Goal: Information Seeking & Learning: Learn about a topic

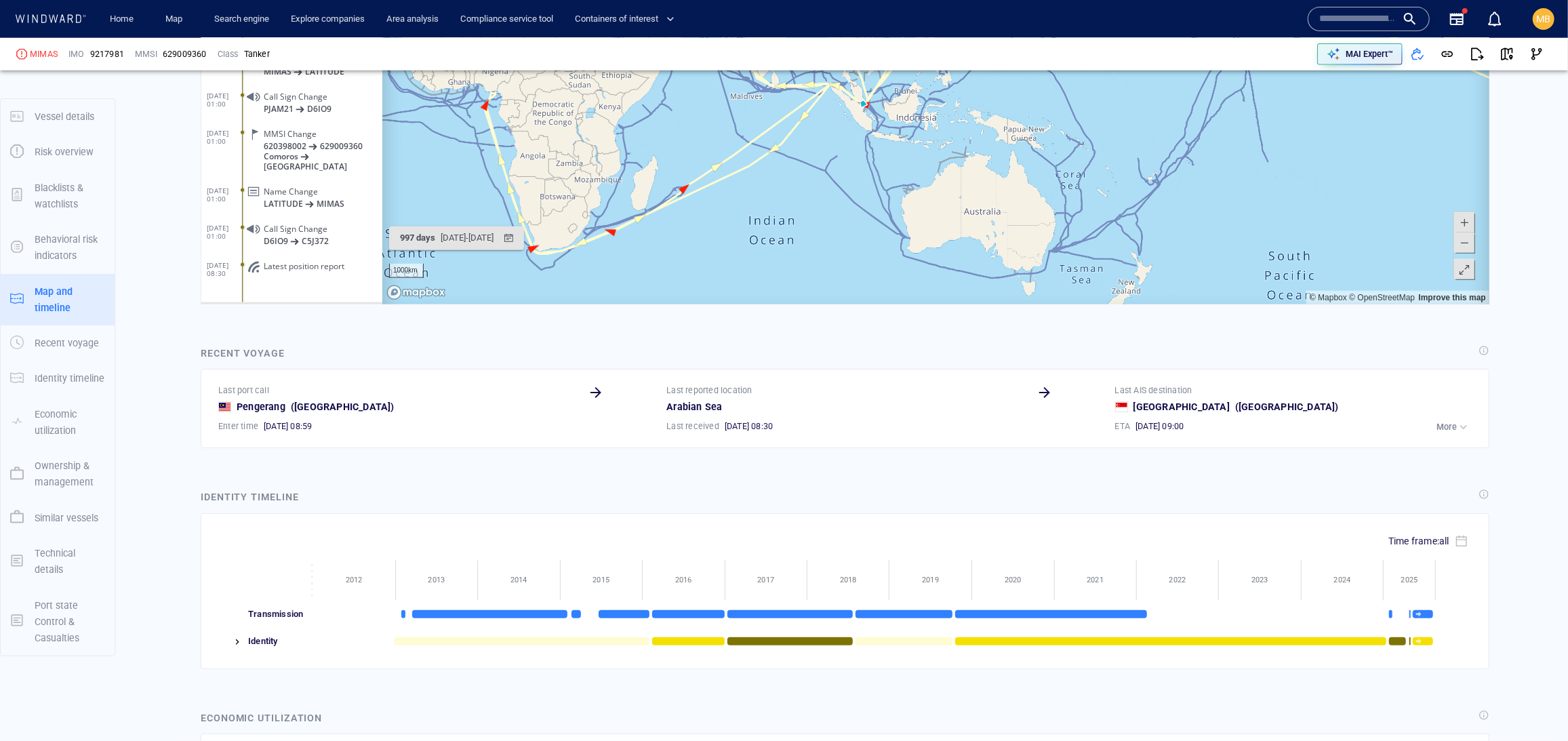
scroll to position [1221, 0]
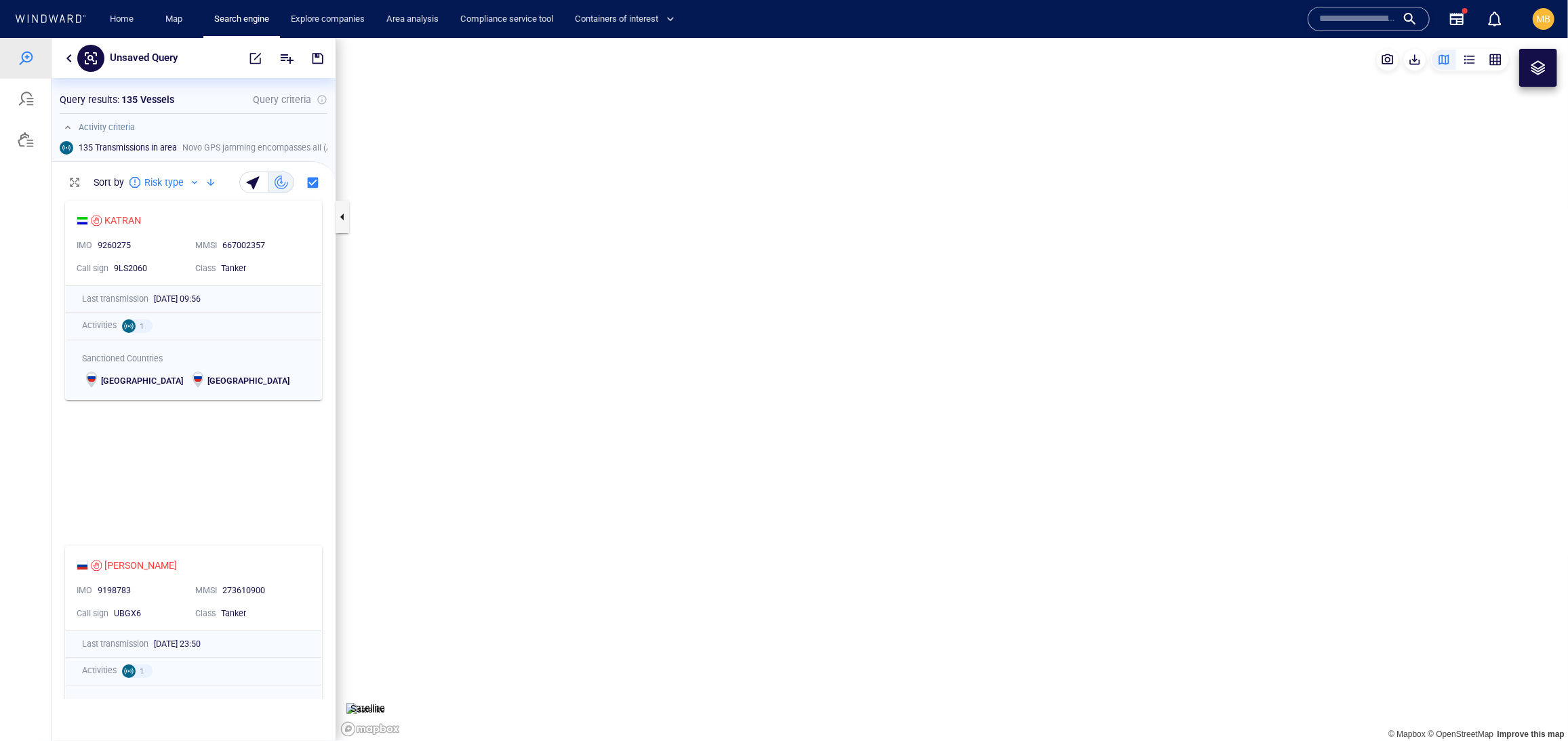
scroll to position [504, 283]
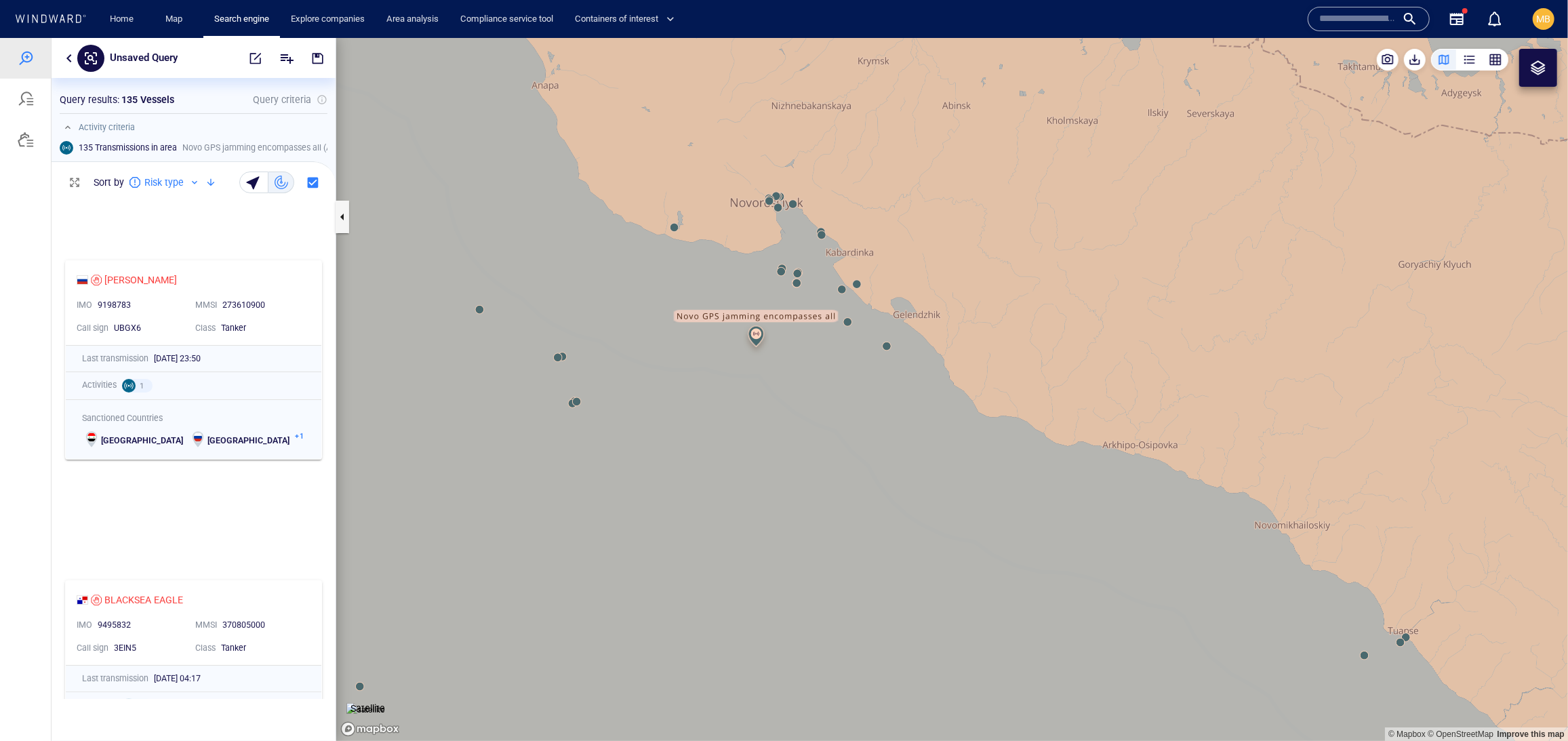
drag, startPoint x: 703, startPoint y: 364, endPoint x: 799, endPoint y: 436, distance: 120.0
click at [799, 436] on canvas "Map" at bounding box center [952, 388] width 1232 height 703
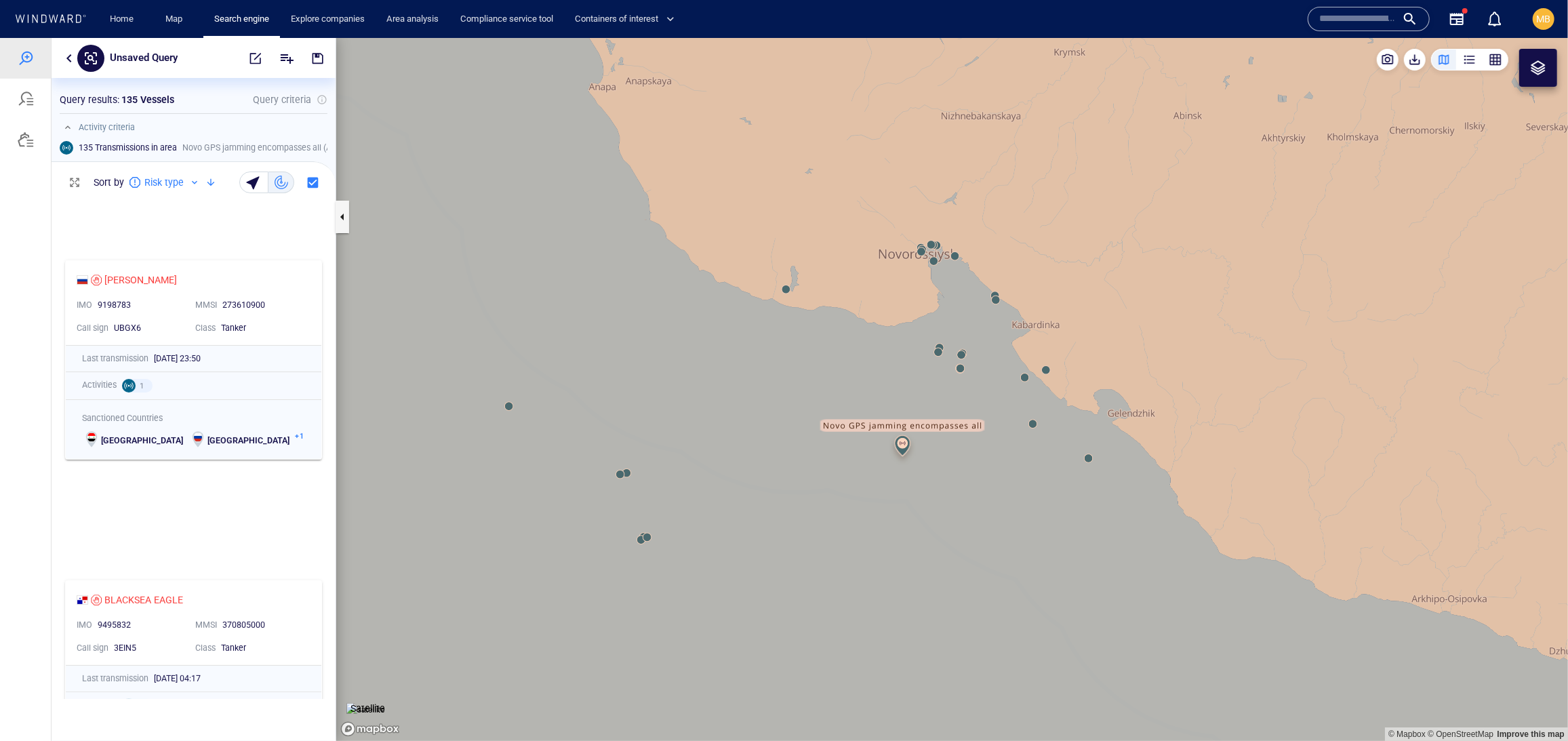
click at [800, 383] on canvas "Map" at bounding box center [952, 388] width 1232 height 703
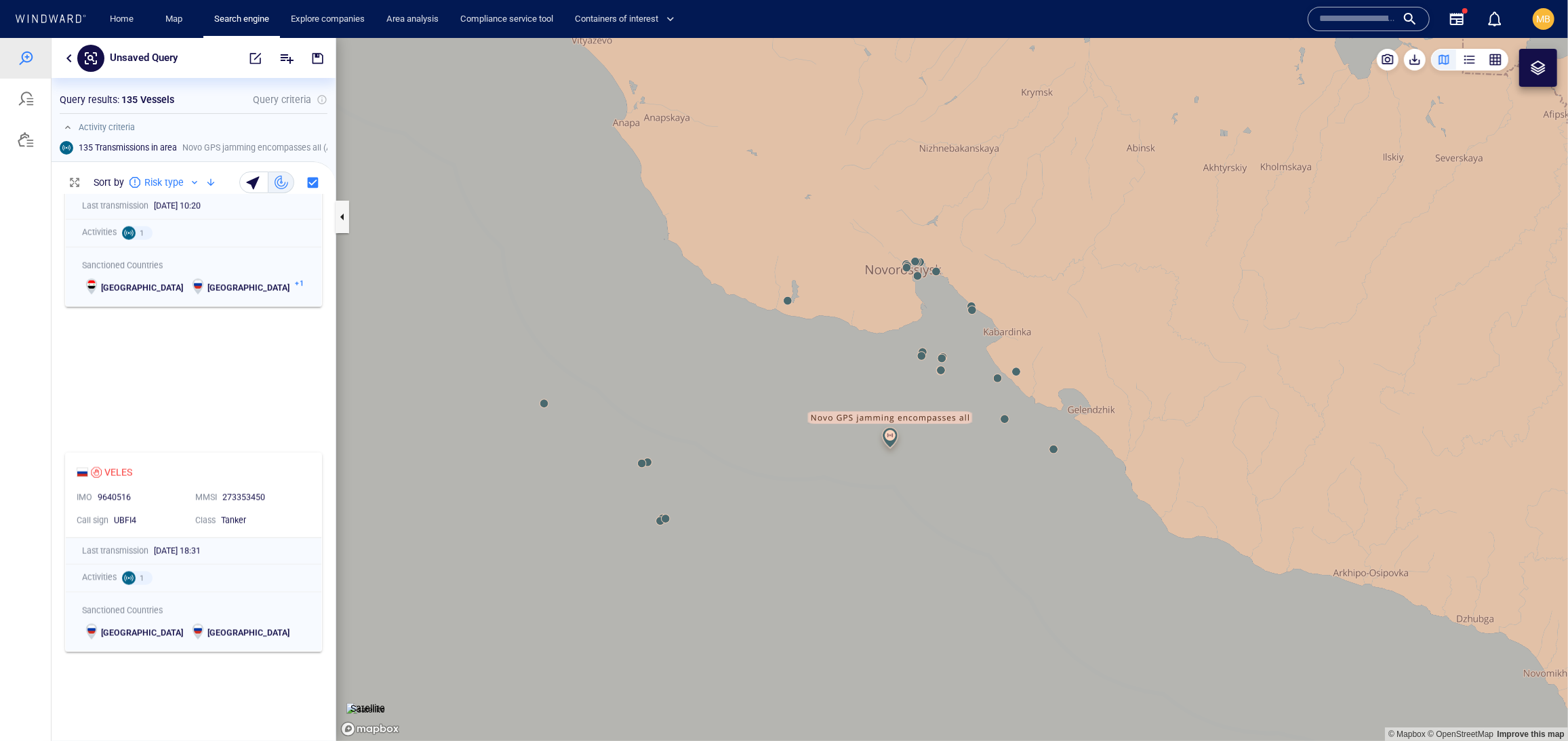
scroll to position [2118, 0]
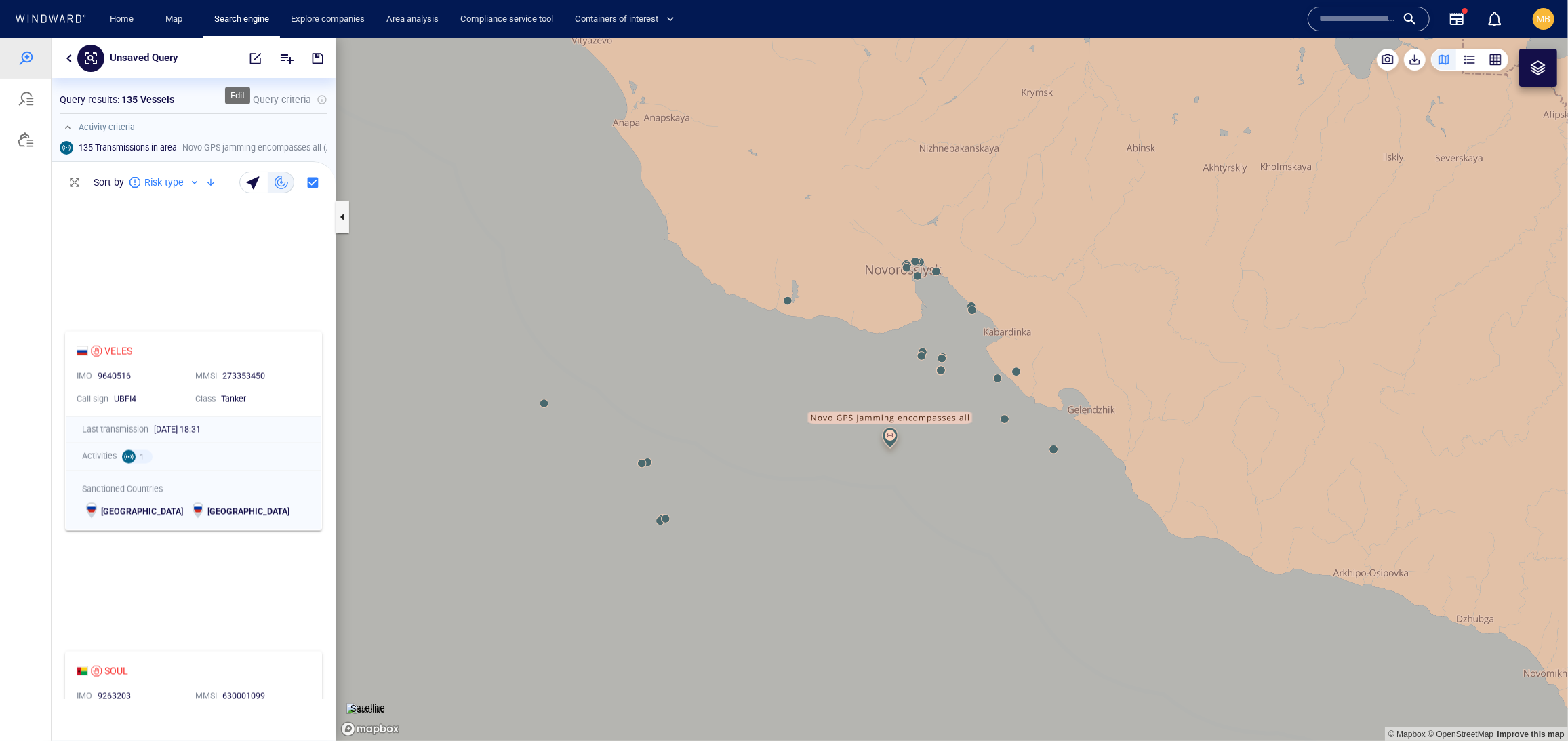
click at [249, 60] on span "button" at bounding box center [255, 58] width 13 height 13
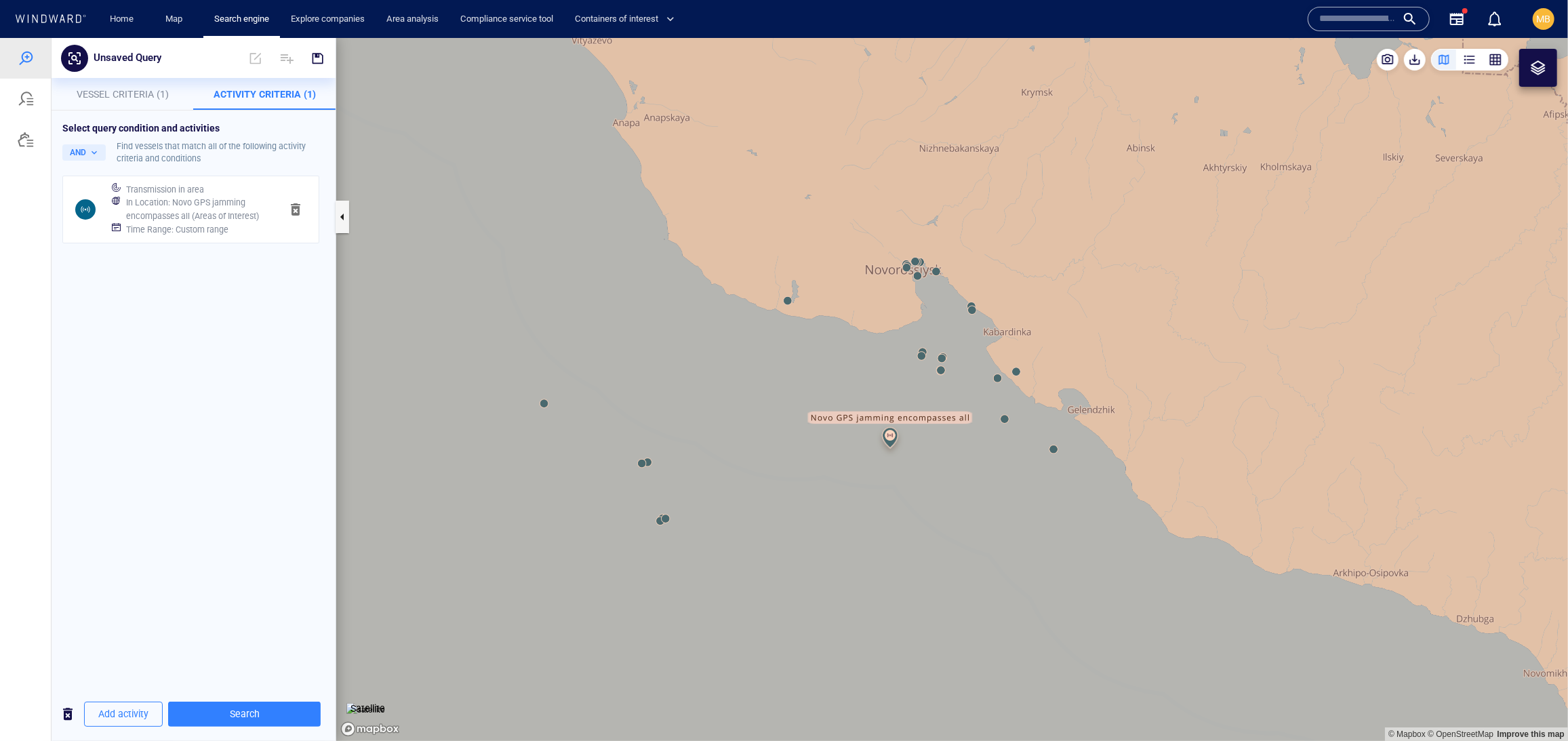
click at [224, 236] on h6 "Time Range : Custom range" at bounding box center [177, 229] width 102 height 13
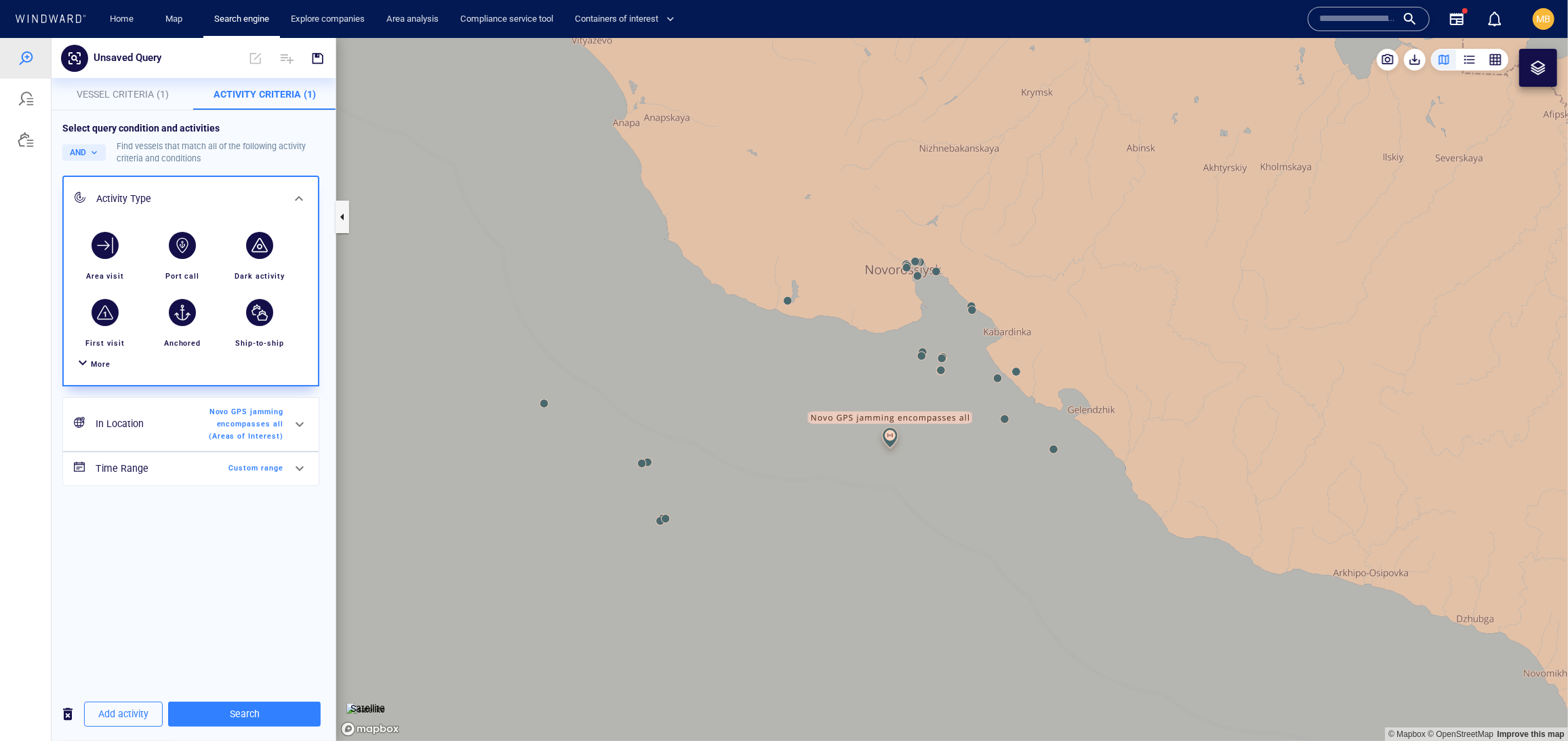
scroll to position [0, 0]
click at [242, 474] on span "Custom range" at bounding box center [244, 467] width 78 height 12
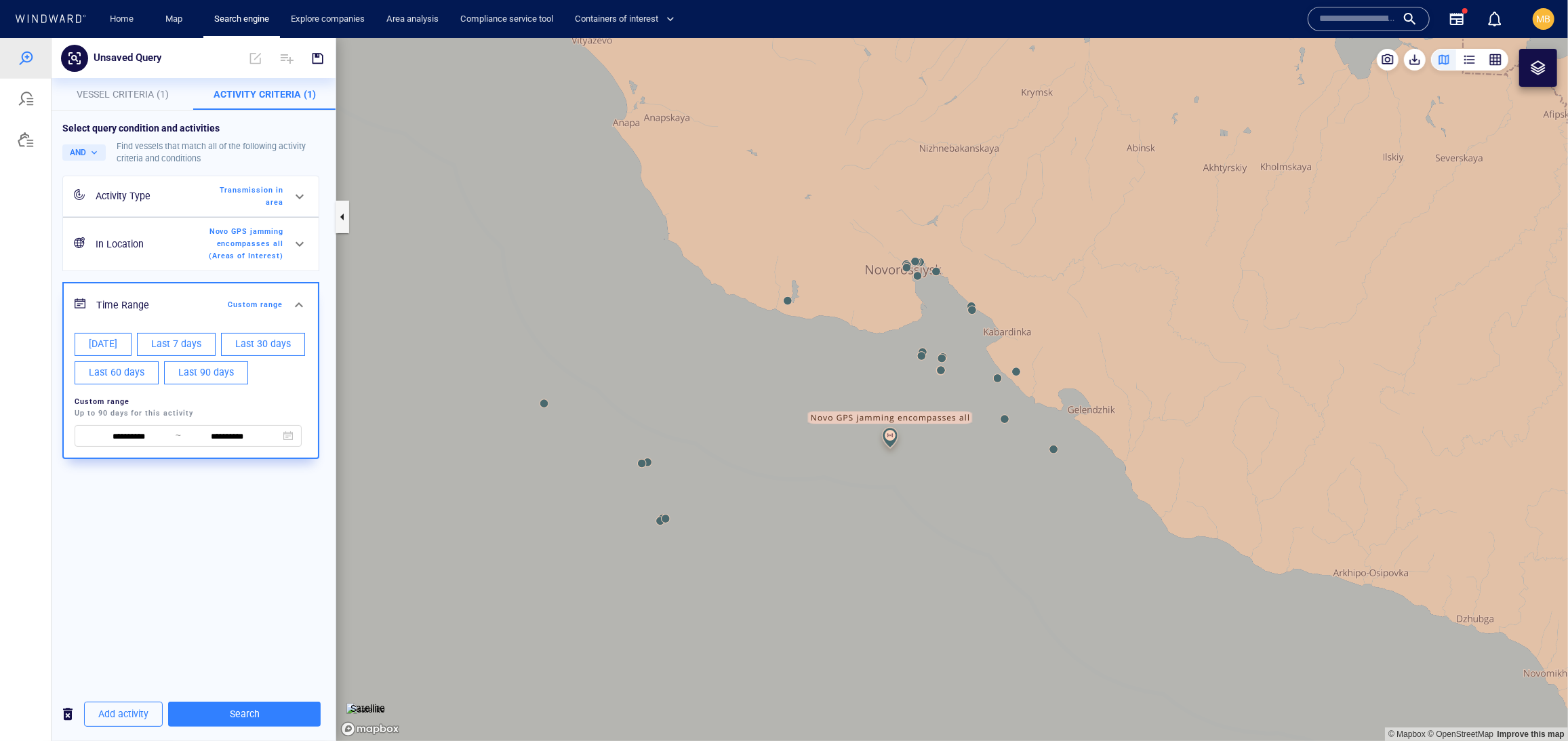
scroll to position [38, 0]
click at [199, 352] on span "Last 7 days" at bounding box center [176, 343] width 50 height 17
type input "**********"
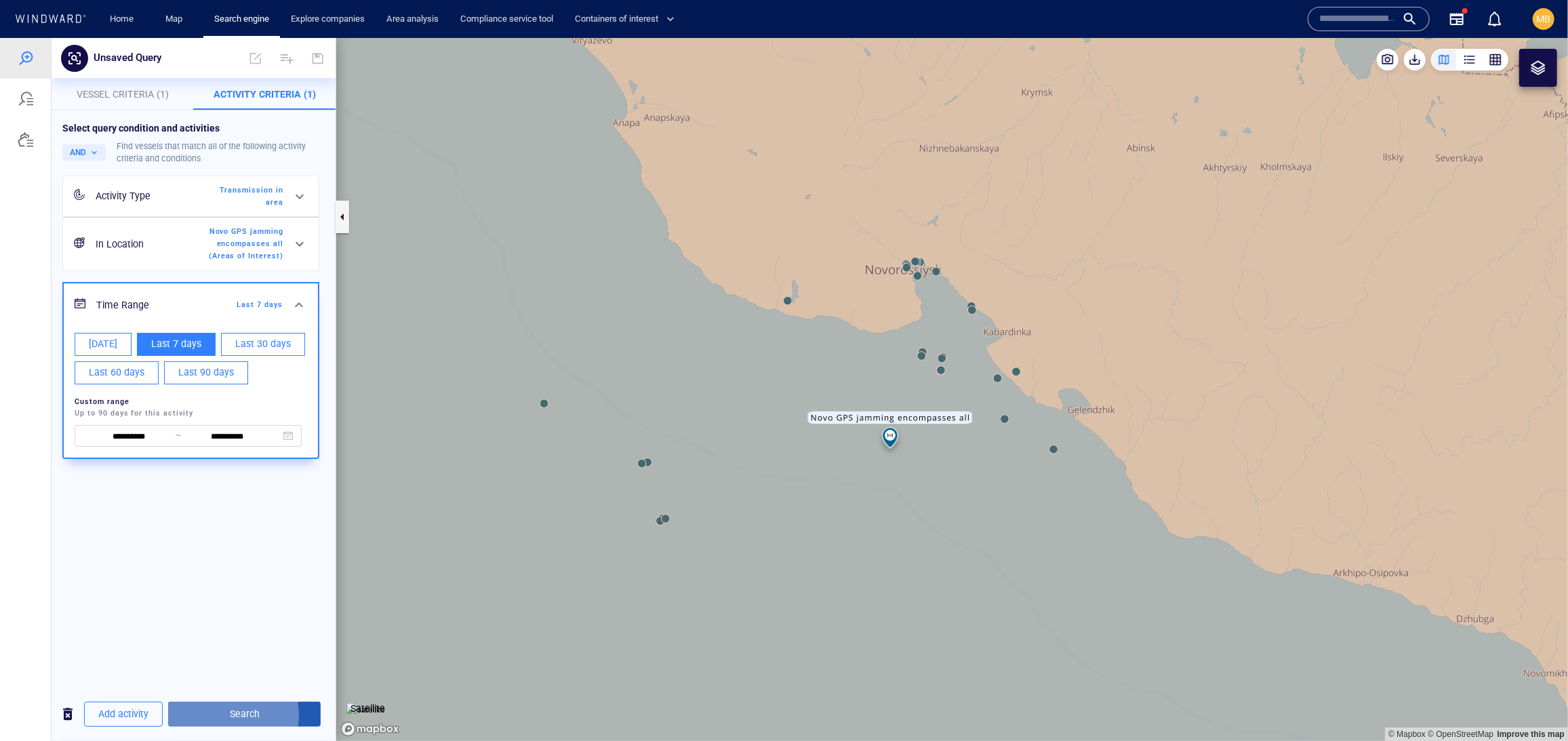
click at [255, 710] on span "Search" at bounding box center [244, 713] width 131 height 17
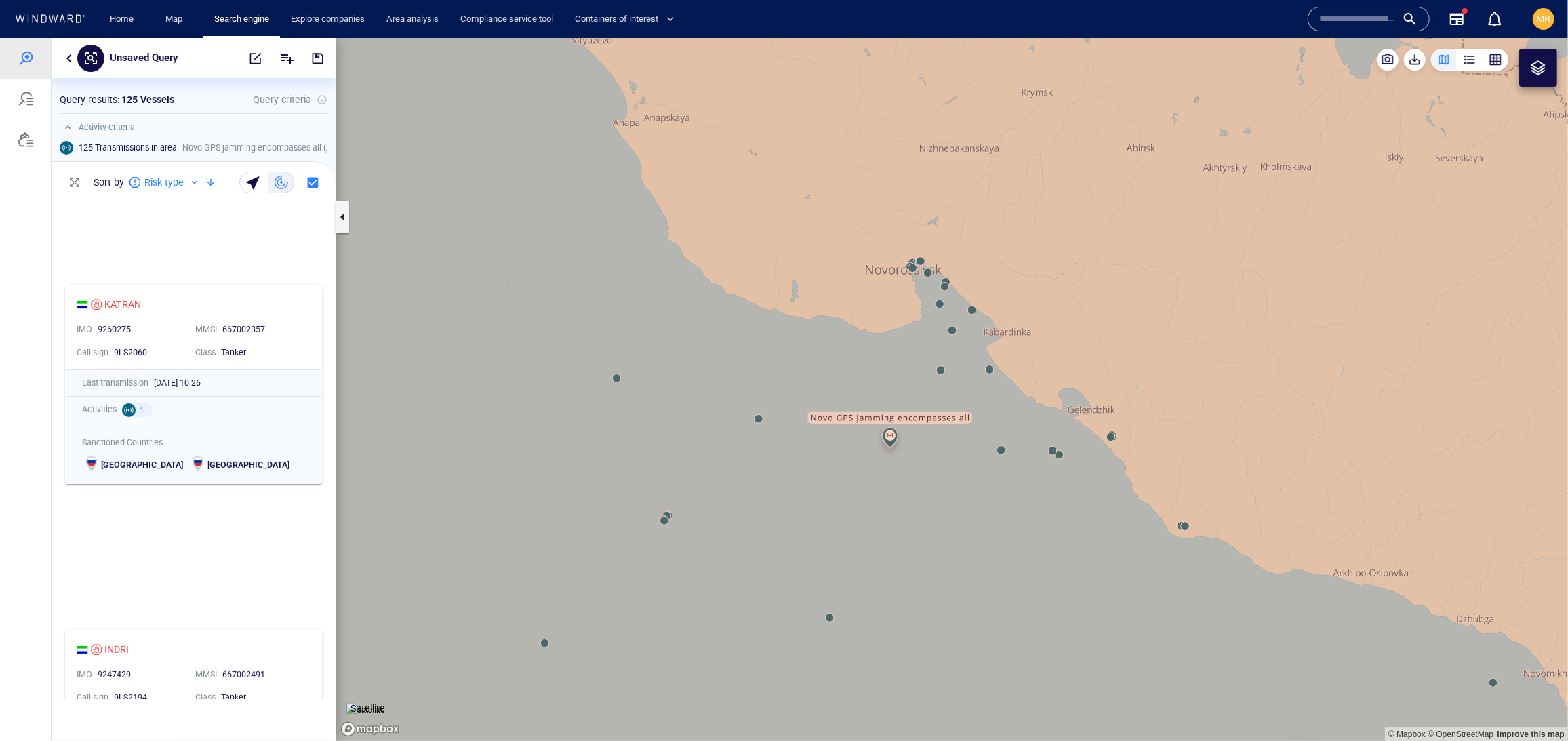
scroll to position [266, 0]
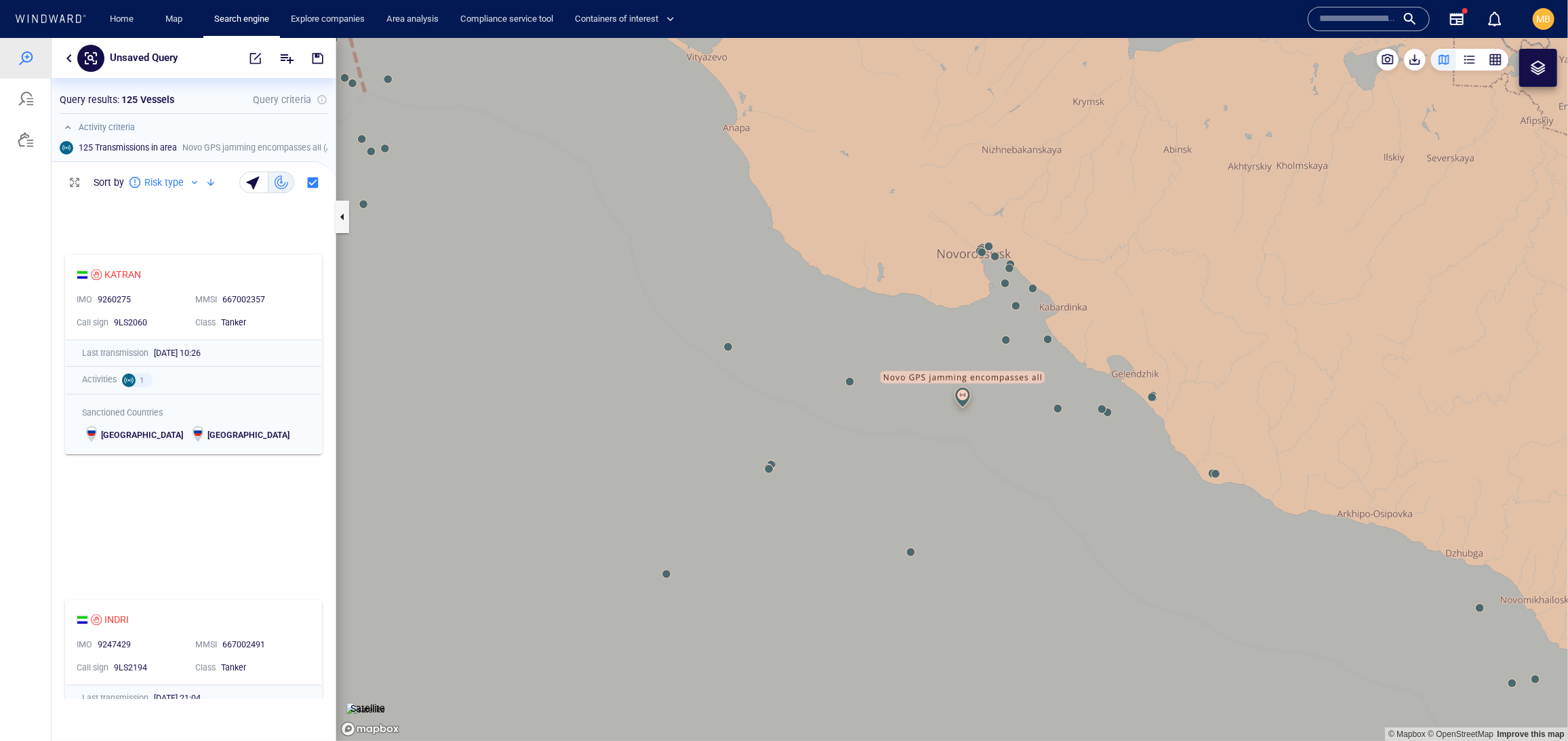
click at [1539, 71] on div at bounding box center [1537, 67] width 16 height 16
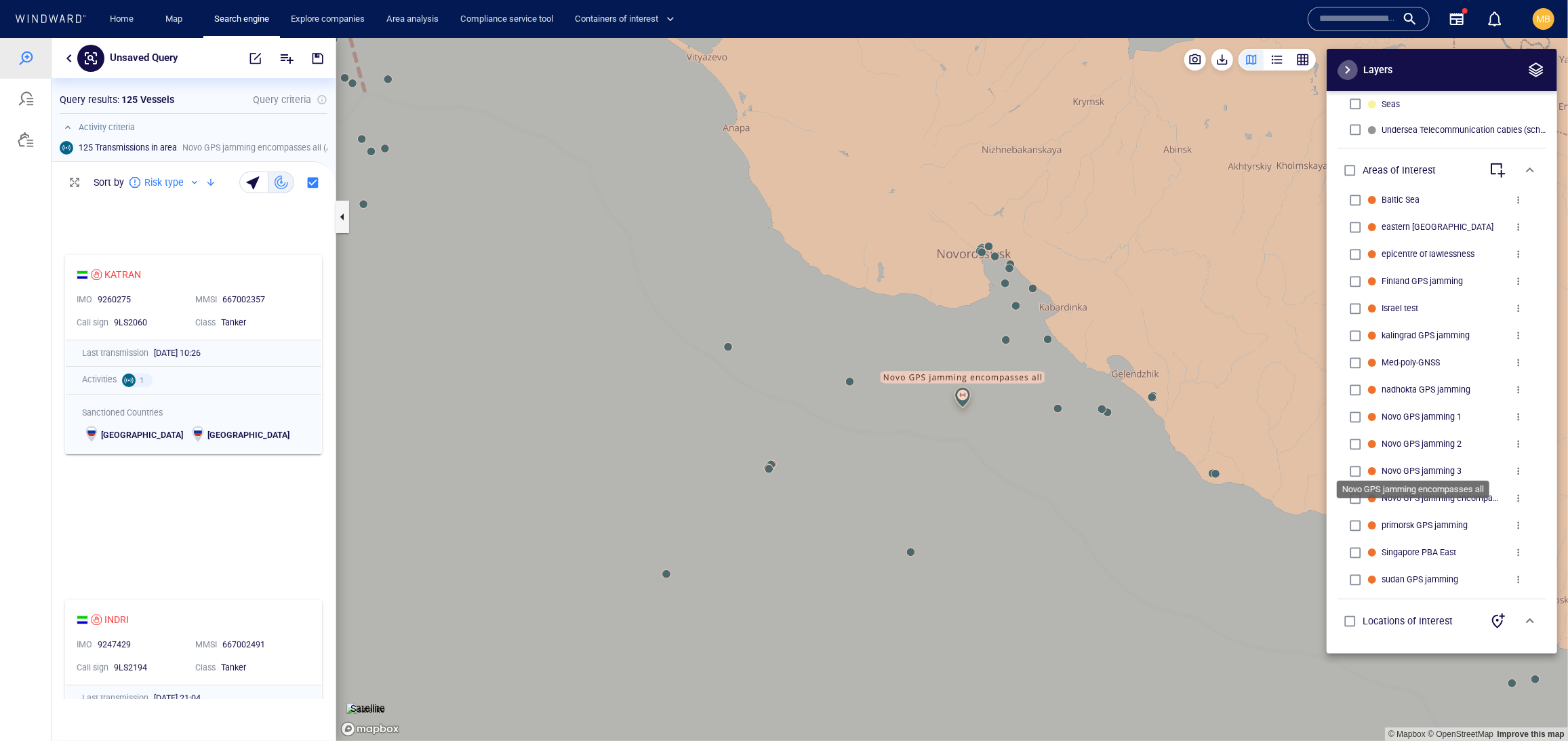
scroll to position [0, 0]
click at [1492, 615] on icon "button" at bounding box center [1498, 620] width 13 height 15
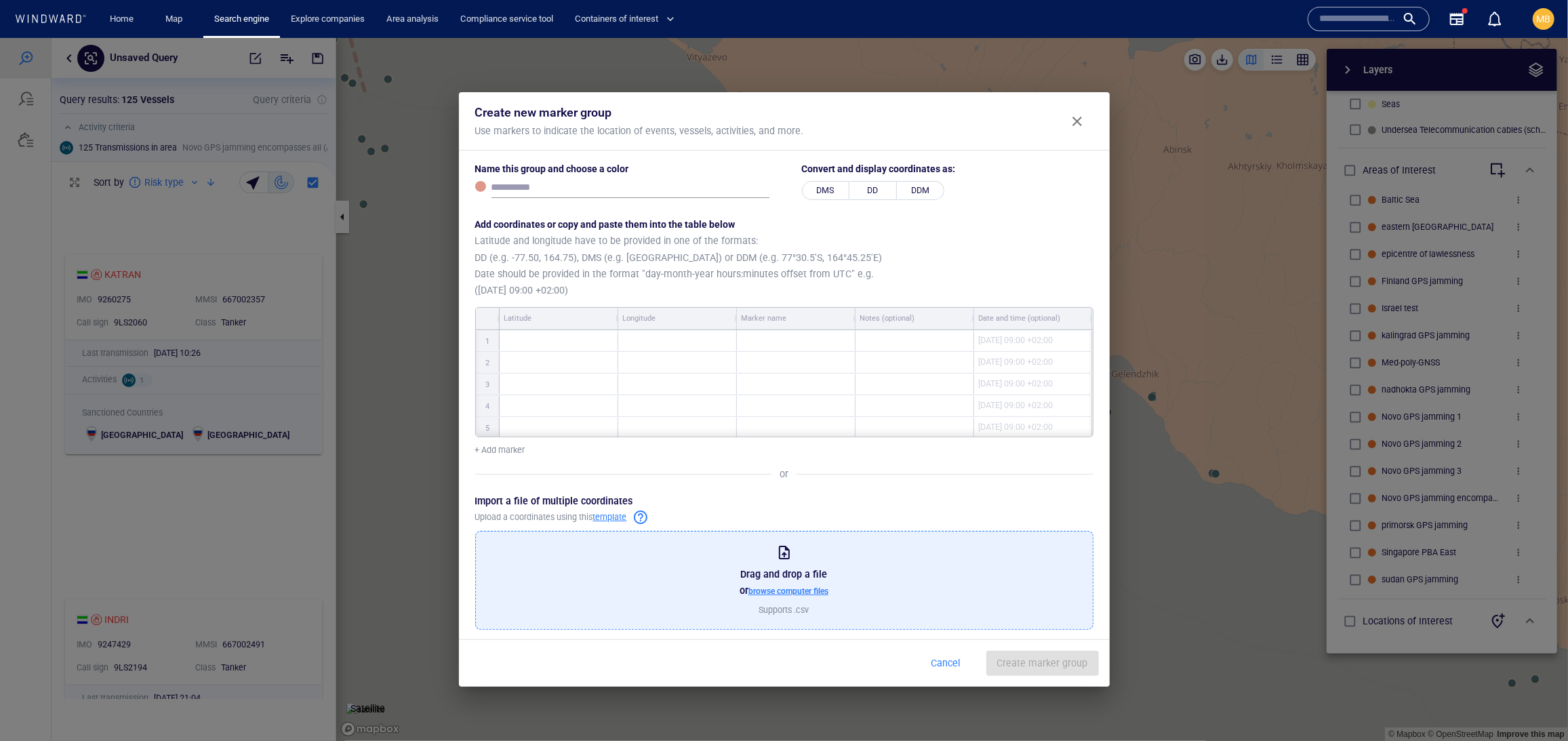
click at [1074, 112] on span "Close" at bounding box center [1077, 120] width 16 height 16
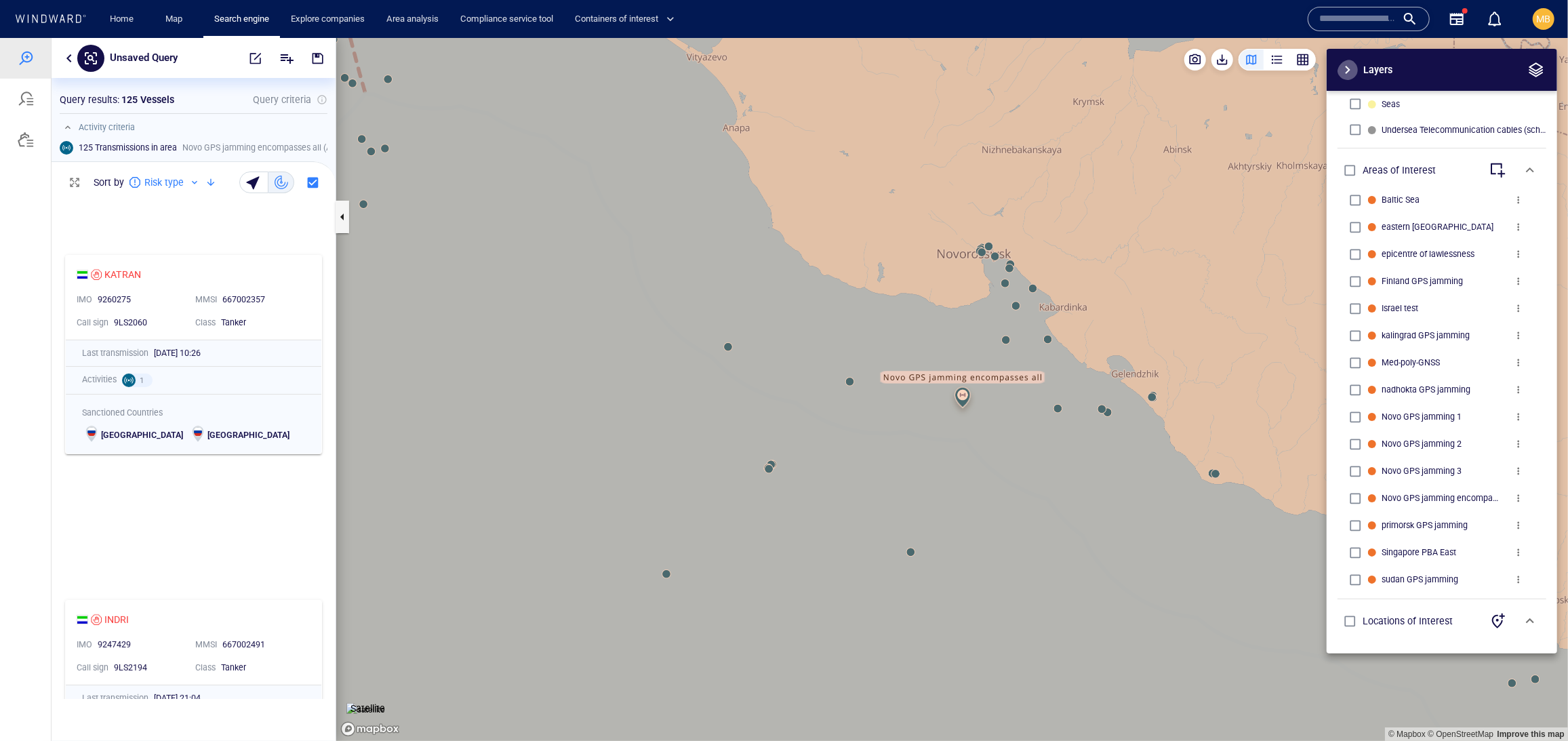
click at [1346, 77] on span "button" at bounding box center [1347, 69] width 16 height 16
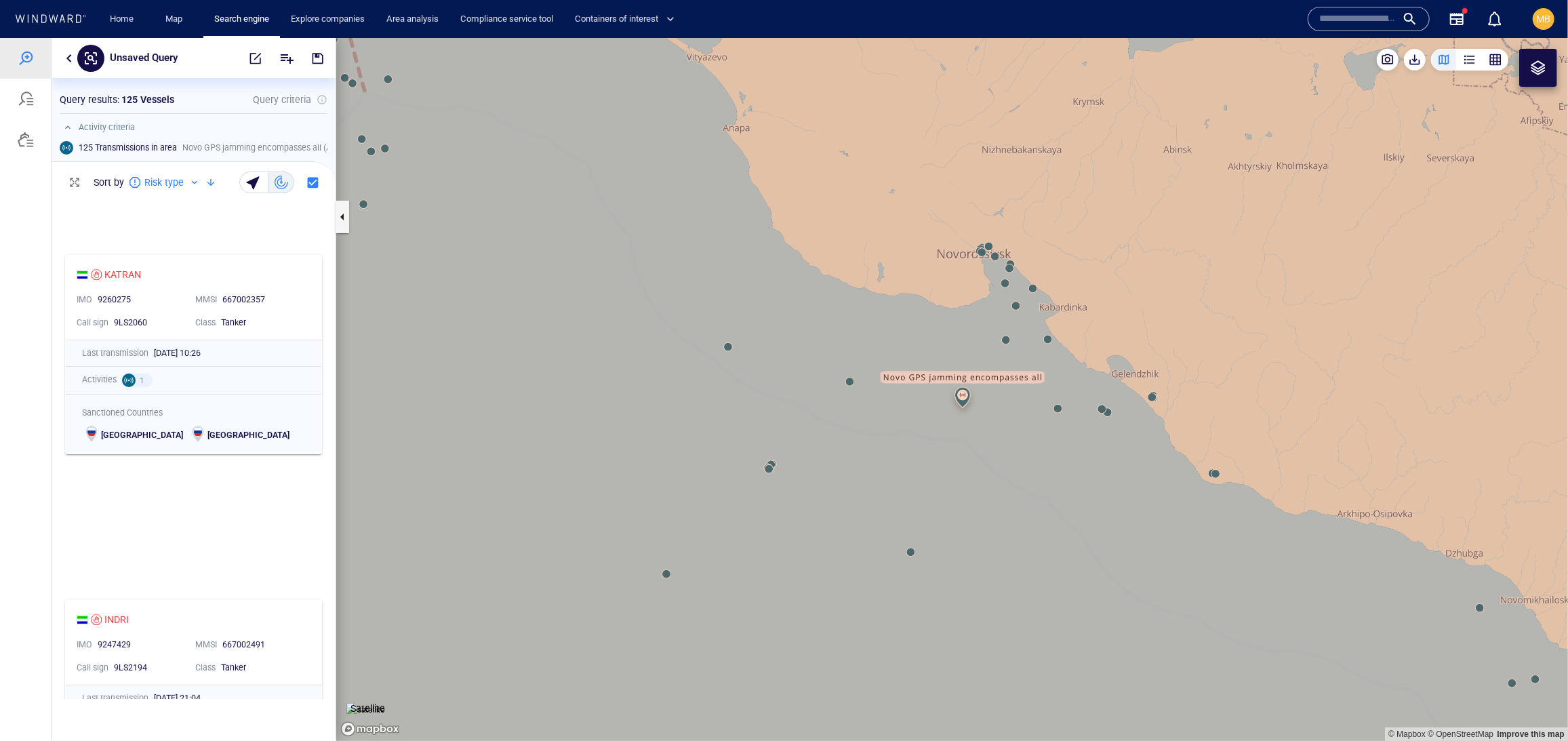
click at [1538, 70] on div at bounding box center [1537, 67] width 16 height 16
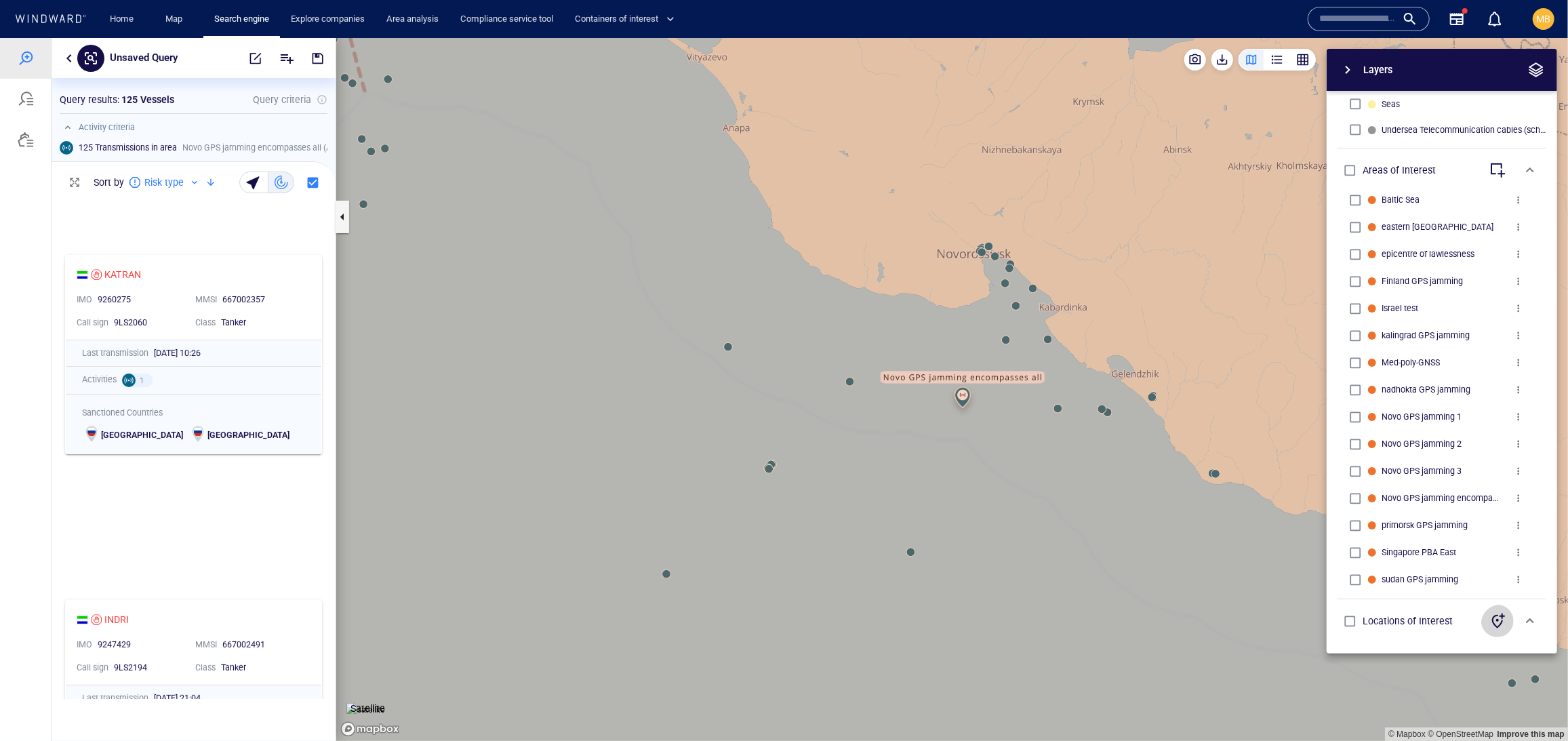
click at [1492, 615] on icon "button" at bounding box center [1498, 620] width 13 height 15
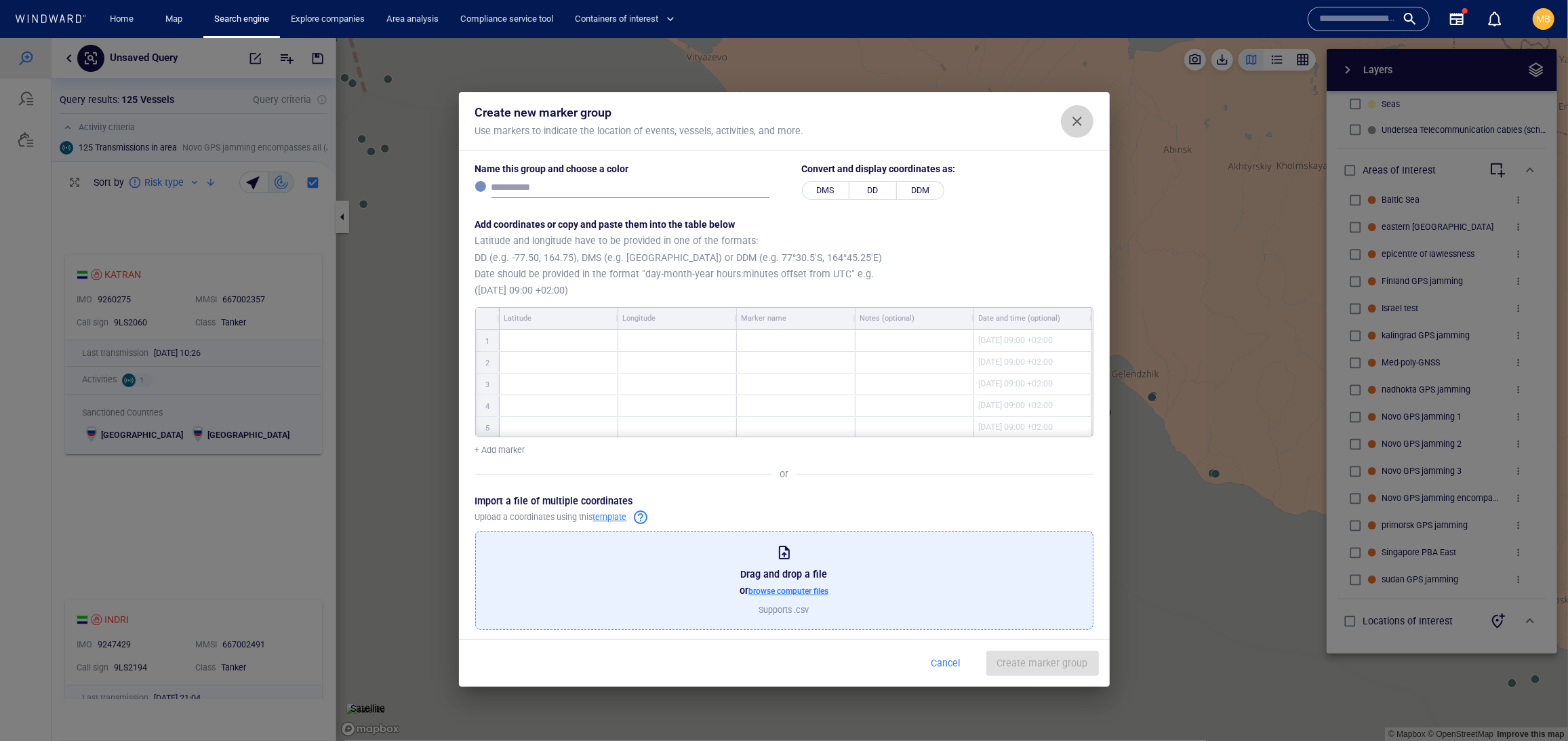
click at [1079, 112] on span "Close" at bounding box center [1077, 120] width 16 height 16
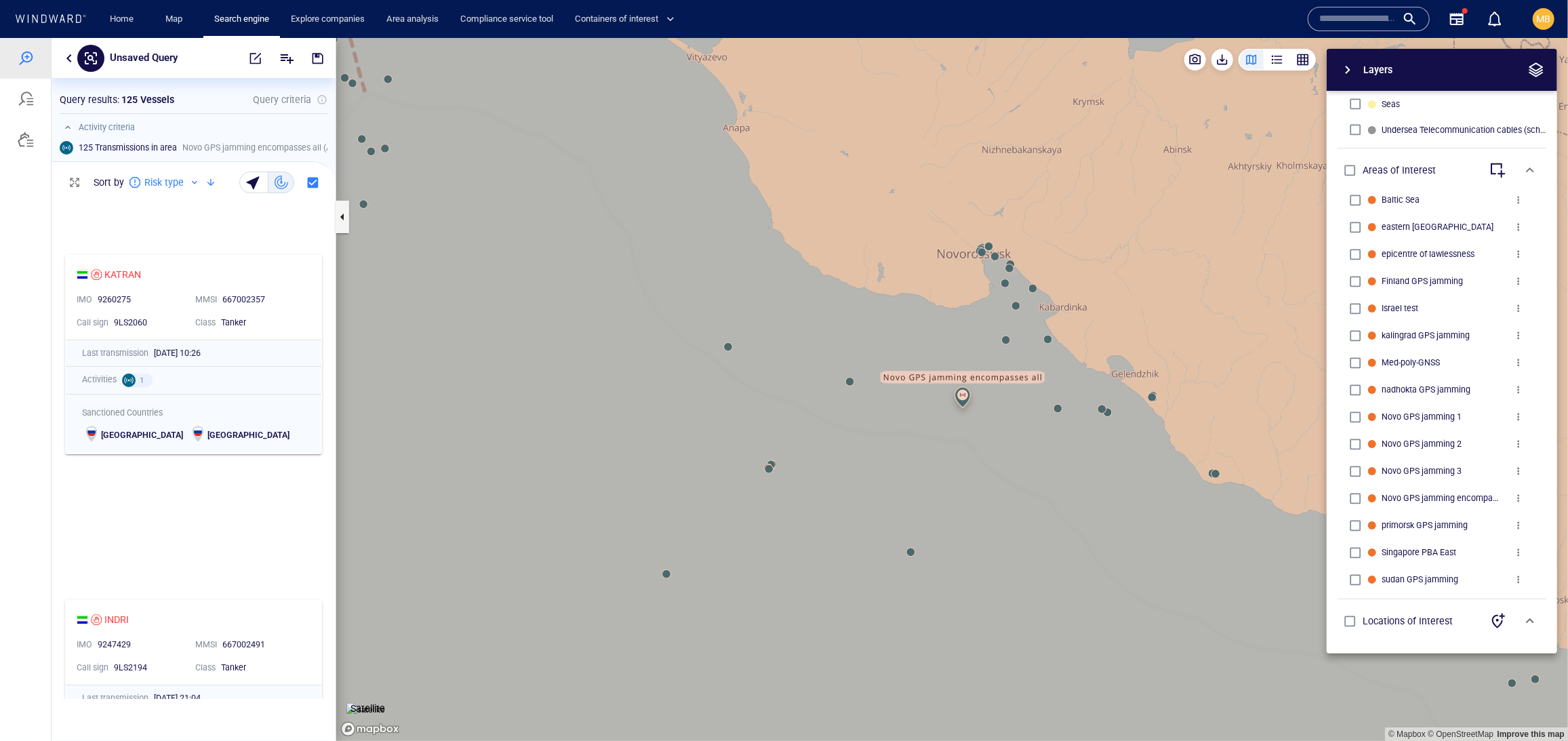
click at [1489, 612] on icon "button" at bounding box center [1497, 620] width 16 height 16
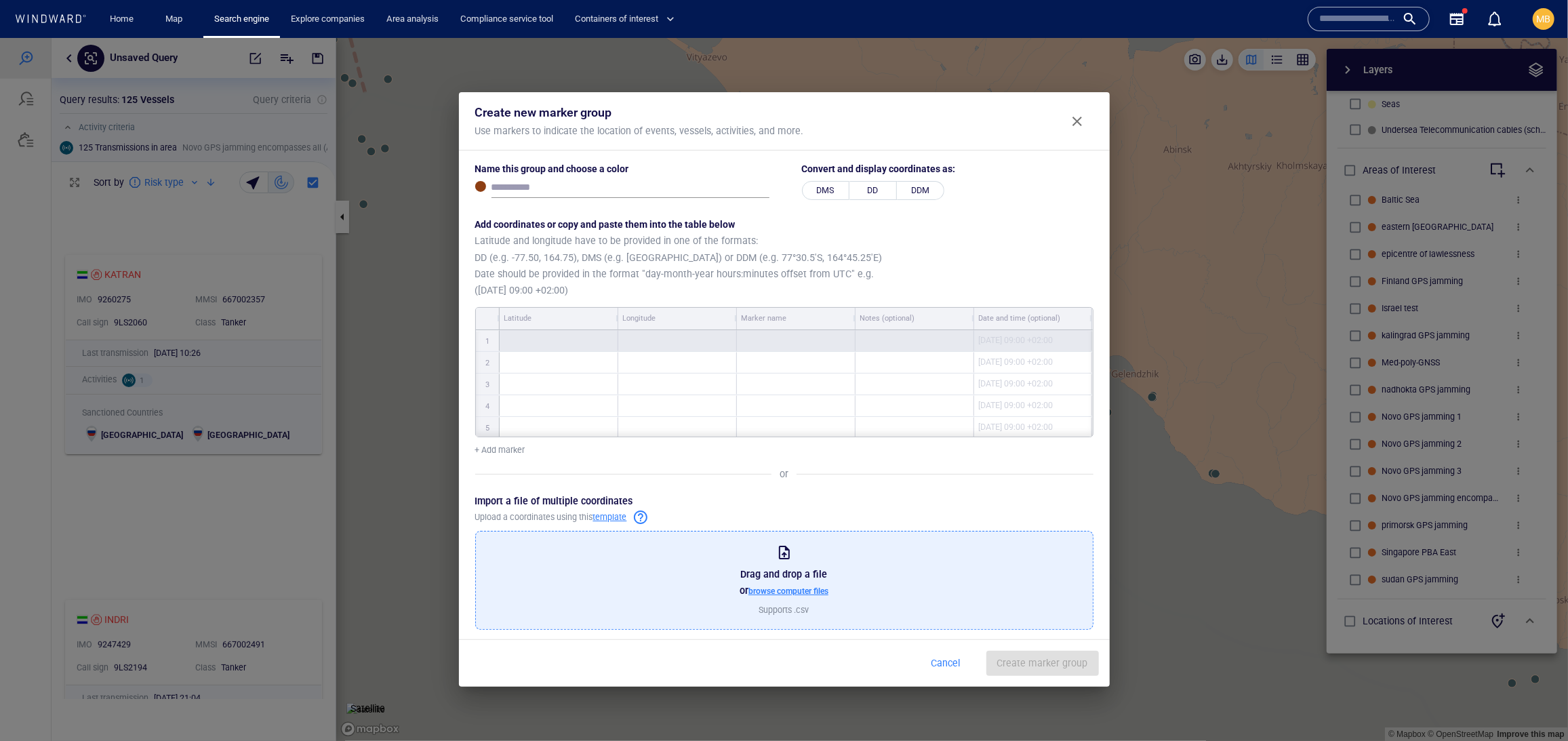
click at [586, 350] on div at bounding box center [558, 340] width 119 height 21
type textarea "**********"
click at [929, 671] on span "Cancel" at bounding box center [946, 663] width 33 height 17
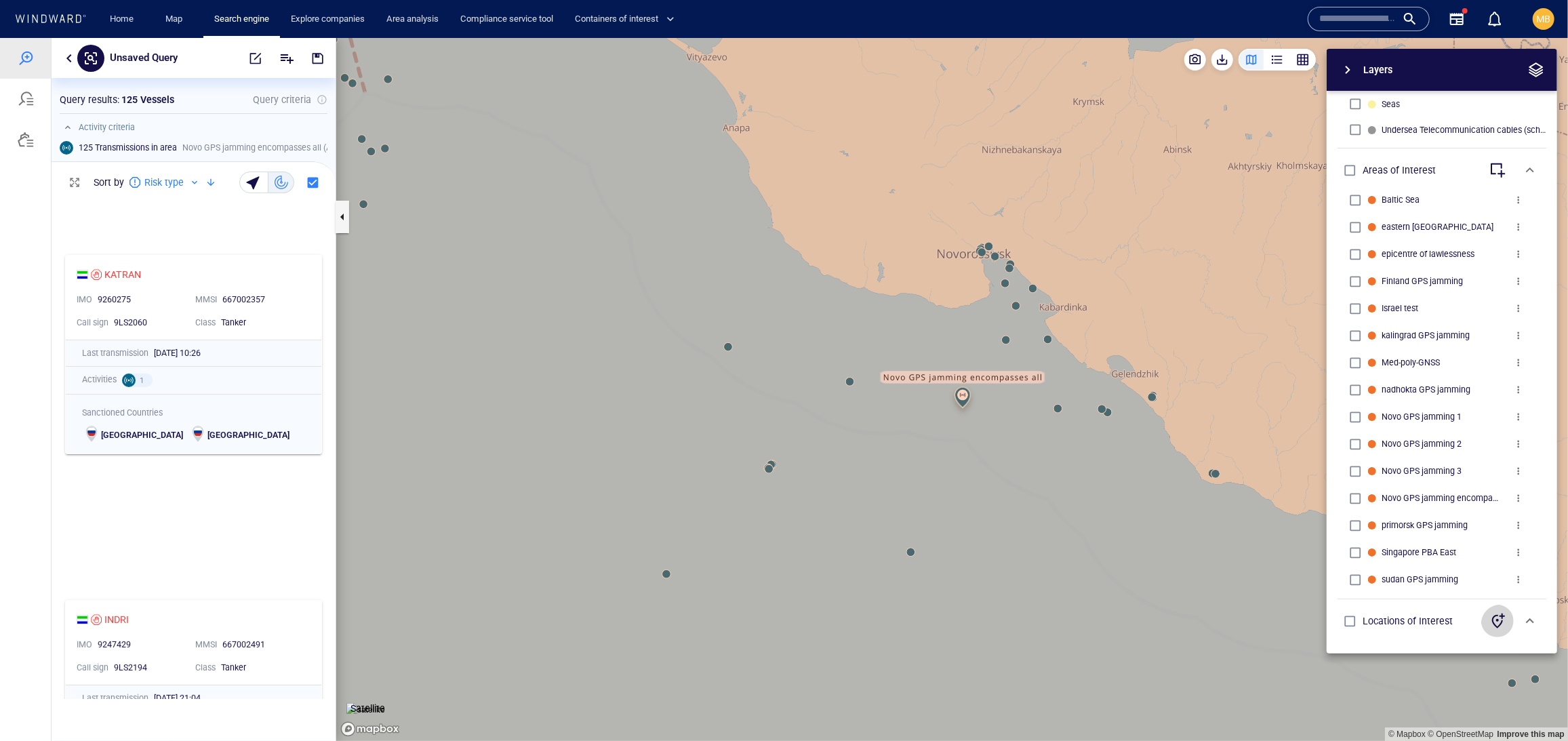
click at [1489, 620] on icon "button" at bounding box center [1497, 620] width 16 height 16
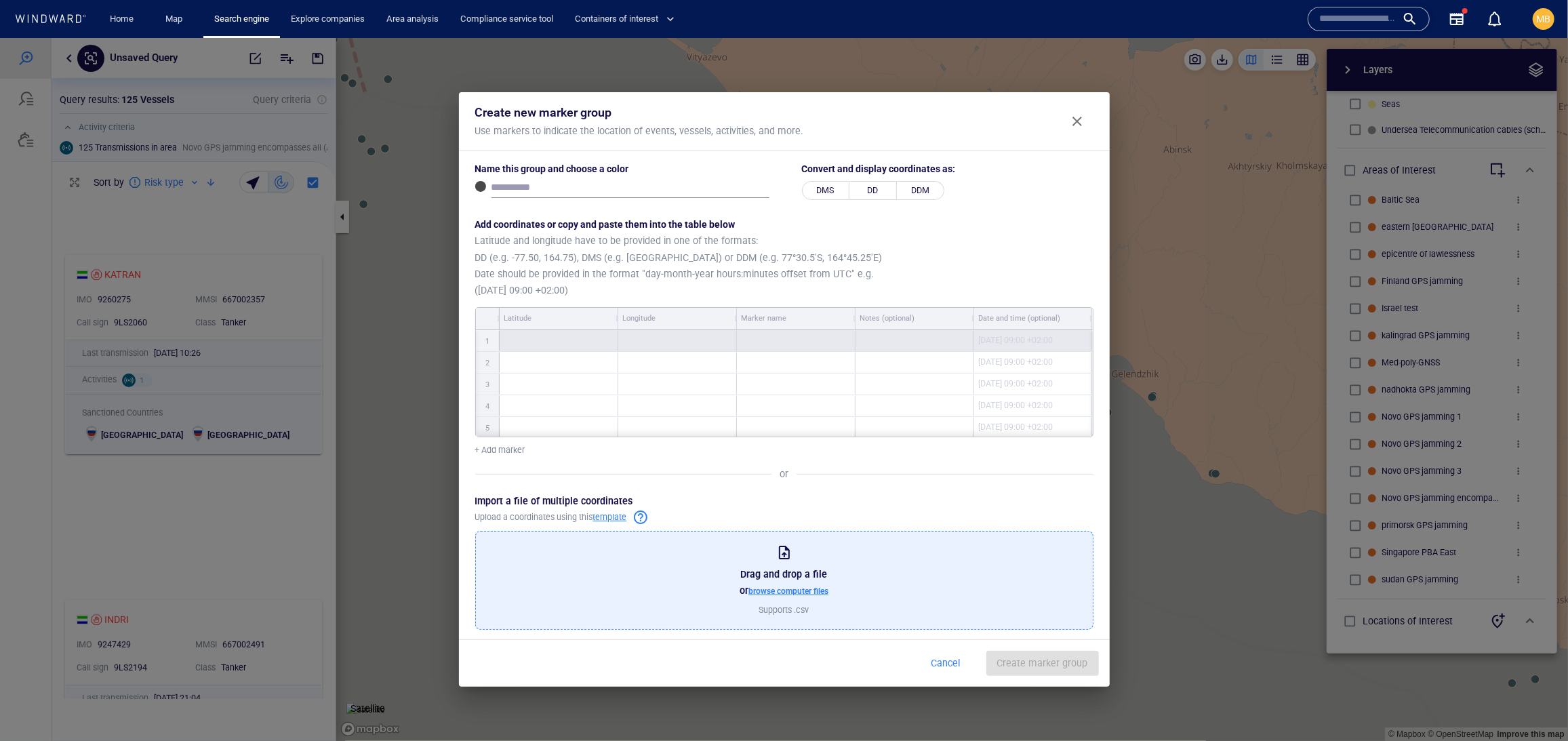
click at [532, 350] on div at bounding box center [558, 340] width 119 height 21
click at [567, 325] on div "Latitude" at bounding box center [558, 318] width 109 height 15
click at [664, 350] on div at bounding box center [677, 340] width 119 height 21
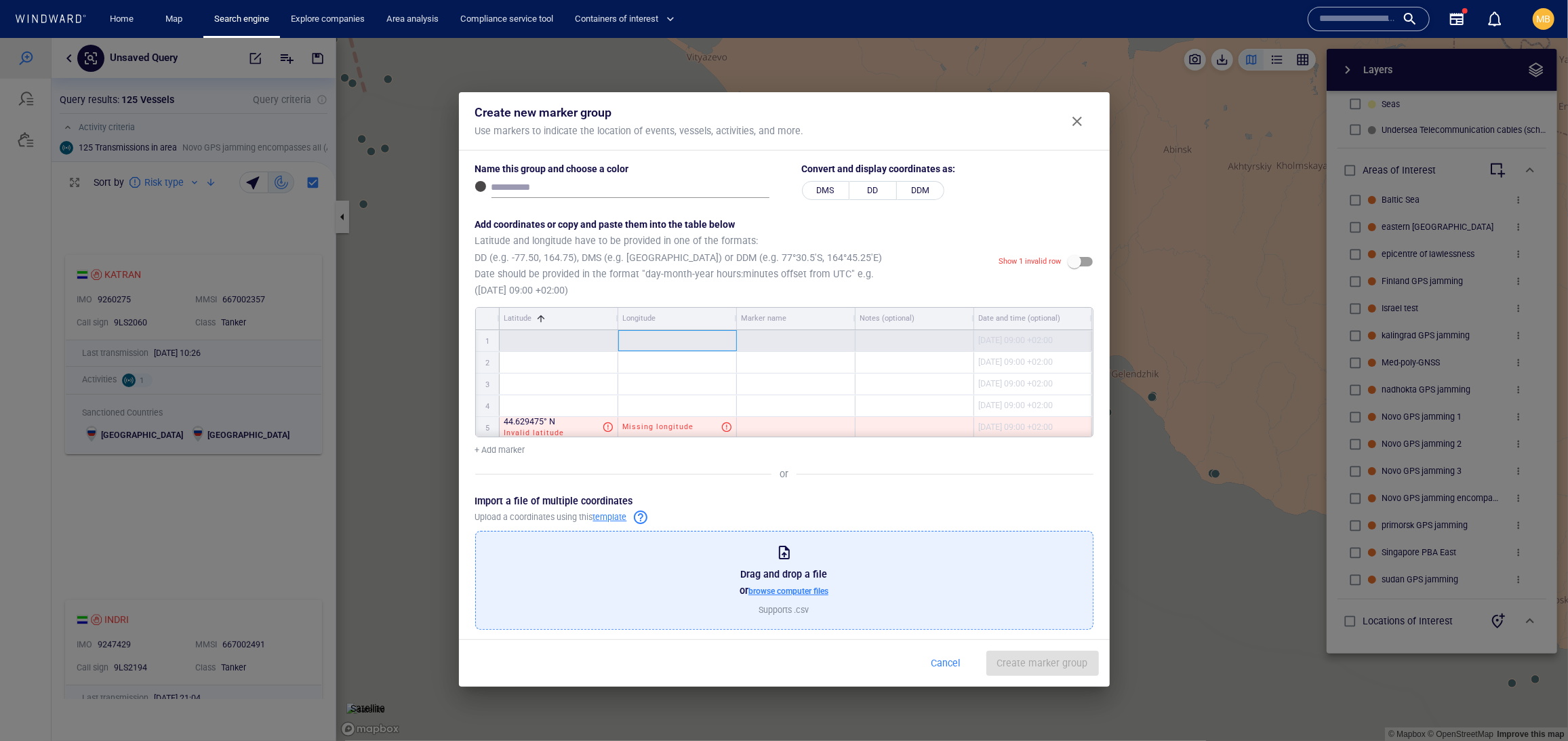
click at [681, 350] on div at bounding box center [677, 340] width 119 height 21
type textarea "**********"
click at [568, 344] on span "Missing latitude" at bounding box center [536, 339] width 65 height 9
click at [995, 268] on div "Show 2 invalid rows" at bounding box center [1028, 261] width 66 height 13
click at [1003, 268] on div "Show 2 invalid rows" at bounding box center [1028, 261] width 66 height 13
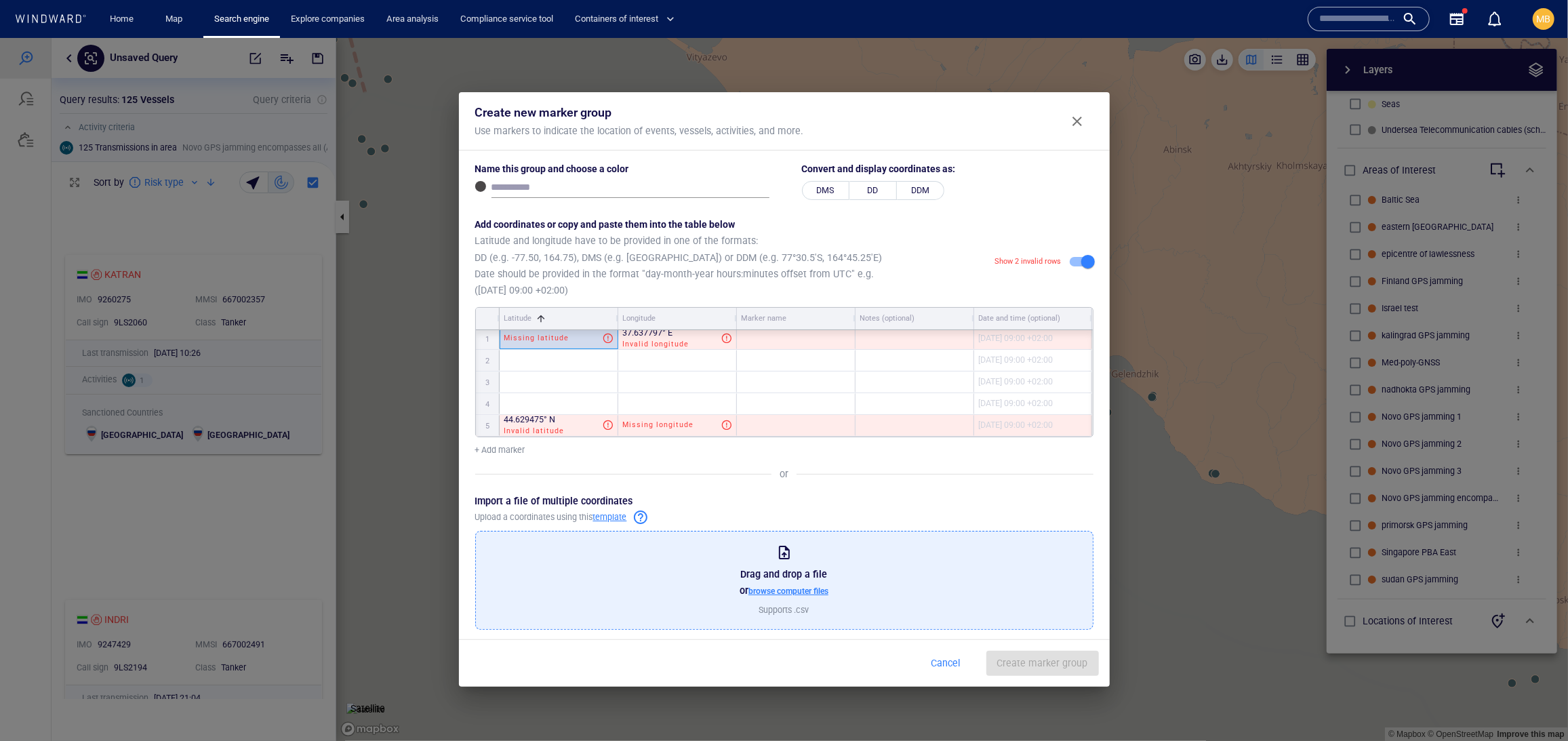
click at [789, 595] on span "browse computer files" at bounding box center [788, 590] width 80 height 9
click at [0, 37] on input "browse computer files" at bounding box center [0, 37] width 0 height 0
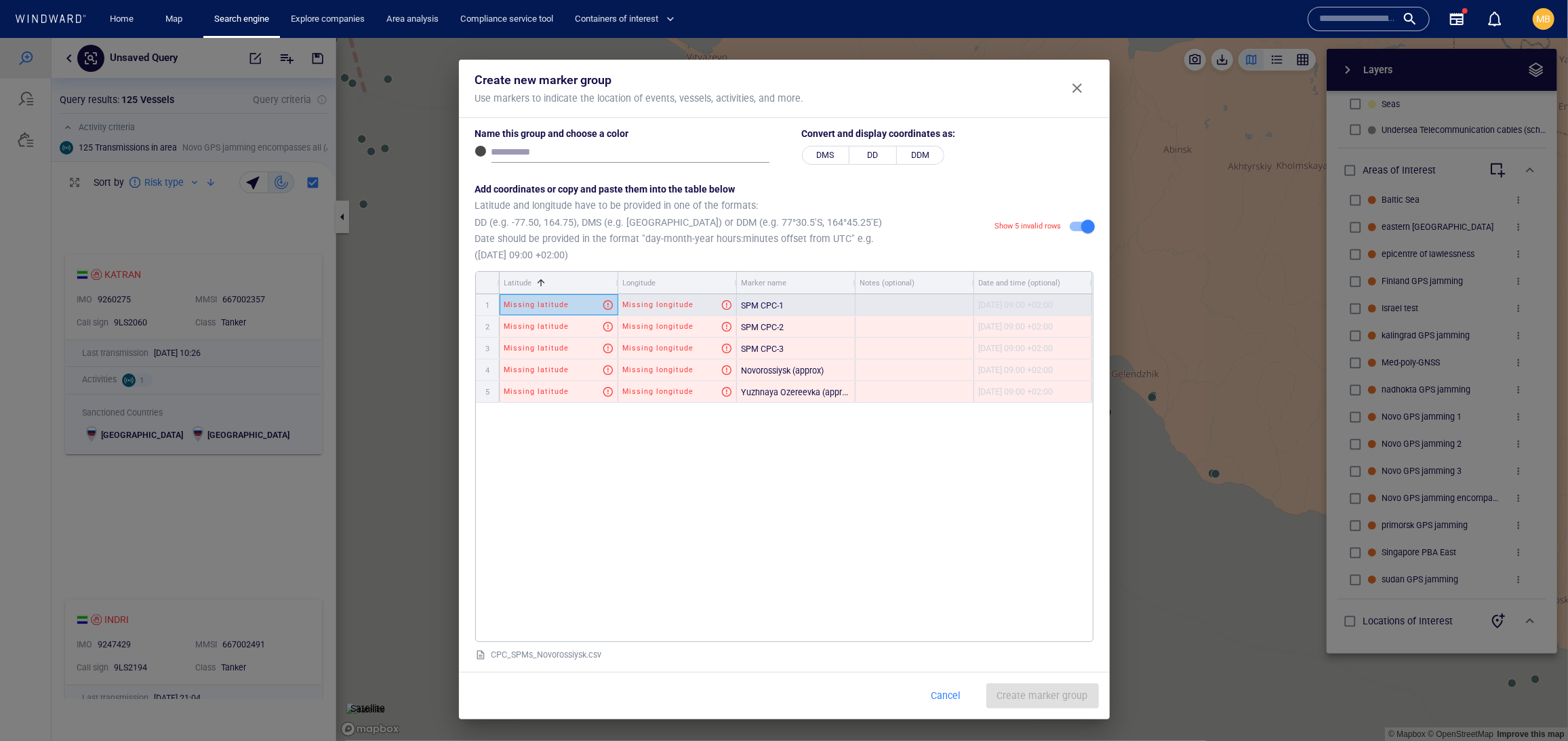
click at [660, 308] on span "Missing longitude" at bounding box center [658, 304] width 70 height 9
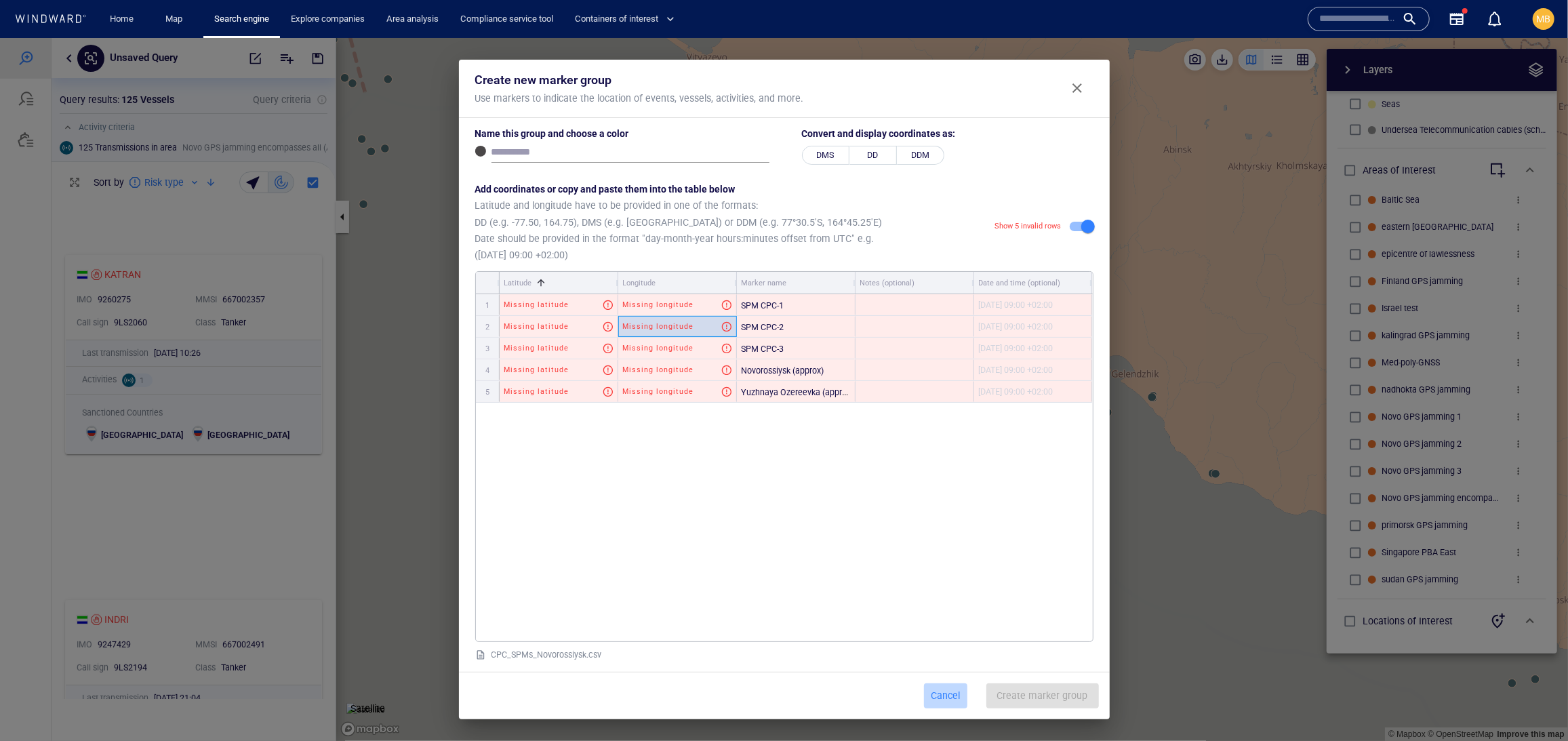
click at [929, 686] on span "Cancel" at bounding box center [946, 695] width 33 height 17
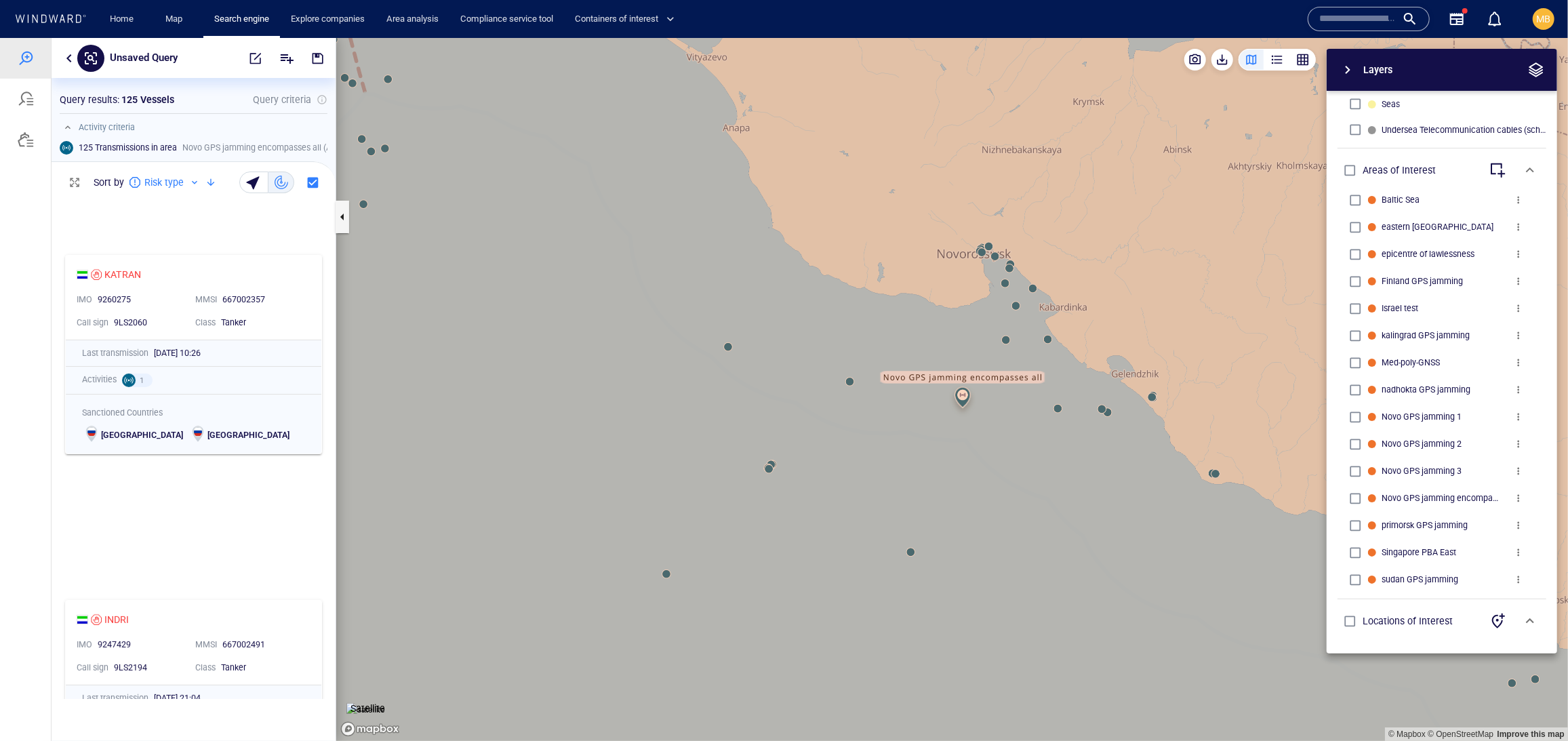
click at [1351, 71] on span "button" at bounding box center [1347, 69] width 16 height 16
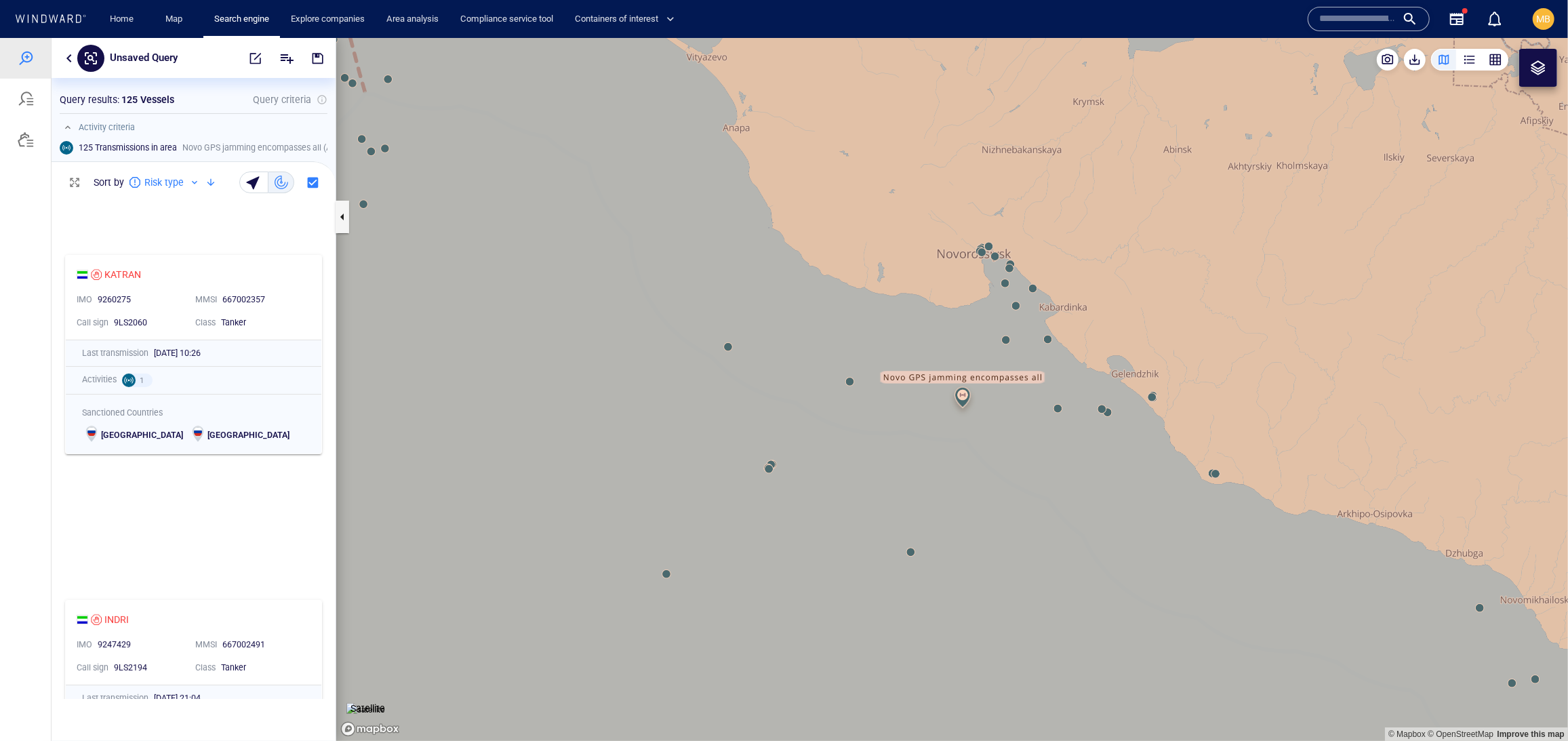
click at [1542, 66] on div at bounding box center [1537, 67] width 16 height 16
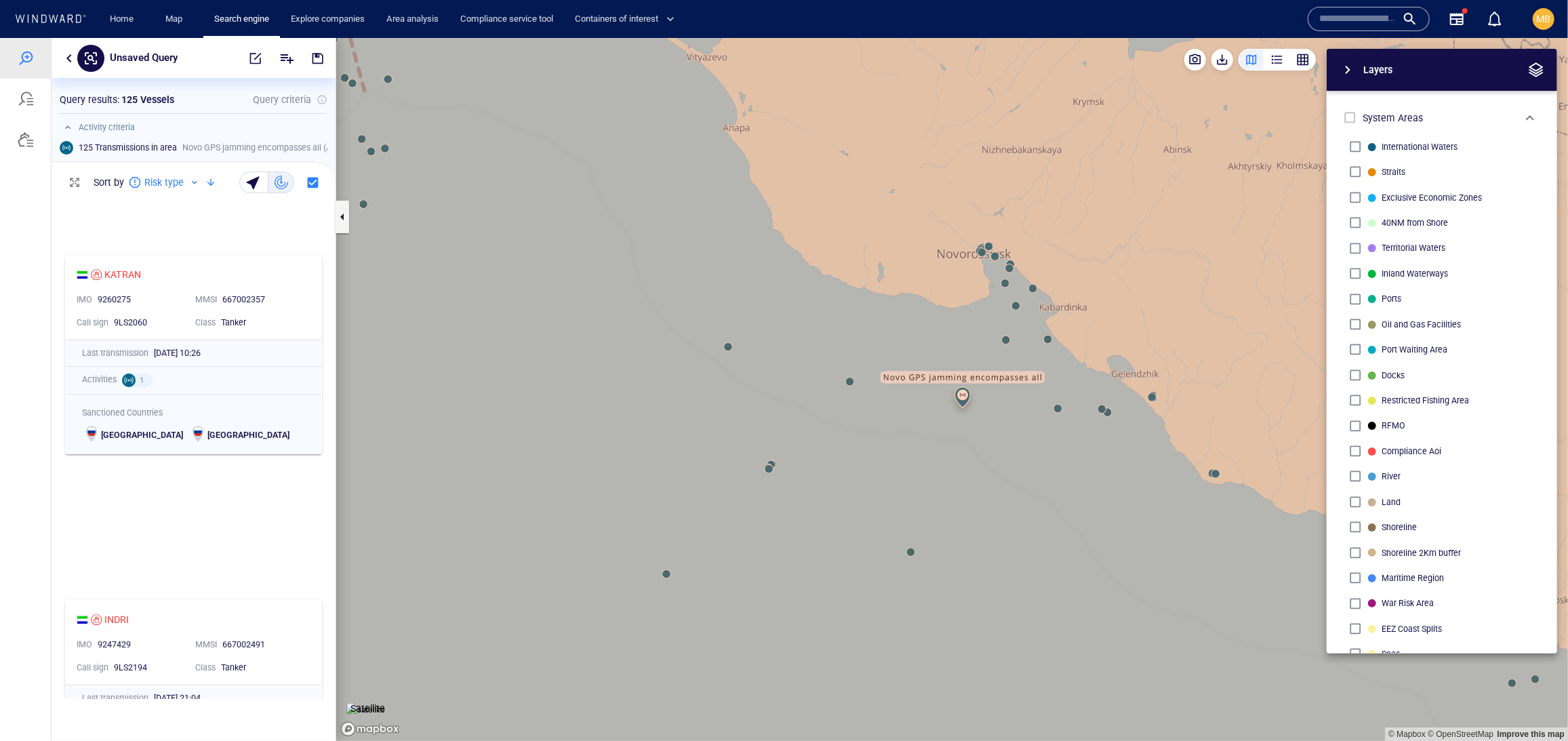
click at [1349, 77] on span "button" at bounding box center [1347, 69] width 16 height 16
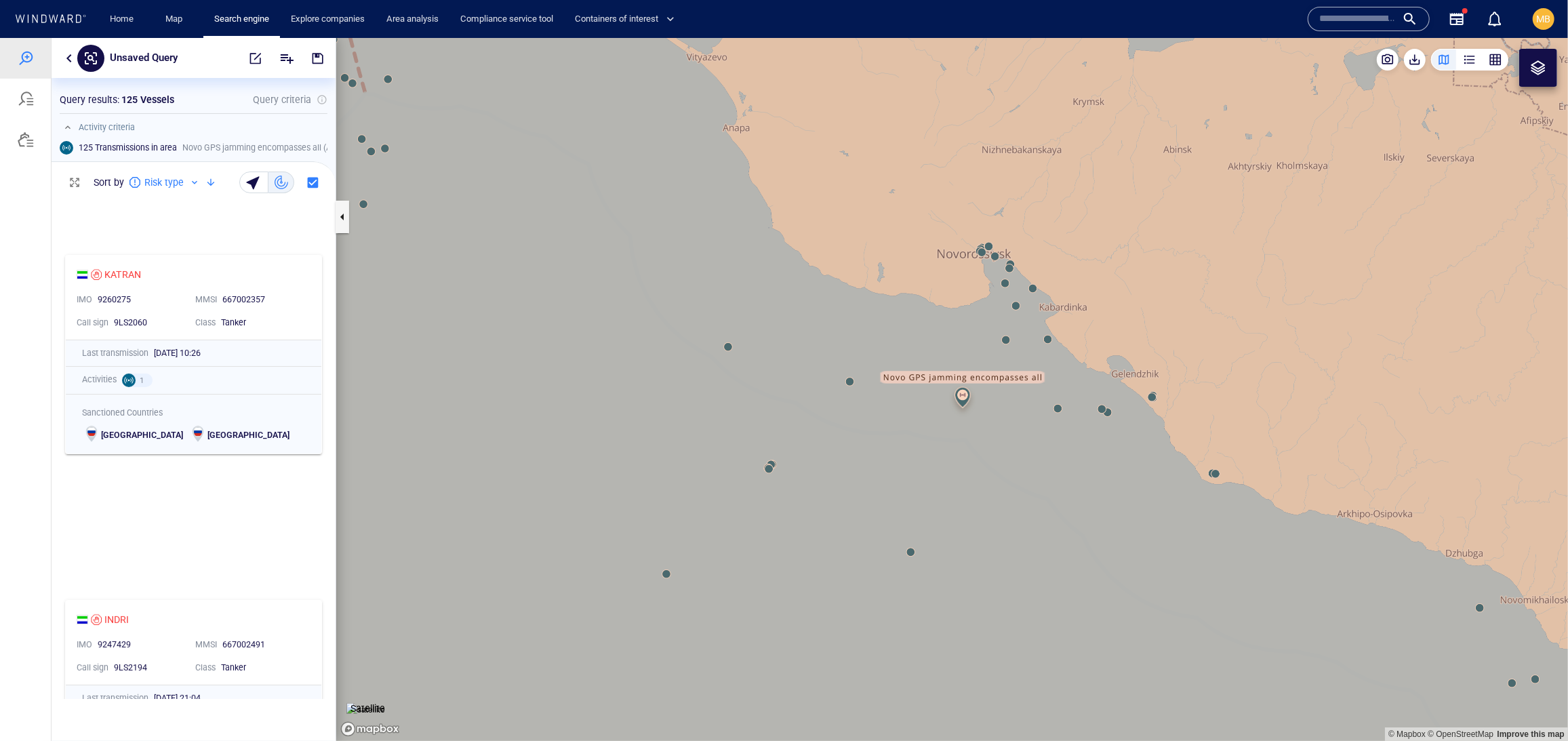
click at [1538, 70] on div at bounding box center [1537, 67] width 16 height 16
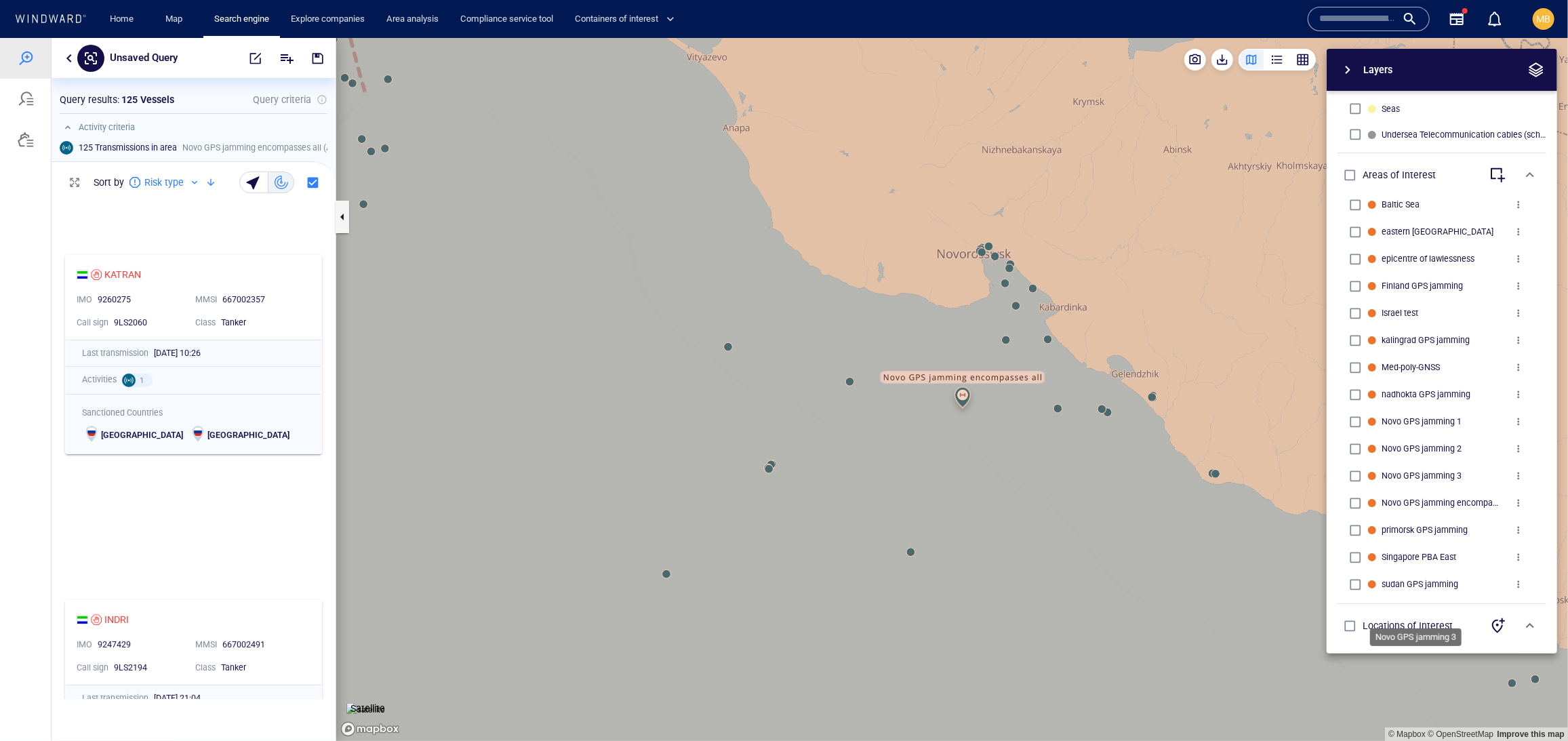
scroll to position [462, 0]
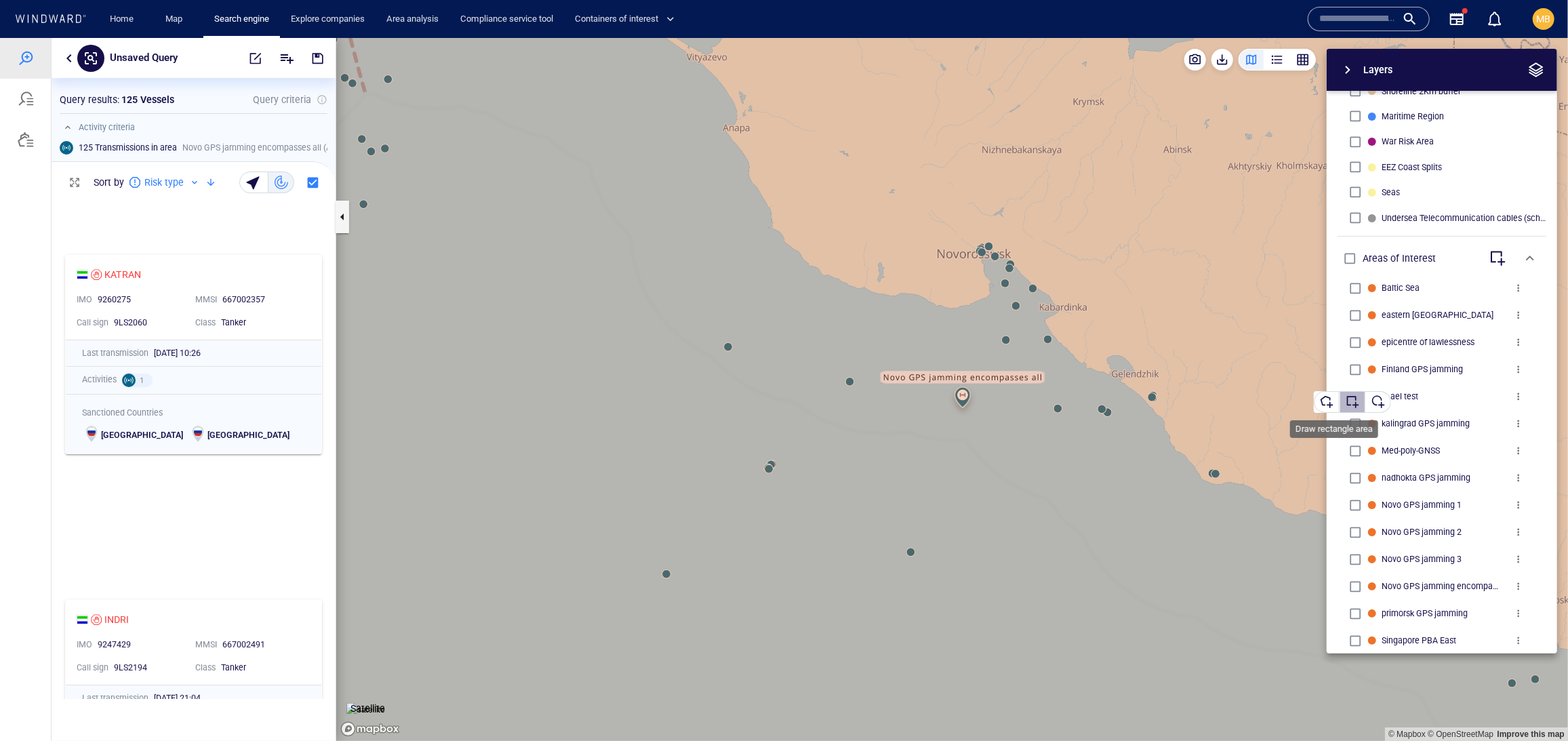
click at [1356, 398] on div "button" at bounding box center [1352, 401] width 13 height 13
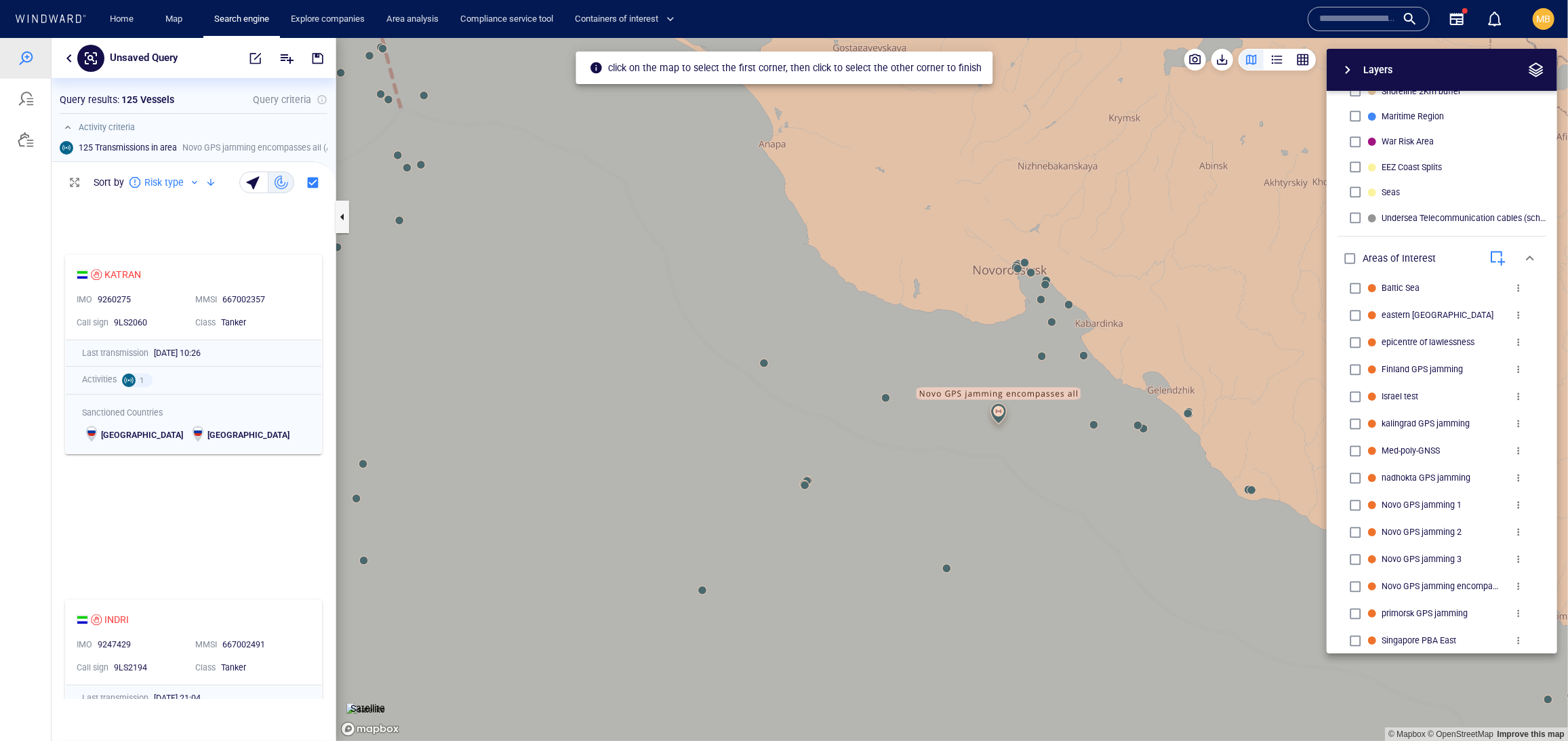
drag, startPoint x: 819, startPoint y: 280, endPoint x: 854, endPoint y: 292, distance: 37.0
click at [854, 292] on canvas "Map" at bounding box center [952, 388] width 1232 height 703
click at [863, 307] on canvas "Map" at bounding box center [952, 388] width 1232 height 703
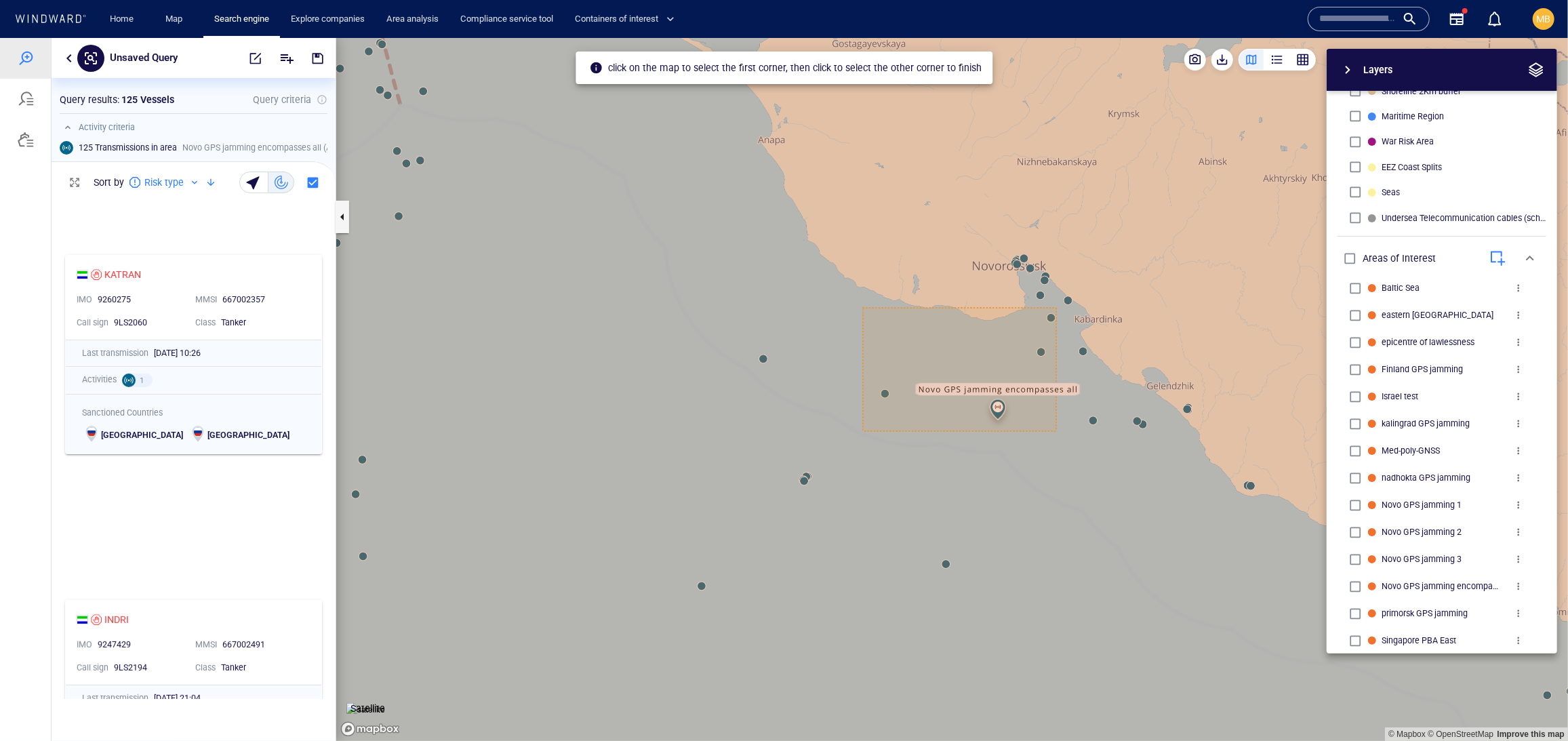
click at [1056, 431] on canvas "Map" at bounding box center [952, 388] width 1232 height 703
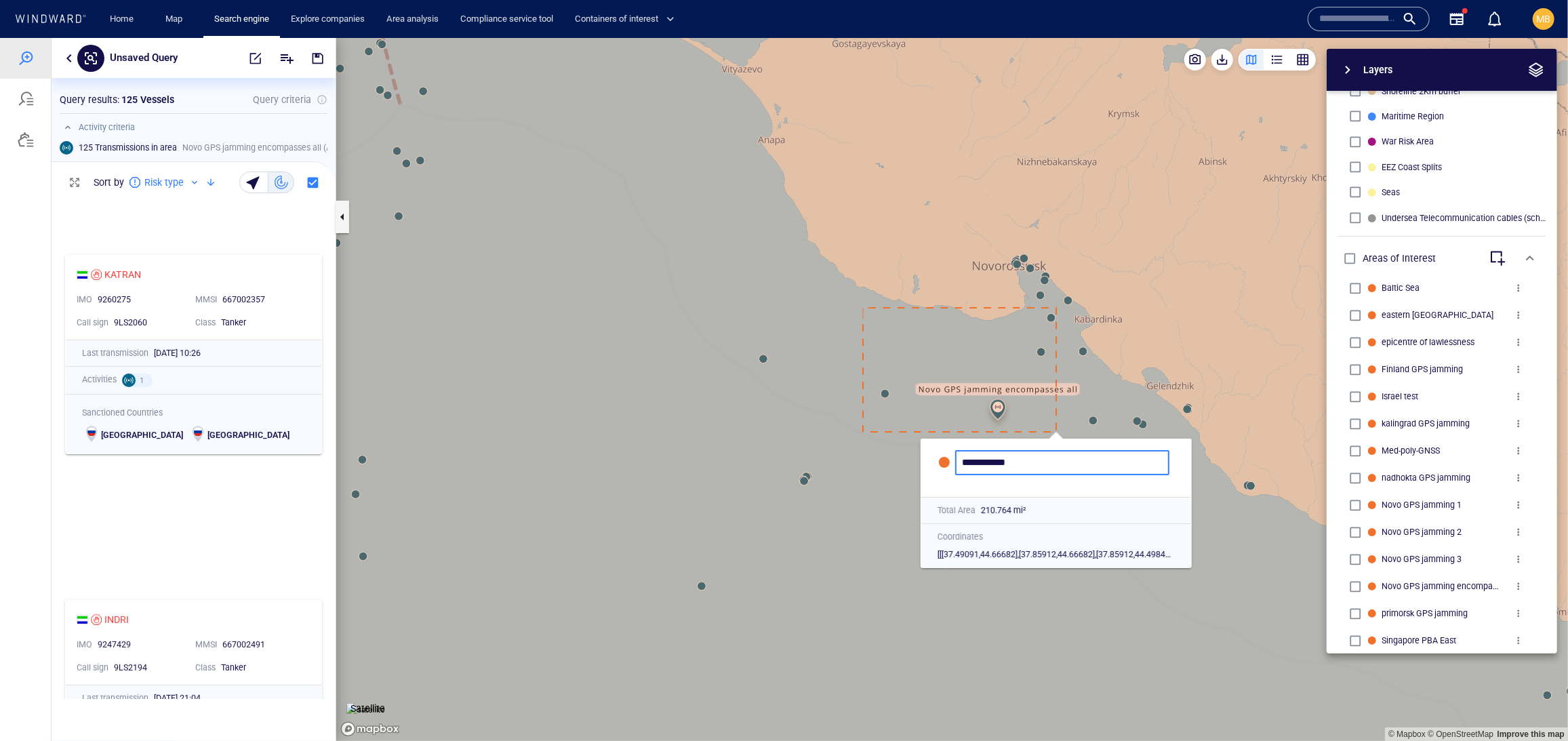
type input "**********"
click at [872, 502] on canvas "Map" at bounding box center [952, 388] width 1232 height 703
click at [1058, 563] on div "Coordinates [[[37.49091,44.66682],[37.85912,44.66682],[37.85912,44.49843],[37.4…" at bounding box center [1056, 545] width 243 height 36
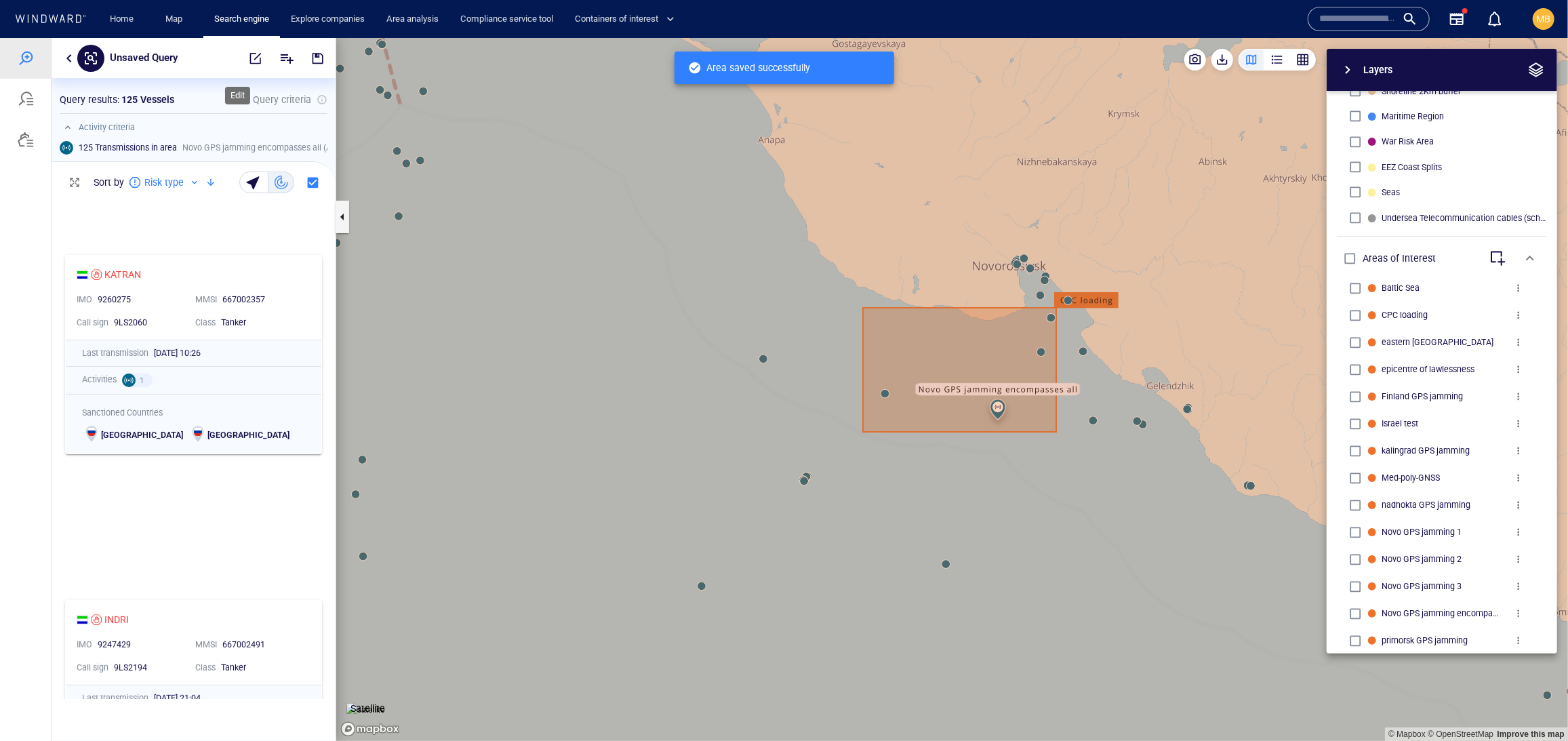
click at [249, 54] on span "button" at bounding box center [255, 58] width 13 height 13
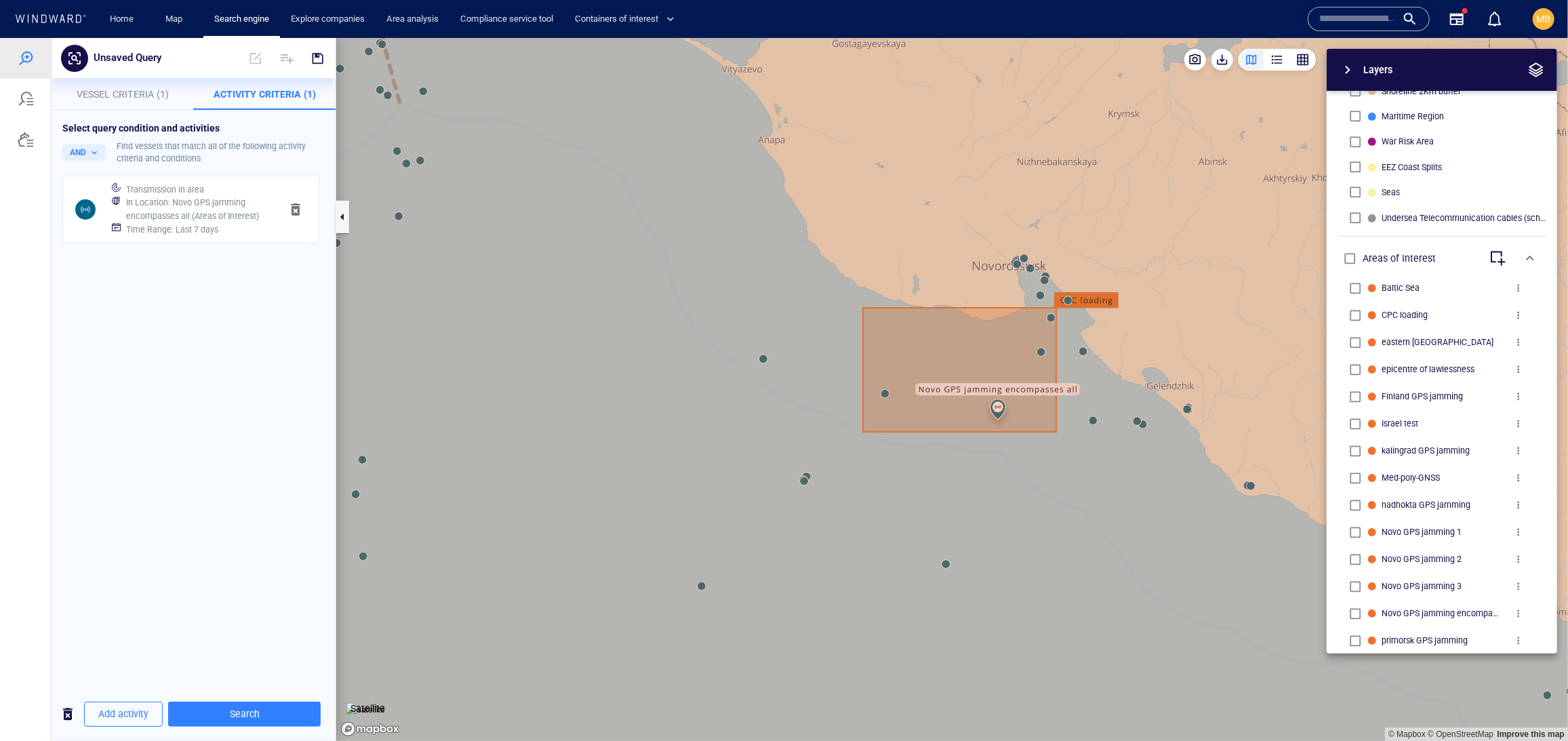
click at [218, 236] on h6 "Time Range : Last 7 days" at bounding box center [172, 229] width 92 height 13
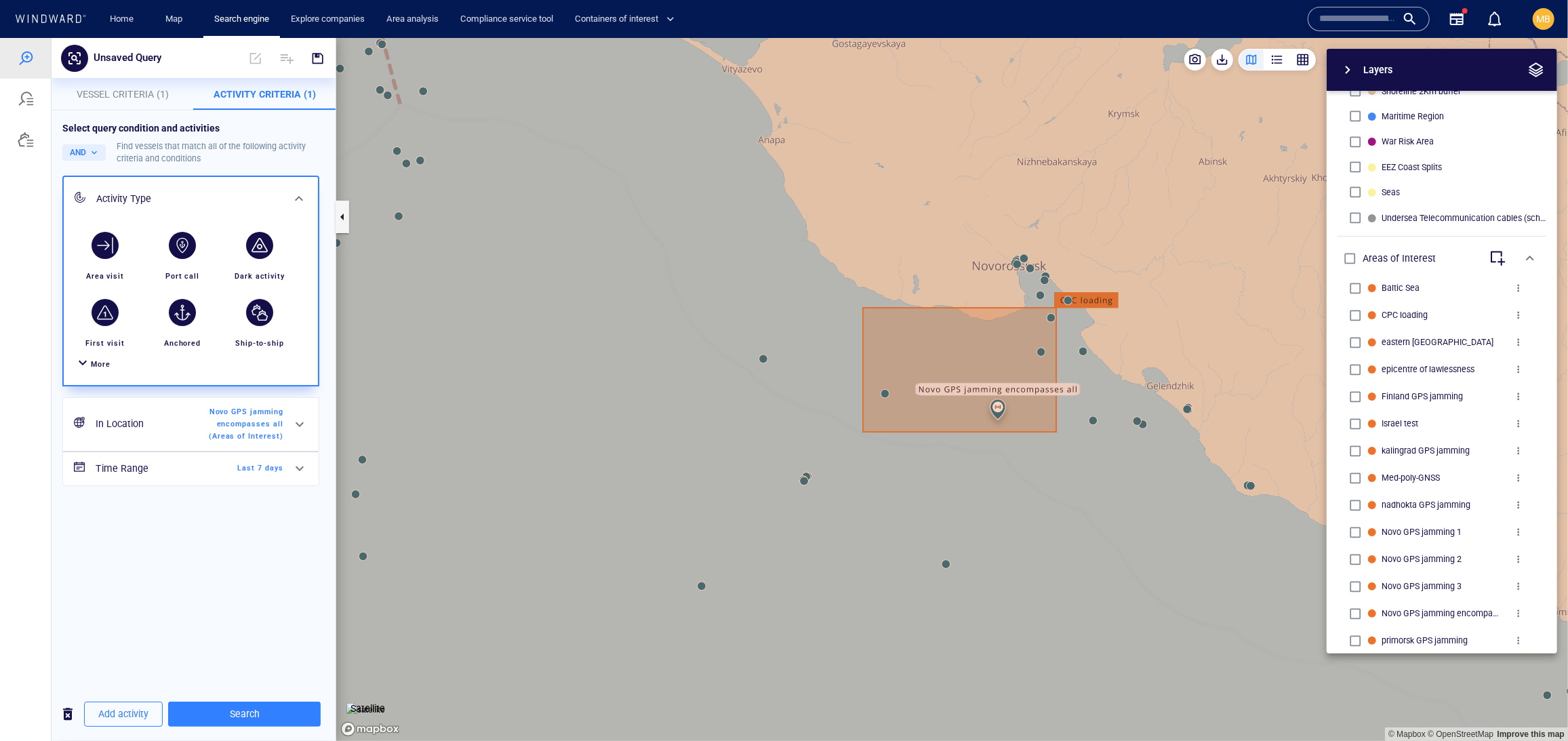
scroll to position [48, 0]
click at [178, 447] on div "In Location Novo GPS jamming encompasses all (Areas of Interest)" at bounding box center [190, 423] width 199 height 47
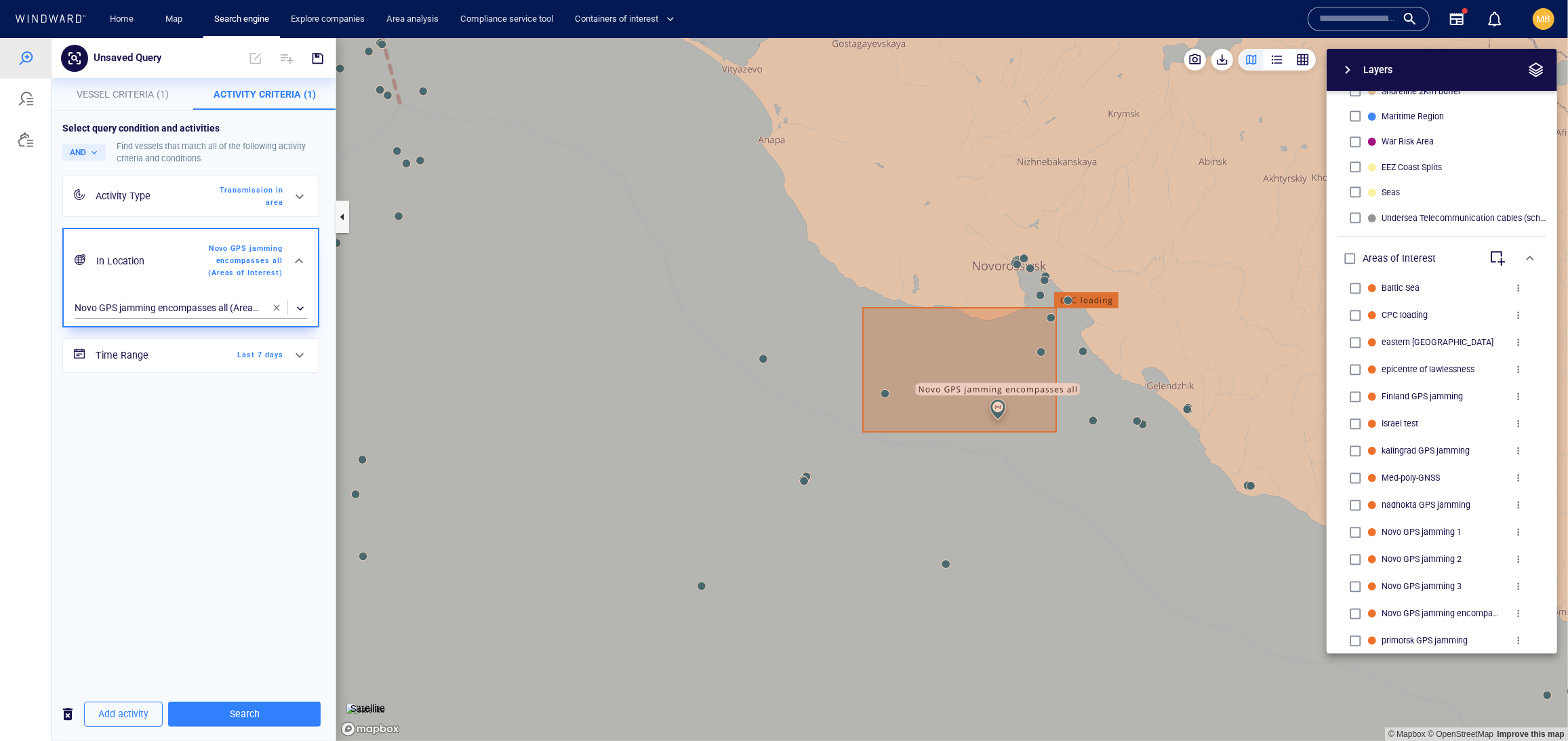
scroll to position [0, 0]
click at [272, 313] on span "button" at bounding box center [276, 307] width 11 height 11
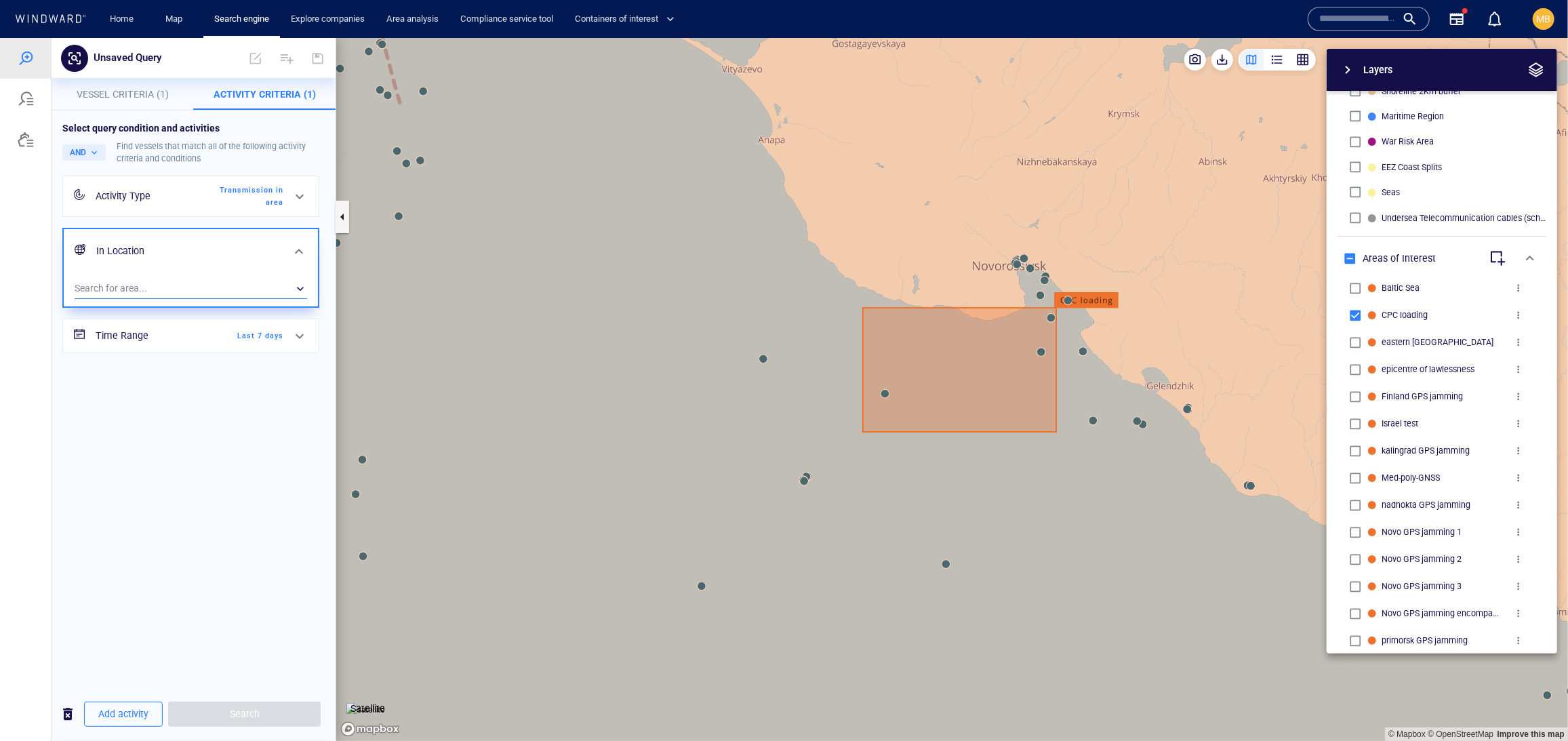
click at [196, 298] on div "​" at bounding box center [190, 288] width 232 height 21
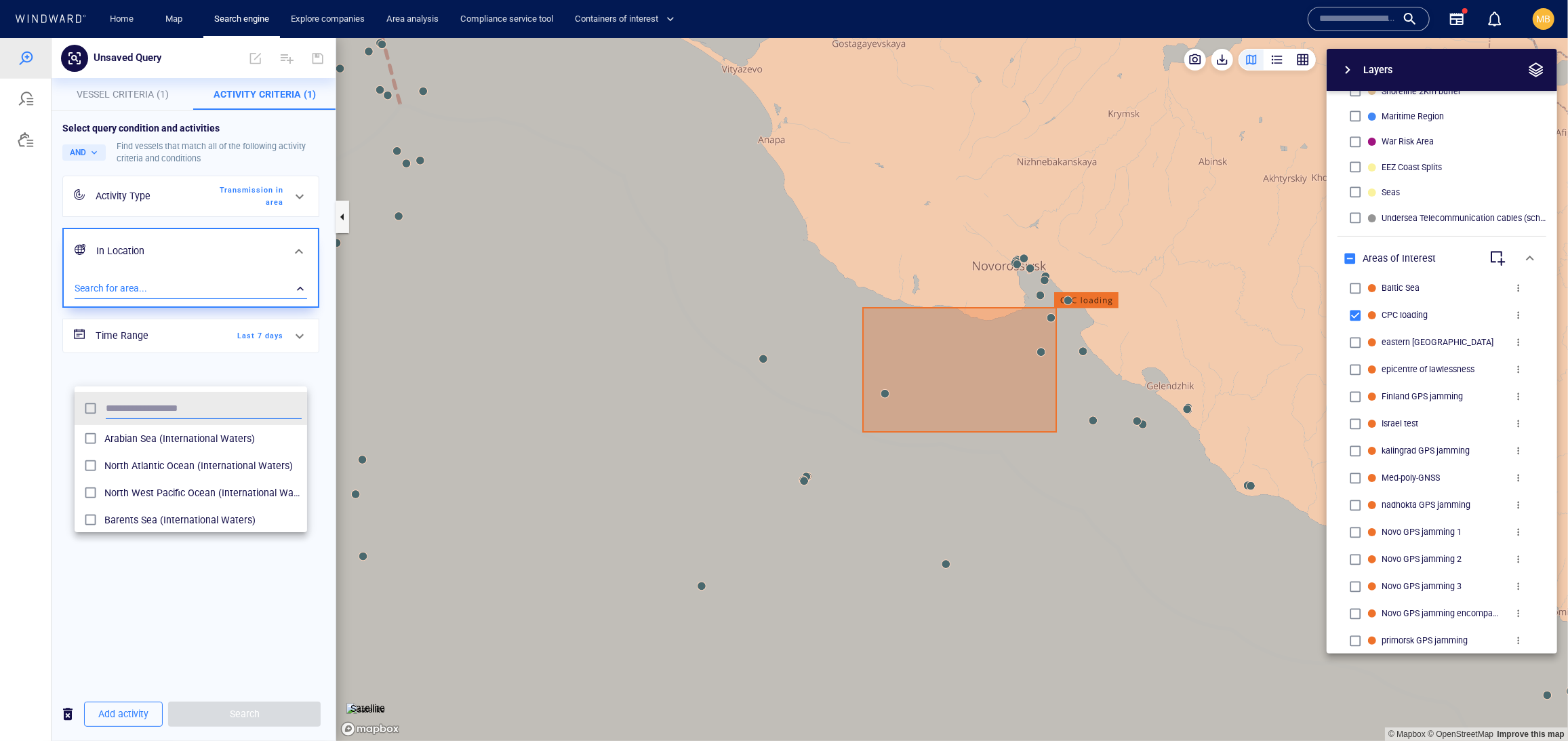
scroll to position [1, 1]
type input "***"
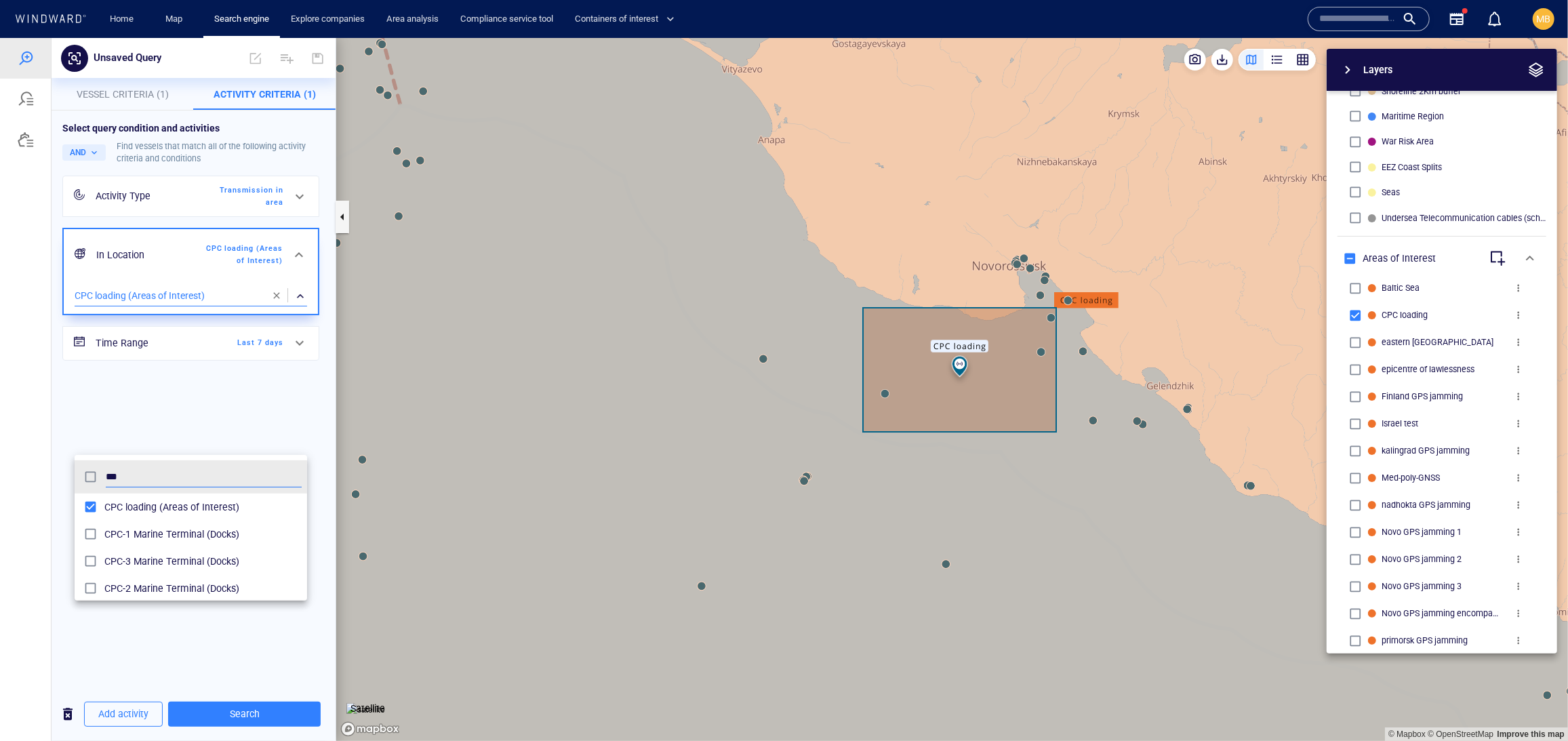
click at [275, 713] on div at bounding box center [784, 388] width 1568 height 703
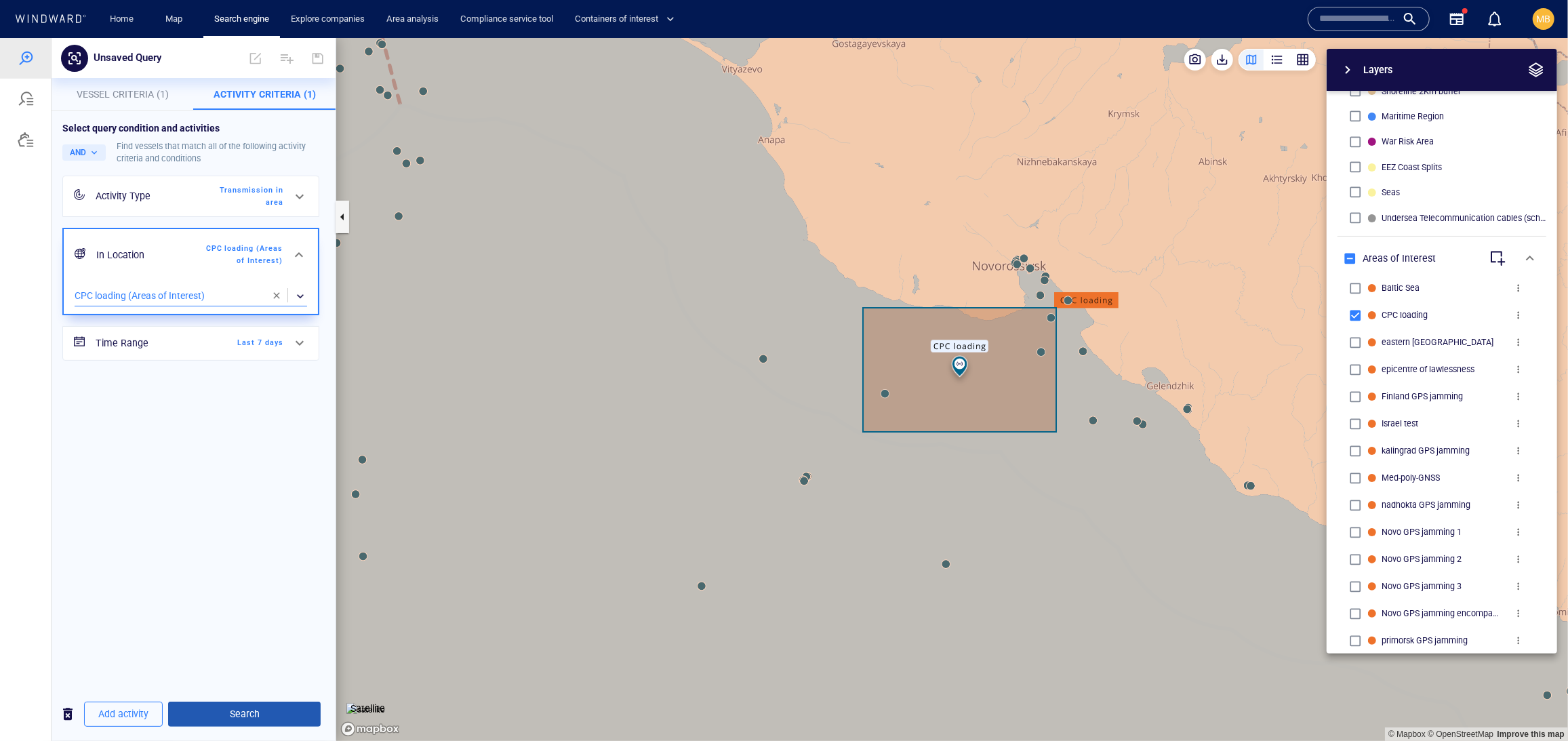
click at [273, 713] on span "Search" at bounding box center [244, 713] width 131 height 17
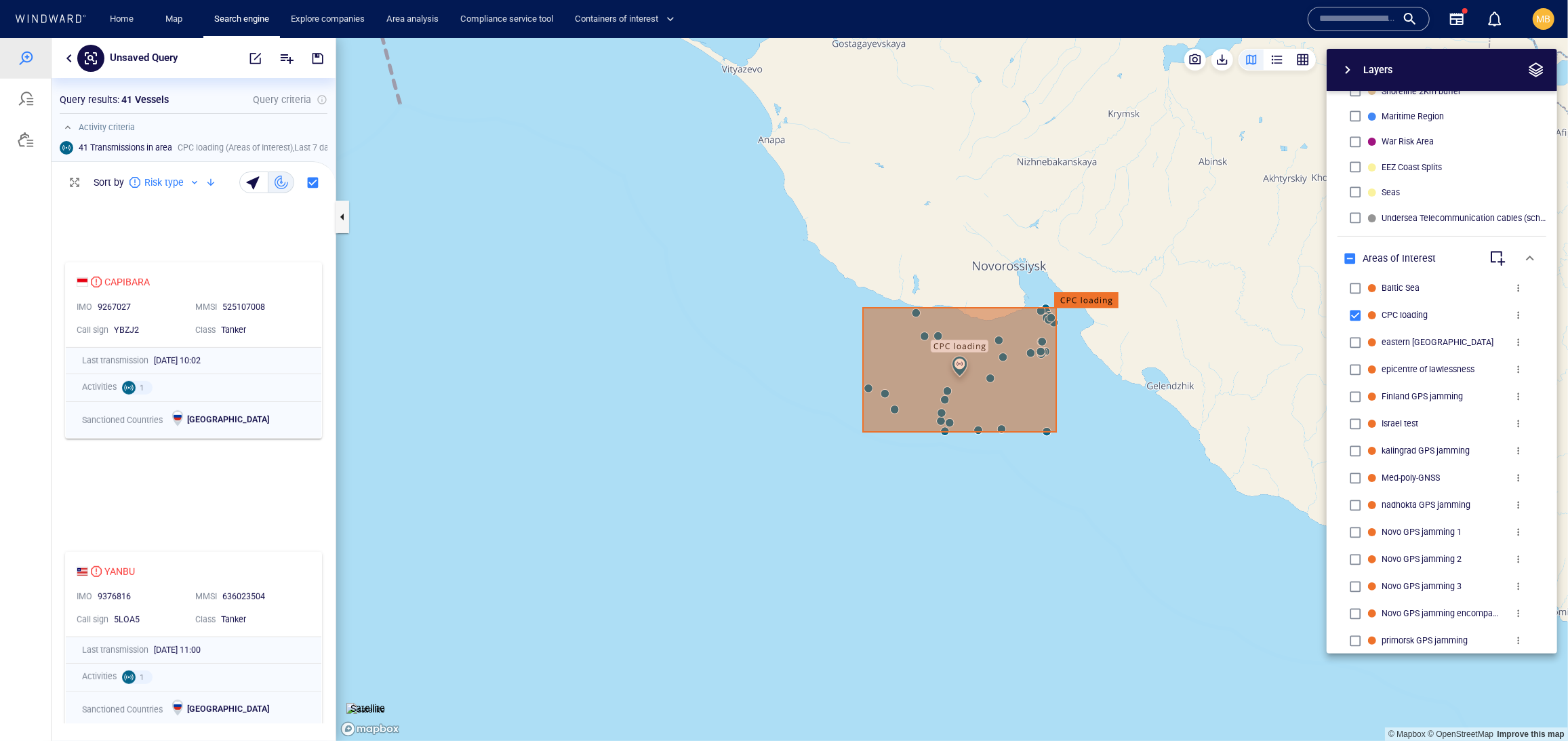
scroll to position [5014, 0]
click at [229, 135] on div "Activity criteria" at bounding box center [198, 126] width 277 height 16
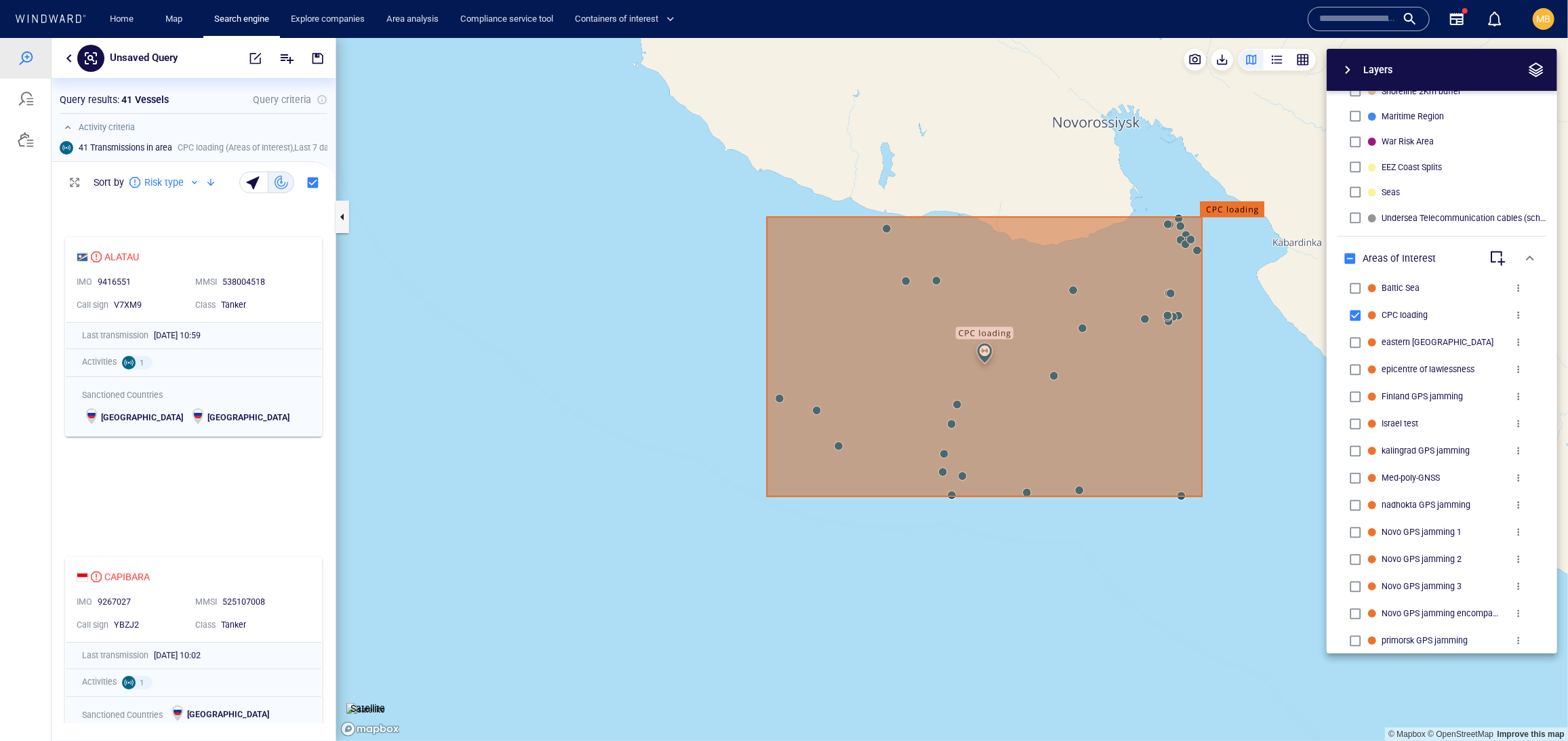
click at [909, 286] on canvas "Map" at bounding box center [952, 388] width 1232 height 703
click at [249, 56] on span "button" at bounding box center [255, 58] width 13 height 13
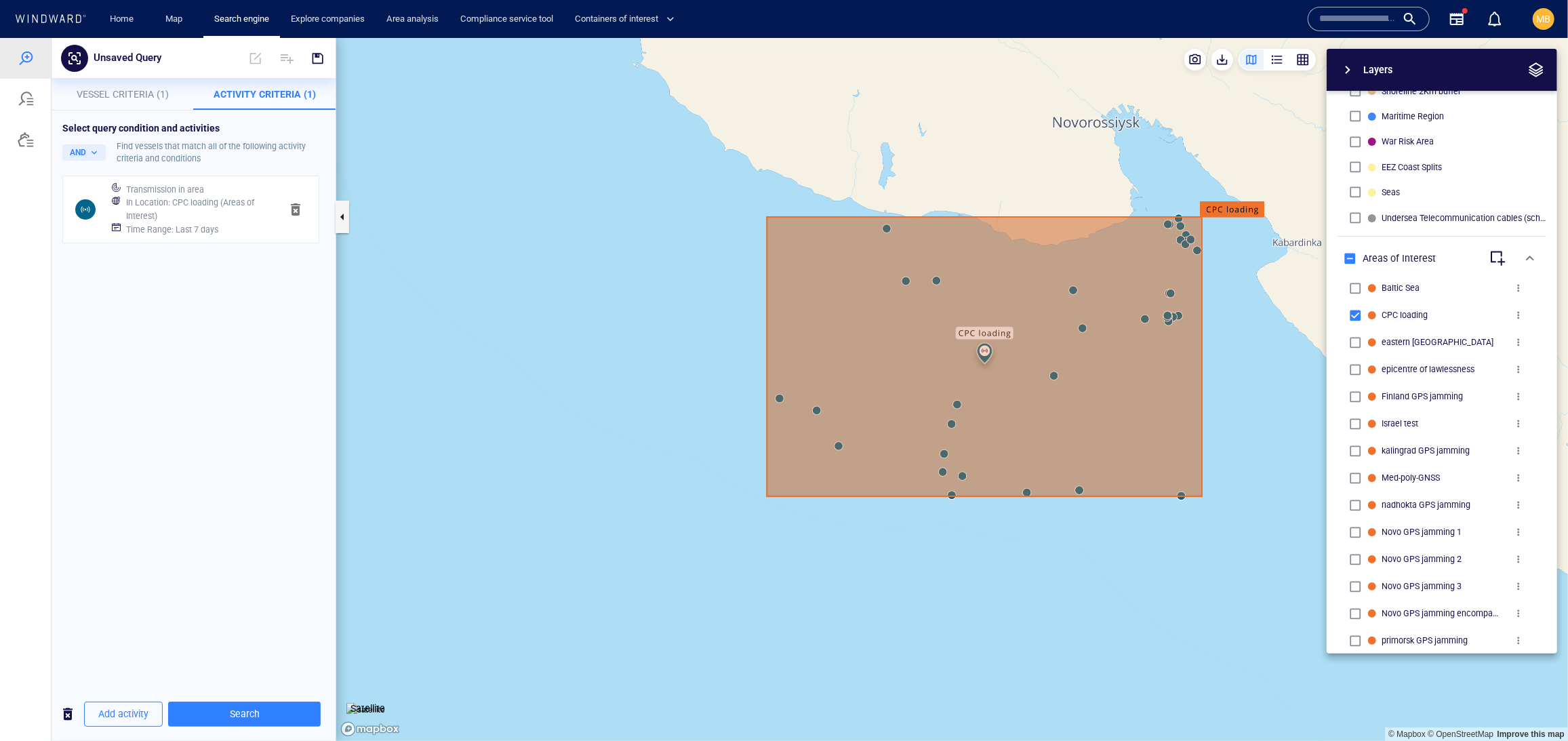
click at [274, 242] on div "Transmission in area In Location : CPC loading (Areas of Interest) Time Range :…" at bounding box center [191, 209] width 253 height 65
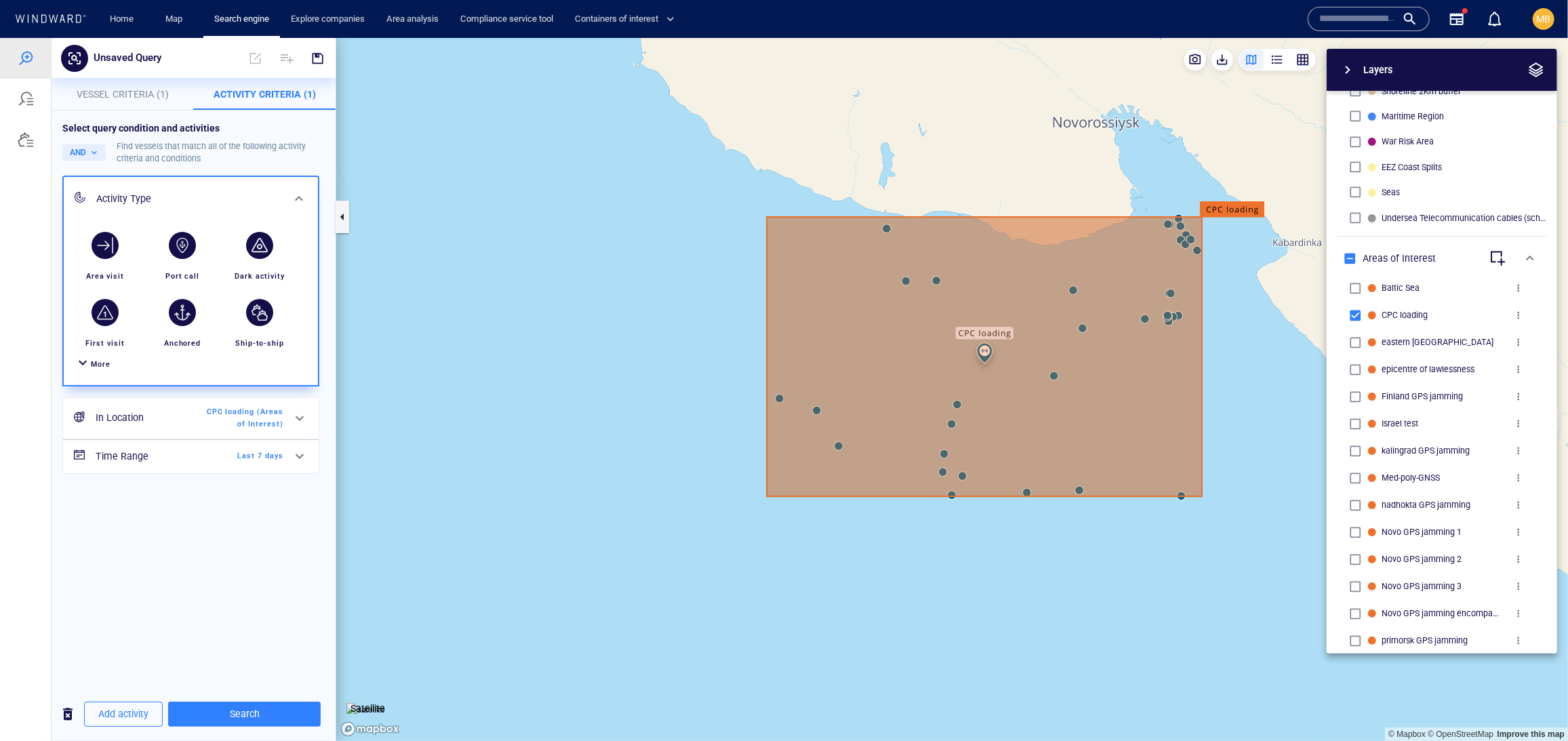
scroll to position [0, 0]
click at [200, 436] on div "In Location CPC loading (Areas of Interest)" at bounding box center [190, 418] width 199 height 36
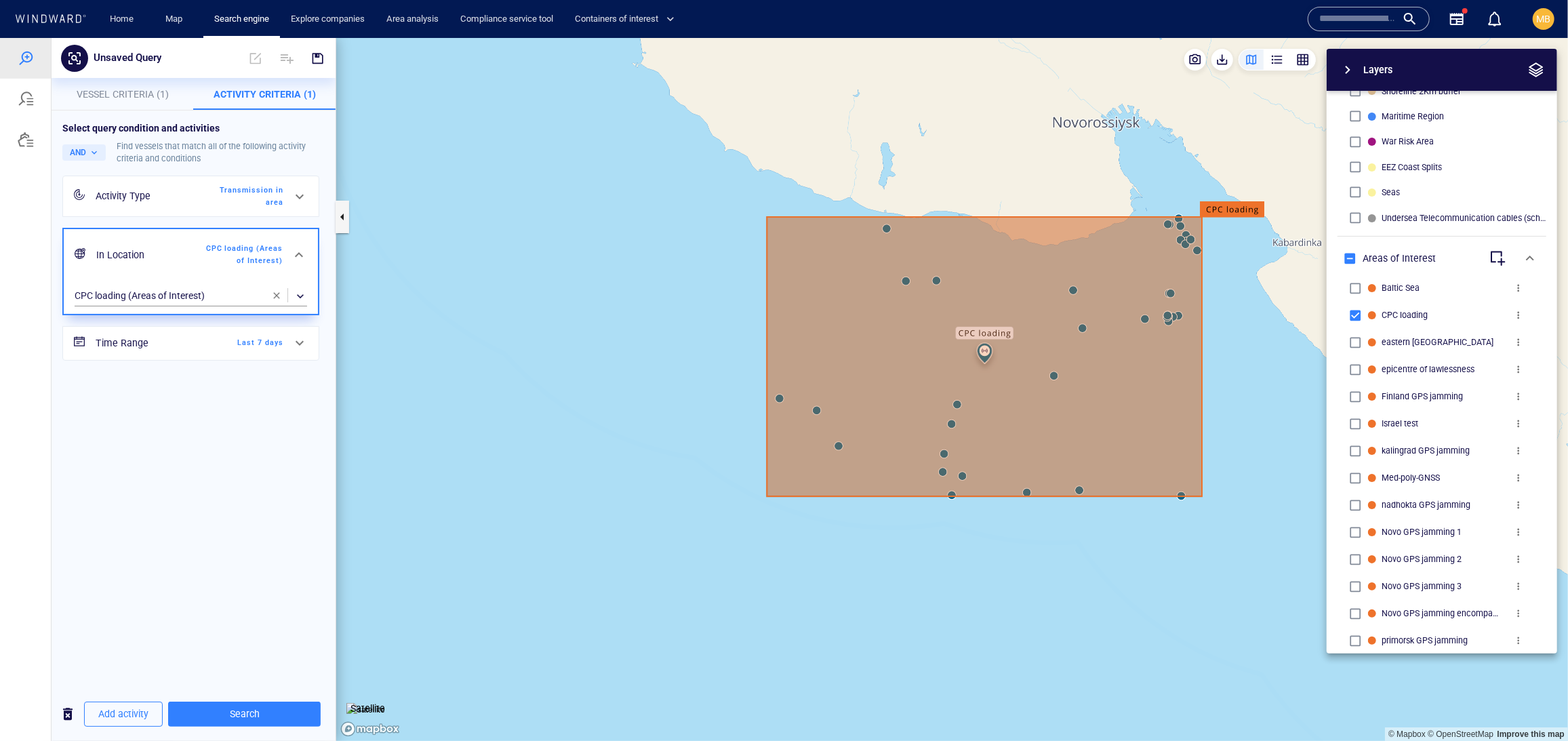
click at [274, 301] on span "button" at bounding box center [276, 294] width 11 height 11
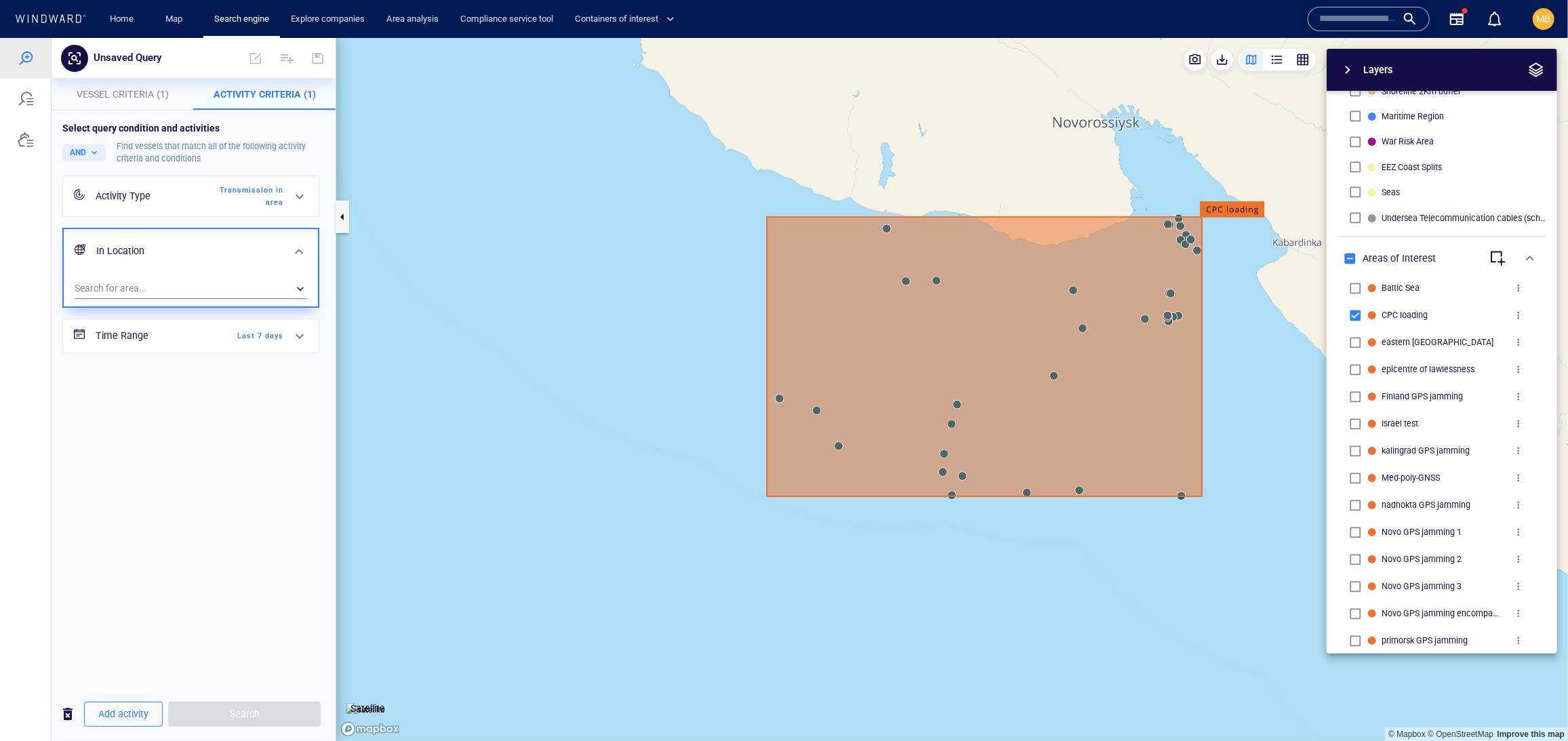
click at [166, 298] on div "​" at bounding box center [190, 288] width 232 height 21
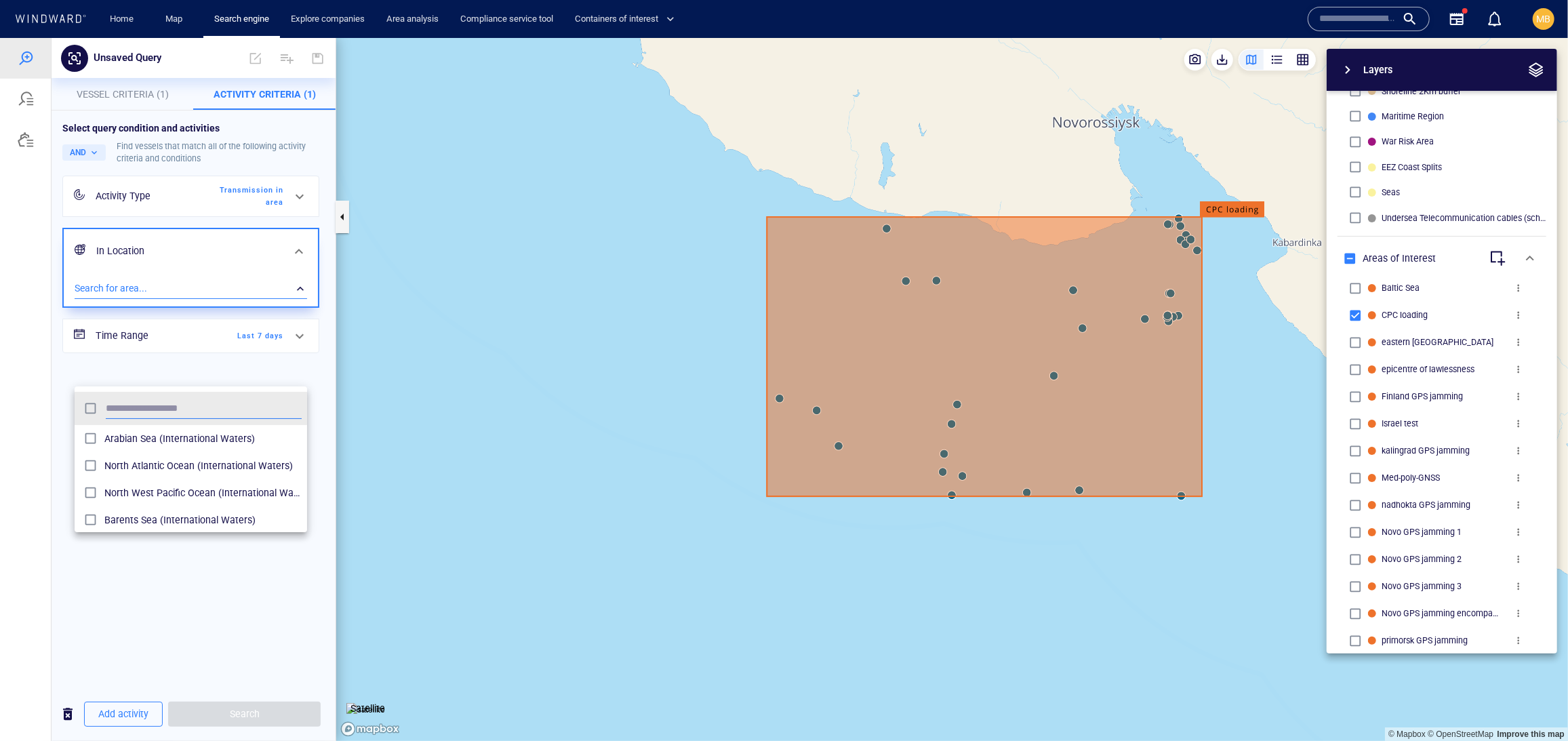
scroll to position [148, 233]
type input "***"
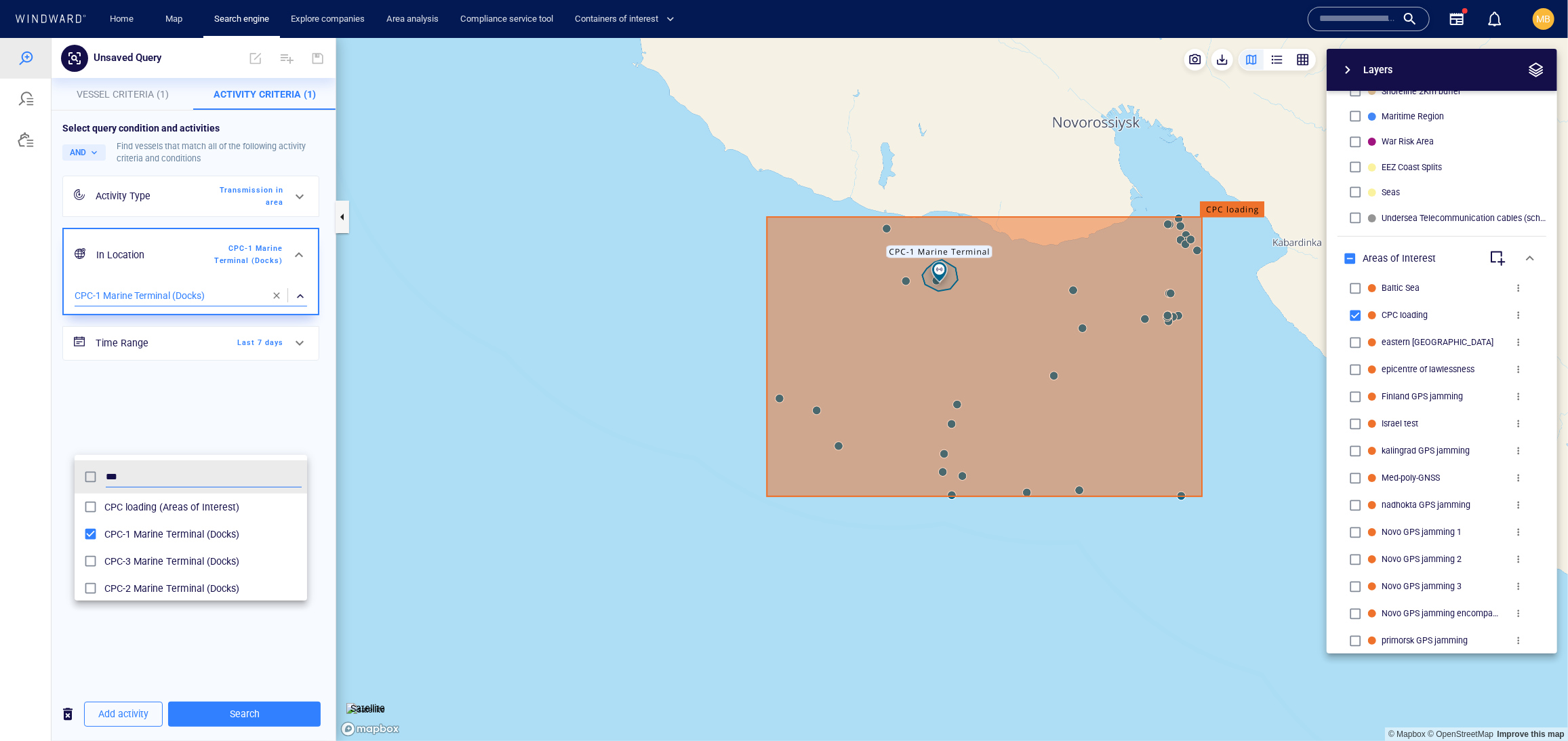
click at [263, 711] on div at bounding box center [784, 388] width 1568 height 703
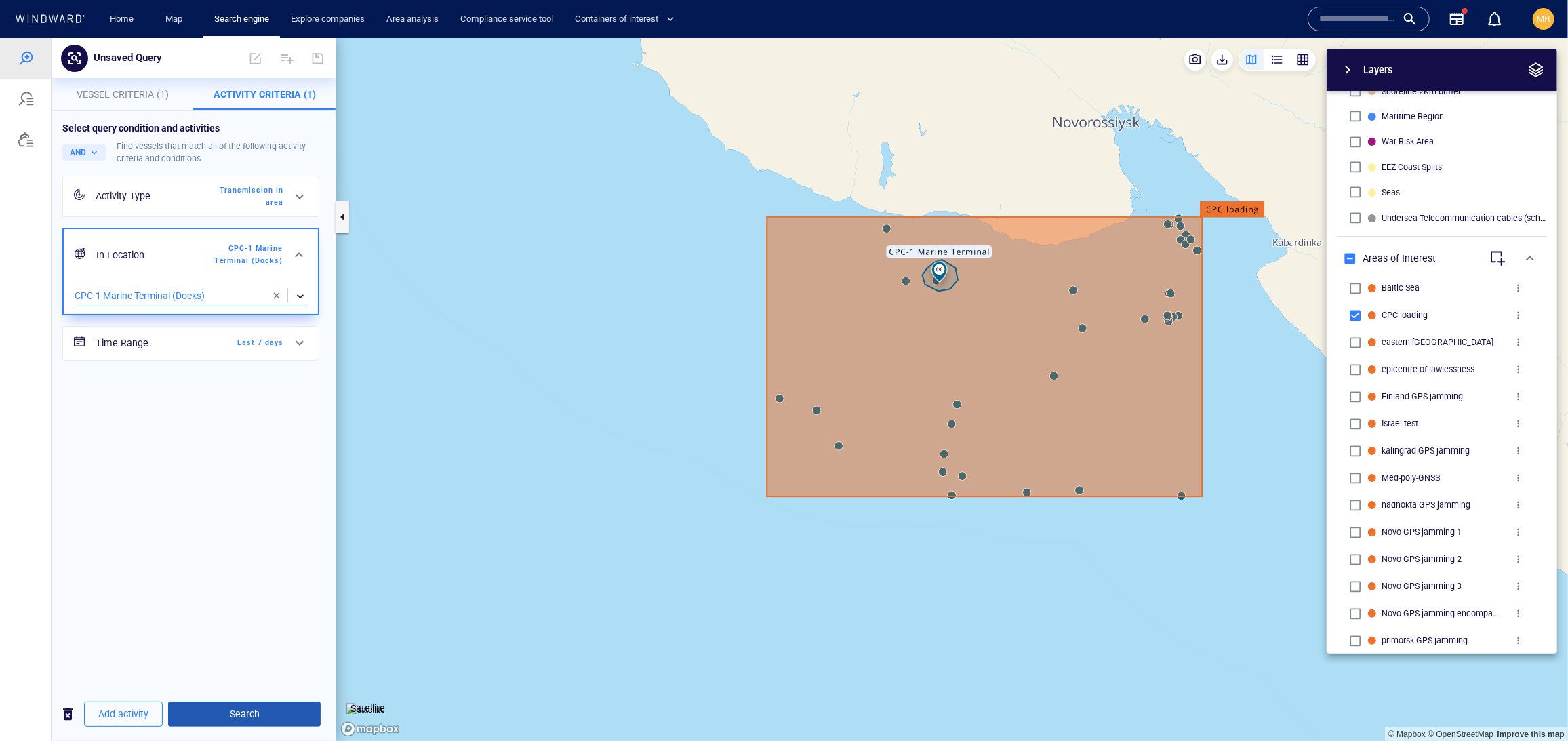
click at [263, 711] on span "Search" at bounding box center [244, 713] width 131 height 17
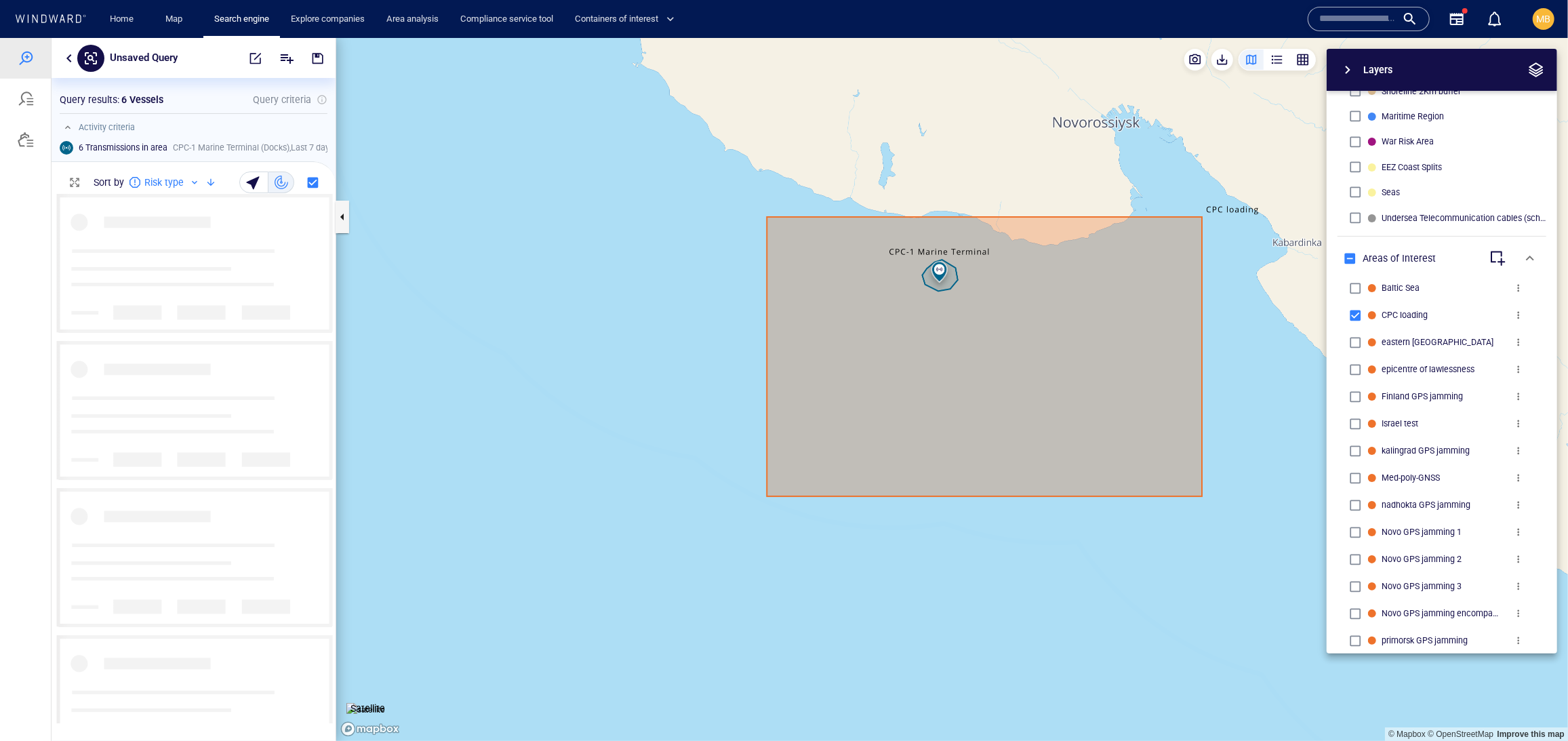
scroll to position [529, 283]
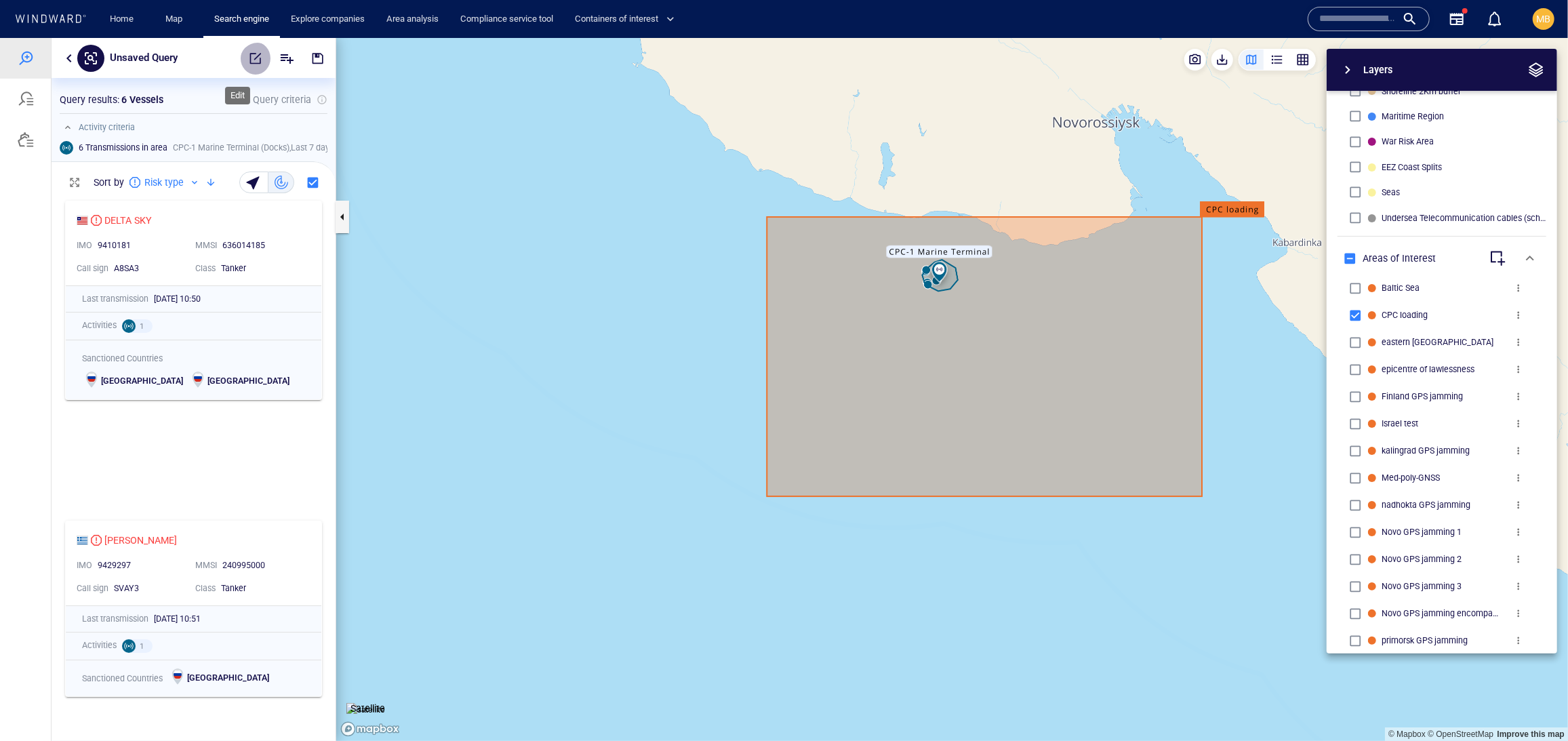
click at [249, 54] on span "button" at bounding box center [255, 58] width 13 height 13
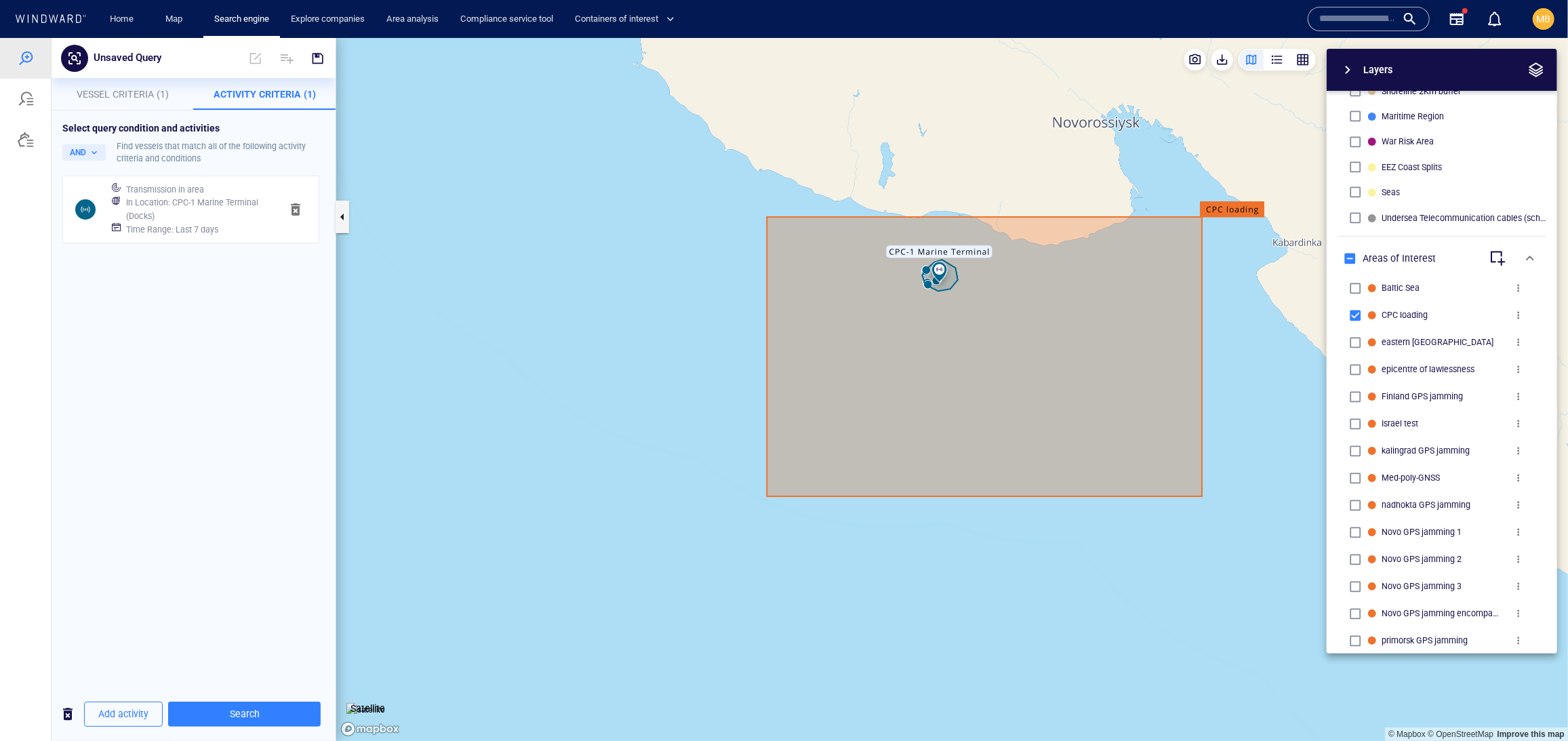
click at [220, 222] on h6 "In Location : CPC-1 Marine Terminal (Docks)" at bounding box center [198, 208] width 144 height 26
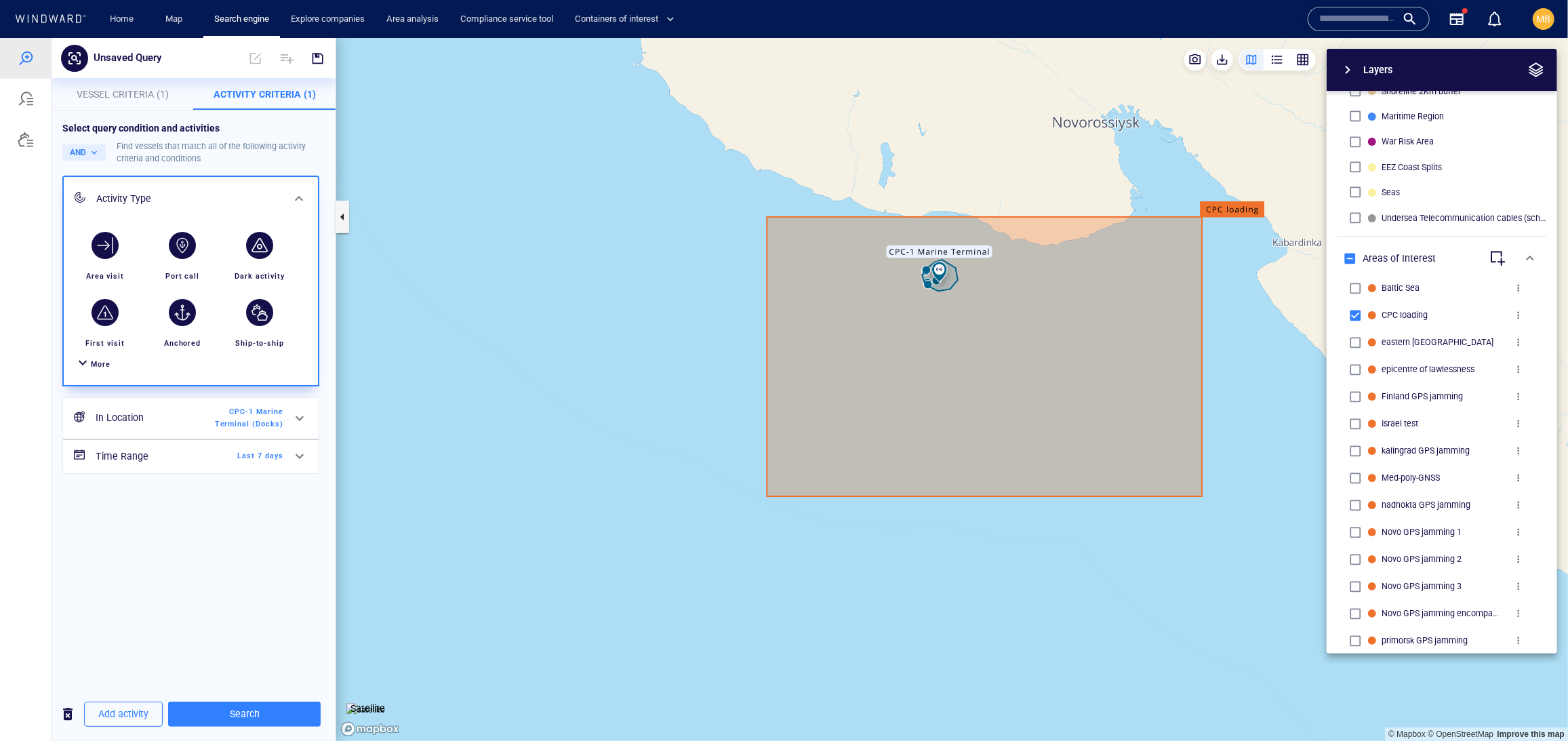
scroll to position [24, 0]
click at [171, 426] on h6 "In Location" at bounding box center [151, 417] width 110 height 17
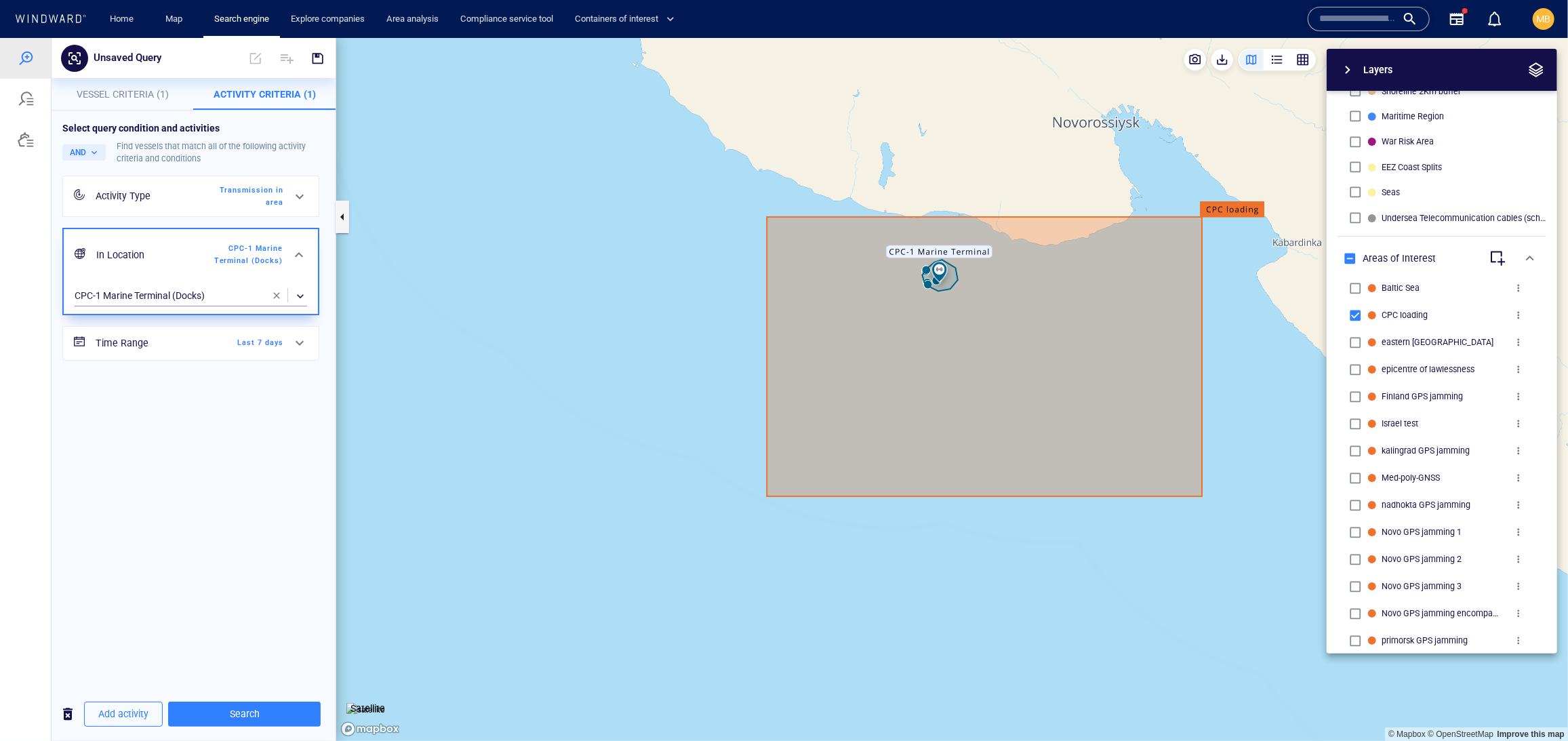
scroll to position [0, 0]
click at [278, 301] on span "button" at bounding box center [276, 294] width 11 height 11
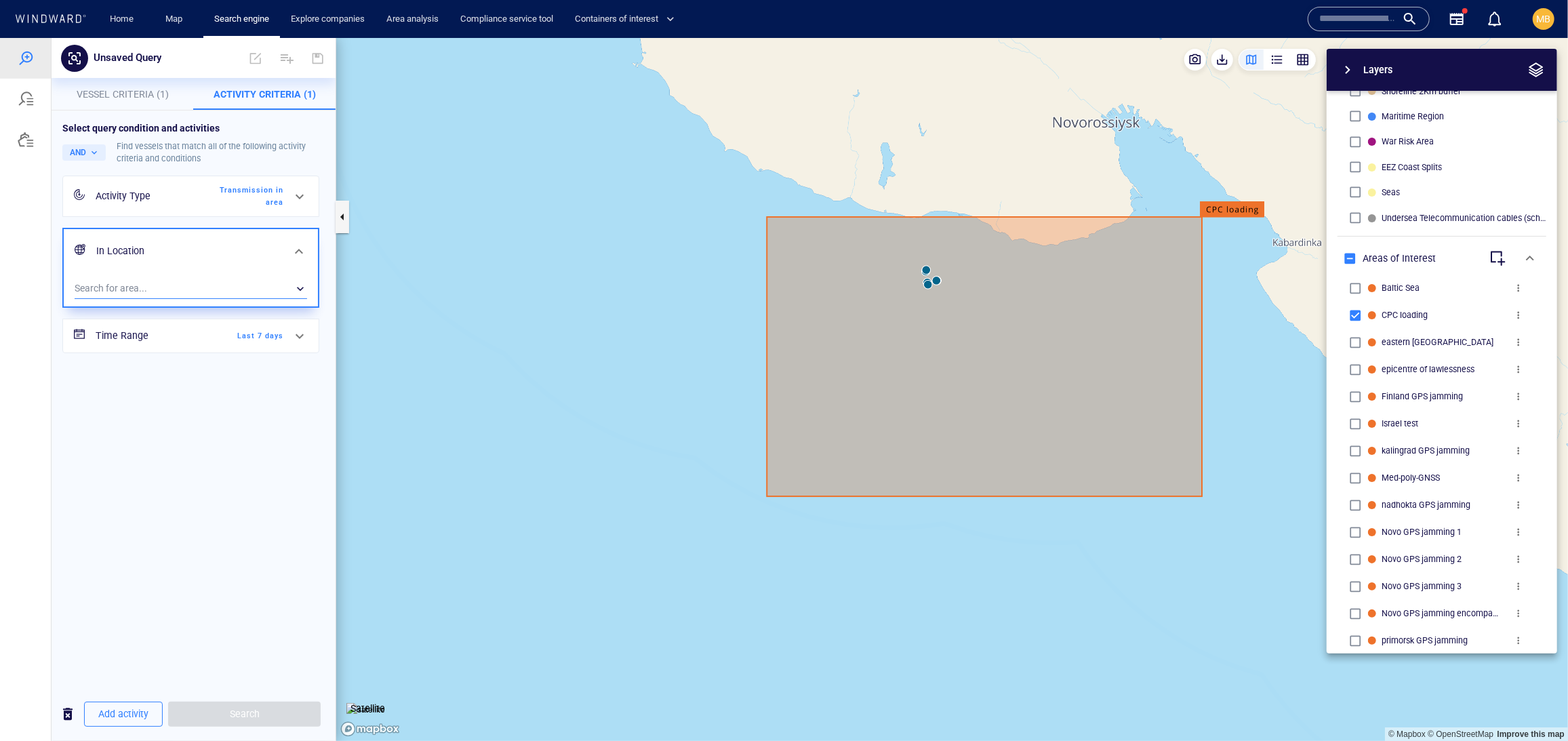
click at [158, 298] on div "​" at bounding box center [190, 288] width 232 height 21
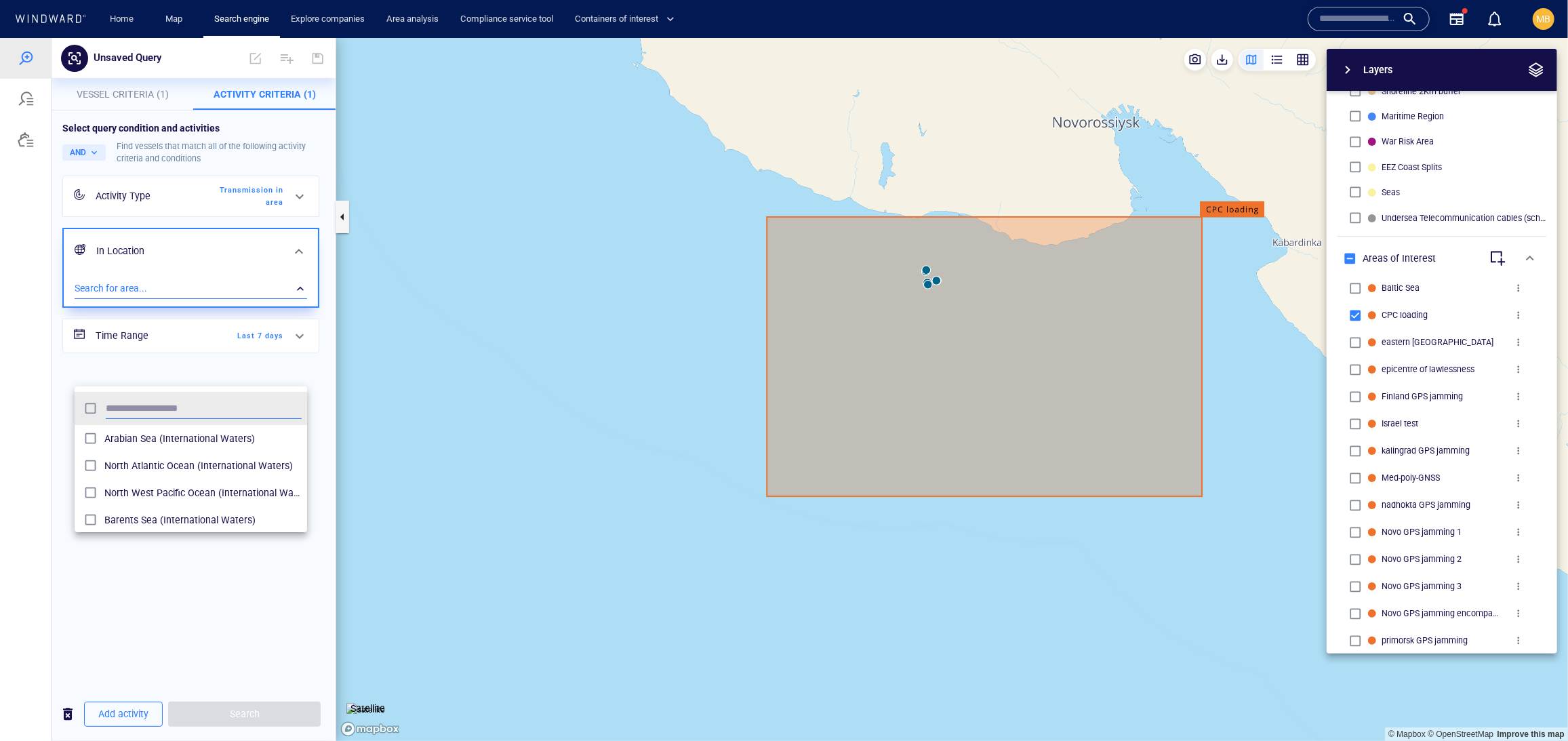
scroll to position [148, 233]
type input "***"
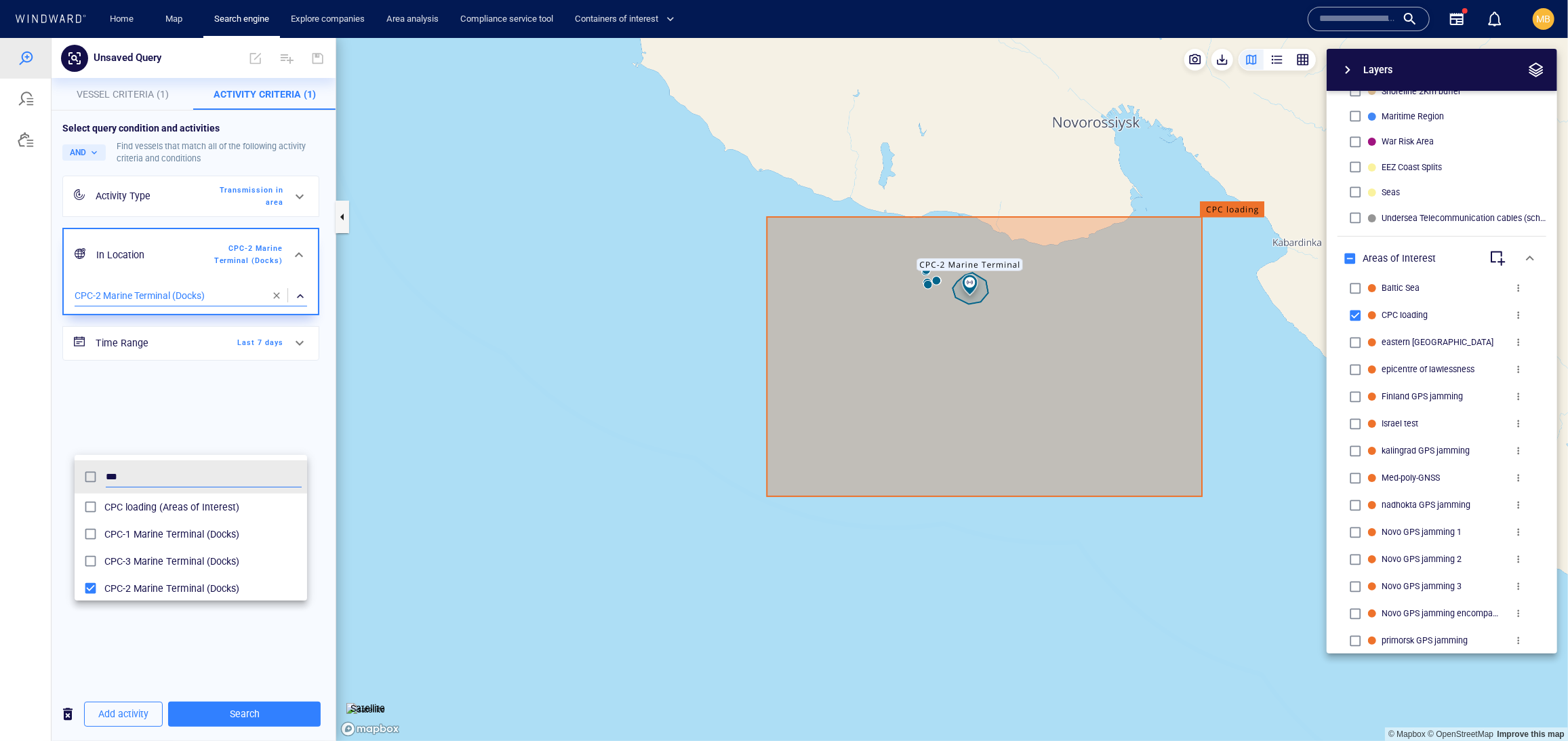
click at [270, 718] on div at bounding box center [784, 388] width 1568 height 703
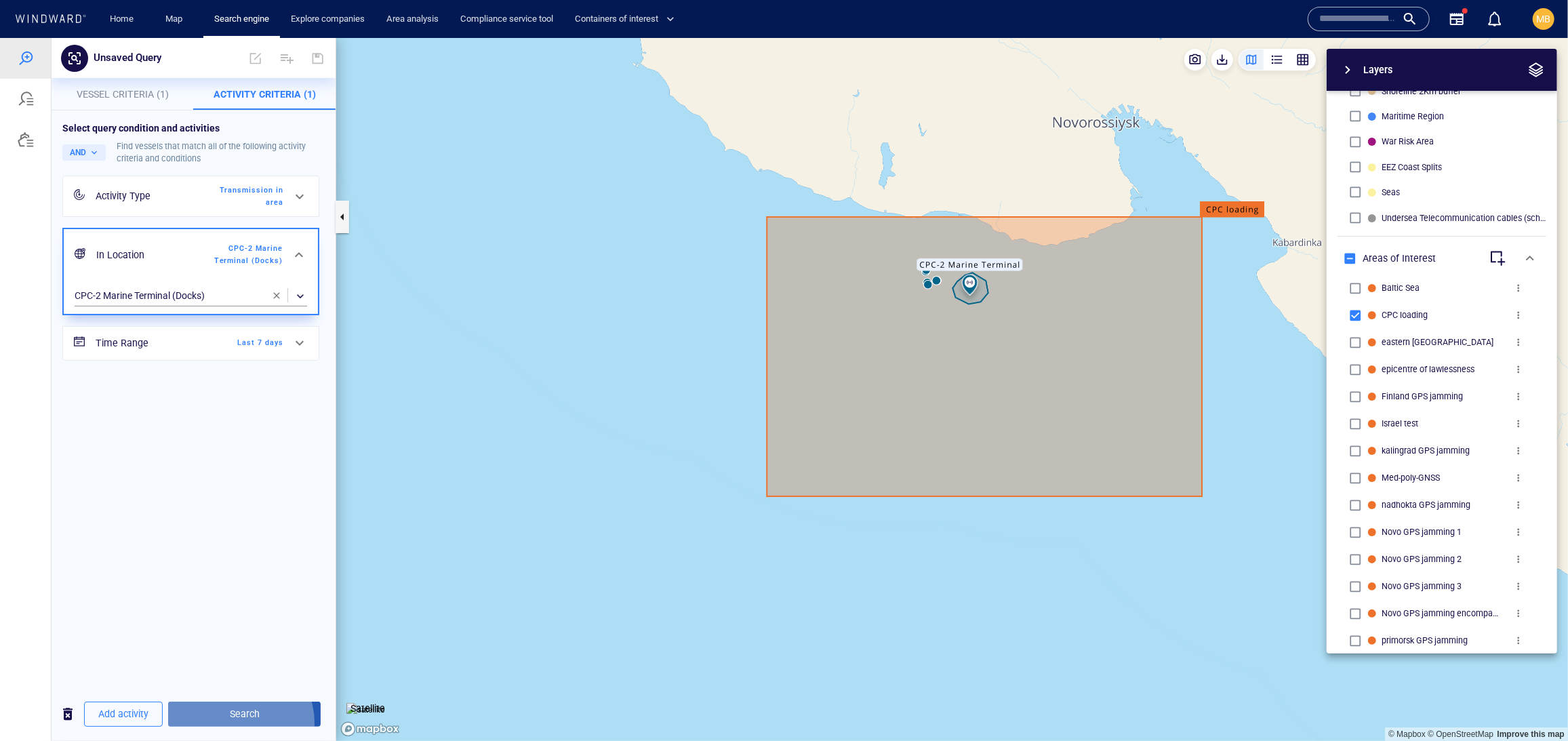
click at [270, 718] on span "Search" at bounding box center [244, 713] width 131 height 17
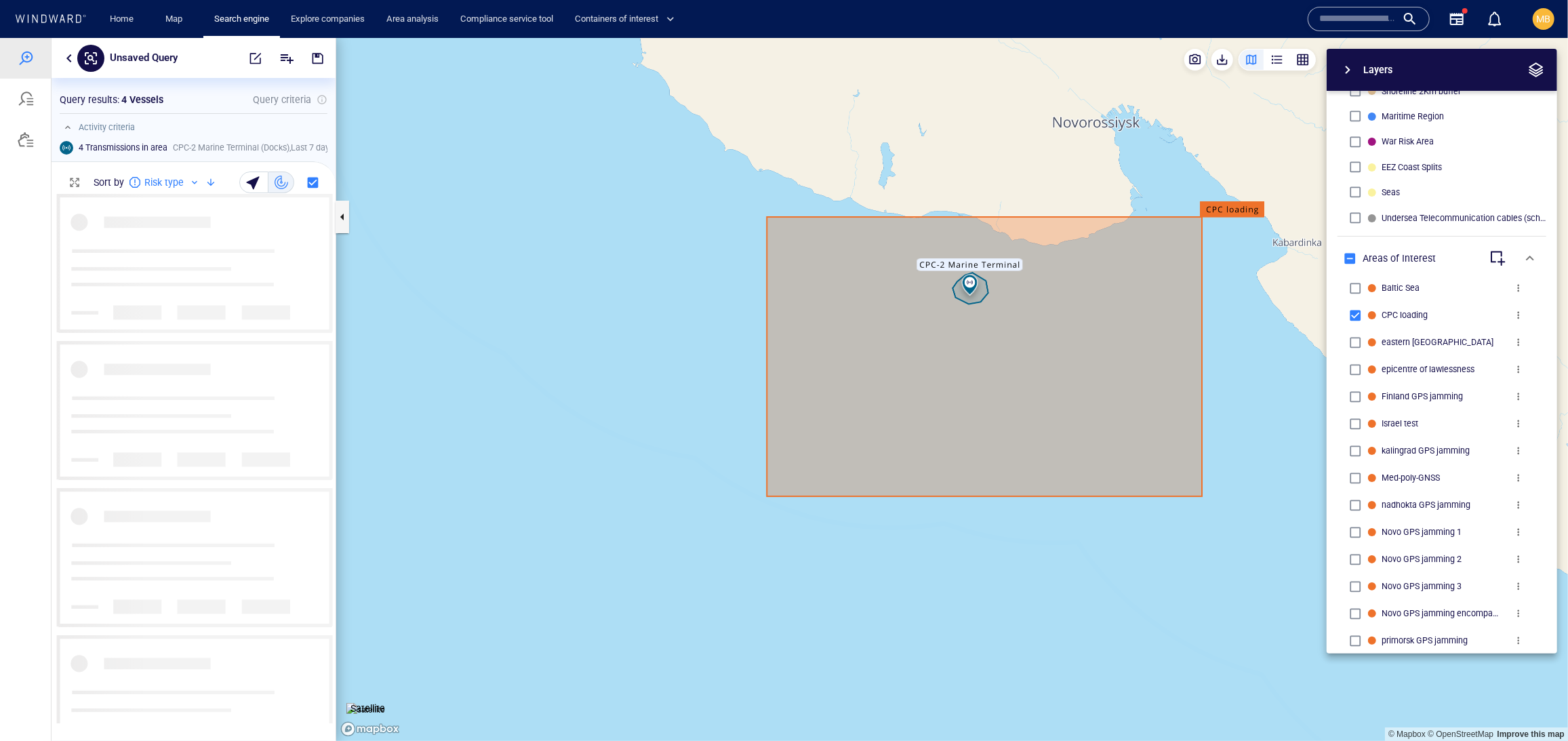
scroll to position [529, 283]
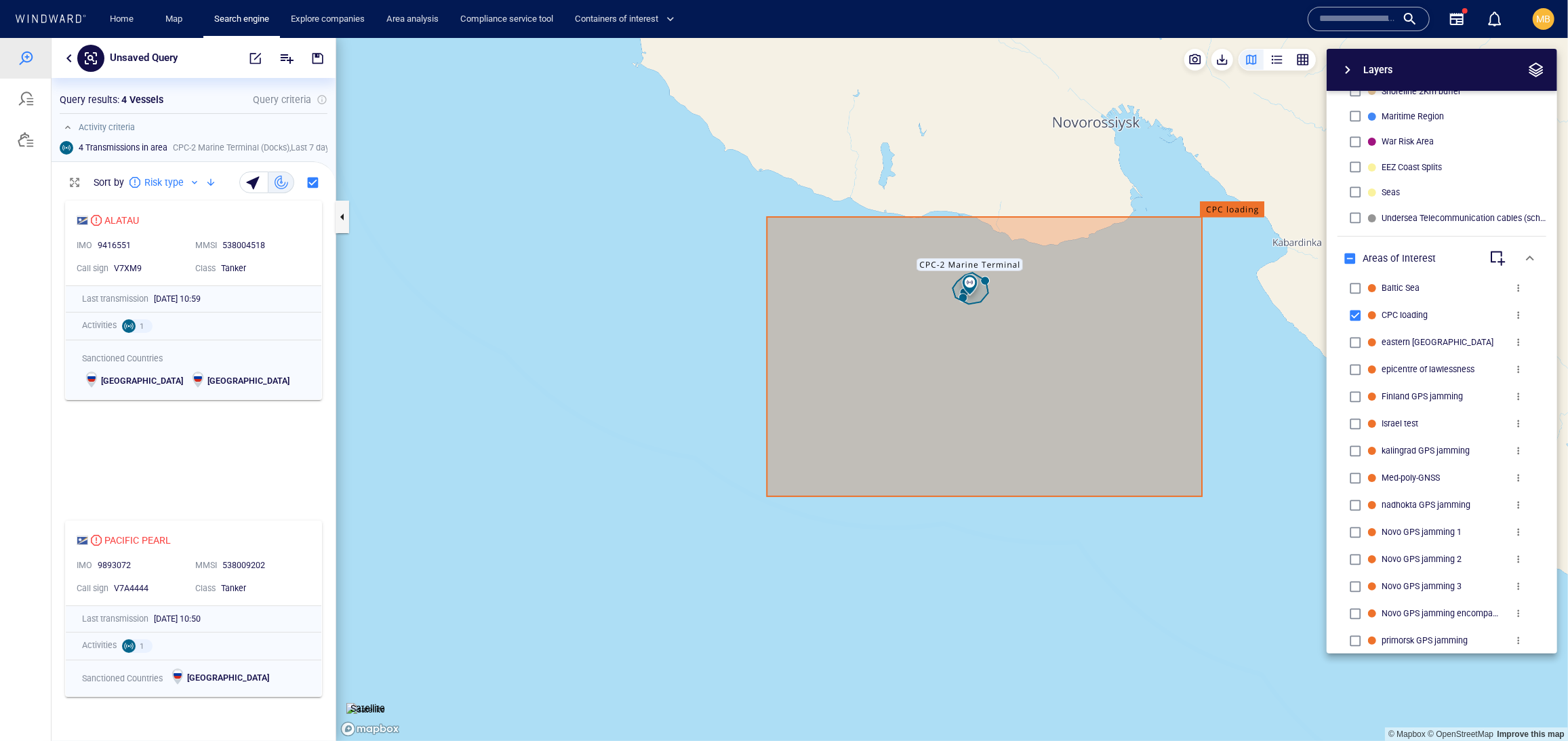
click at [249, 55] on span "button" at bounding box center [255, 58] width 13 height 13
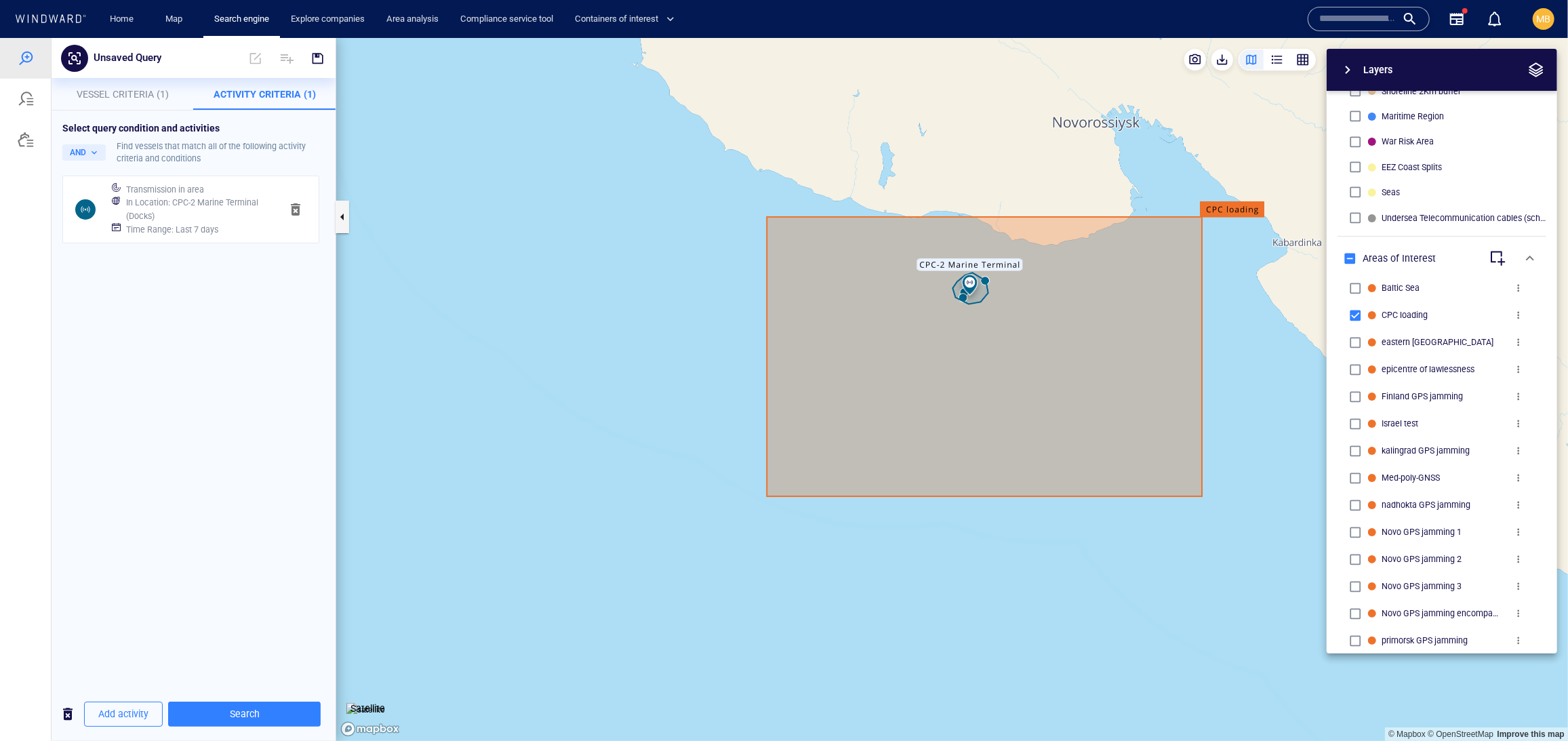
click at [218, 236] on h6 "Time Range : Last 7 days" at bounding box center [172, 229] width 92 height 13
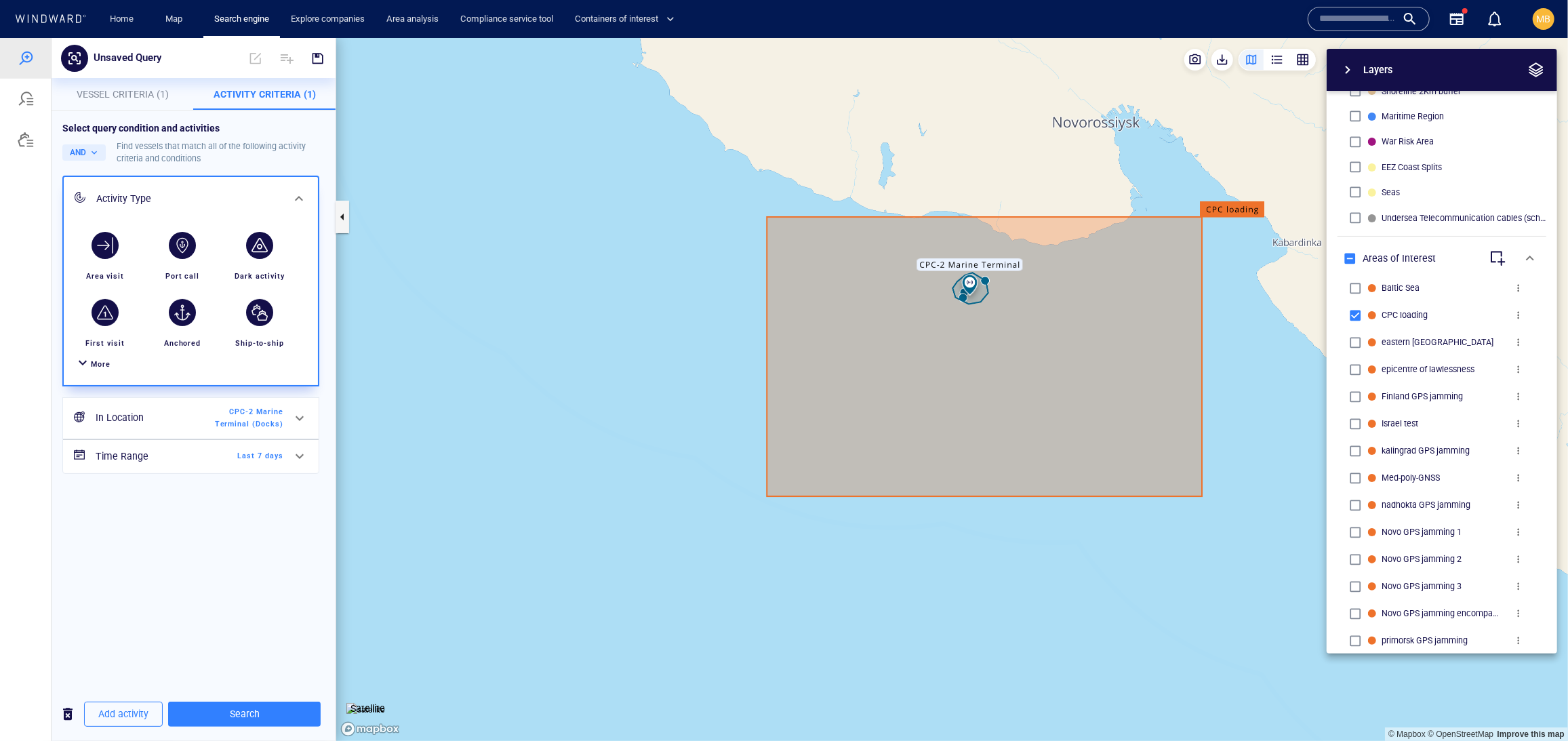
click at [231, 430] on span "CPC-2 Marine Terminal (Docks)" at bounding box center [244, 418] width 78 height 24
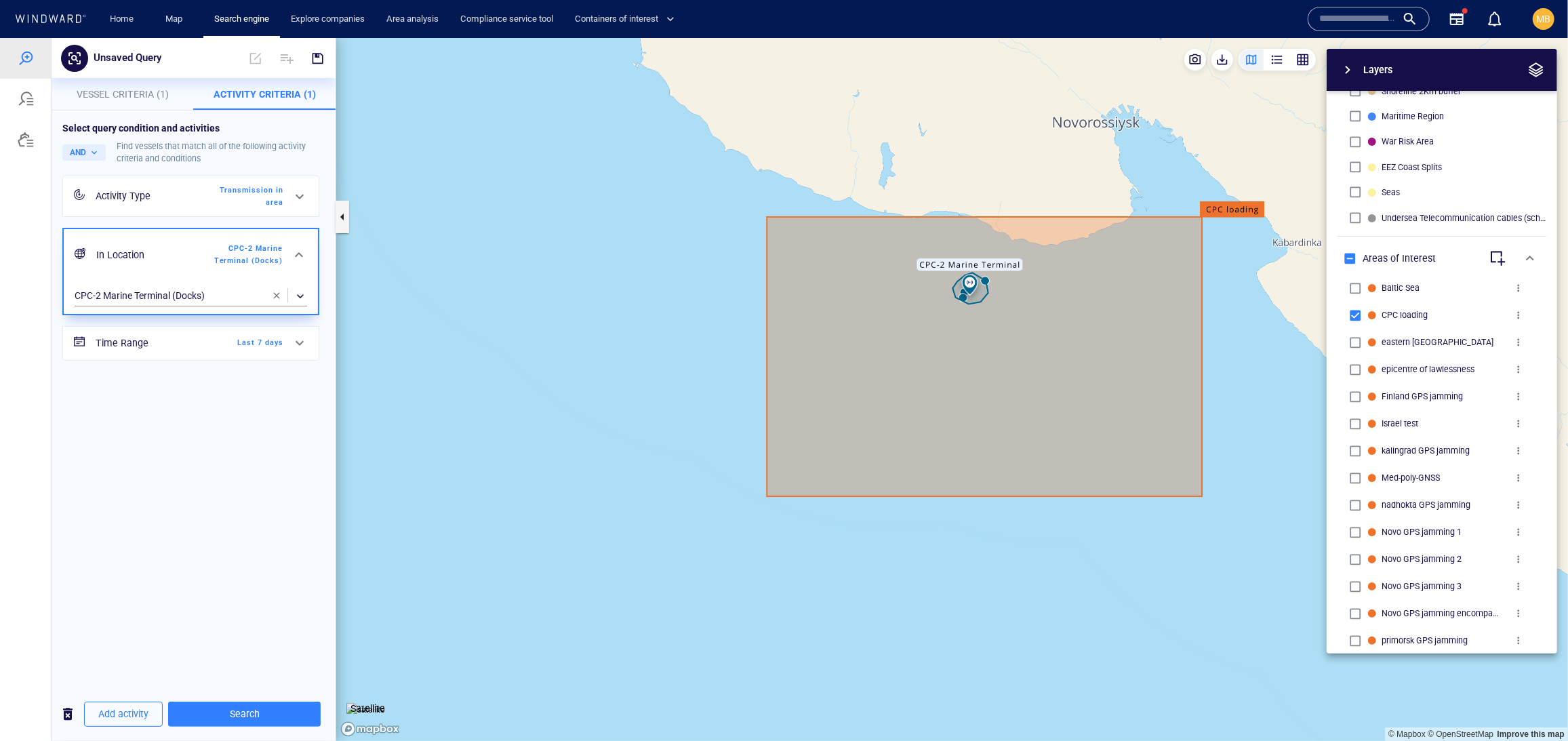
click at [277, 301] on span "button" at bounding box center [276, 294] width 11 height 11
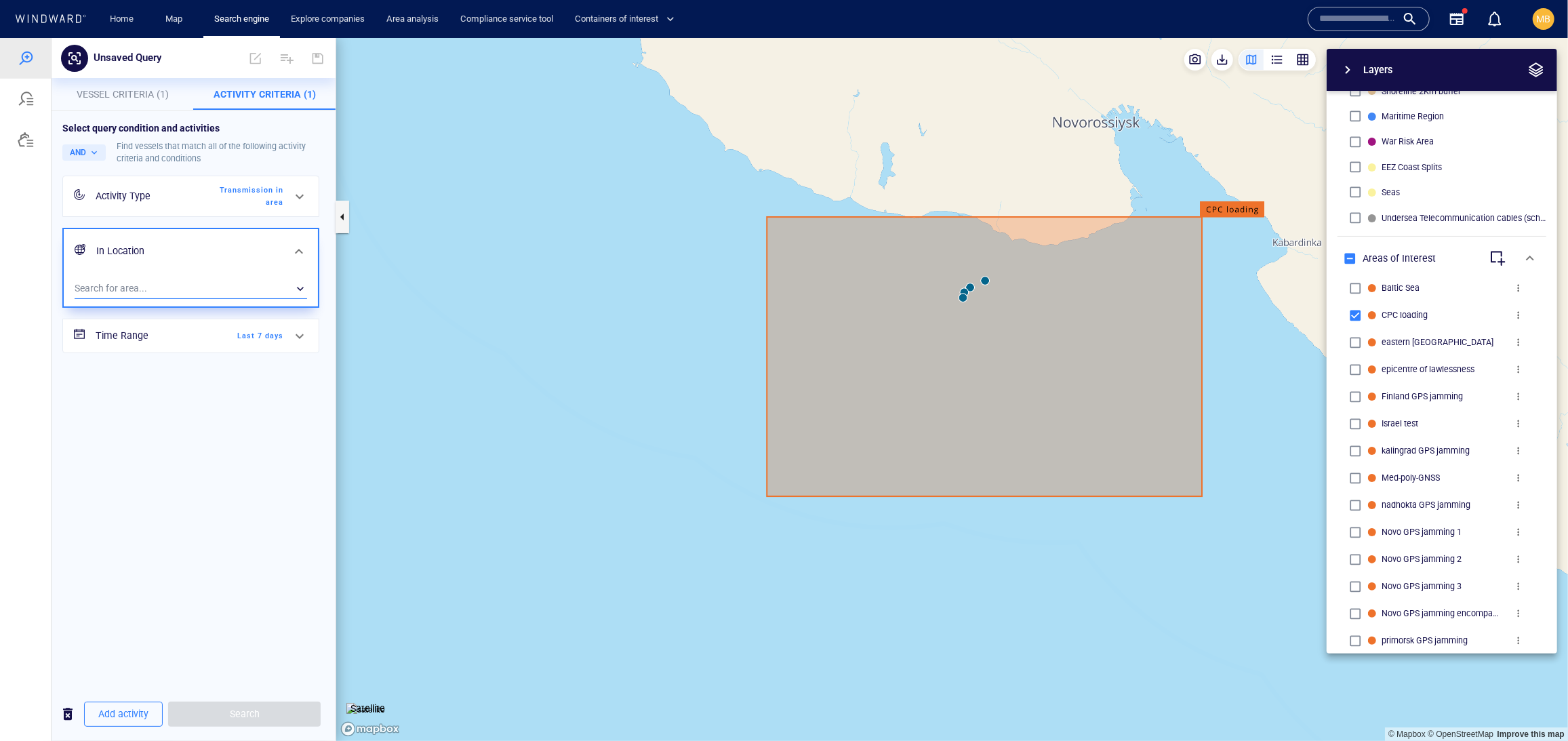
click at [196, 298] on div "​" at bounding box center [190, 288] width 232 height 21
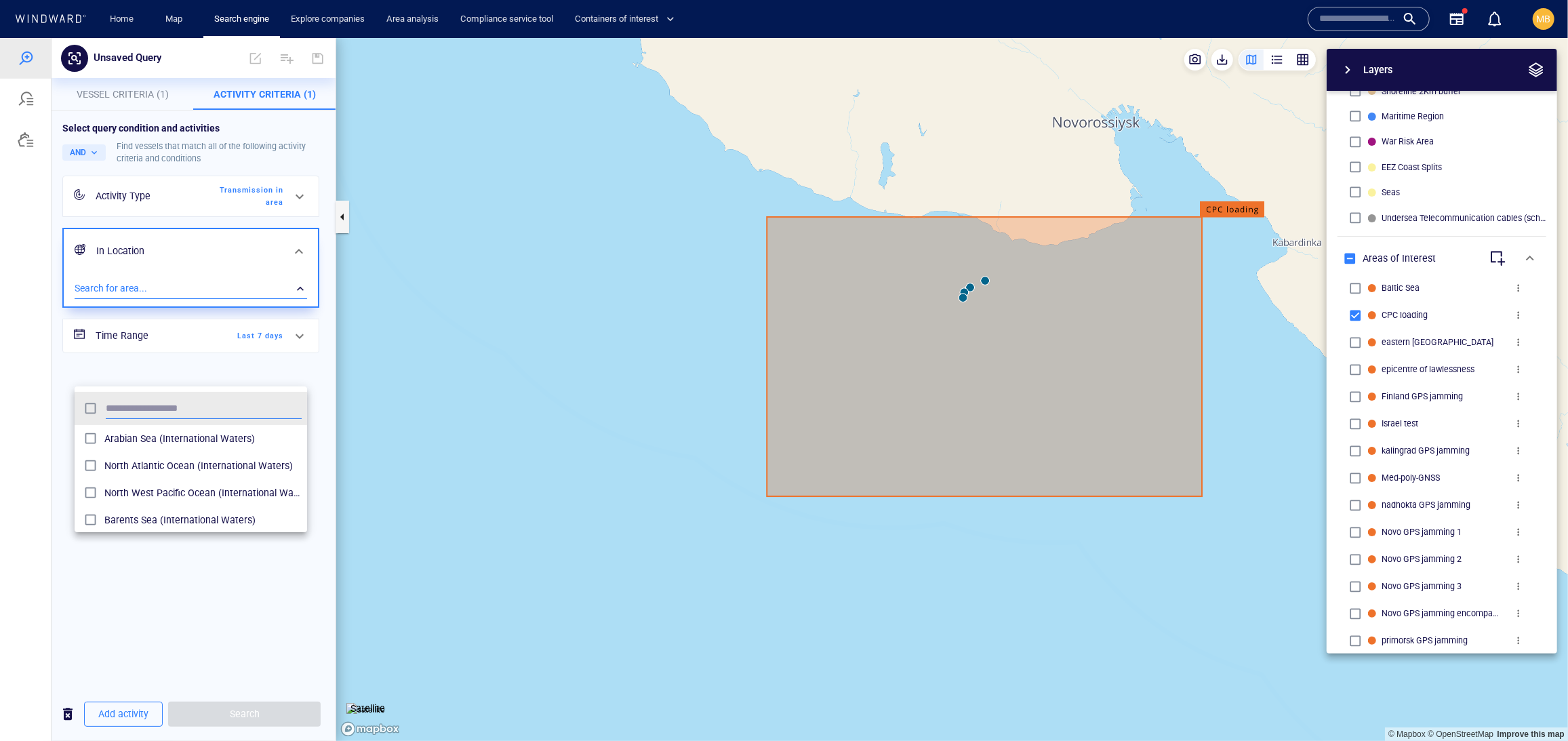
scroll to position [148, 233]
type input "***"
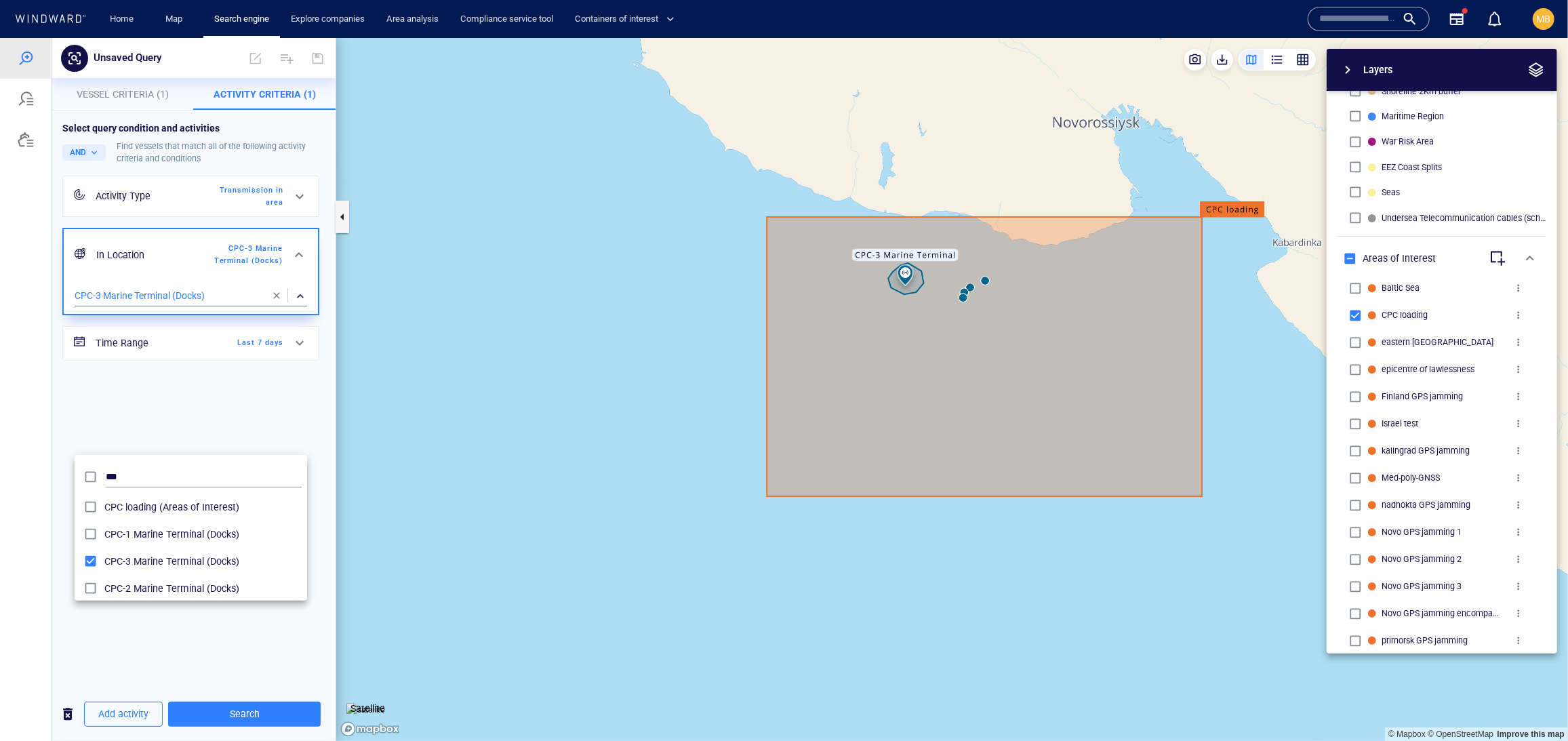
click at [272, 715] on div at bounding box center [784, 388] width 1568 height 703
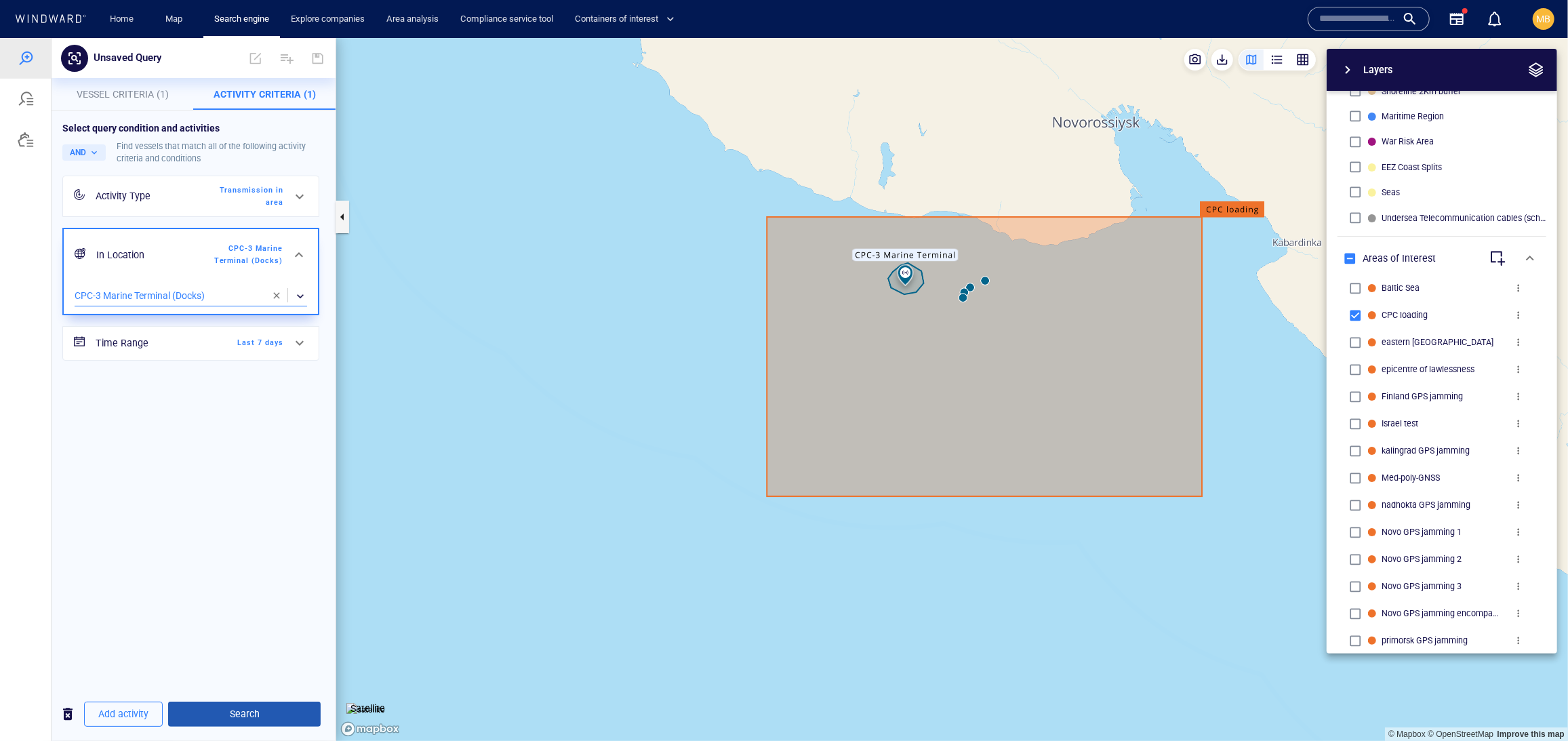
click at [272, 715] on span "Search" at bounding box center [244, 713] width 131 height 17
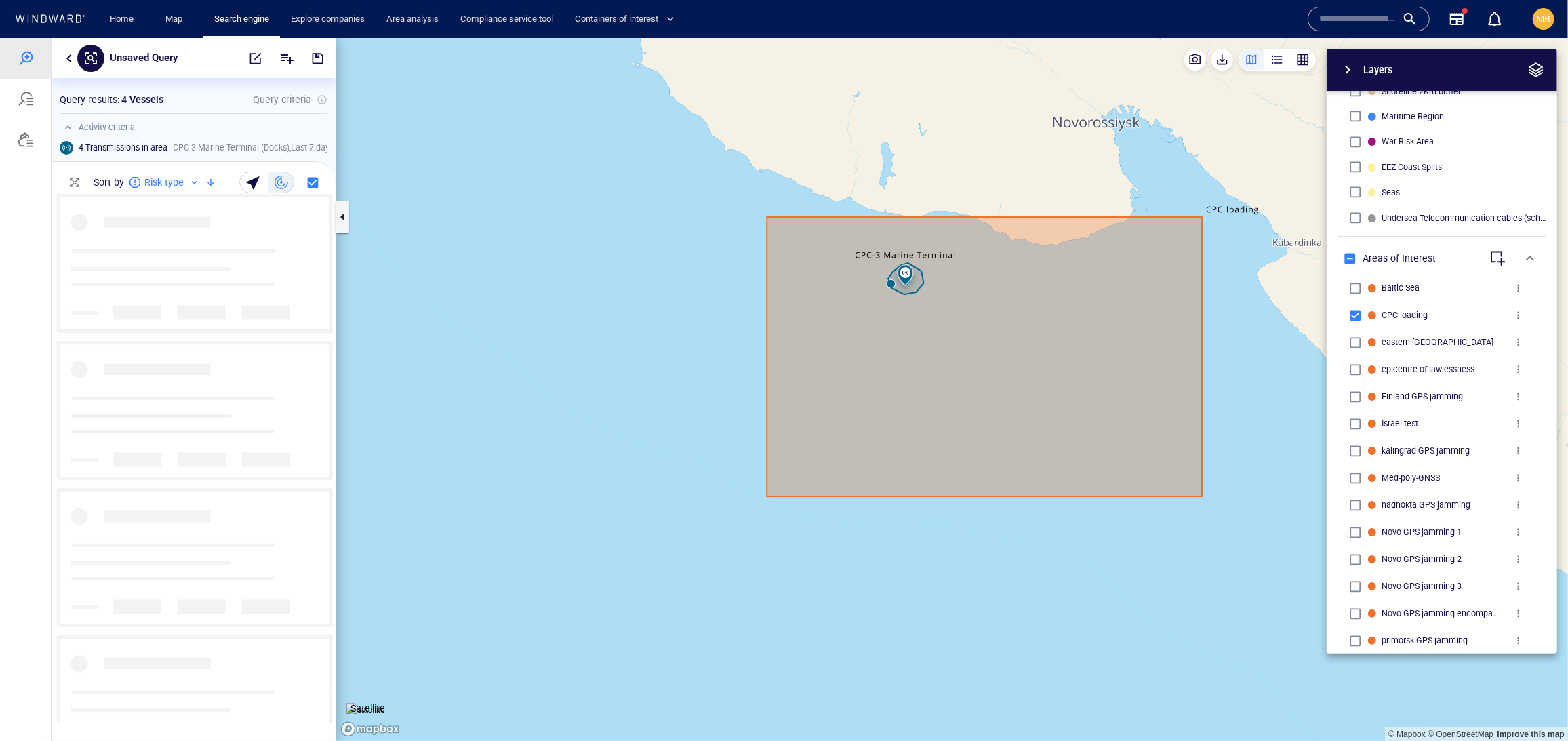
scroll to position [529, 283]
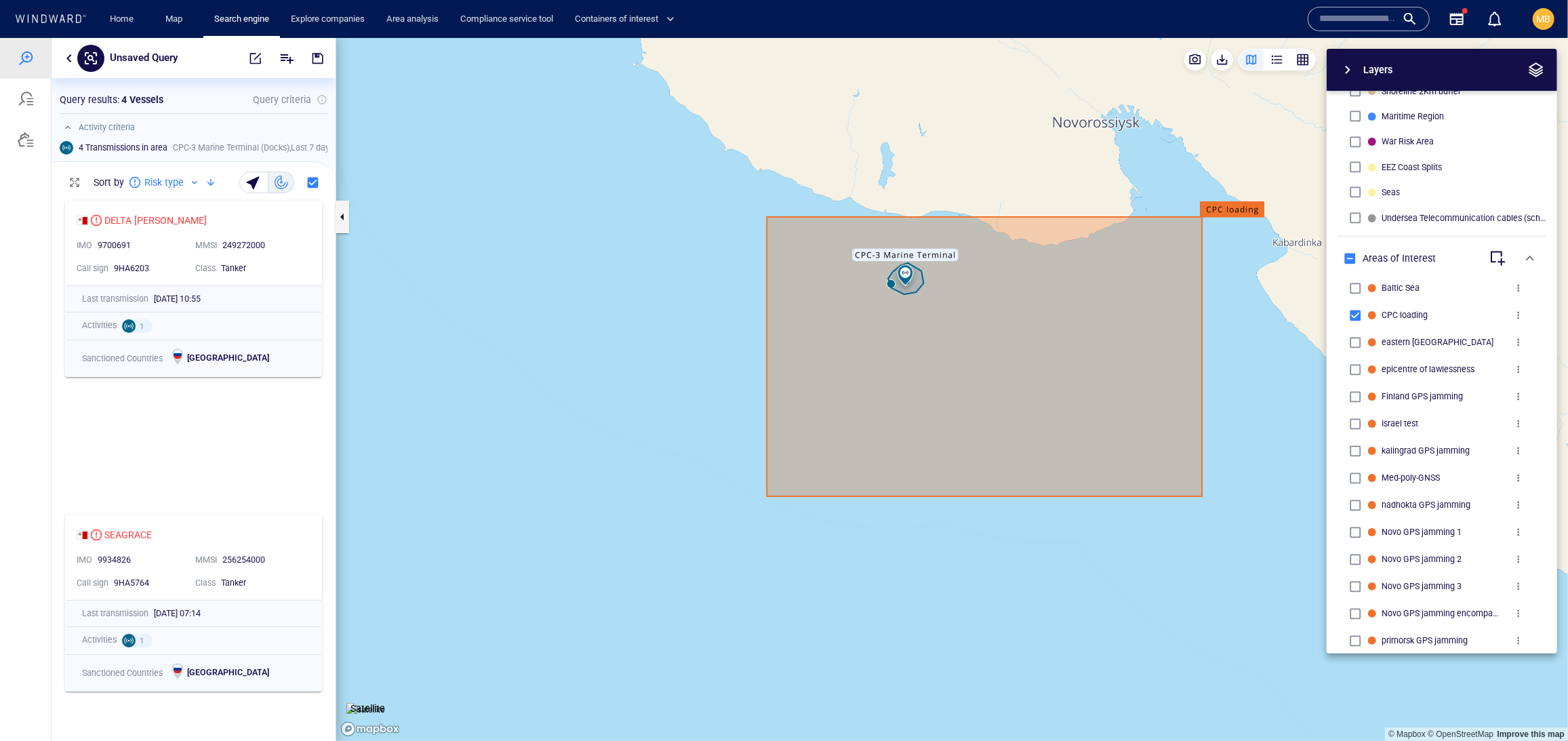
click at [253, 105] on p "Query criteria" at bounding box center [282, 99] width 58 height 16
click at [249, 60] on span "button" at bounding box center [255, 58] width 13 height 13
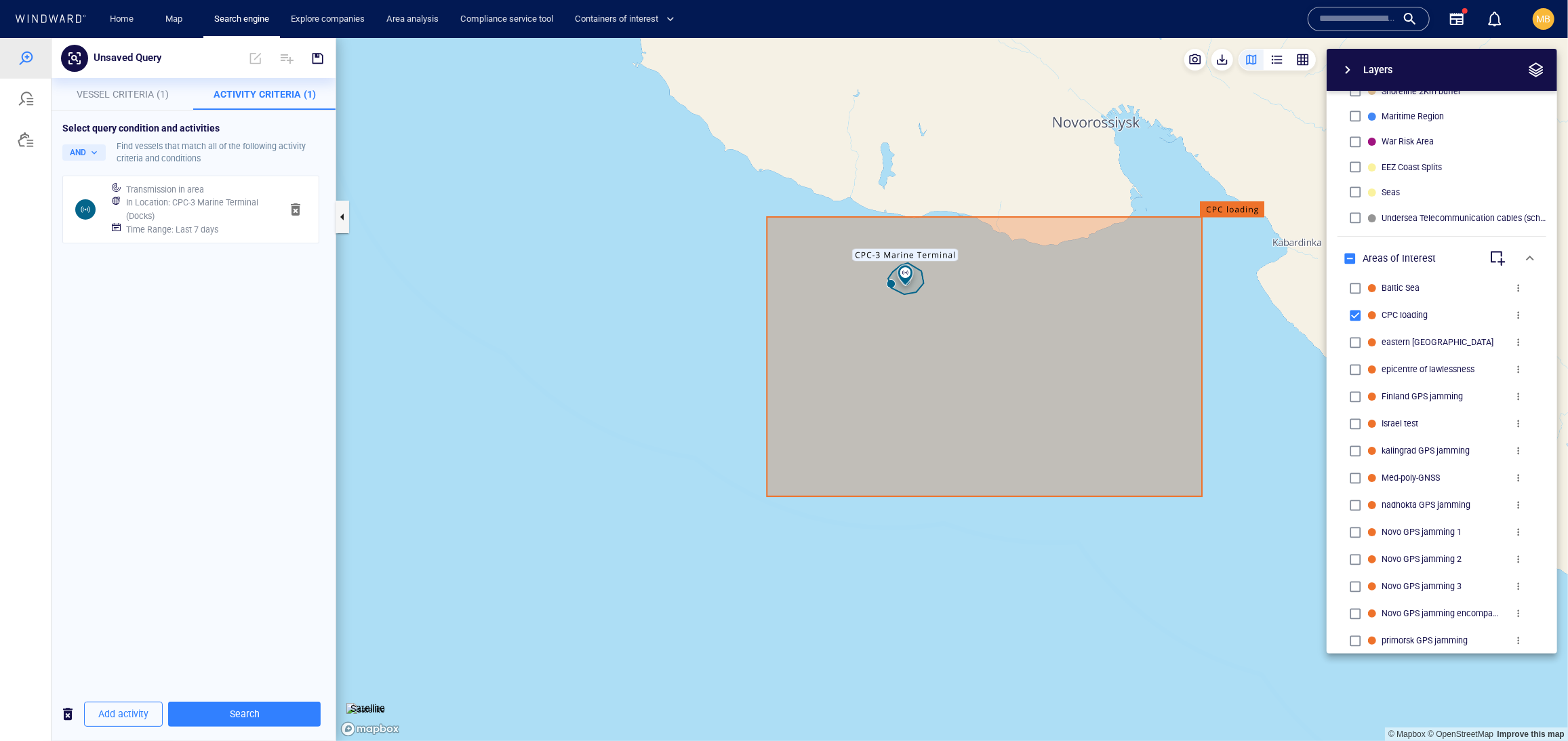
click at [218, 236] on h6 "Time Range : Last 7 days" at bounding box center [172, 229] width 92 height 13
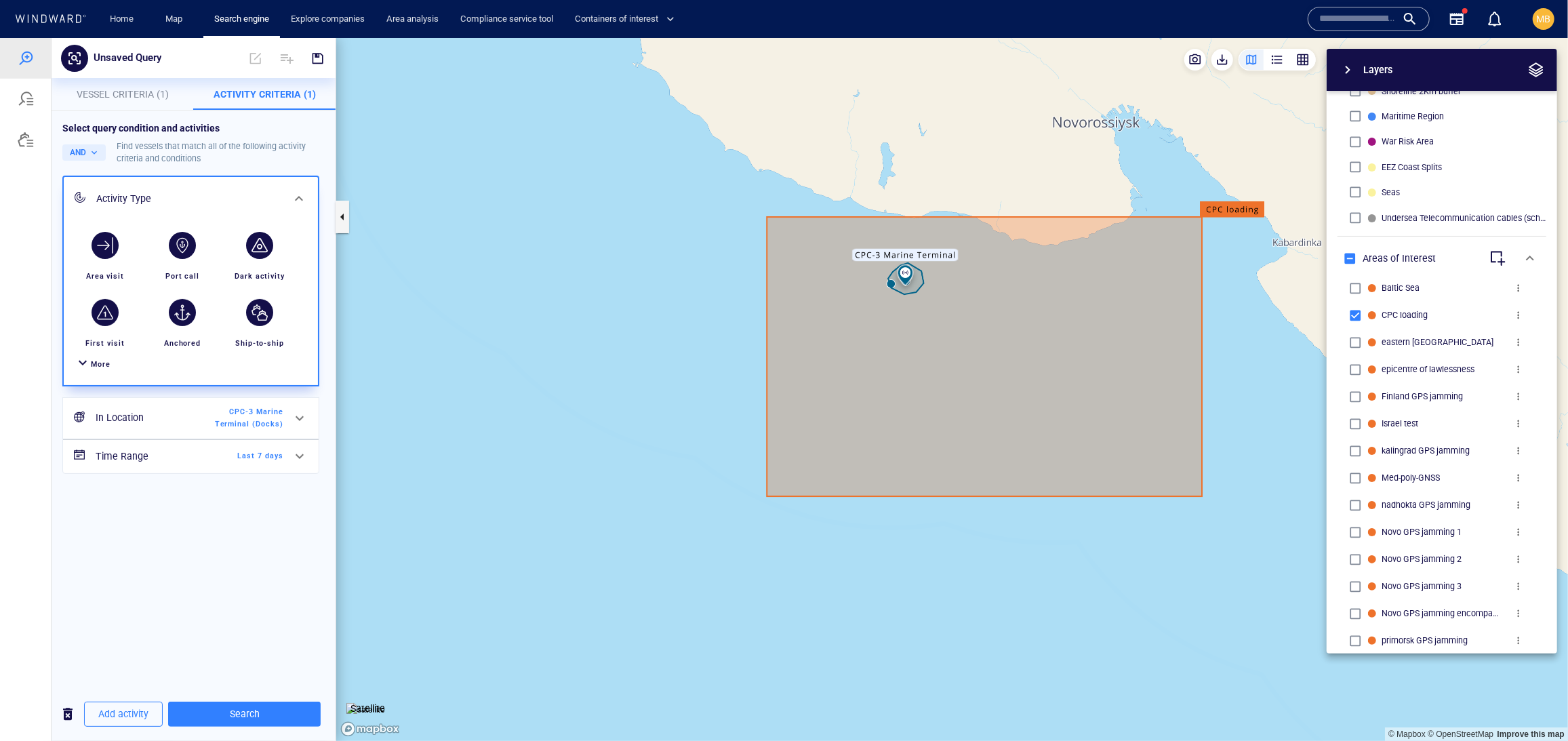
scroll to position [24, 0]
click at [227, 462] on span "Last 7 days" at bounding box center [244, 455] width 78 height 12
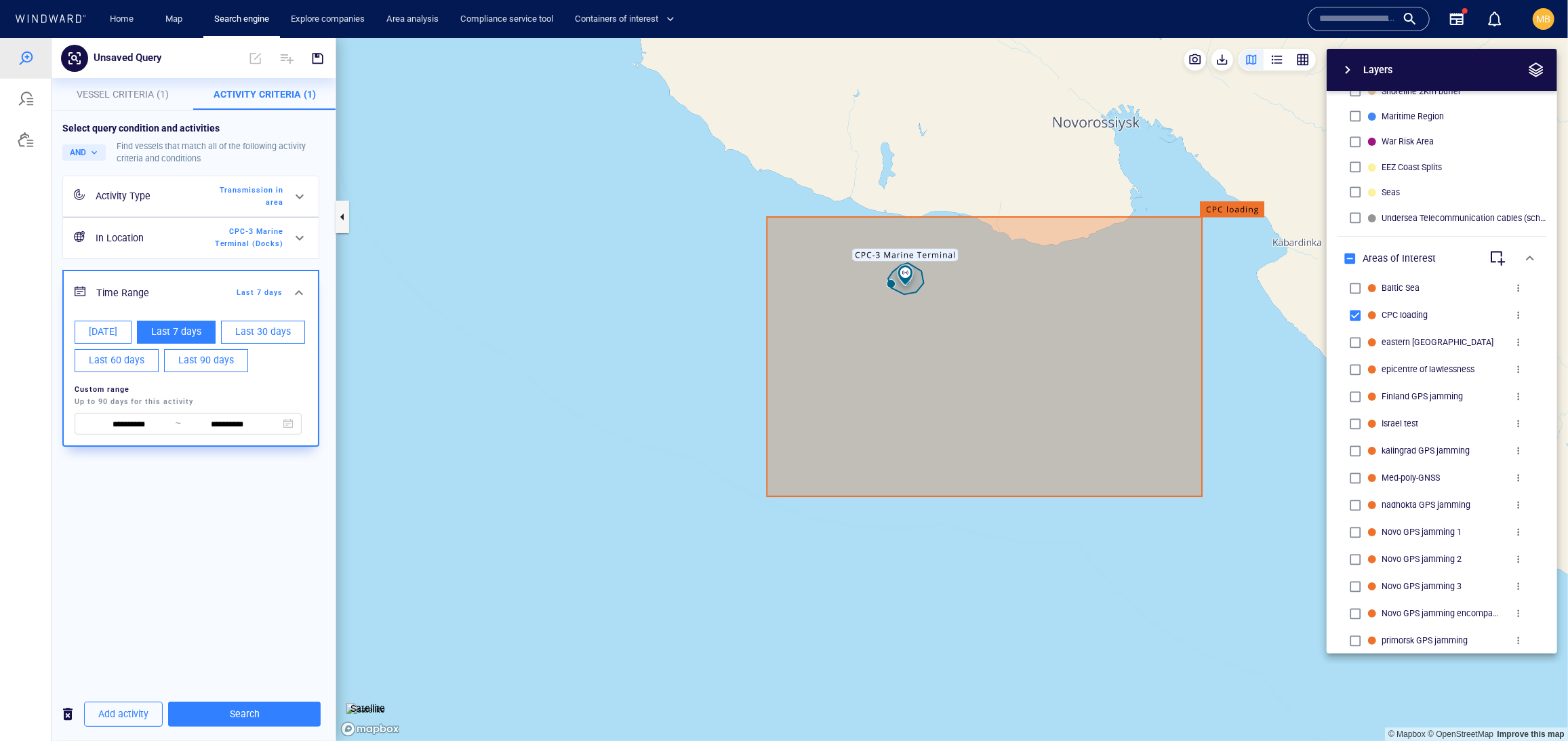
scroll to position [0, 0]
click at [169, 432] on input "**********" at bounding box center [129, 424] width 93 height 15
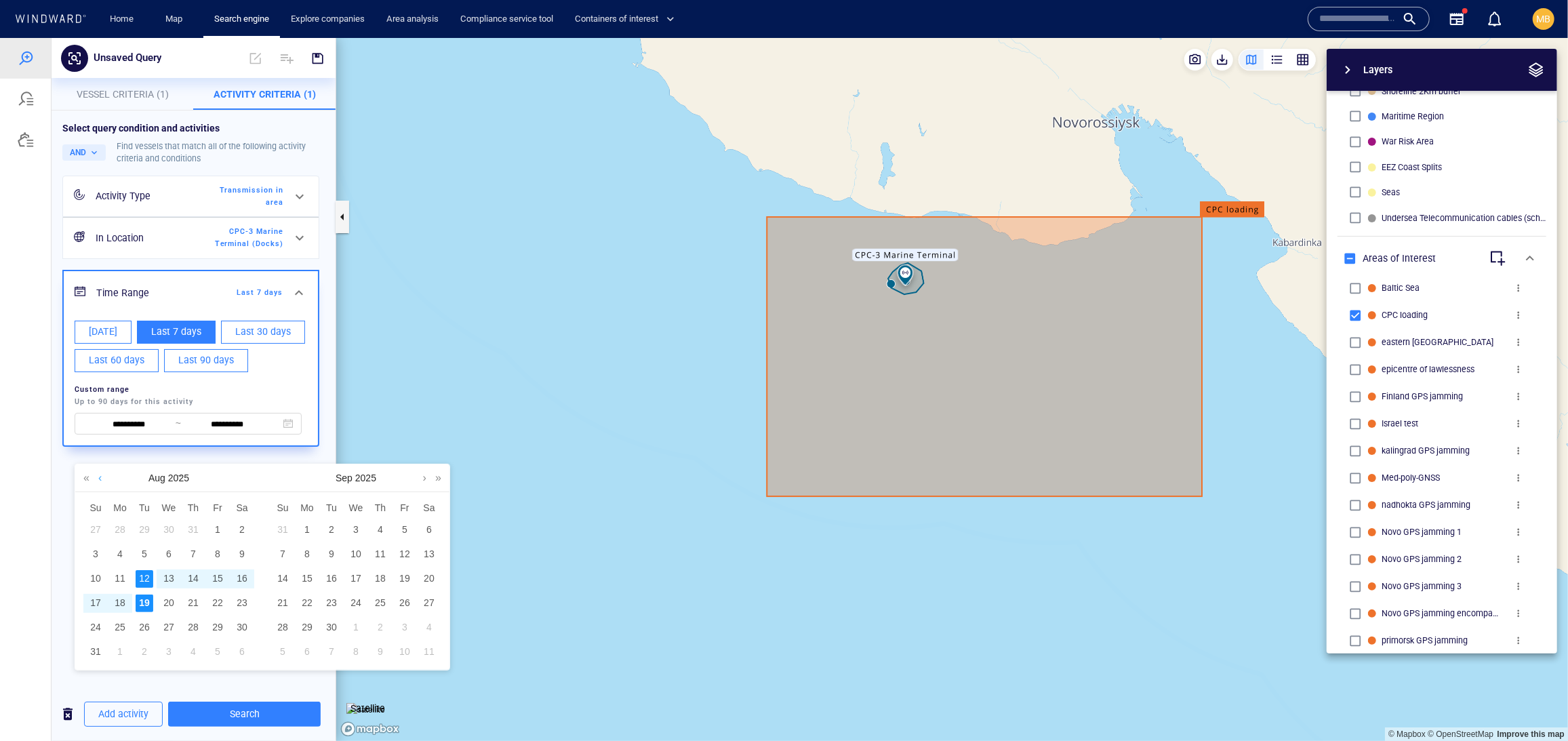
click at [96, 480] on link at bounding box center [100, 477] width 10 height 27
click at [151, 535] on div "1" at bounding box center [144, 529] width 18 height 18
click at [197, 634] on div "31" at bounding box center [193, 627] width 18 height 18
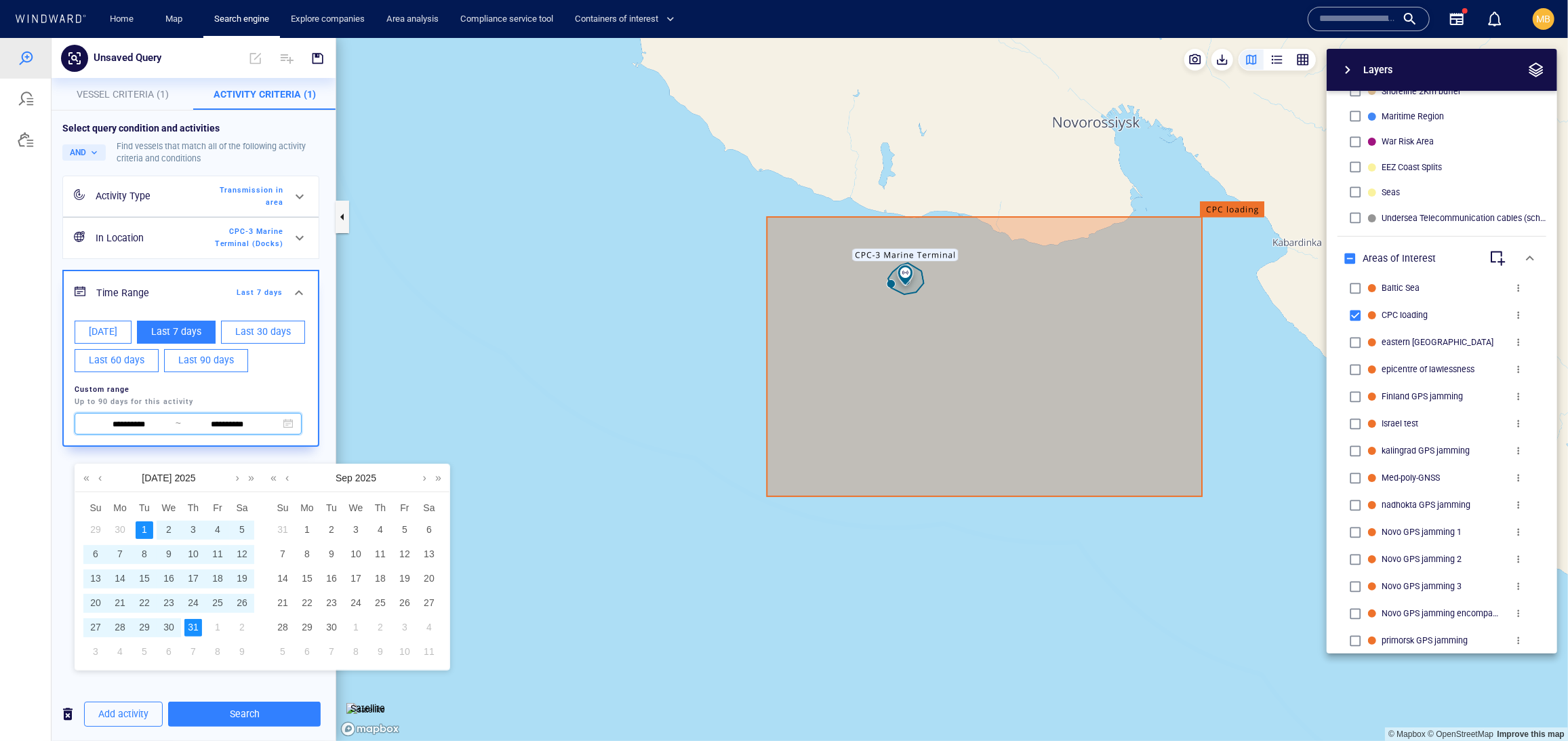
type input "**********"
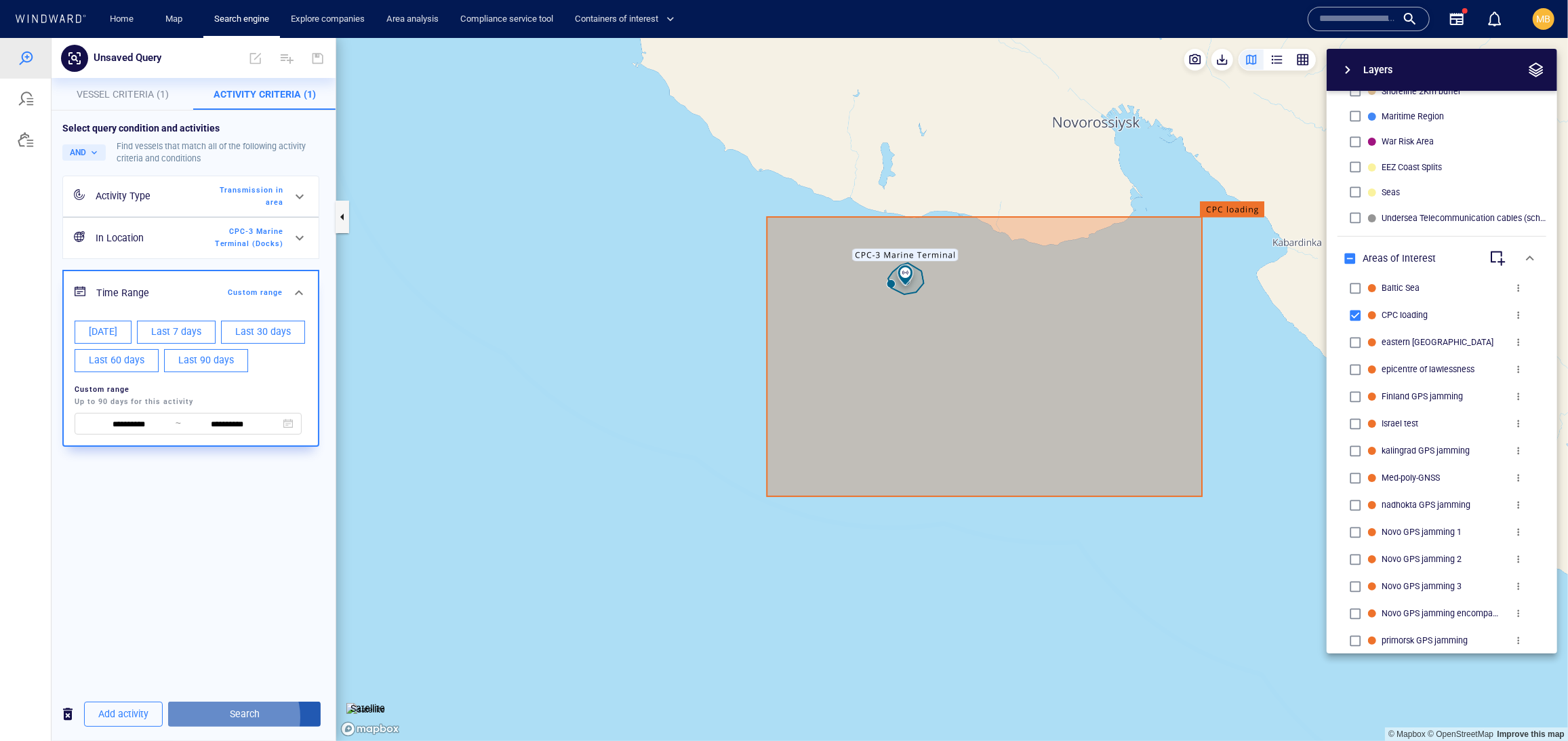
click at [263, 713] on span "Search" at bounding box center [244, 713] width 131 height 17
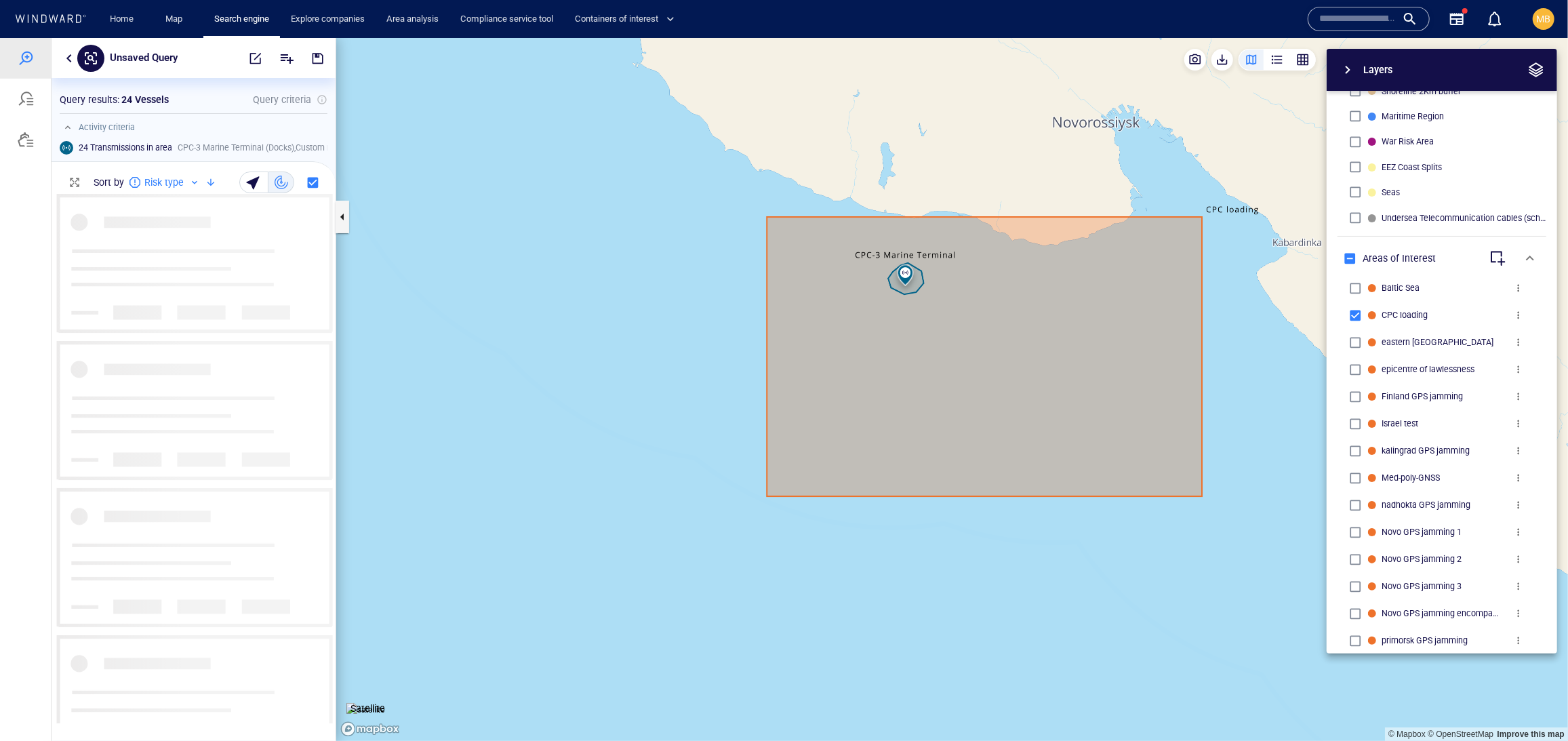
scroll to position [529, 283]
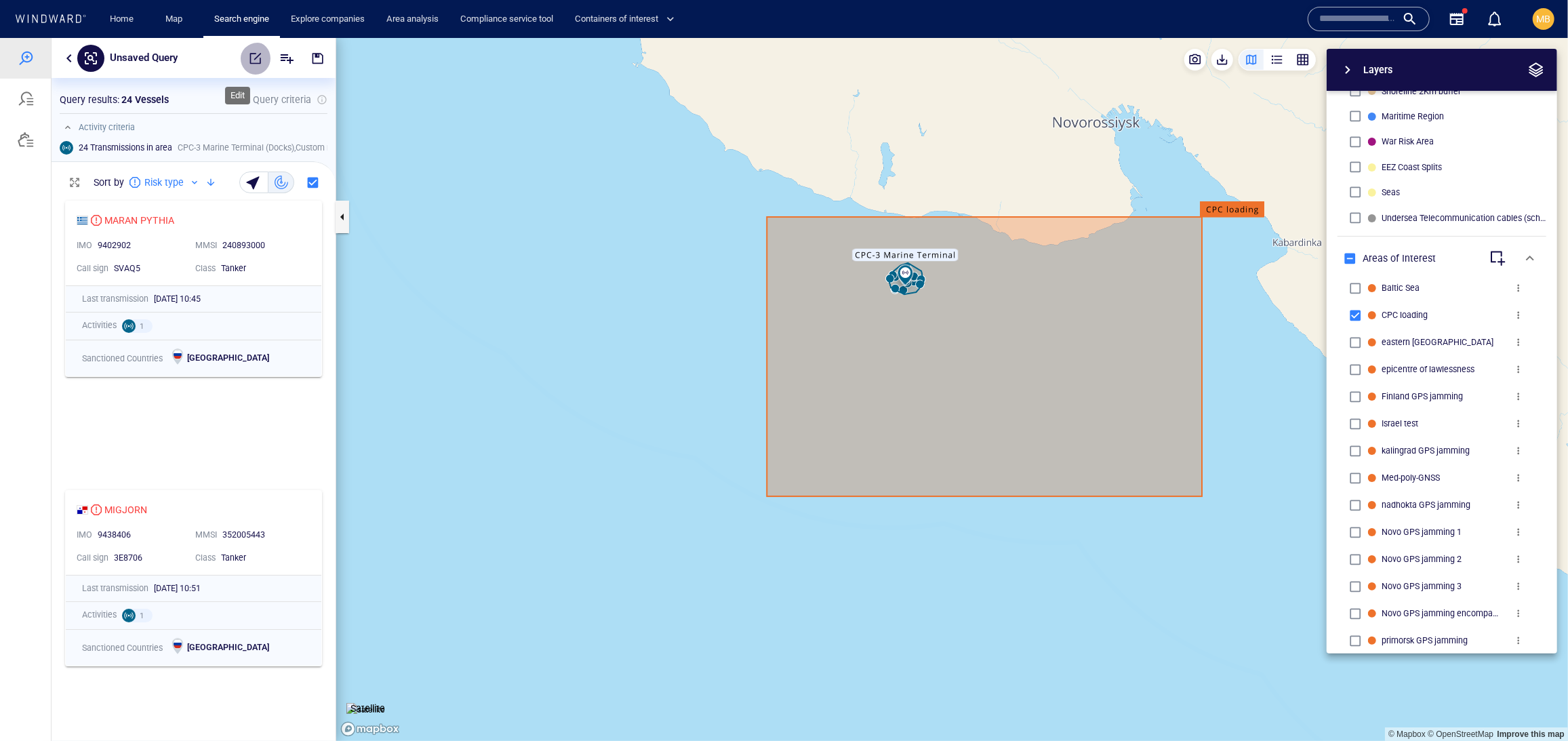
click at [249, 54] on span "button" at bounding box center [255, 58] width 13 height 13
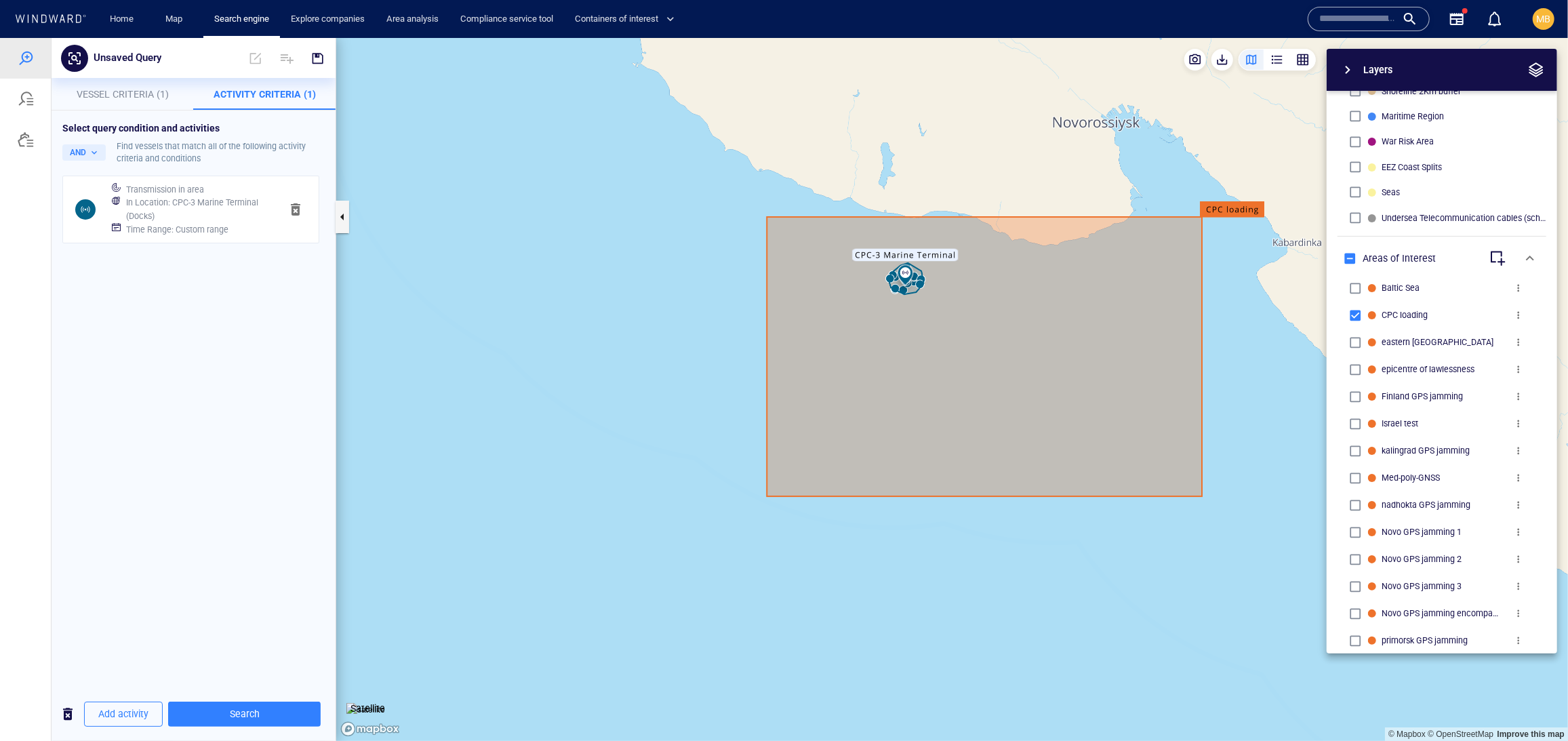
click at [223, 236] on h6 "Time Range : Custom range" at bounding box center [177, 229] width 102 height 13
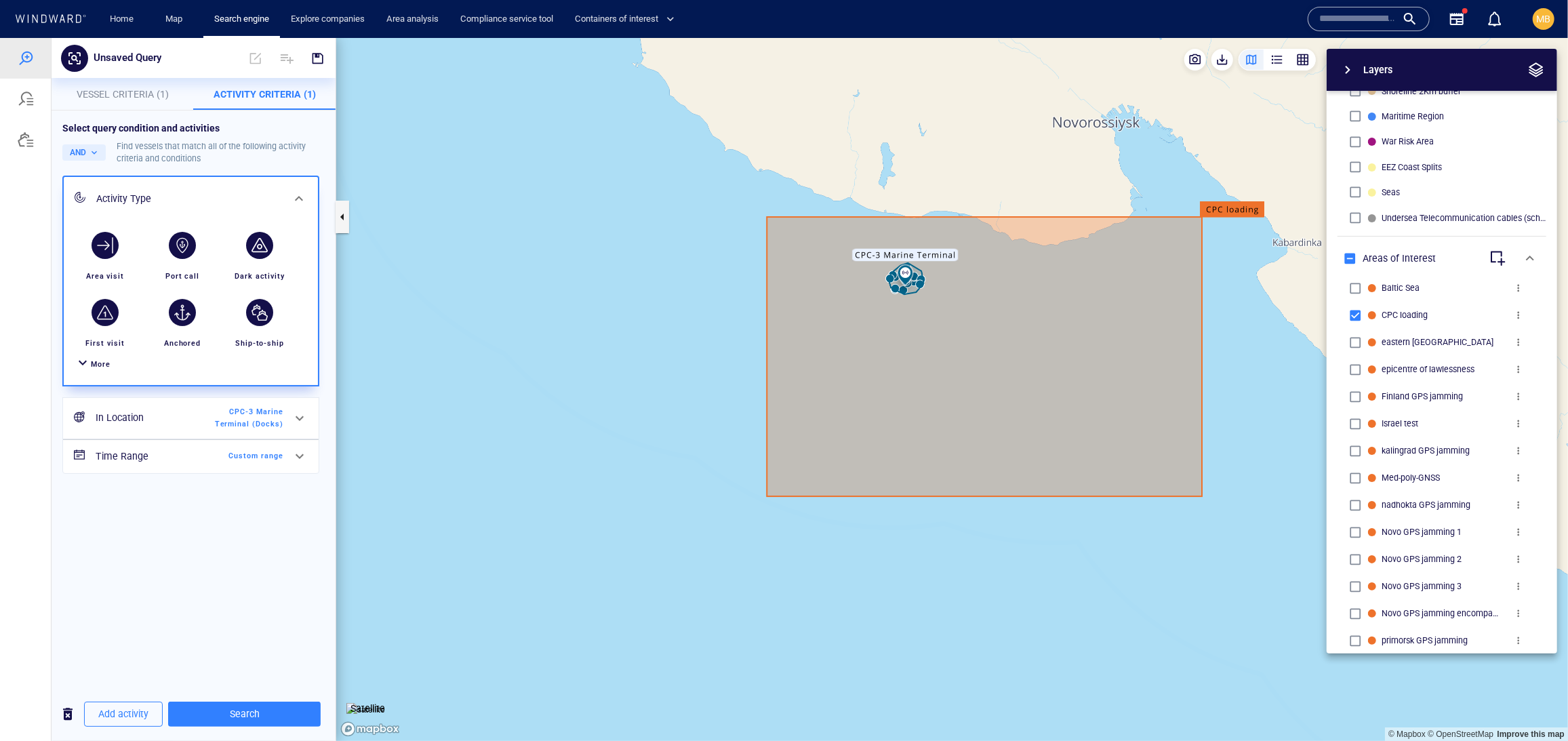
click at [293, 426] on span at bounding box center [299, 417] width 16 height 16
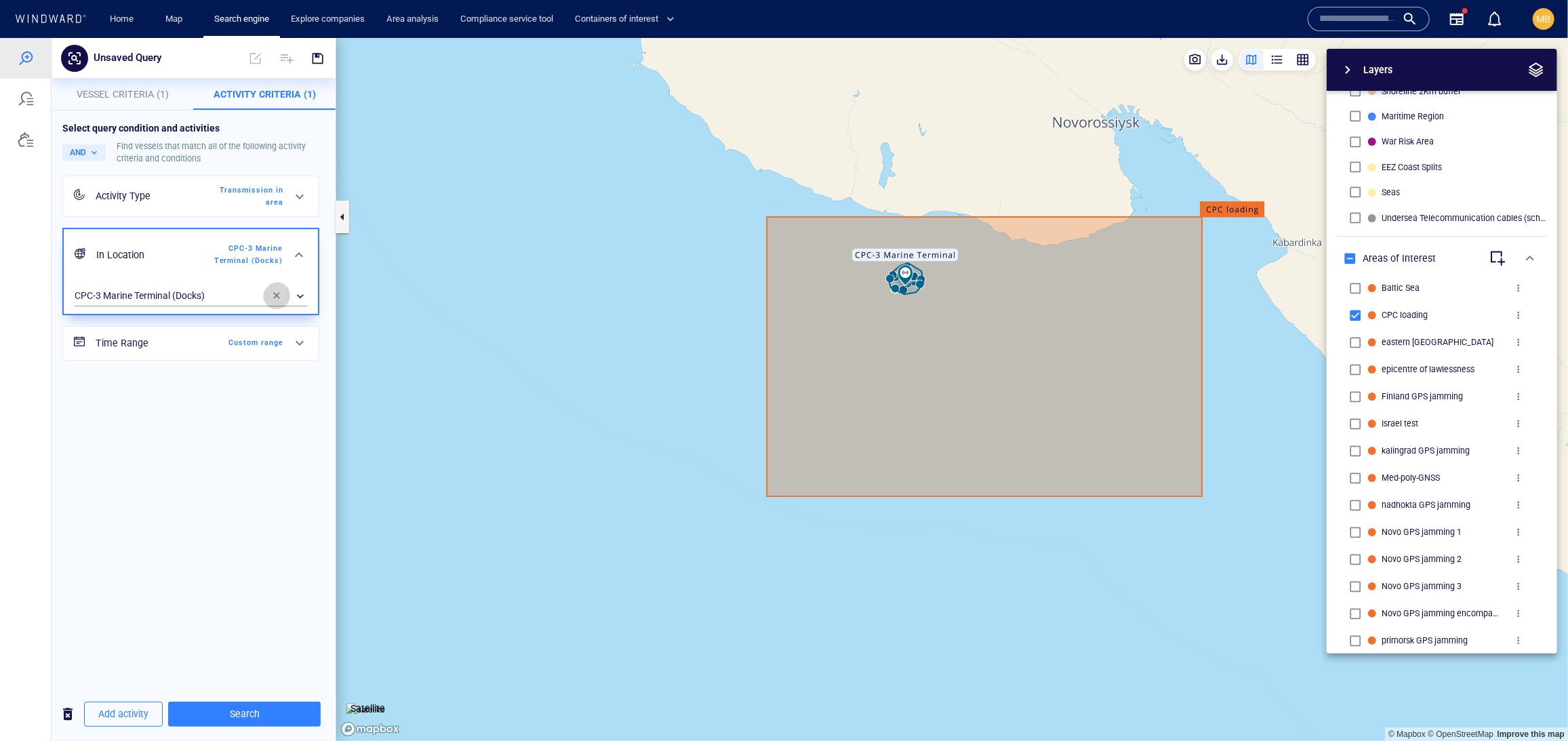
click at [276, 301] on span "button" at bounding box center [276, 294] width 11 height 11
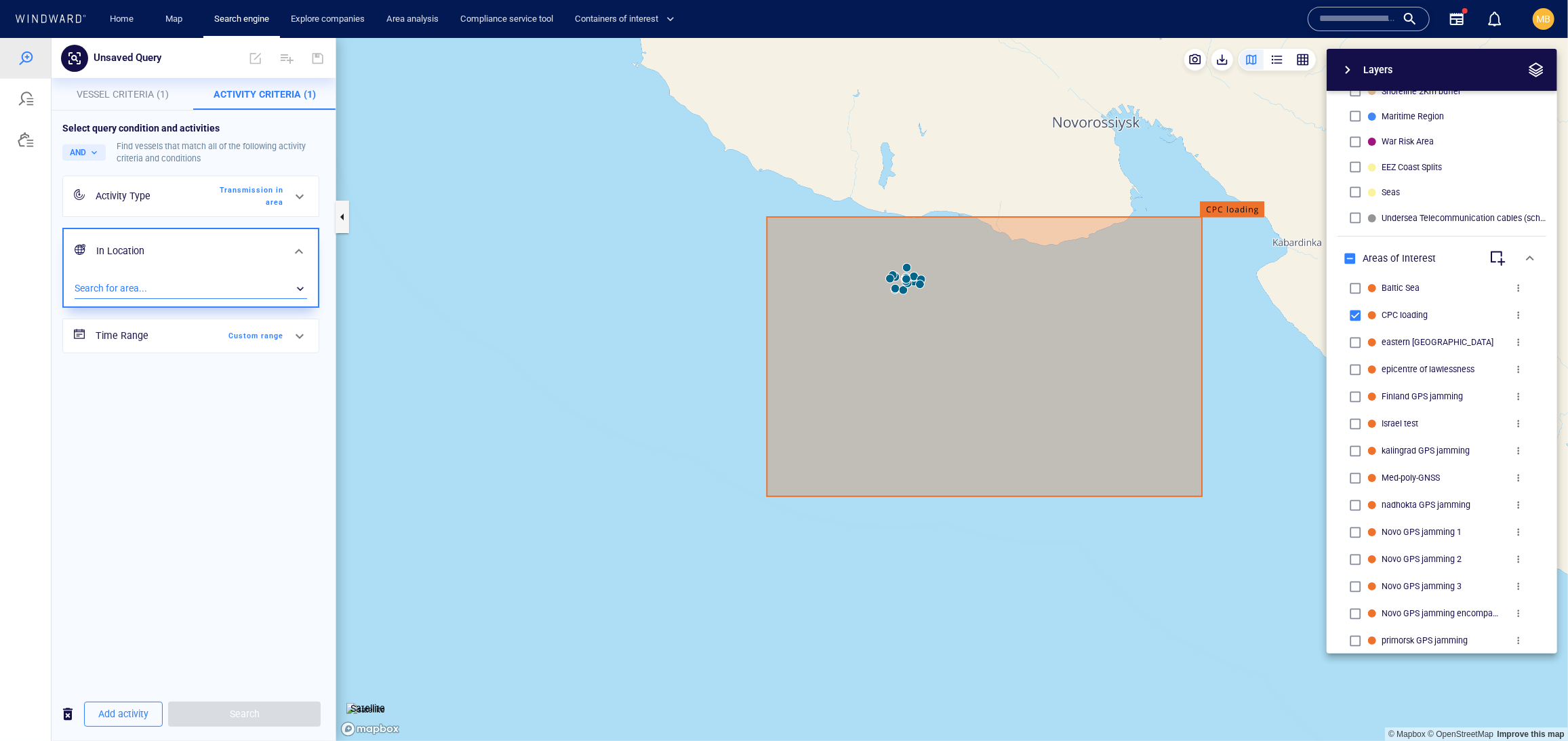
click at [179, 298] on div "​" at bounding box center [190, 288] width 232 height 21
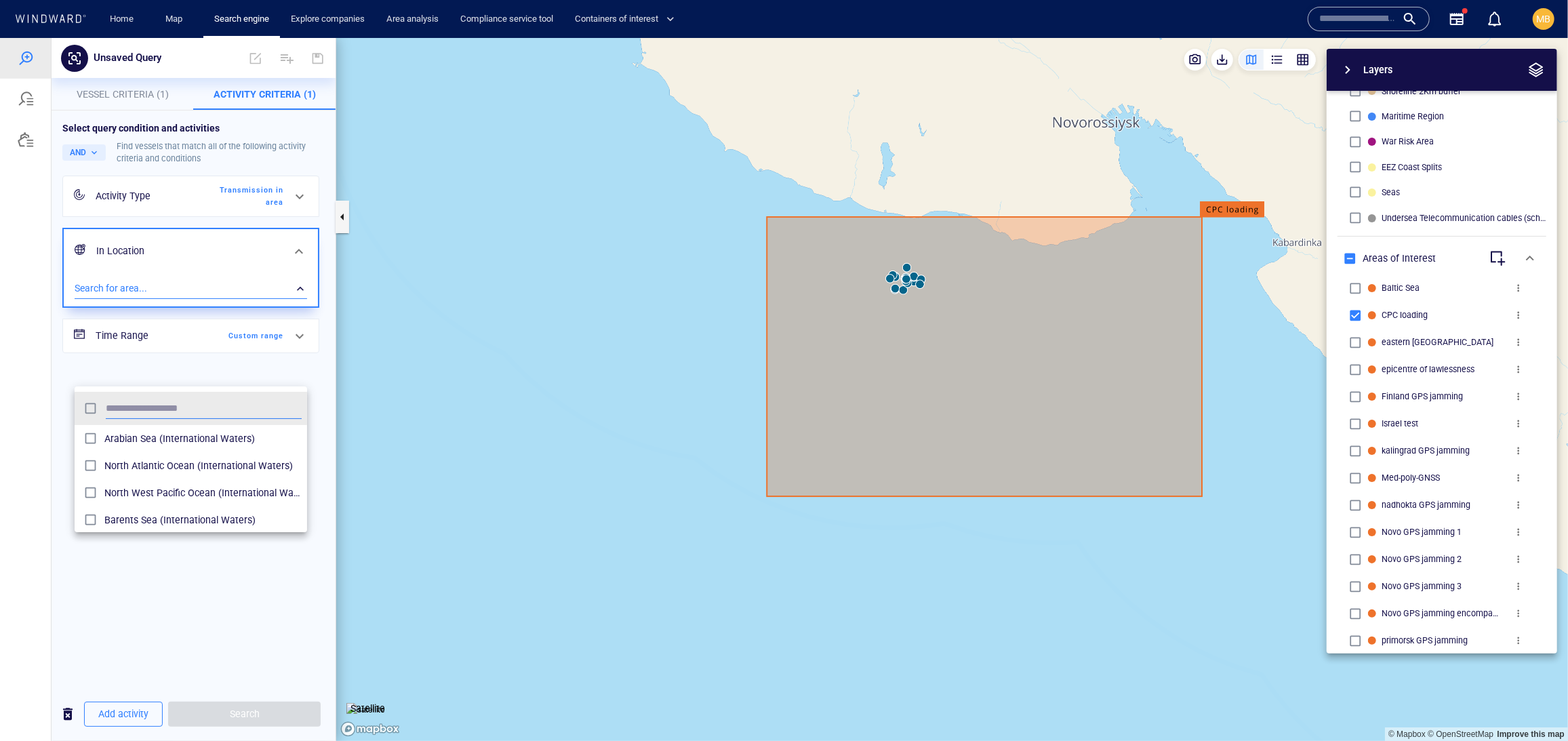
scroll to position [148, 233]
type input "***"
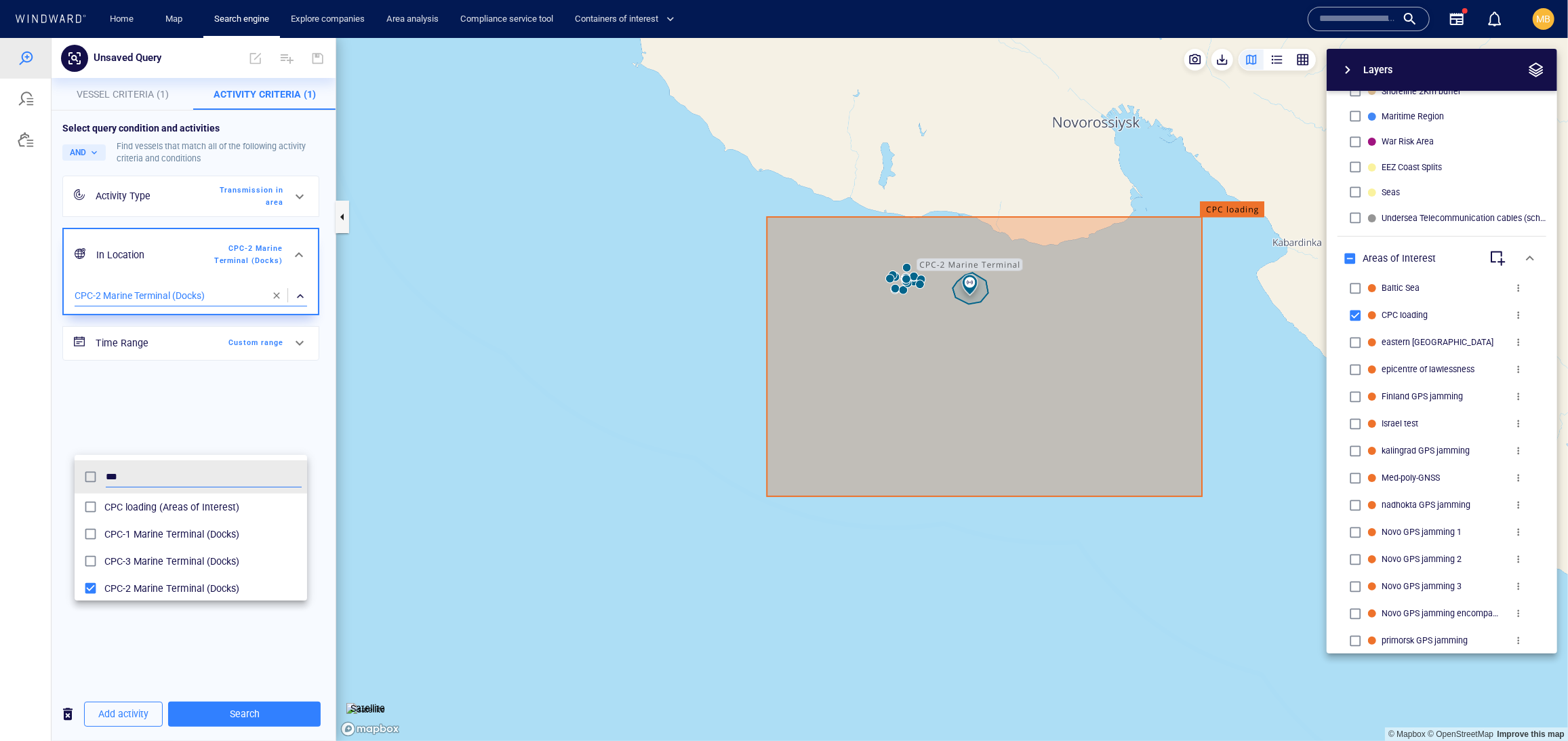
click at [266, 715] on div at bounding box center [784, 388] width 1568 height 703
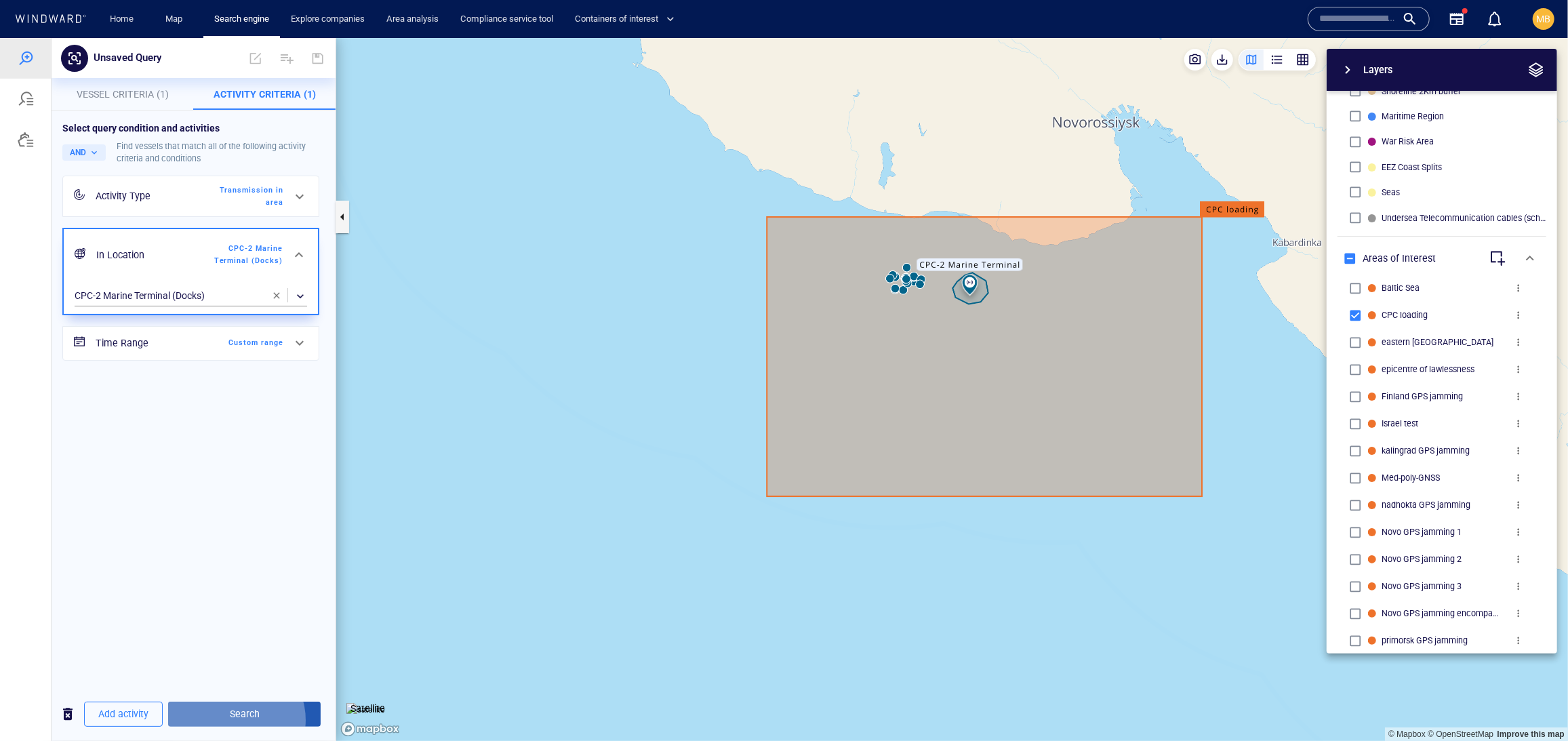
click at [266, 715] on span "Search" at bounding box center [244, 713] width 131 height 17
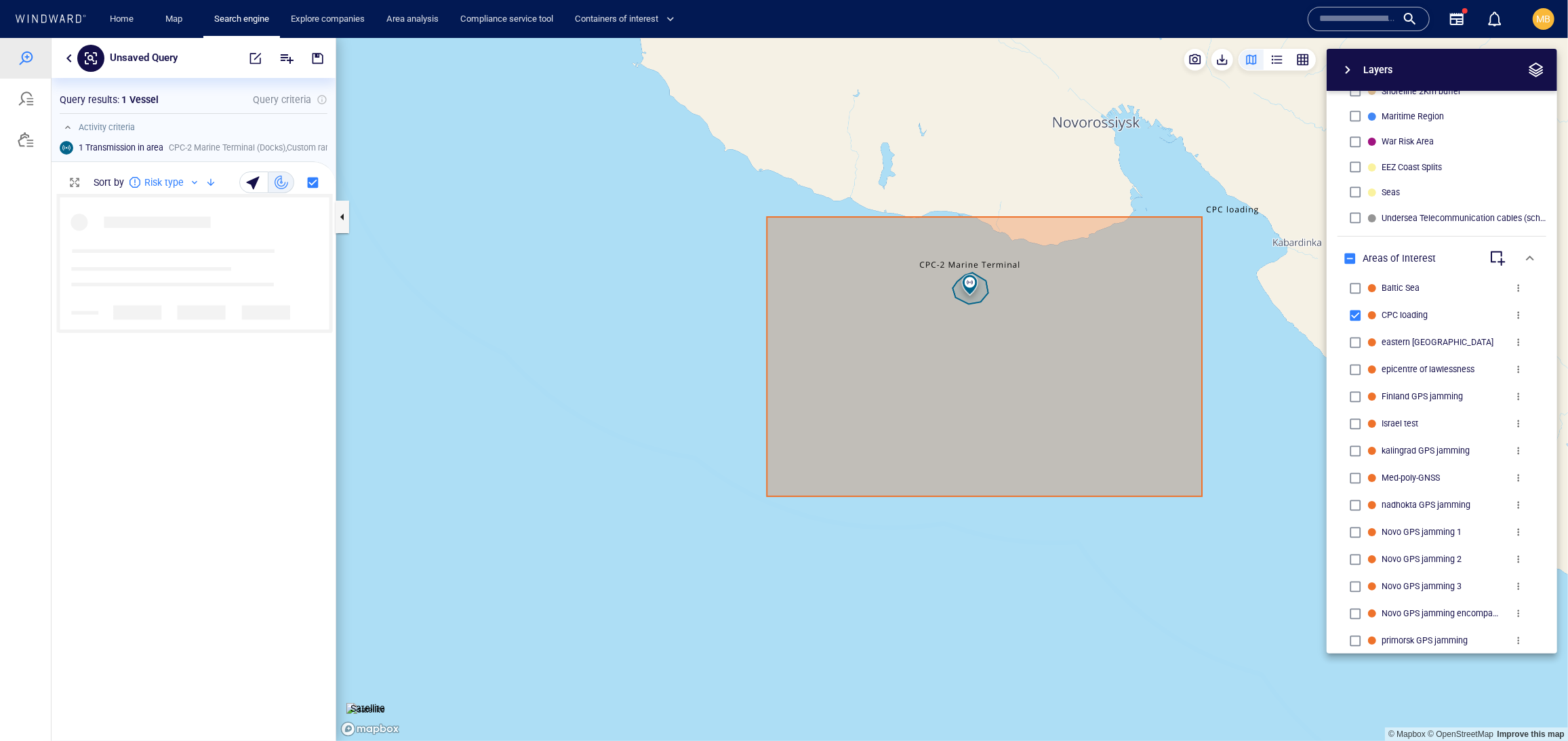
scroll to position [1, 1]
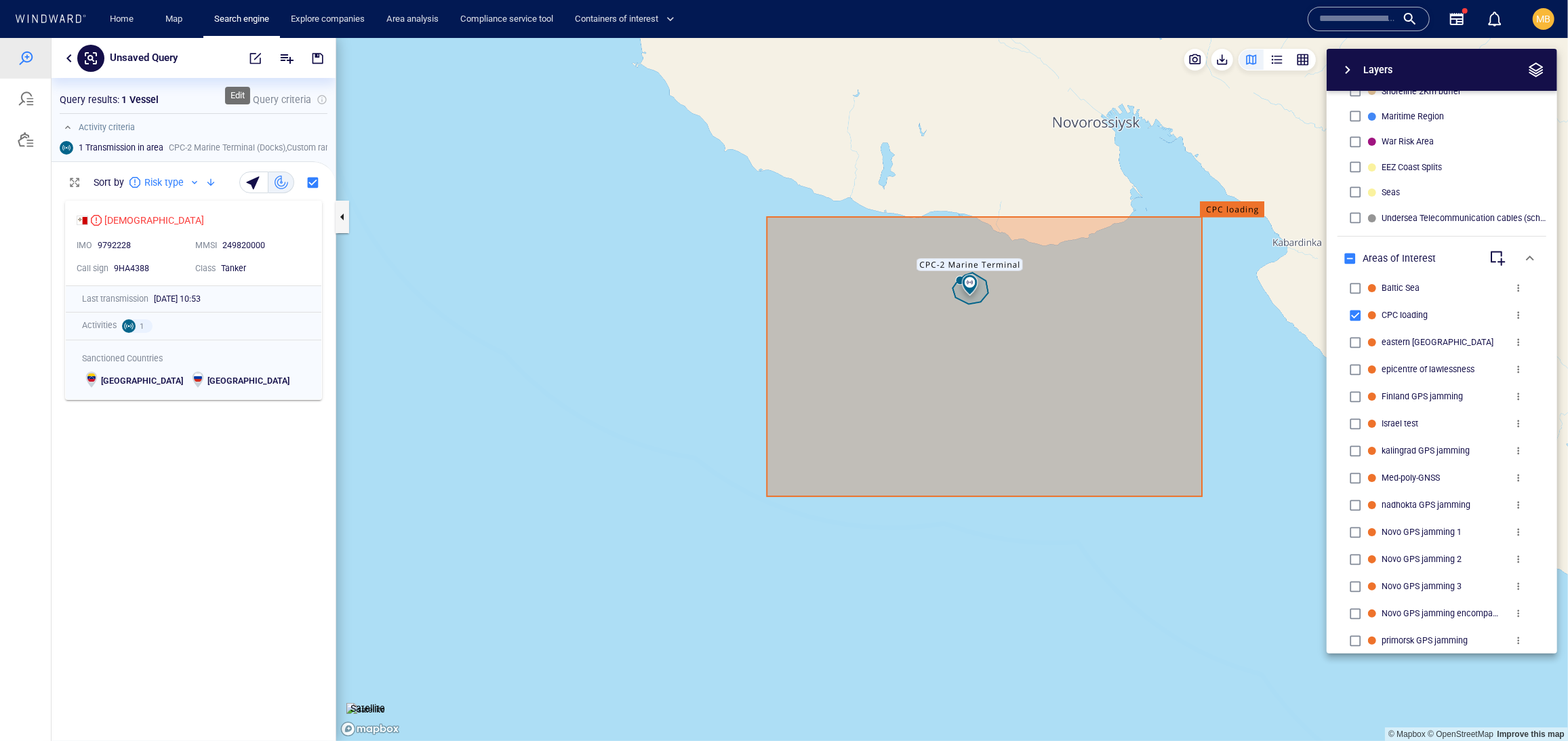
click at [249, 54] on span "button" at bounding box center [255, 58] width 13 height 13
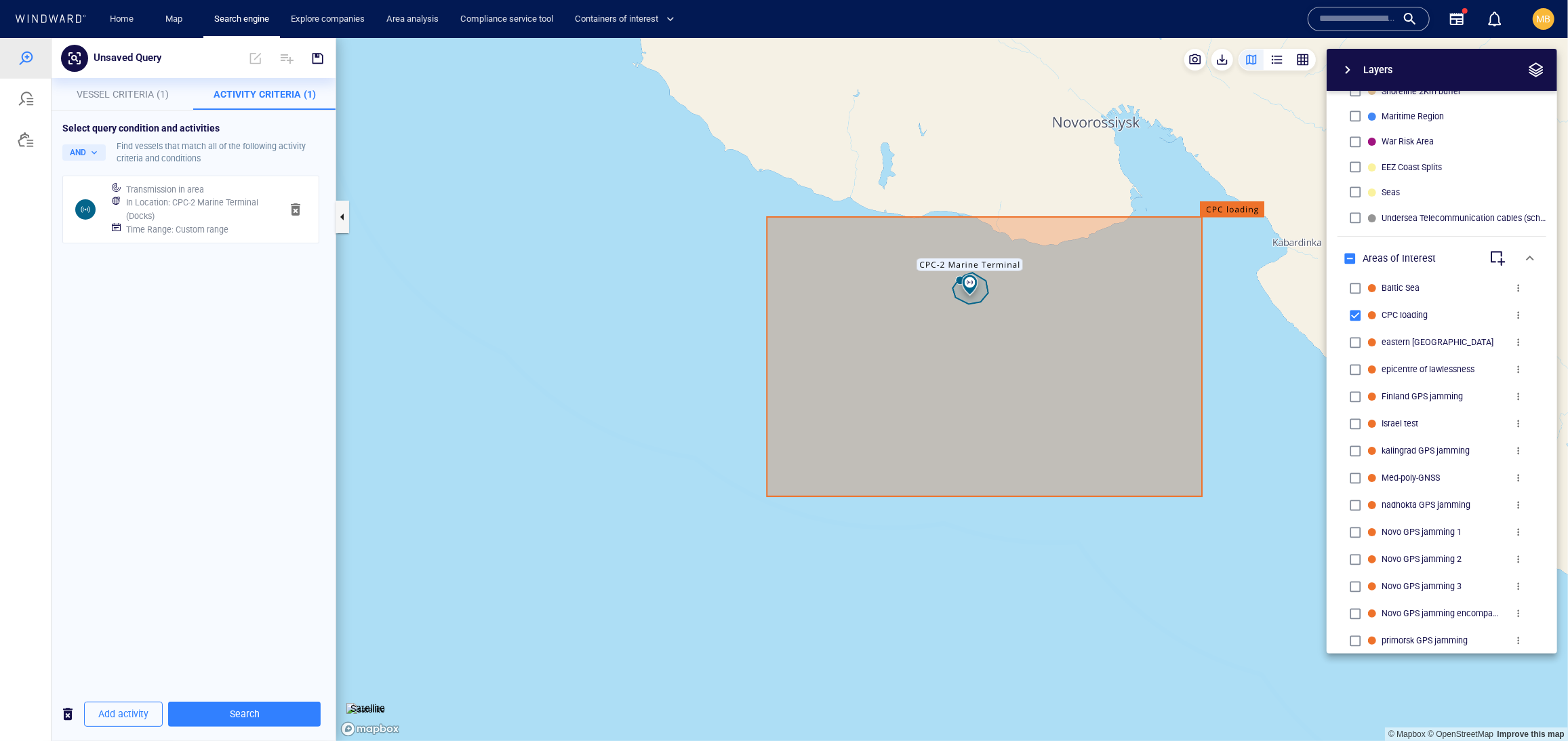
click at [225, 236] on h6 "Time Range : Custom range" at bounding box center [177, 229] width 102 height 13
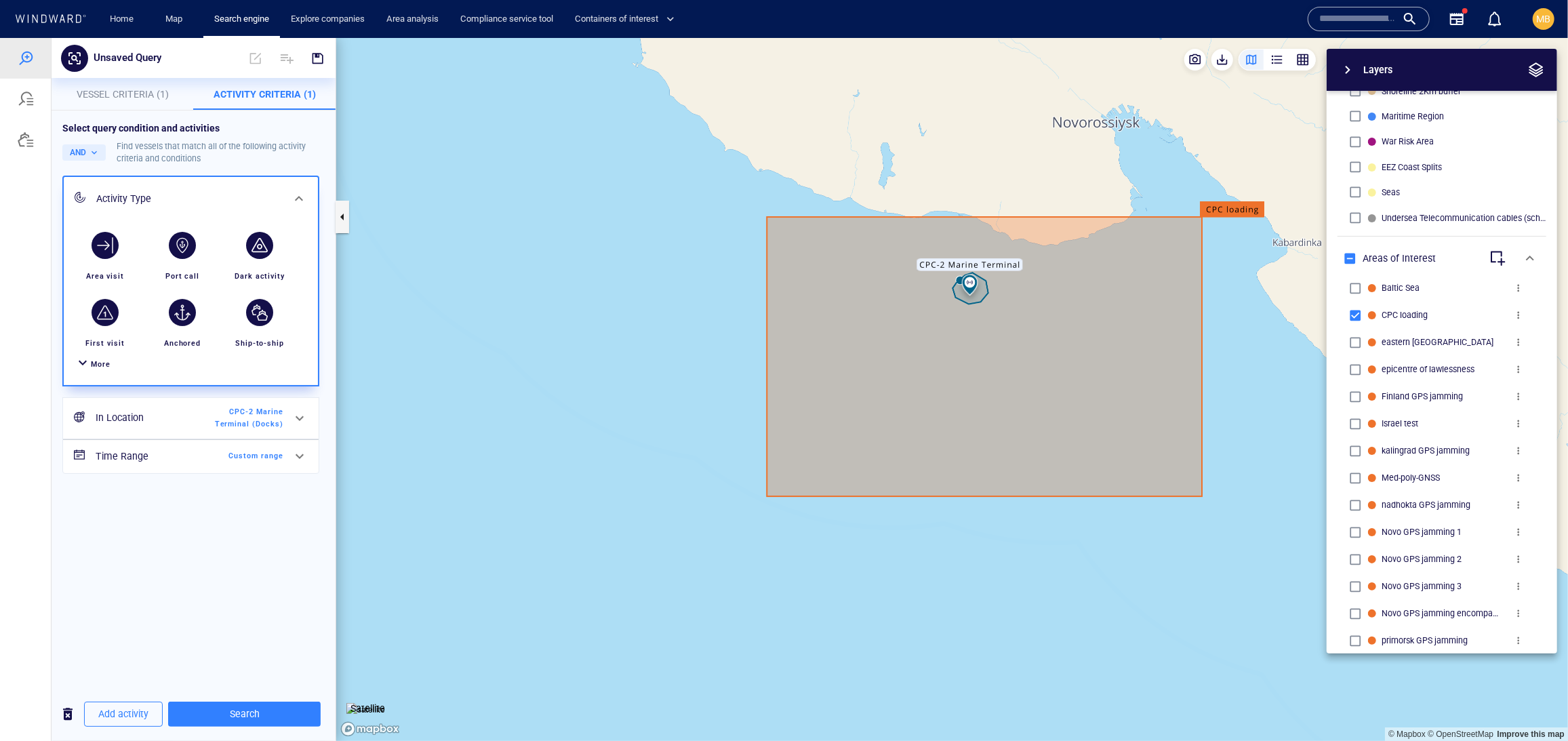
scroll to position [24, 0]
click at [248, 430] on span "CPC-2 Marine Terminal (Docks)" at bounding box center [244, 418] width 78 height 24
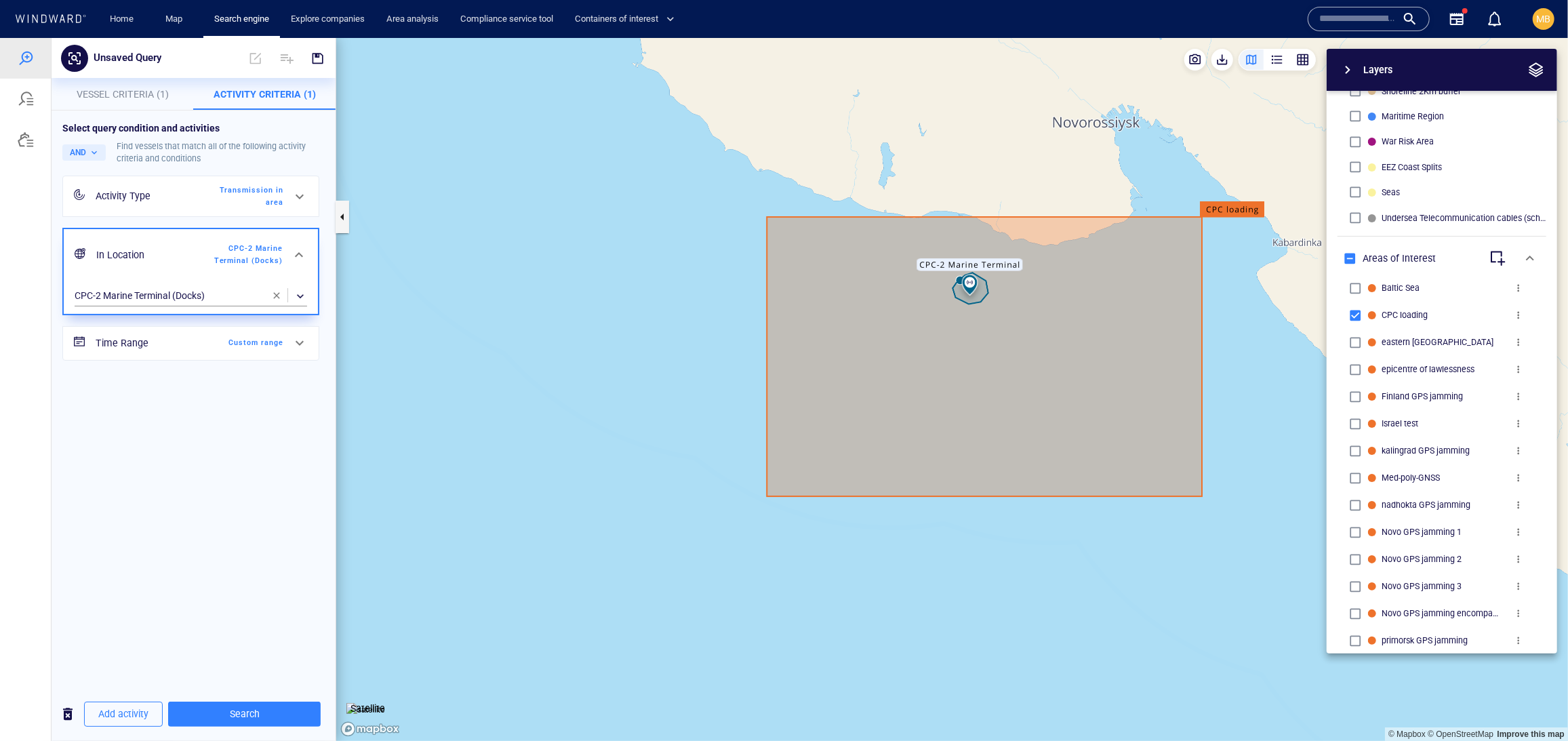
scroll to position [0, 0]
drag, startPoint x: 277, startPoint y: 428, endPoint x: 224, endPoint y: 426, distance: 53.0
click at [277, 301] on span "button" at bounding box center [276, 294] width 11 height 11
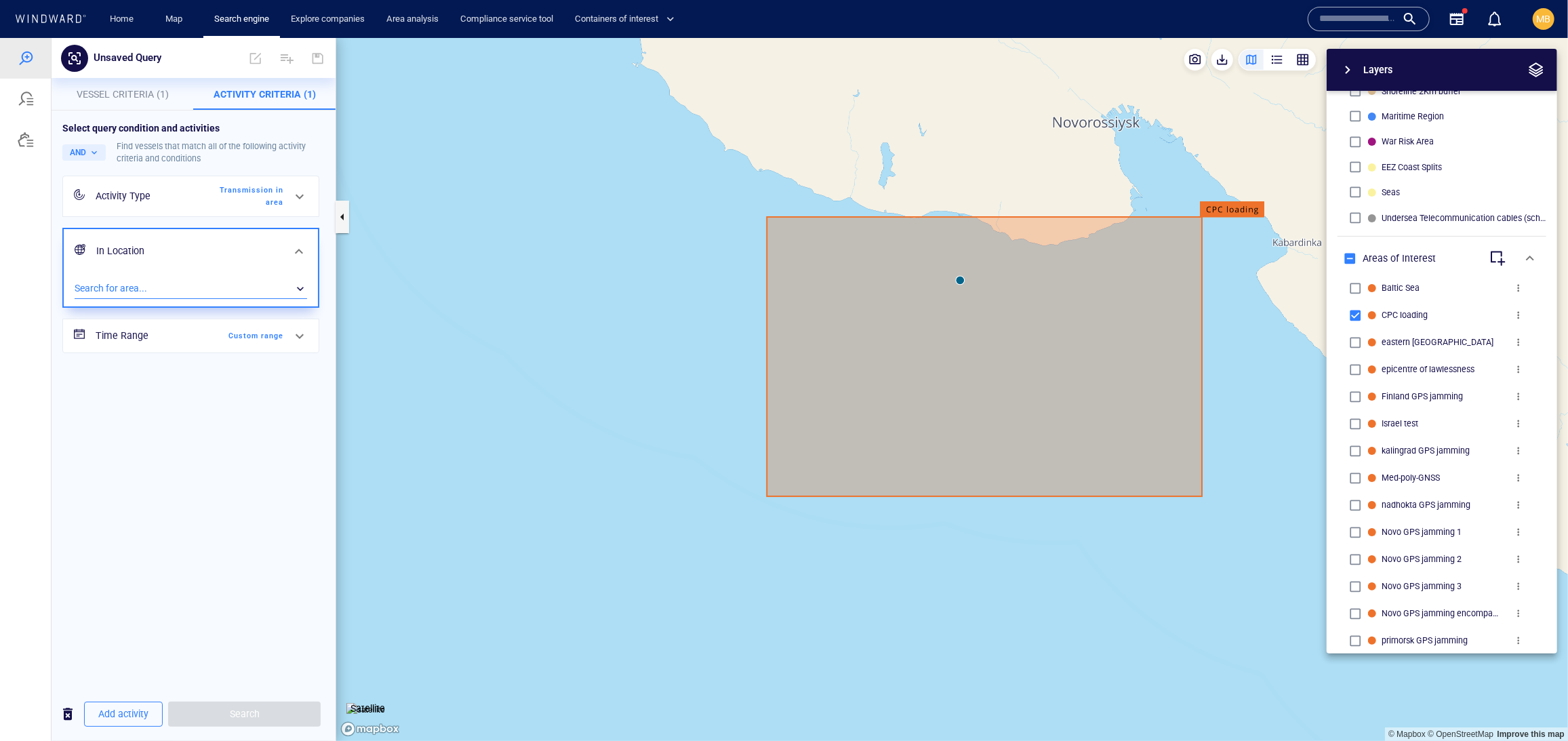
click at [190, 298] on div "​" at bounding box center [190, 288] width 232 height 21
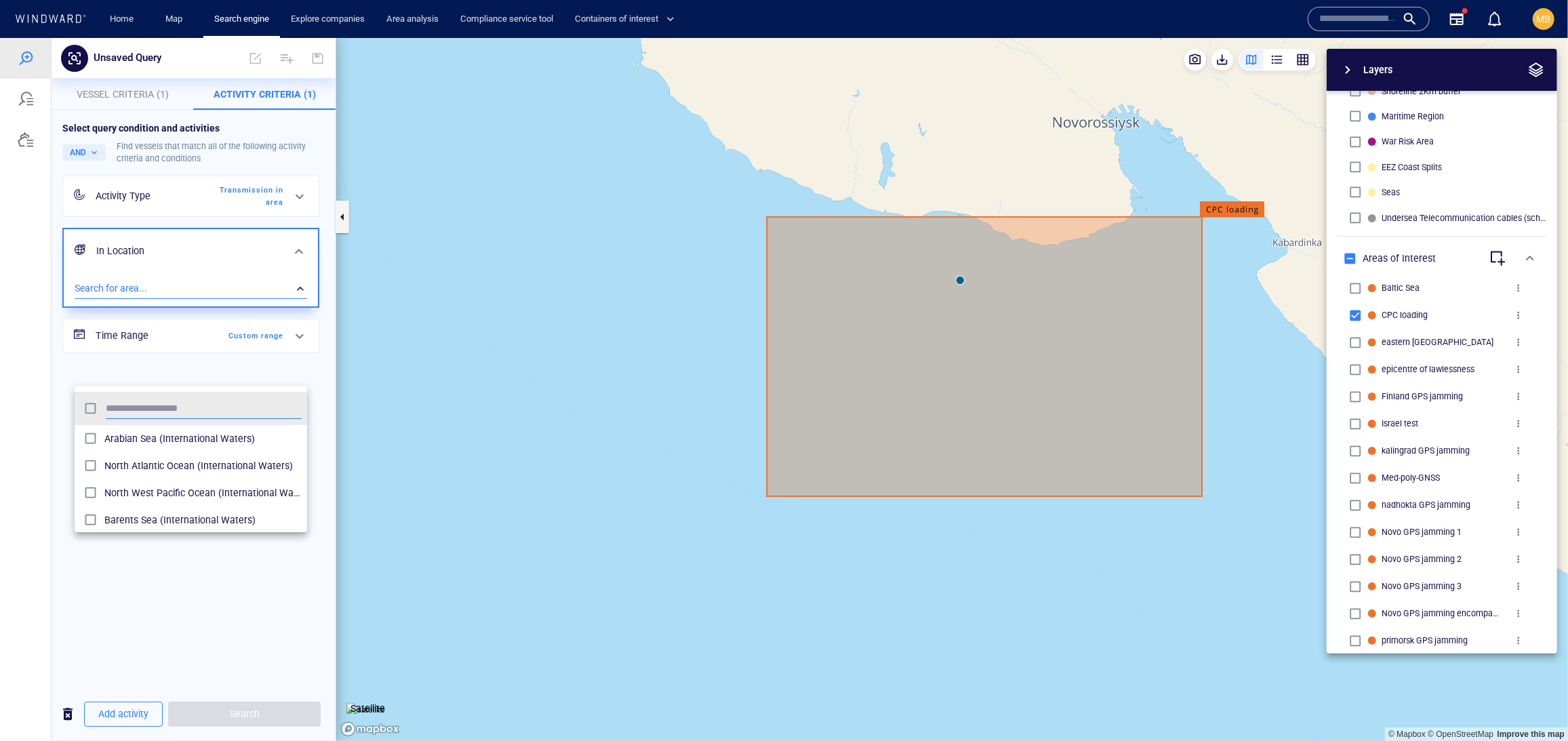
scroll to position [148, 233]
type input "***"
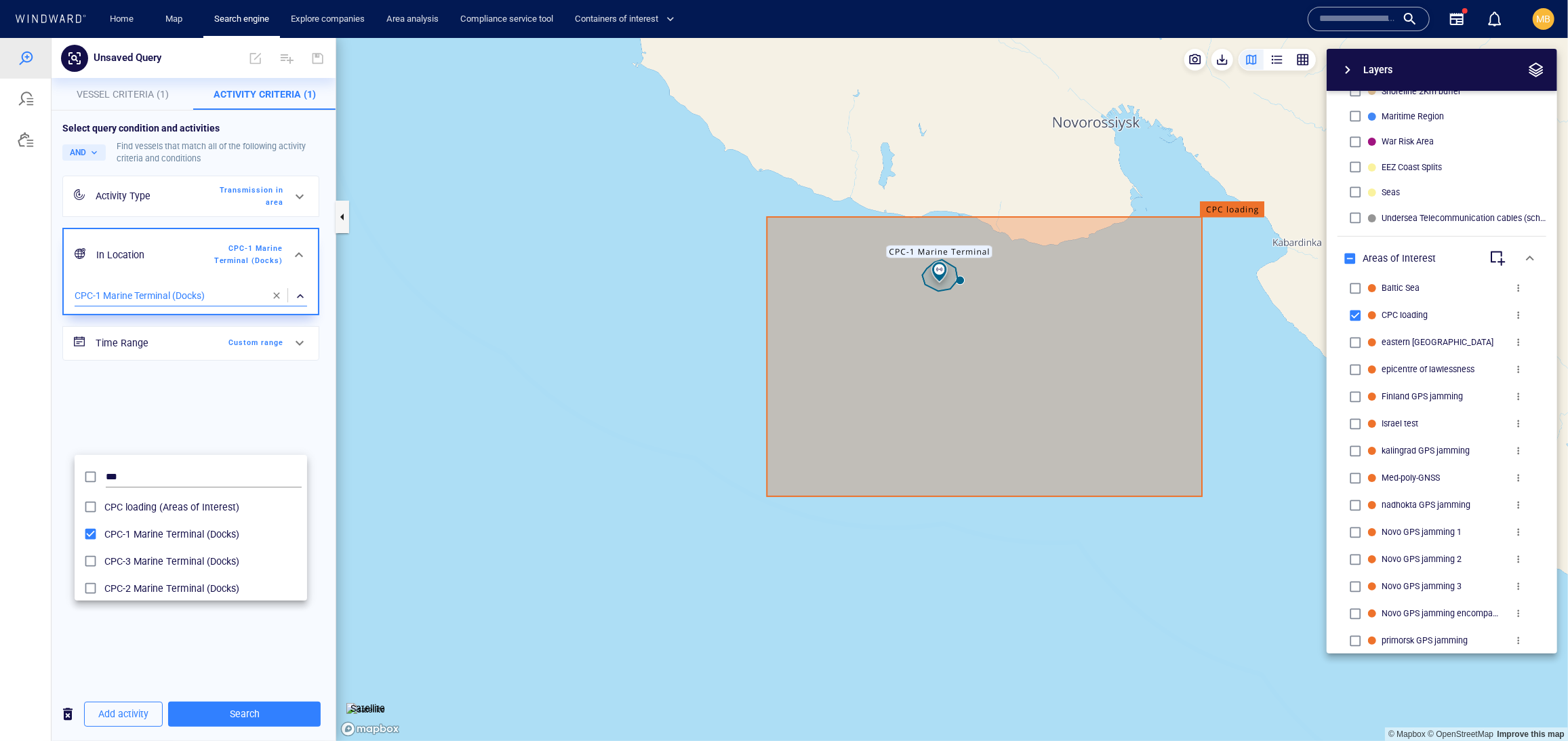
click at [263, 713] on div at bounding box center [784, 388] width 1568 height 703
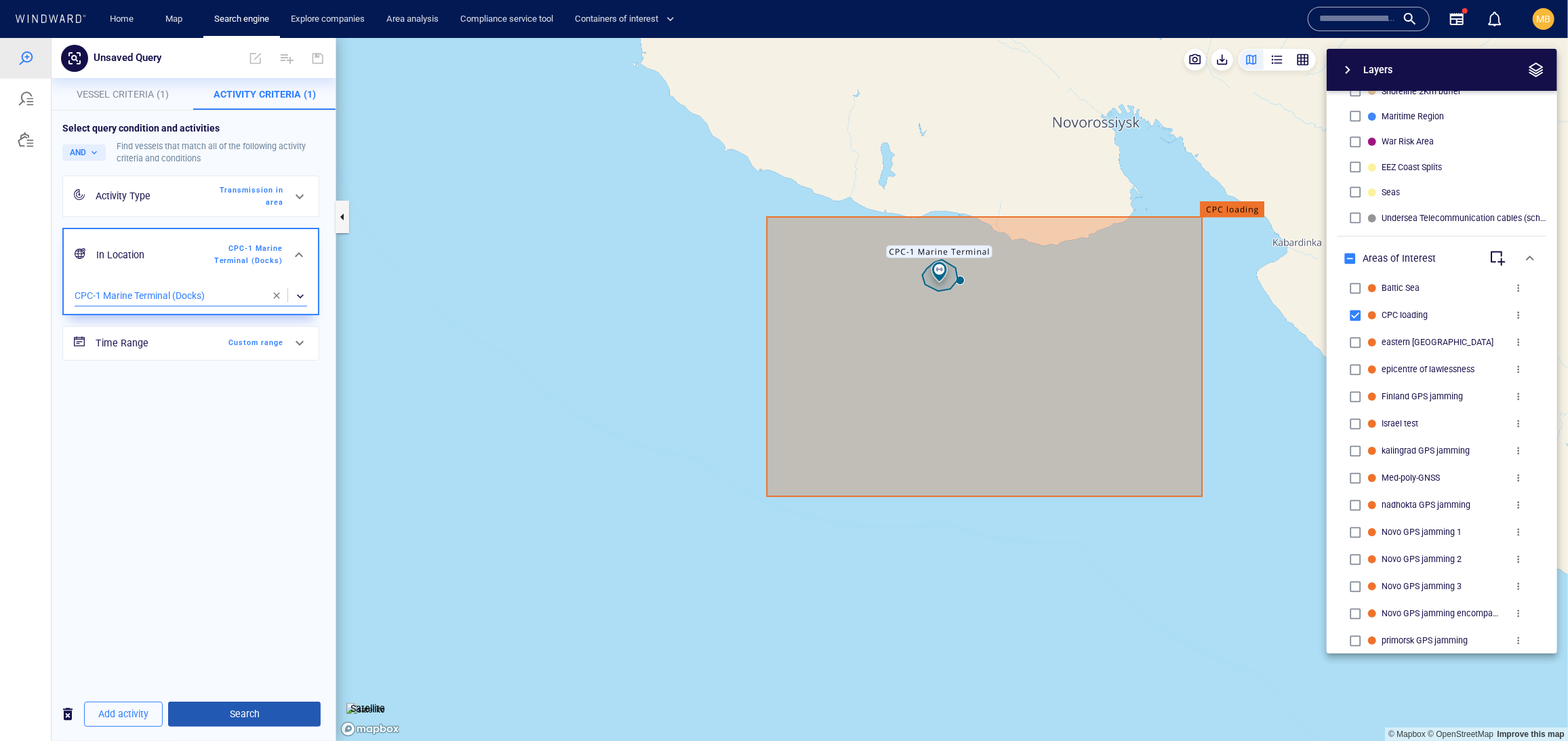
click at [263, 713] on span "Search" at bounding box center [244, 713] width 131 height 17
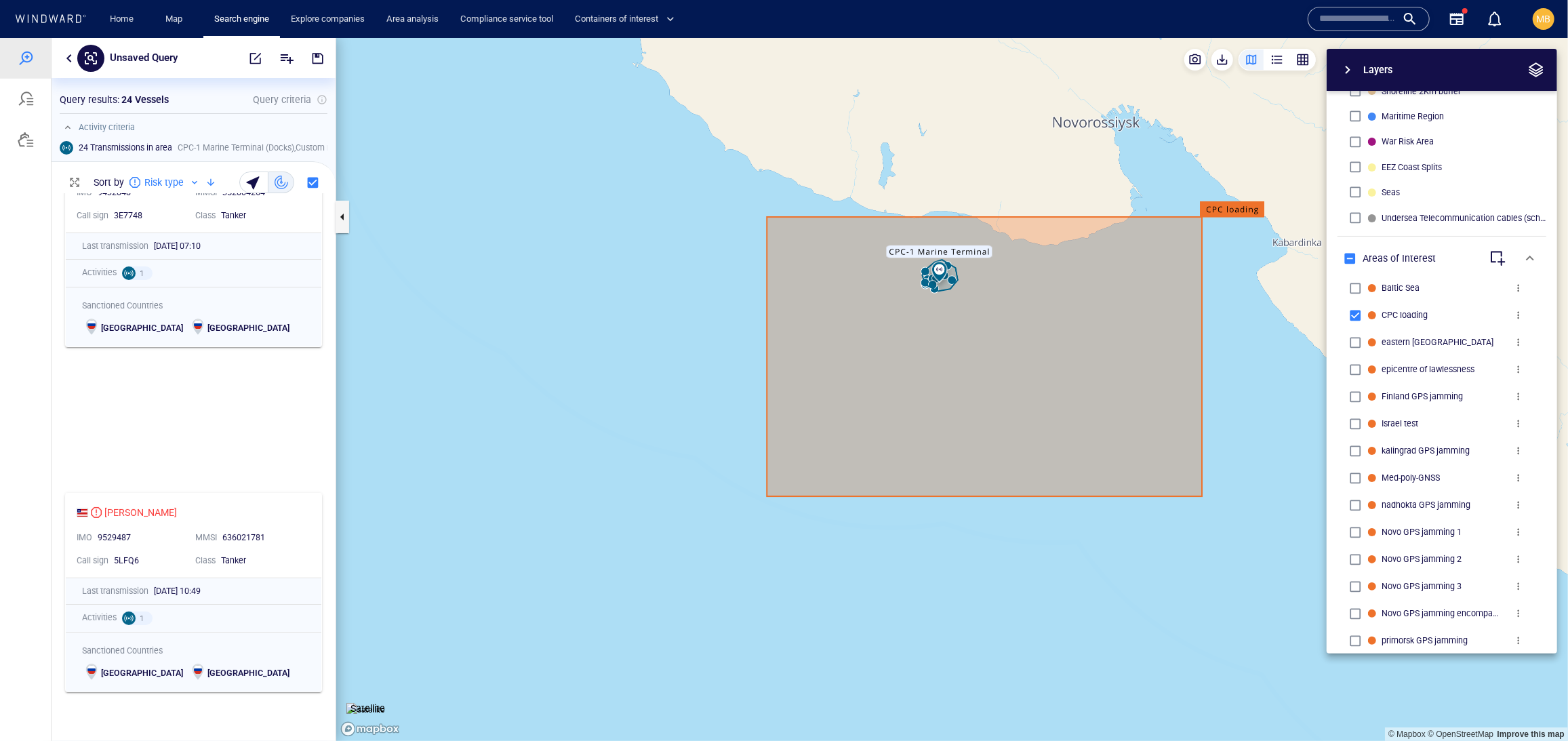
scroll to position [79, 0]
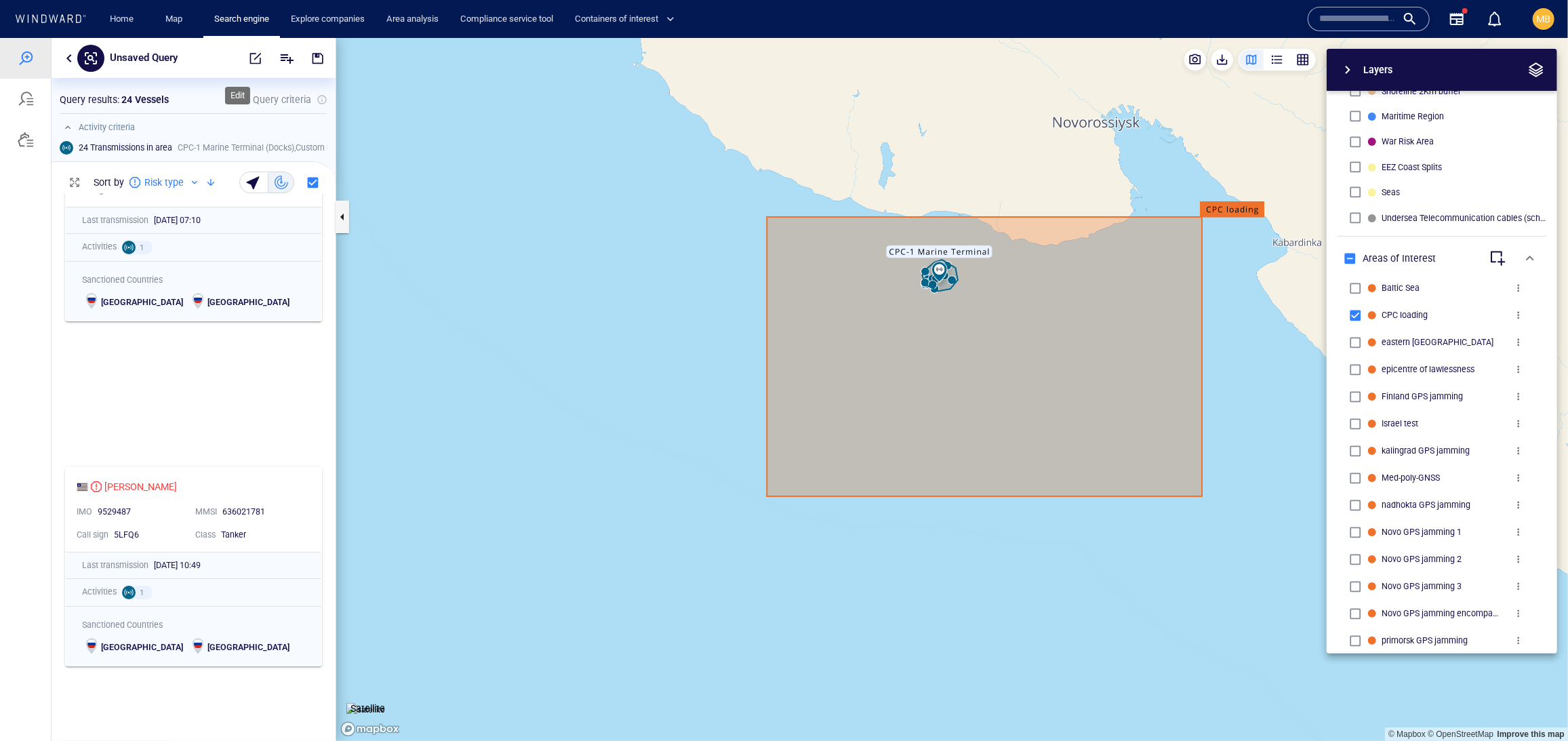
click at [249, 65] on span "button" at bounding box center [255, 58] width 13 height 13
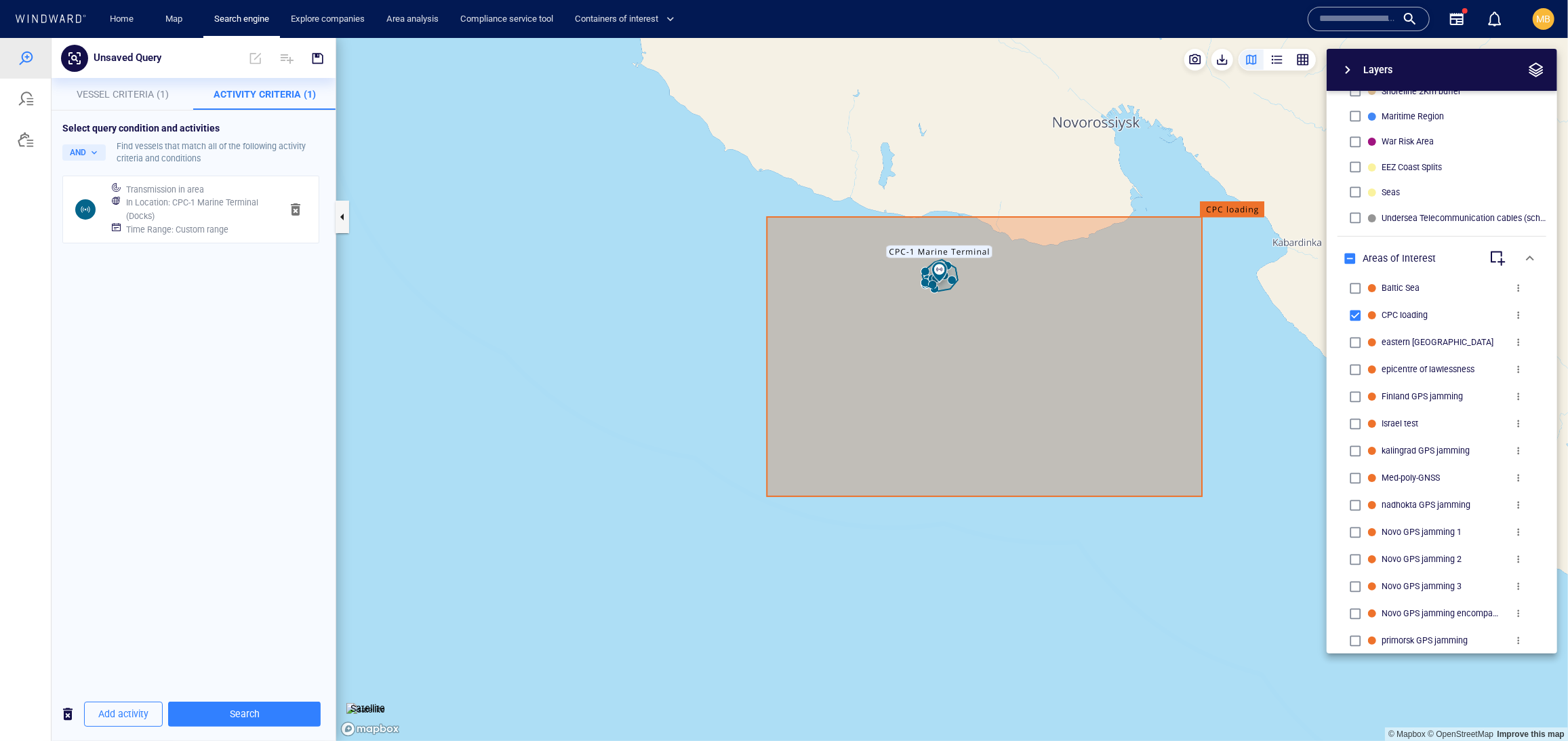
scroll to position [0, 0]
click at [229, 236] on h6 "Time Range : Custom range" at bounding box center [177, 229] width 102 height 13
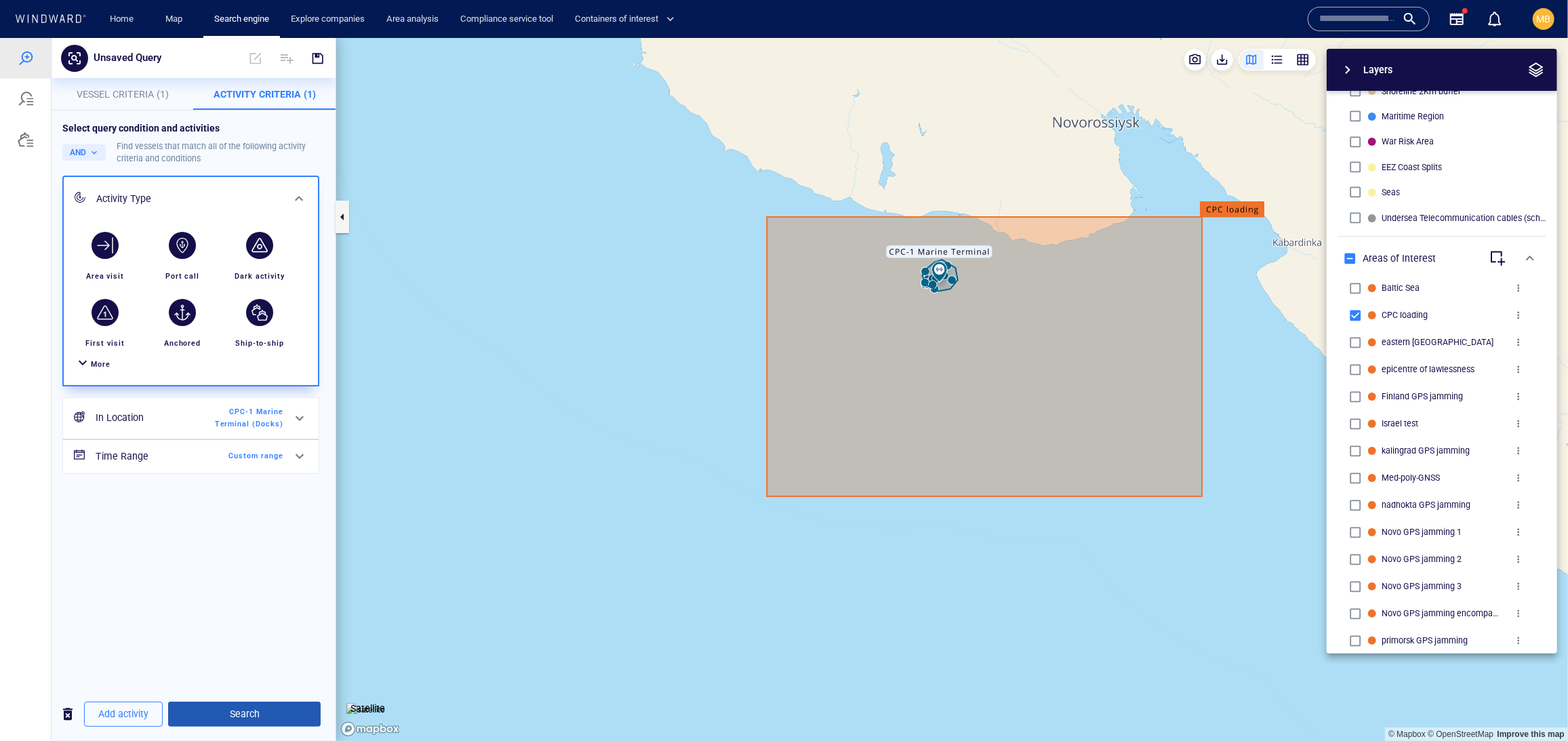
scroll to position [24, 0]
click at [283, 434] on div at bounding box center [300, 418] width 33 height 33
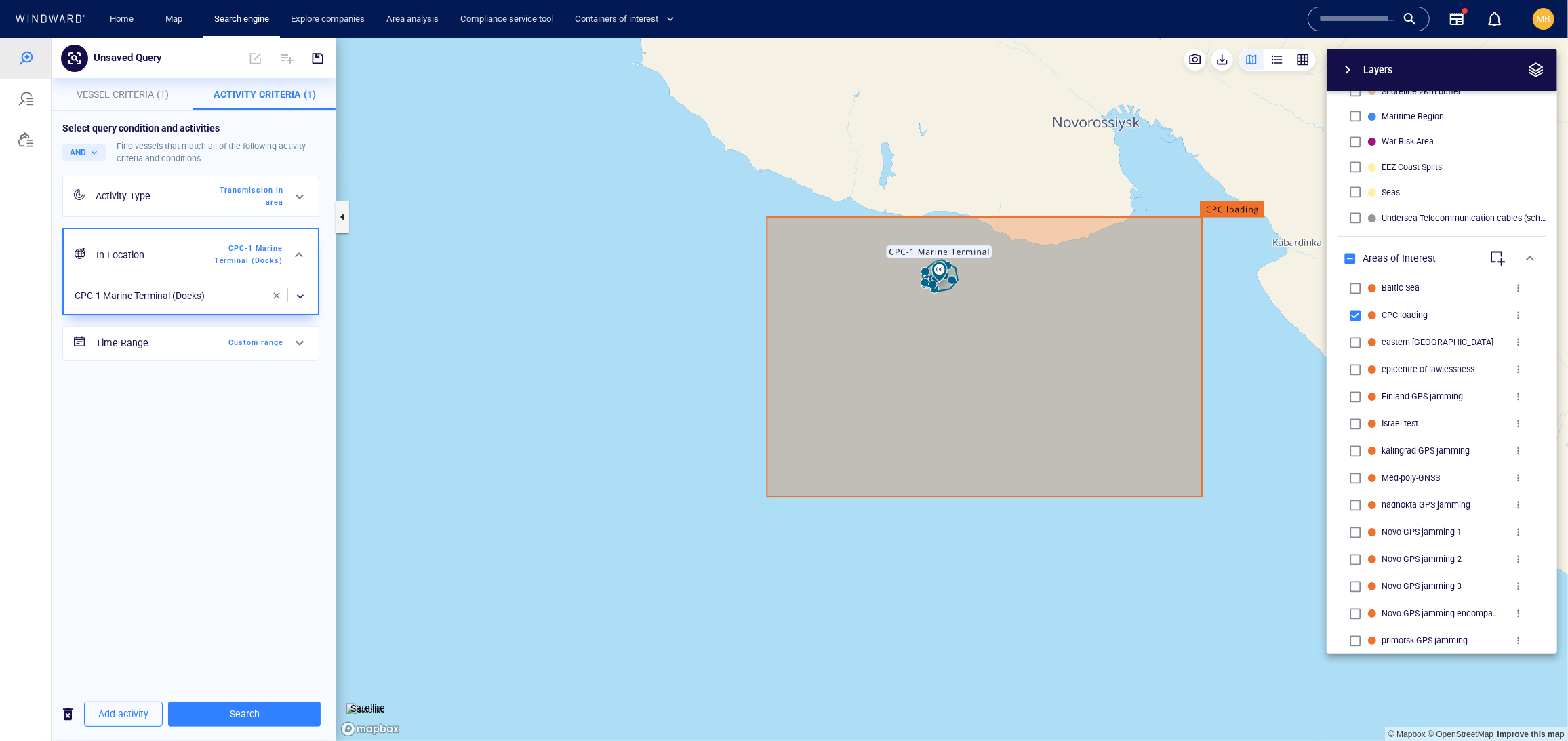
scroll to position [0, 0]
click at [276, 301] on span "button" at bounding box center [276, 294] width 11 height 11
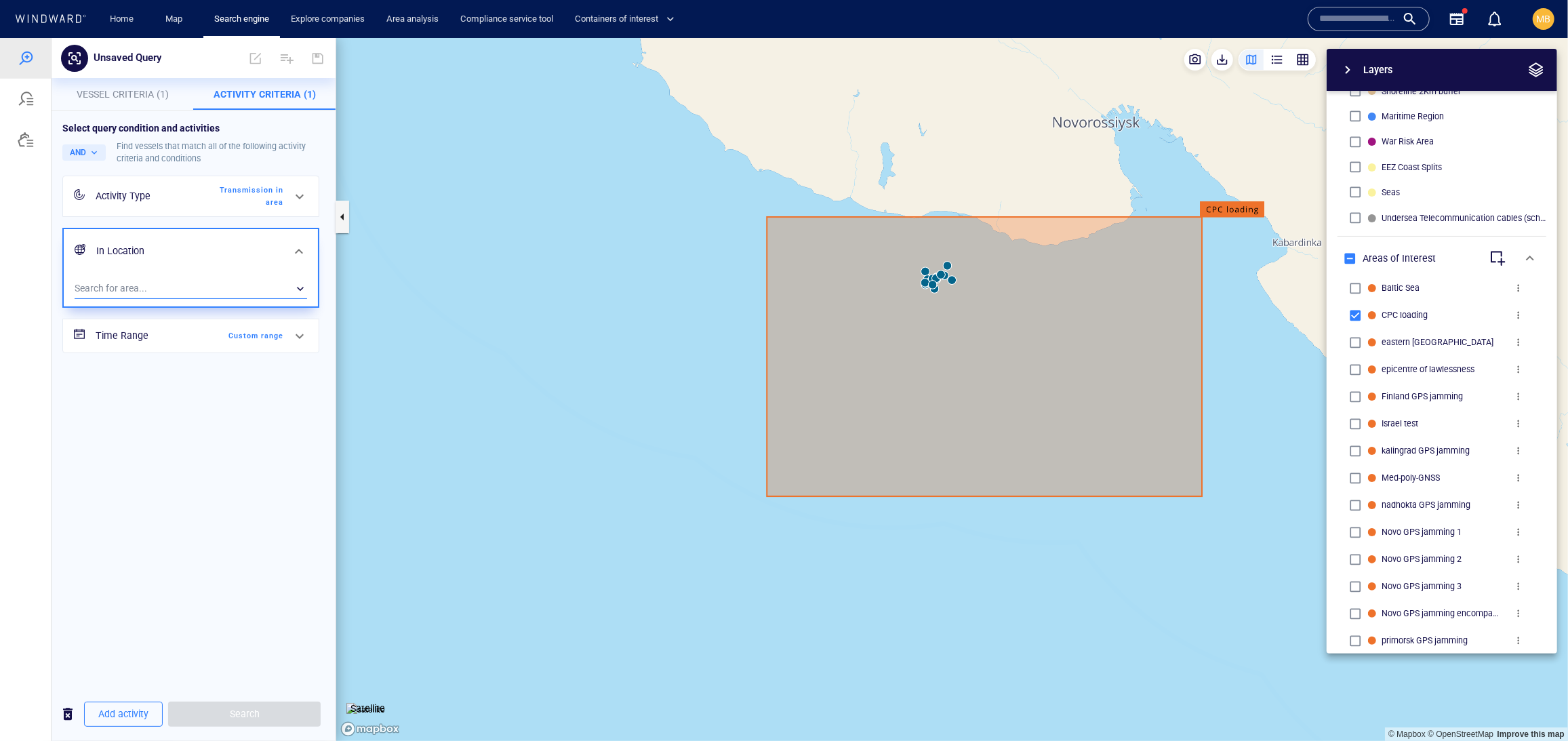
click at [202, 298] on div "​" at bounding box center [190, 288] width 232 height 21
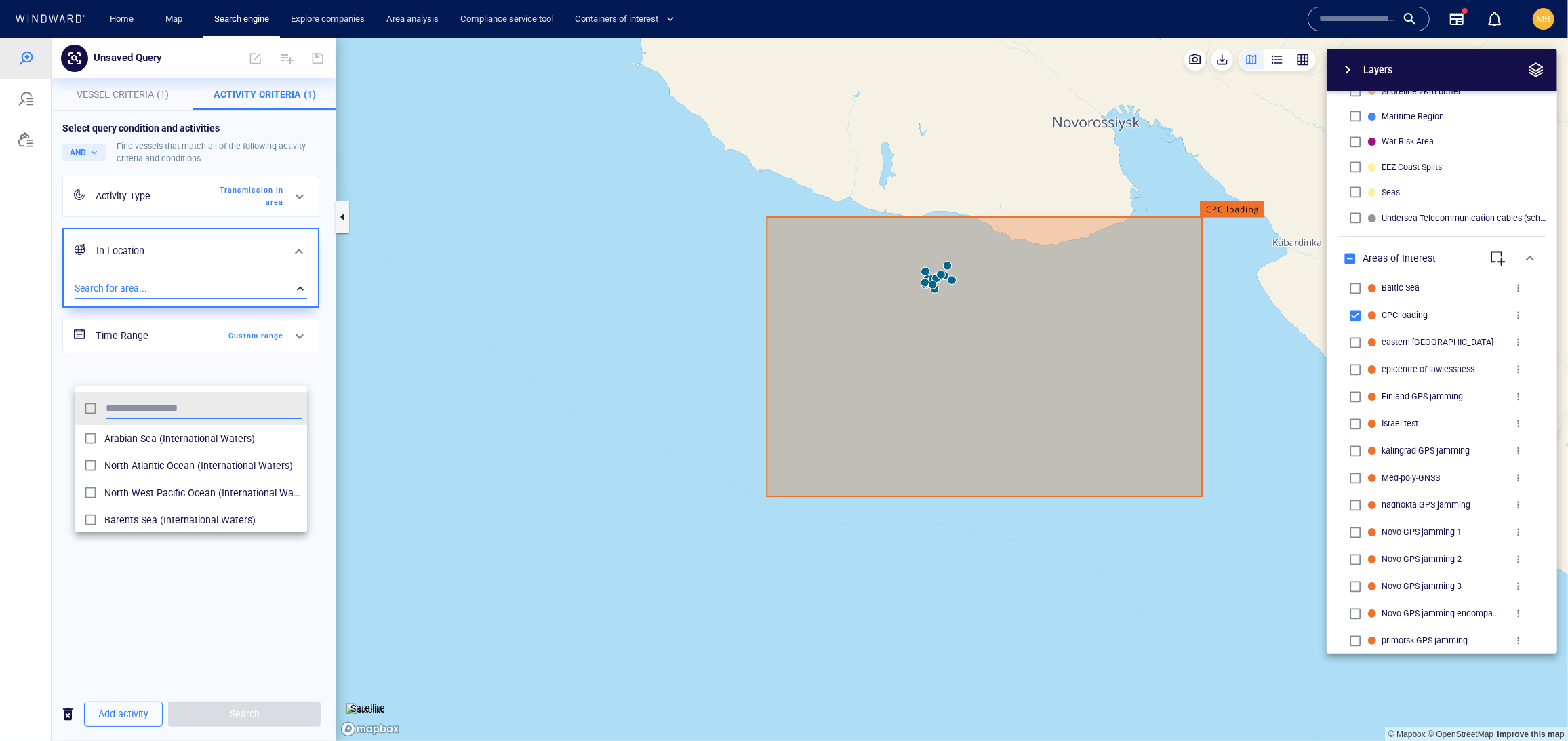
scroll to position [148, 233]
type input "*"
type input "***"
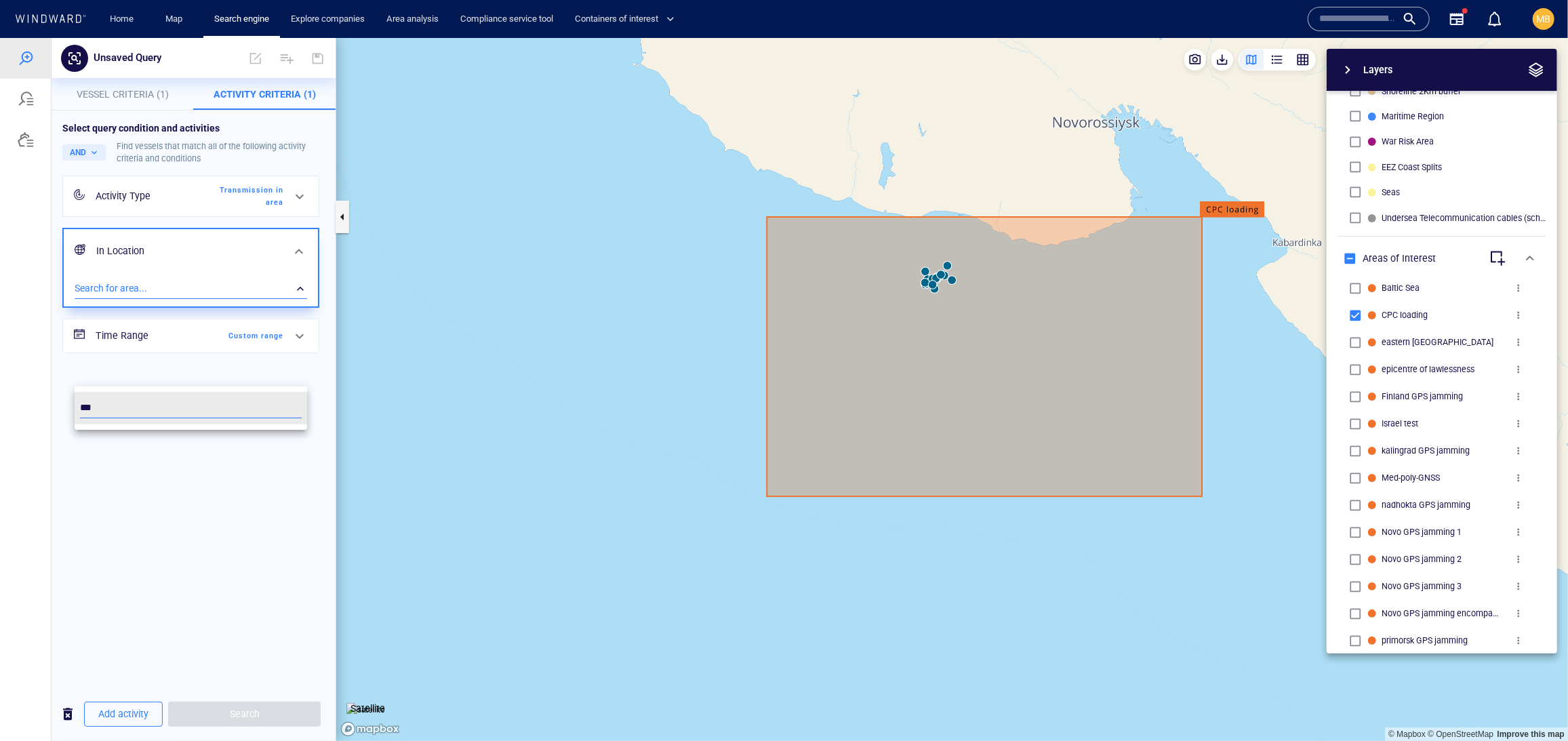
drag, startPoint x: 134, startPoint y: 447, endPoint x: 91, endPoint y: 502, distance: 69.8
click at [91, 502] on div at bounding box center [784, 388] width 1568 height 703
click at [212, 298] on div "​" at bounding box center [190, 288] width 232 height 21
type input "***"
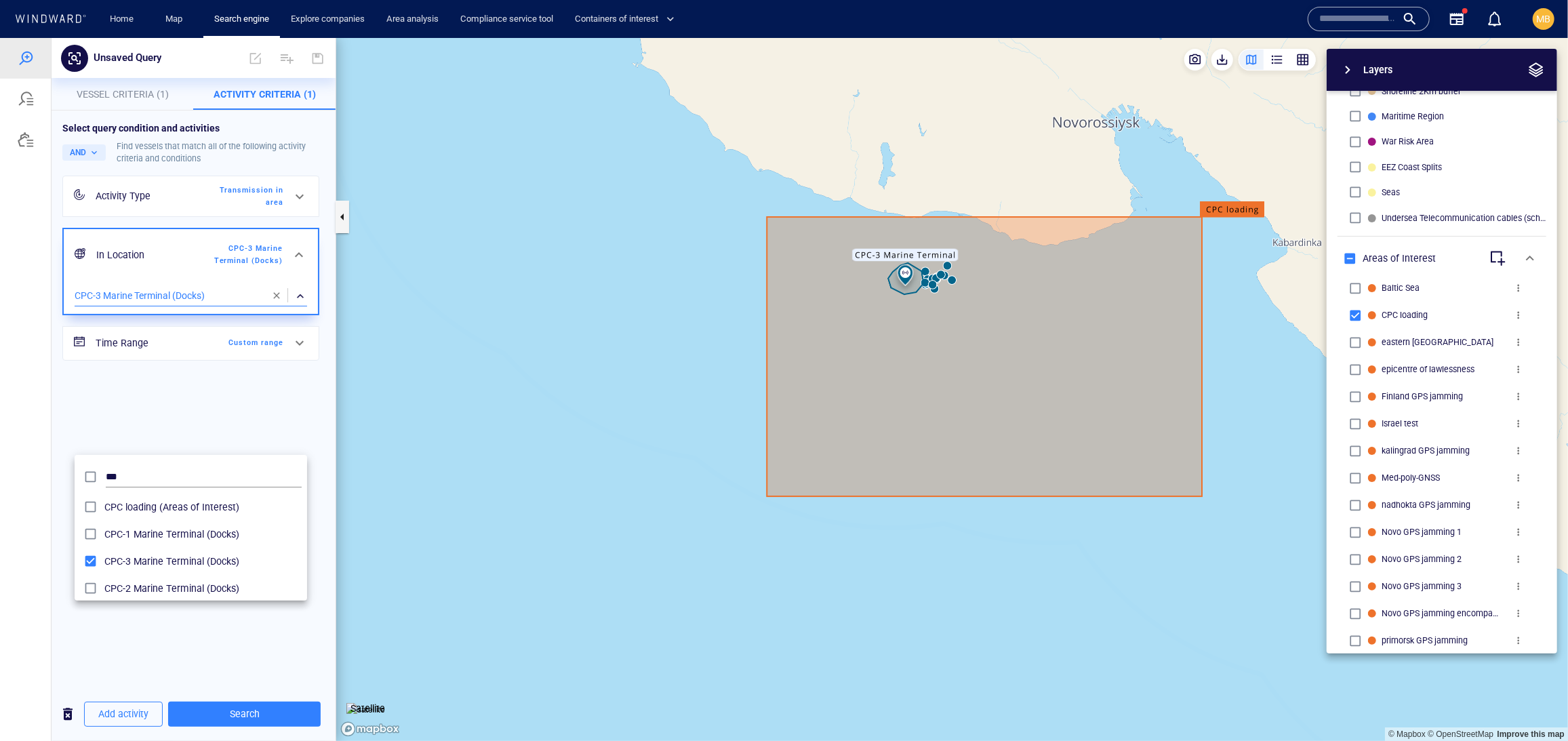
drag, startPoint x: 198, startPoint y: 643, endPoint x: 274, endPoint y: 713, distance: 103.3
click at [274, 713] on div at bounding box center [784, 388] width 1568 height 703
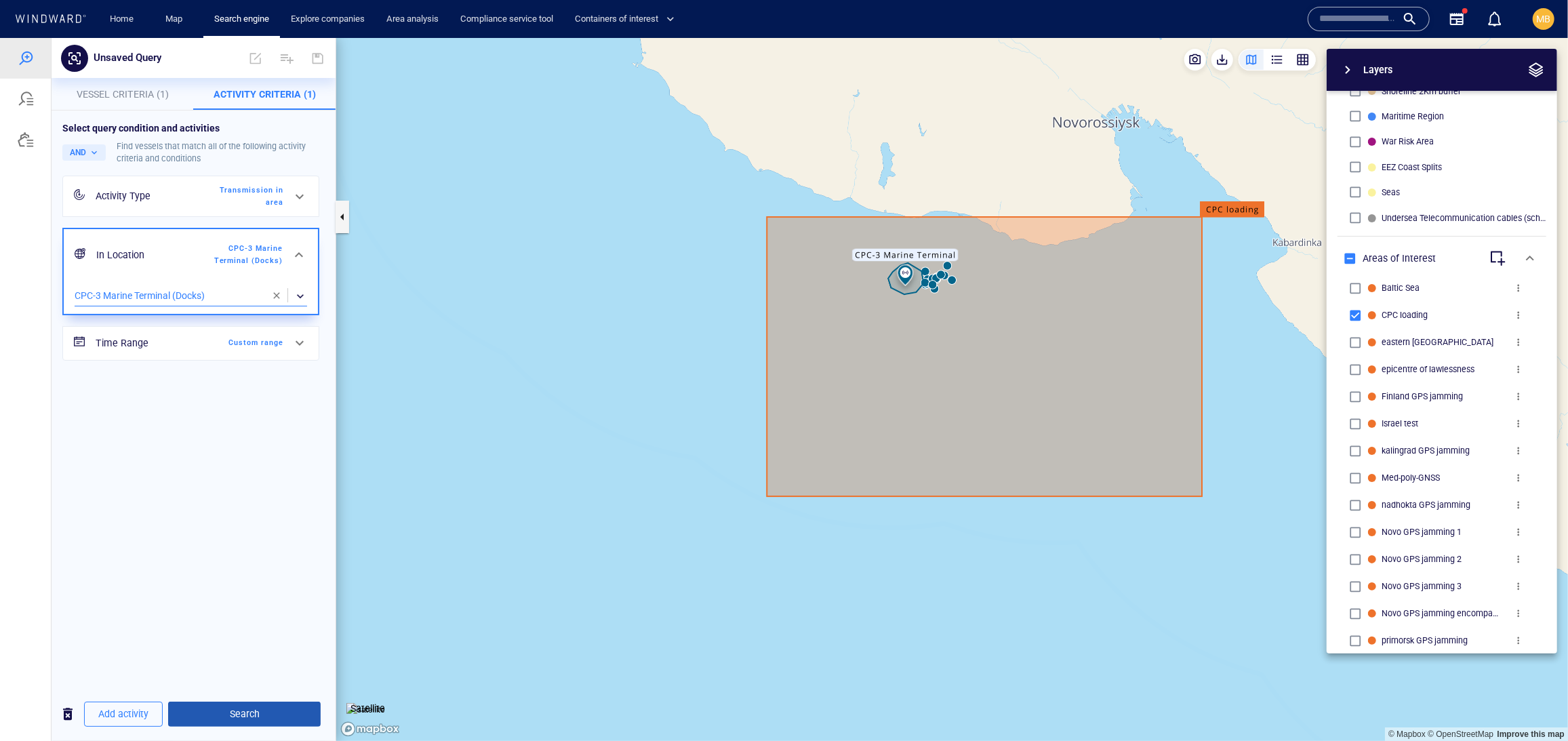
click at [276, 713] on span "Search" at bounding box center [244, 713] width 131 height 17
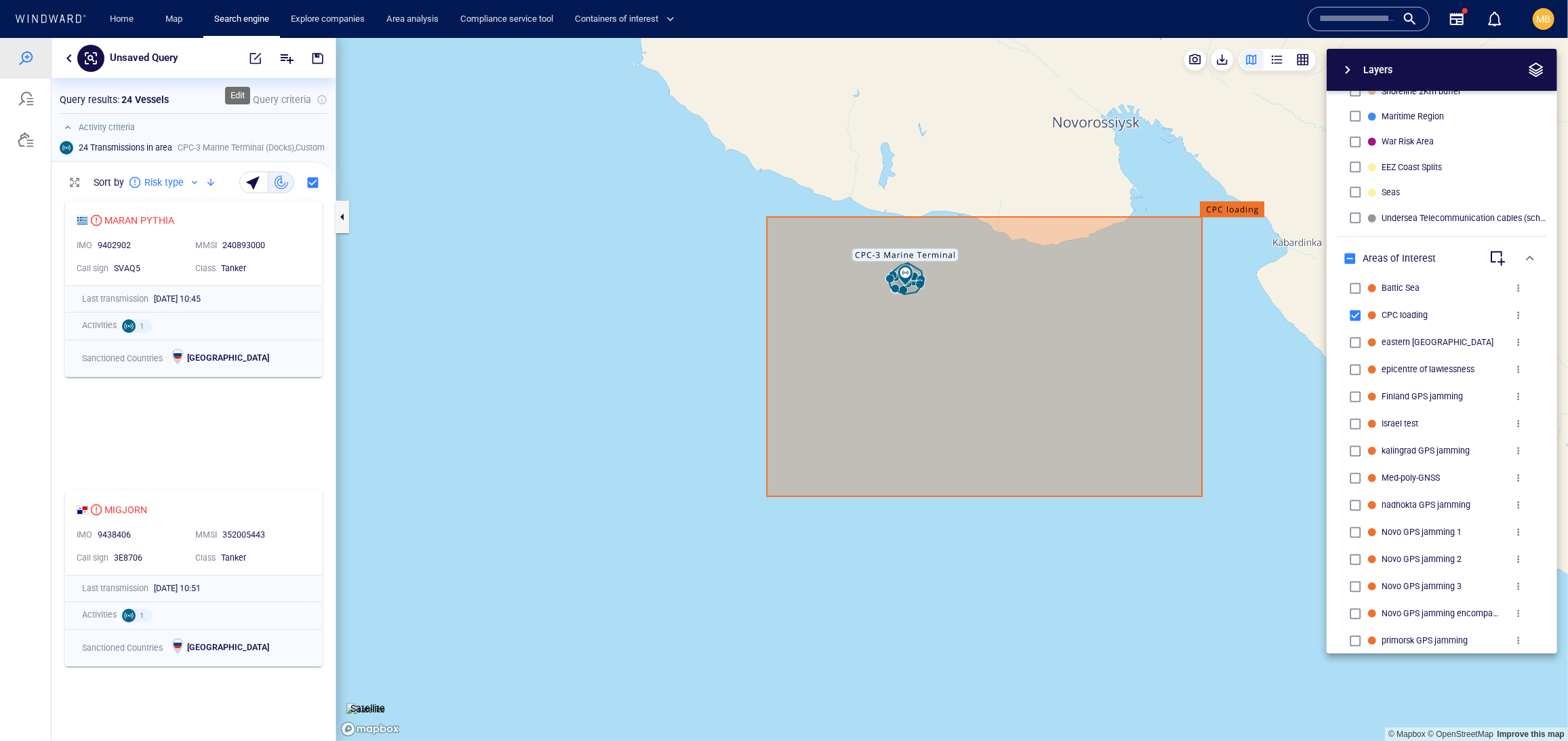
click at [249, 56] on span "button" at bounding box center [255, 58] width 13 height 13
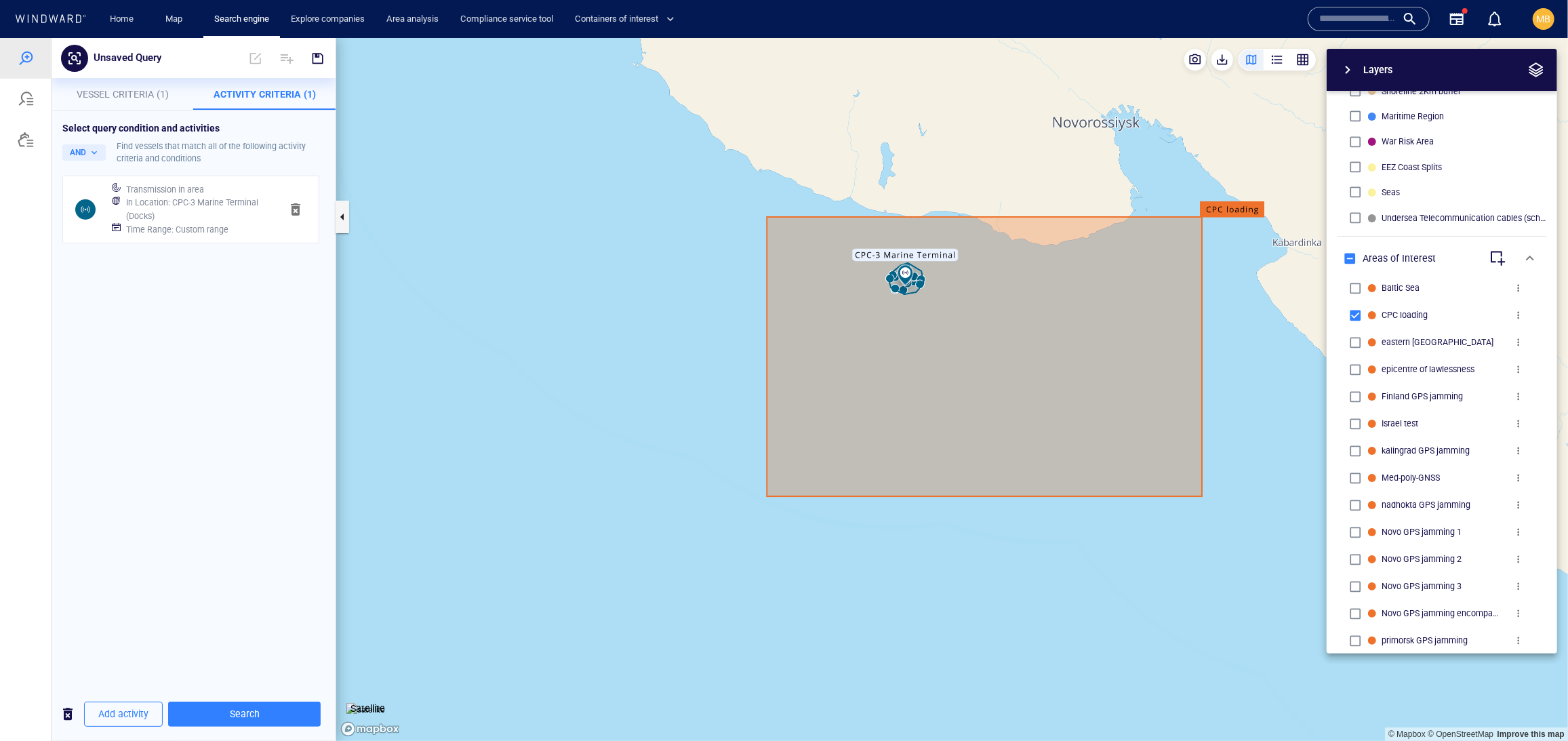
click at [229, 236] on h6 "Time Range : Custom range" at bounding box center [177, 229] width 102 height 13
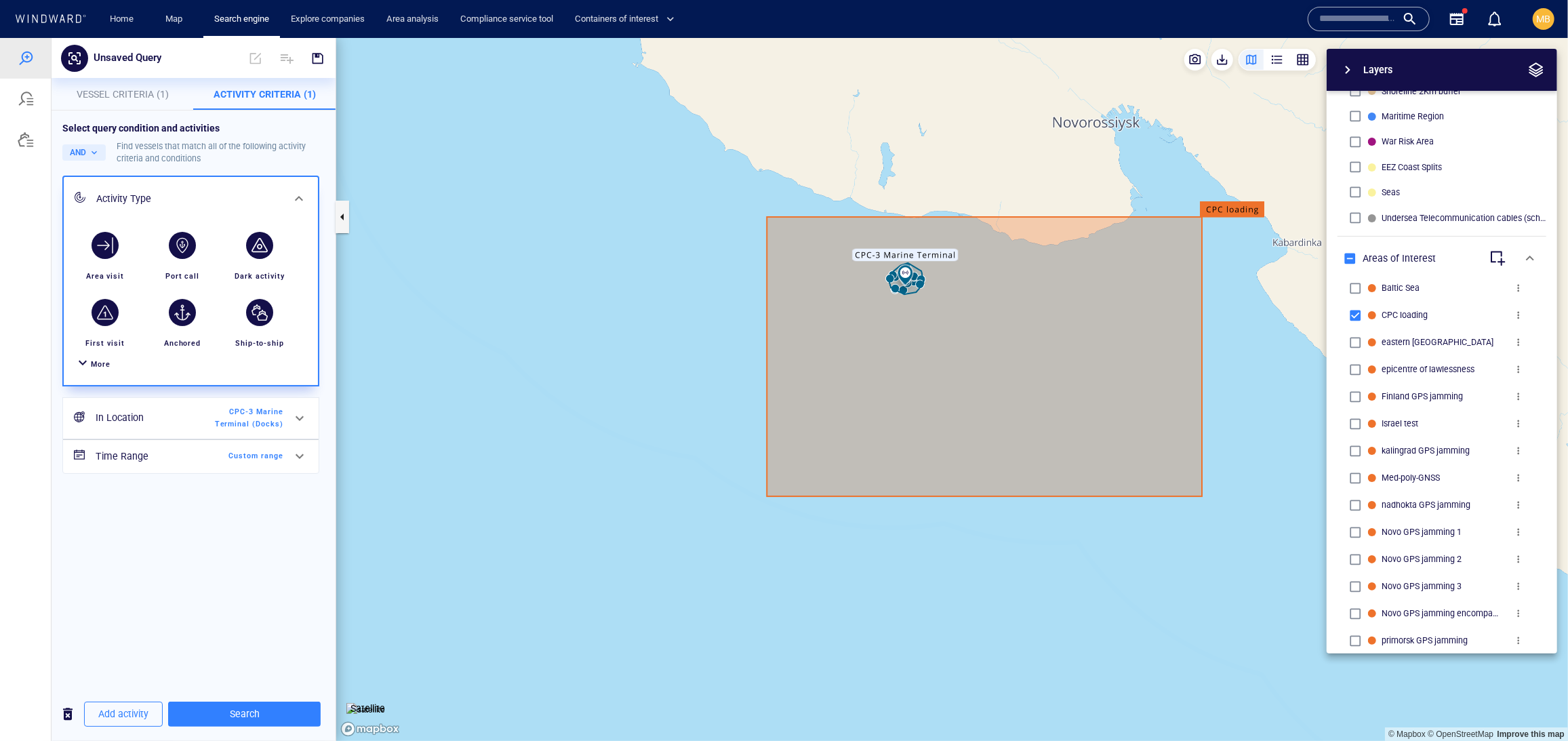
click at [228, 430] on span "CPC-3 Marine Terminal (Docks)" at bounding box center [244, 418] width 78 height 24
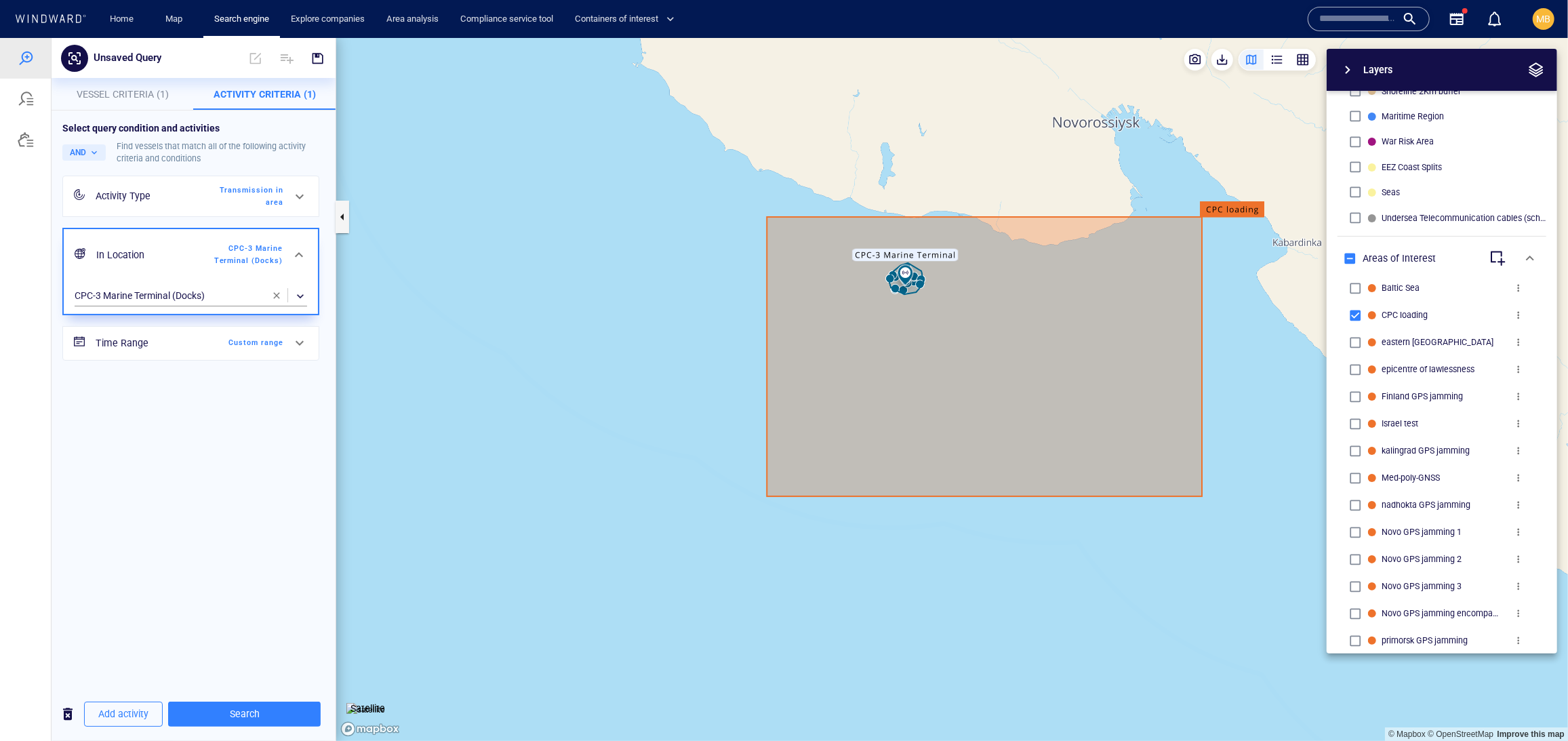
click at [274, 301] on span "button" at bounding box center [276, 294] width 11 height 11
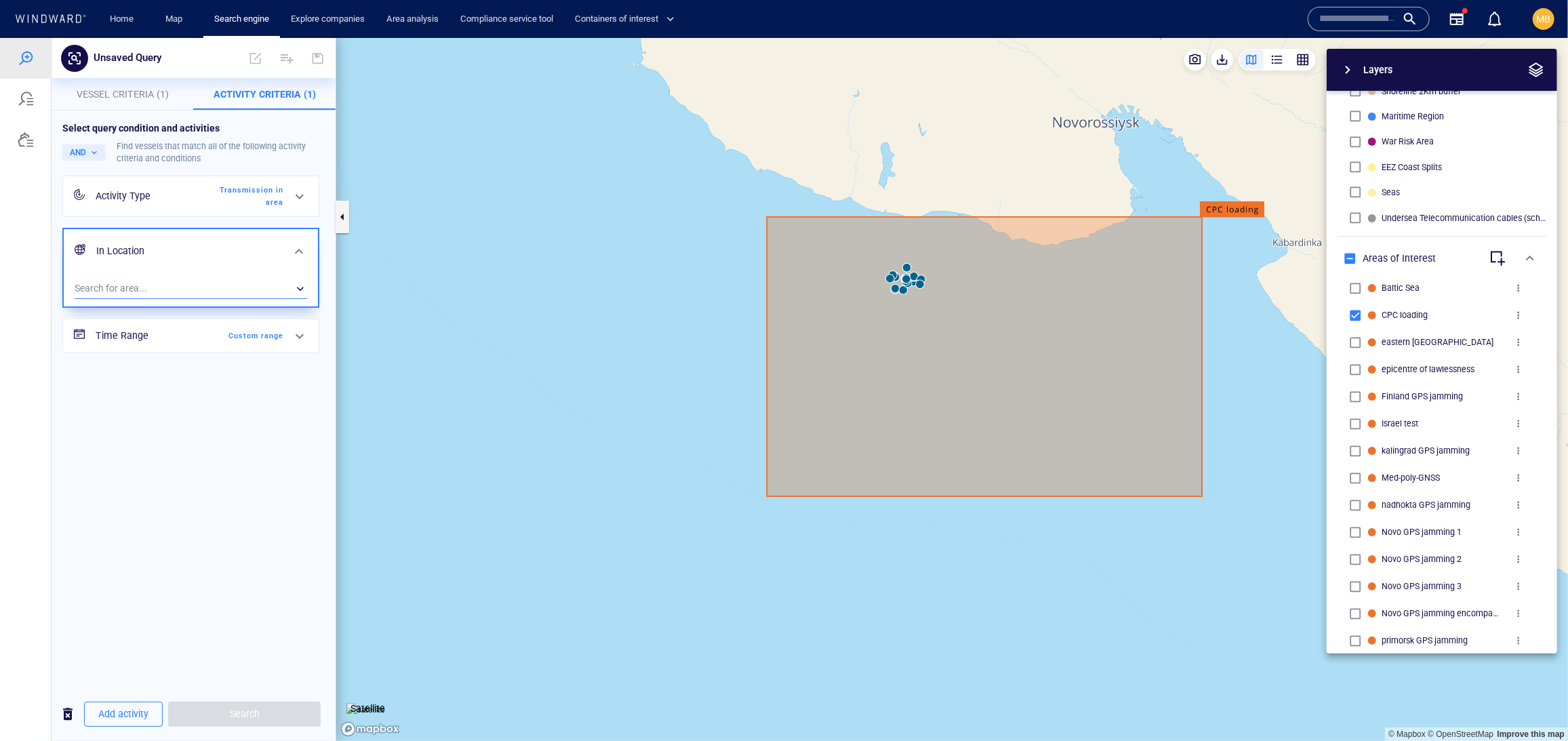
click at [202, 298] on div "​" at bounding box center [190, 288] width 232 height 21
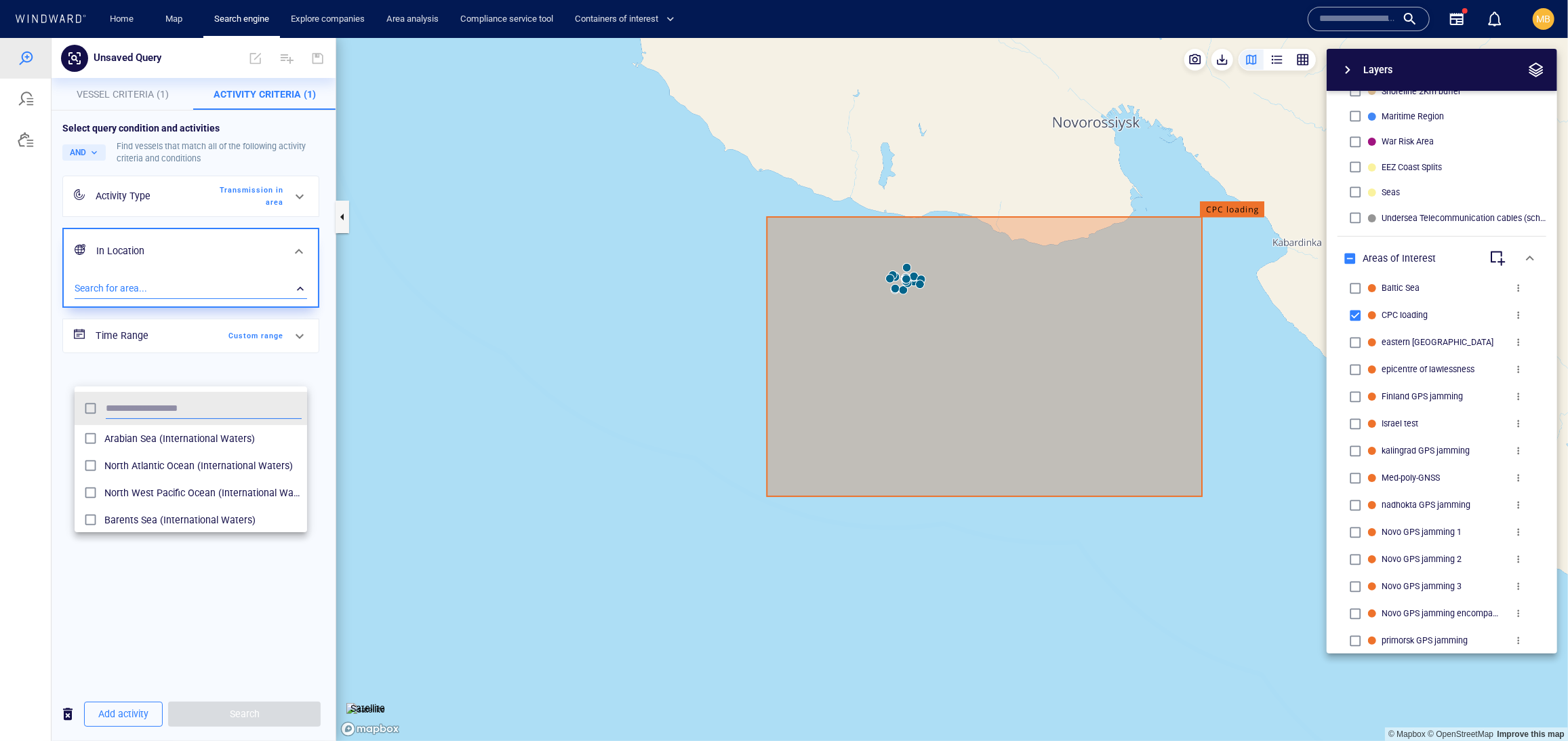
scroll to position [148, 233]
type input "***"
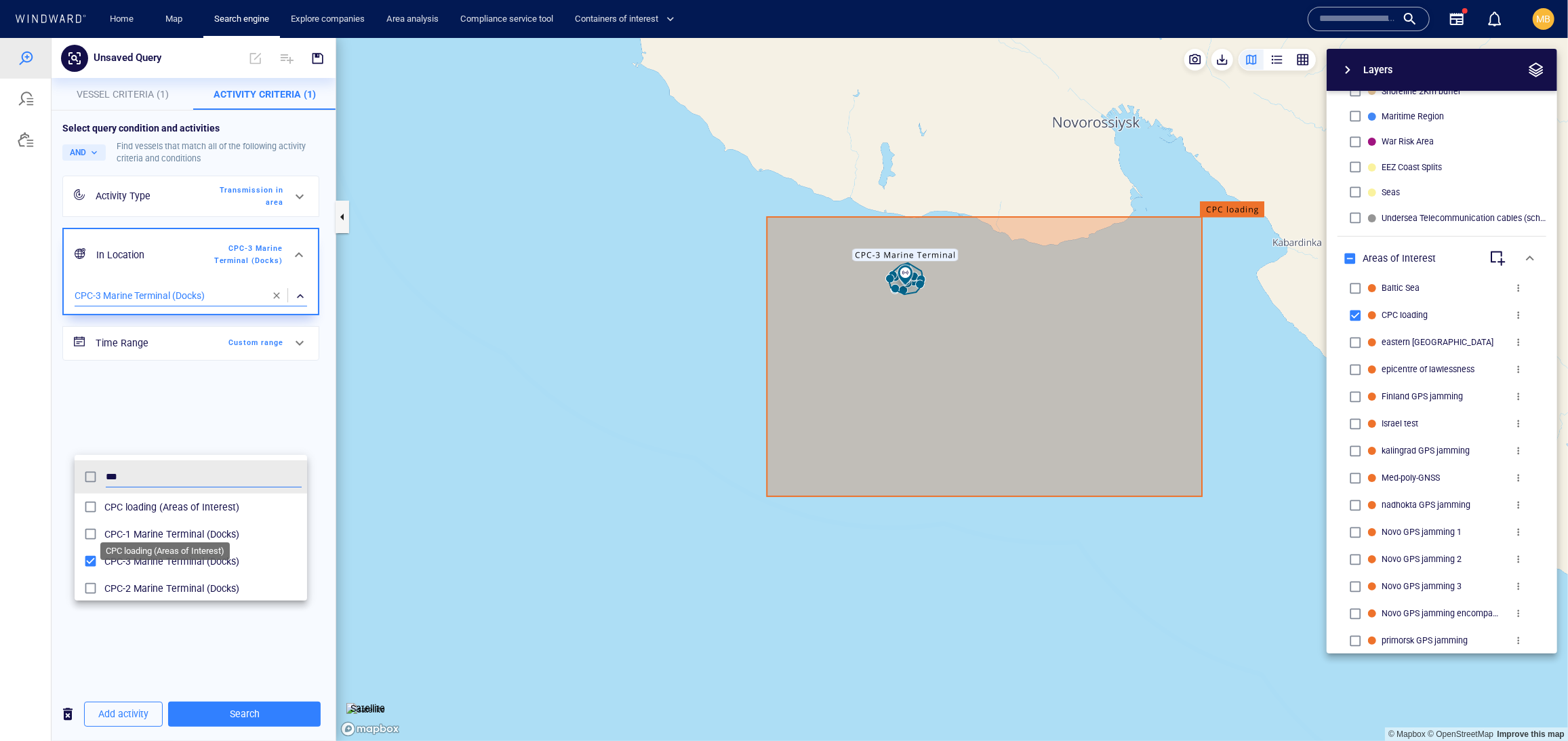
drag, startPoint x: 266, startPoint y: 518, endPoint x: 239, endPoint y: 637, distance: 122.0
click at [239, 637] on div at bounding box center [784, 388] width 1568 height 703
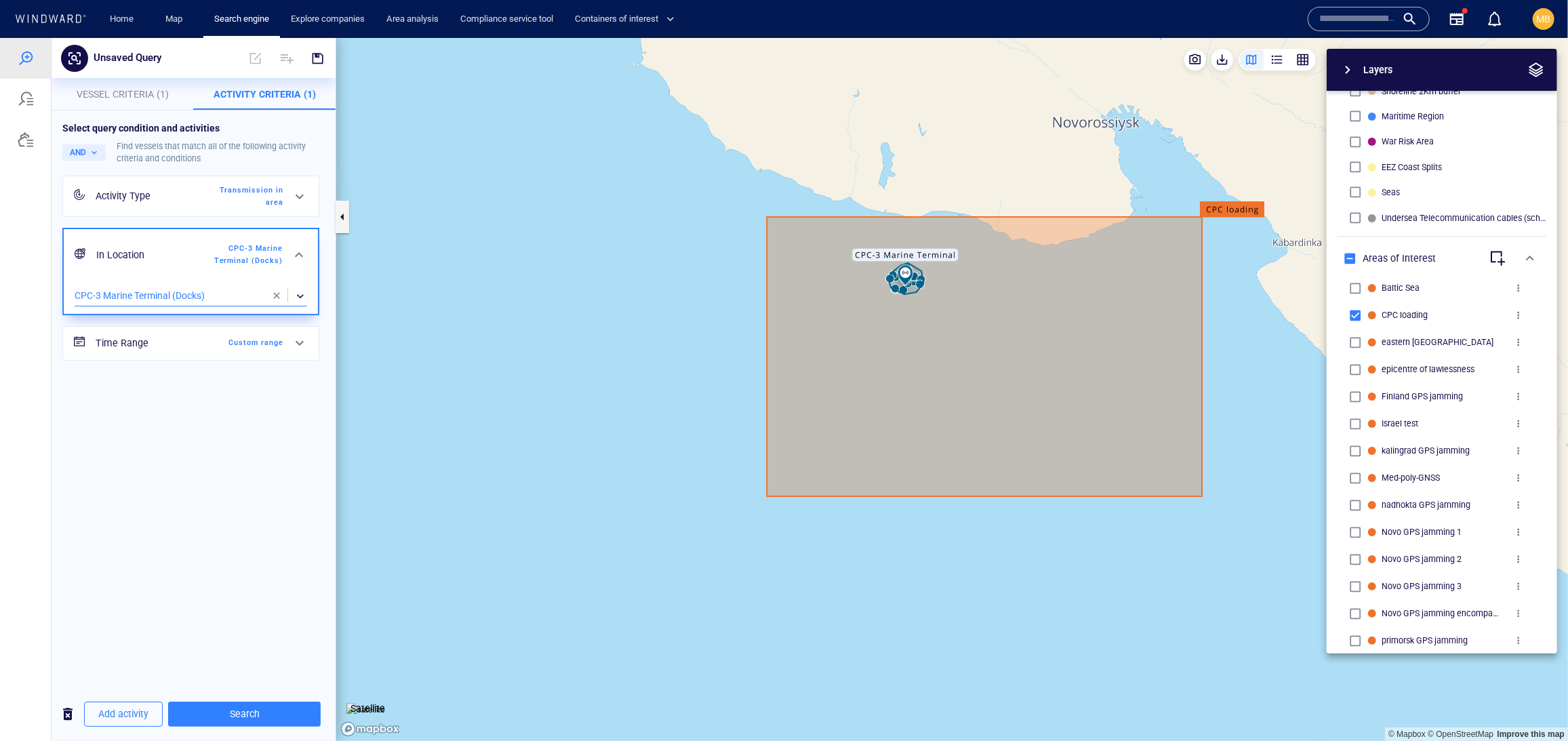
click at [249, 348] on span "Custom range" at bounding box center [244, 342] width 78 height 12
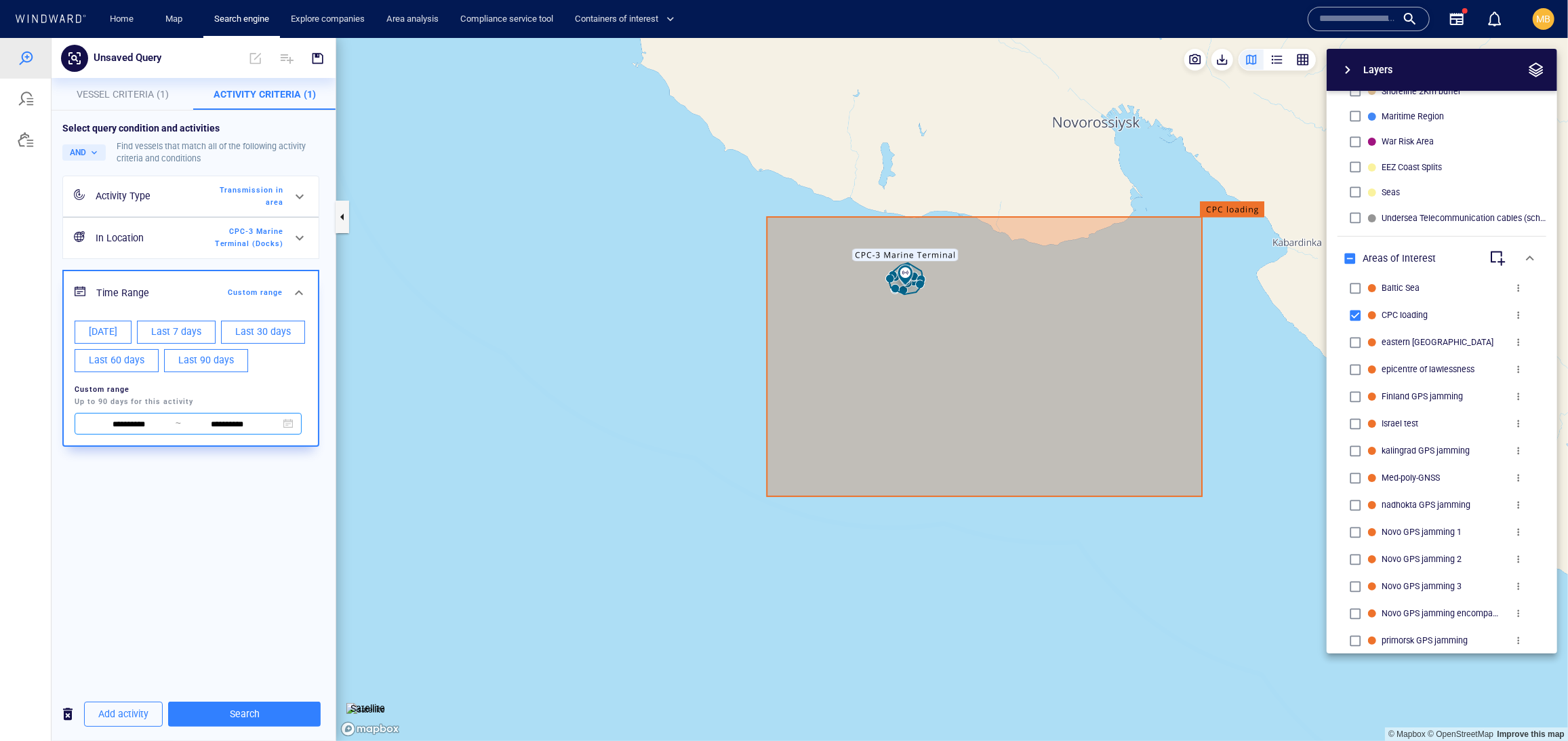
click at [136, 432] on input "**********" at bounding box center [129, 424] width 93 height 15
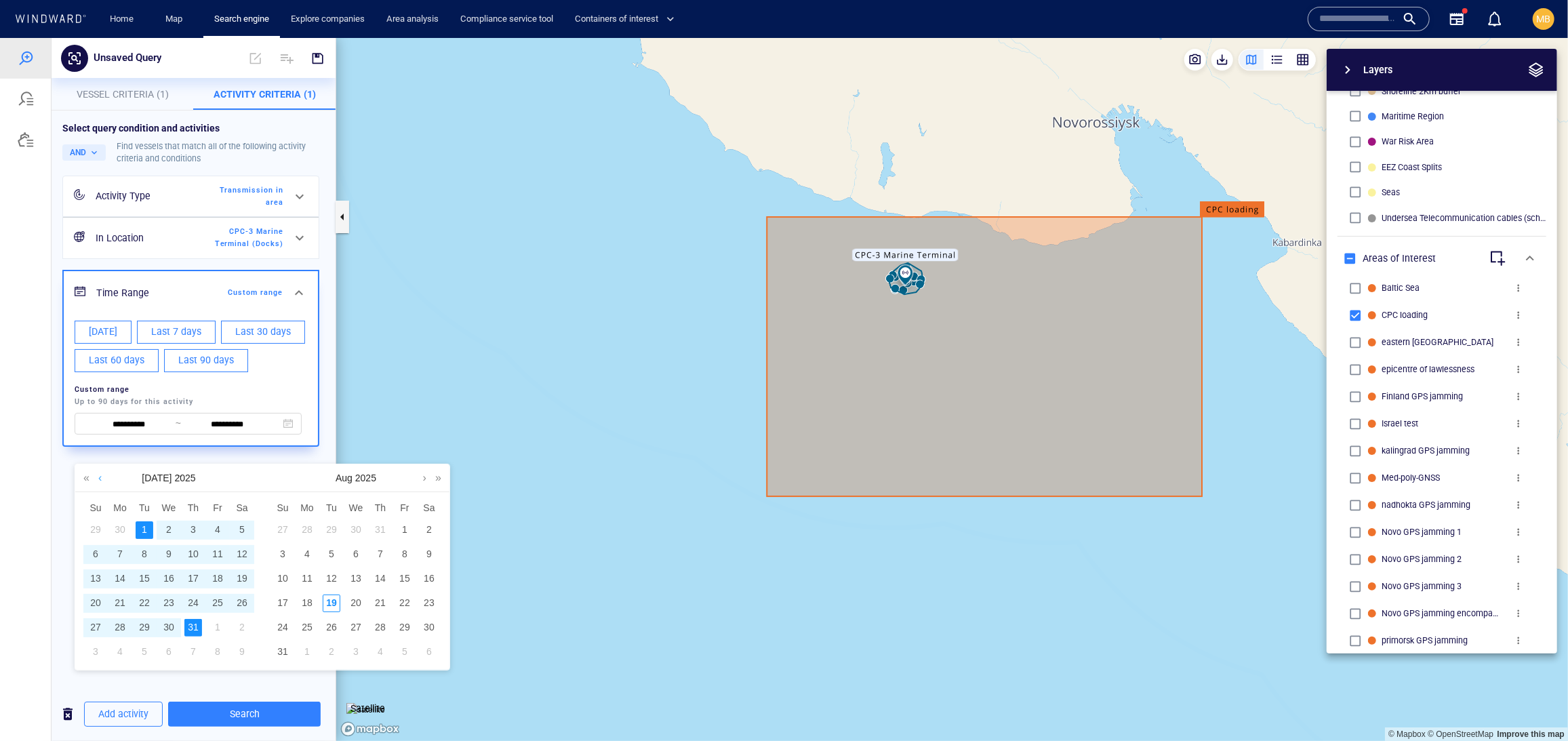
click at [104, 482] on link at bounding box center [100, 477] width 10 height 27
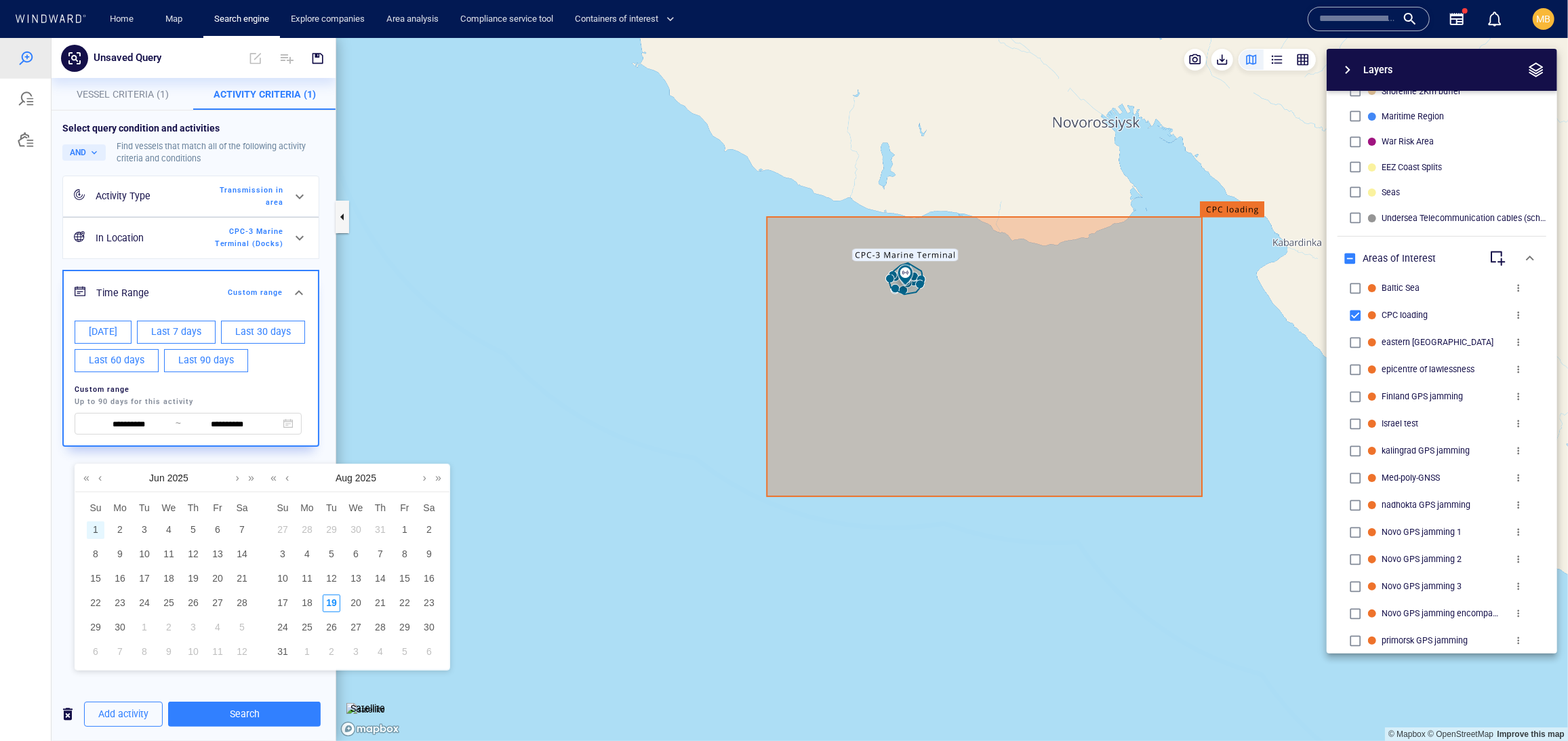
click at [96, 536] on div "1" at bounding box center [95, 529] width 18 height 18
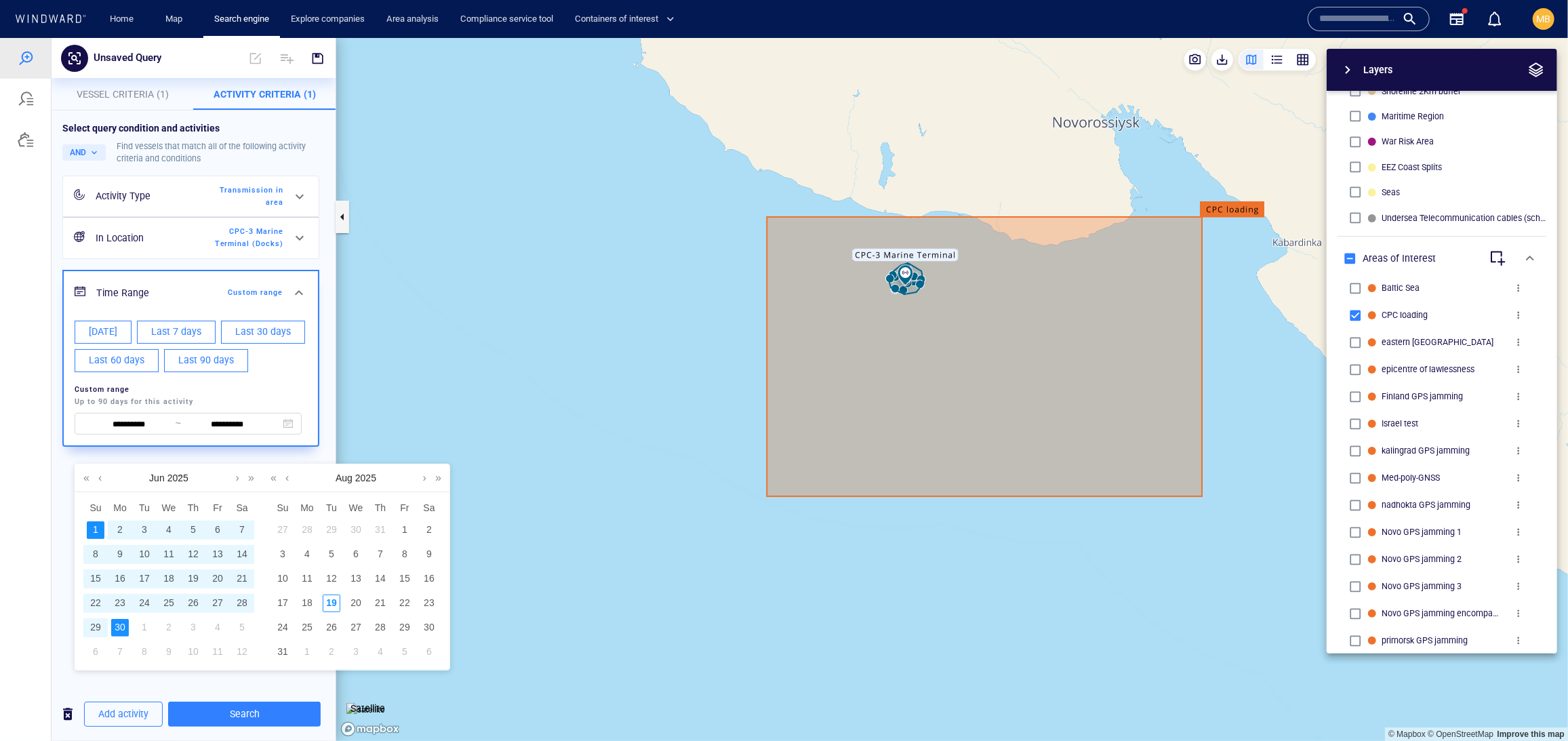
click at [127, 634] on div "30" at bounding box center [119, 627] width 18 height 18
type input "**********"
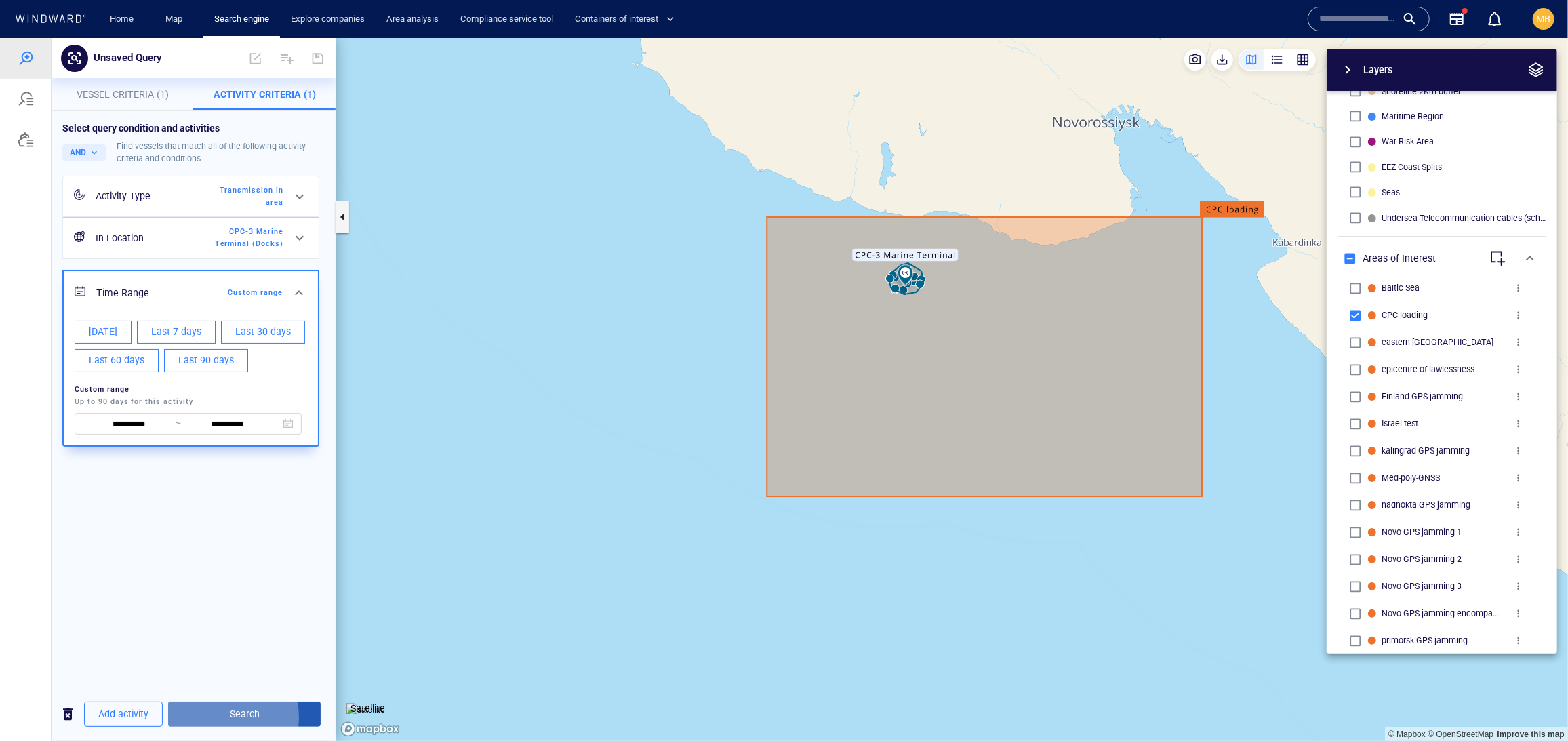
click at [259, 713] on span "Search" at bounding box center [244, 713] width 131 height 17
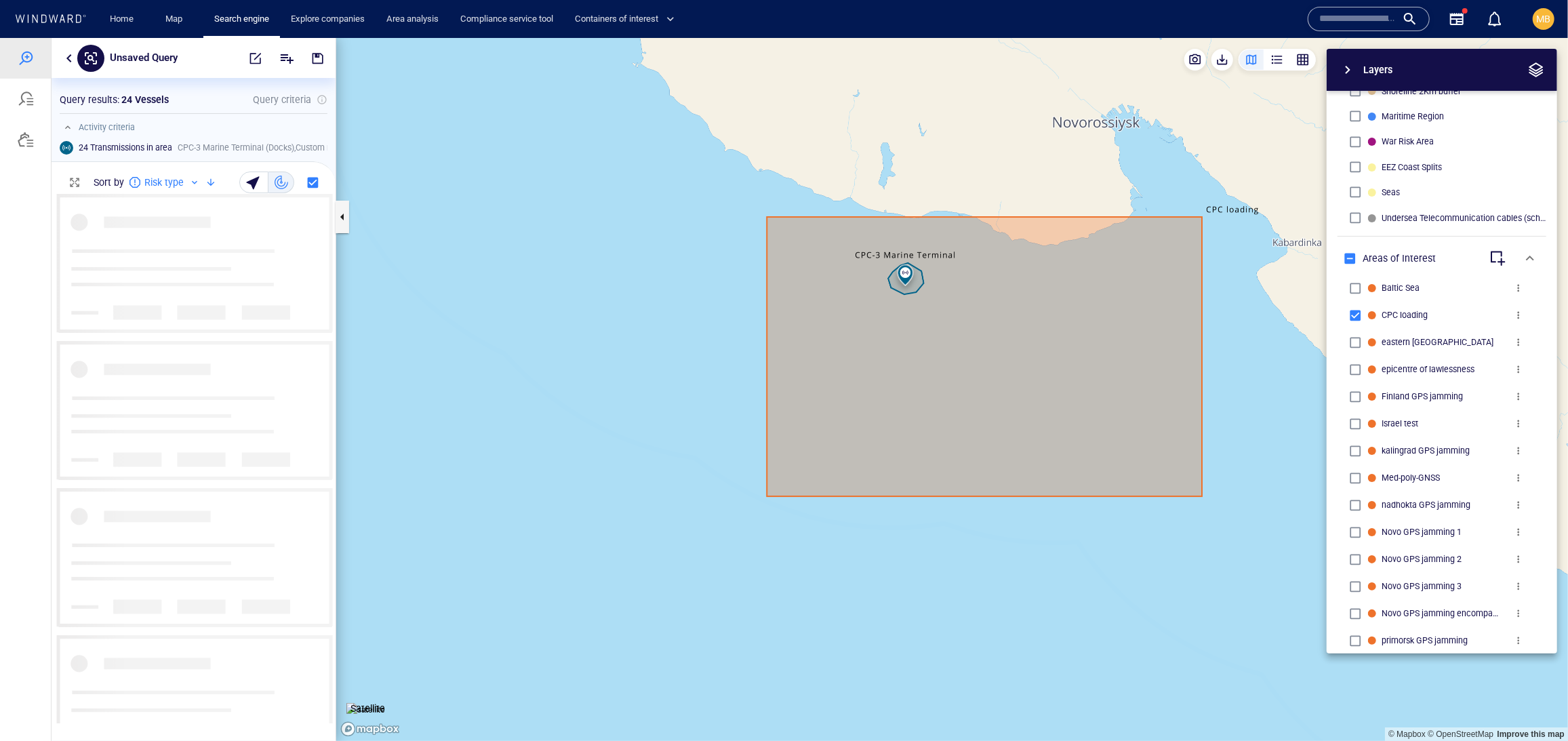
scroll to position [1, 1]
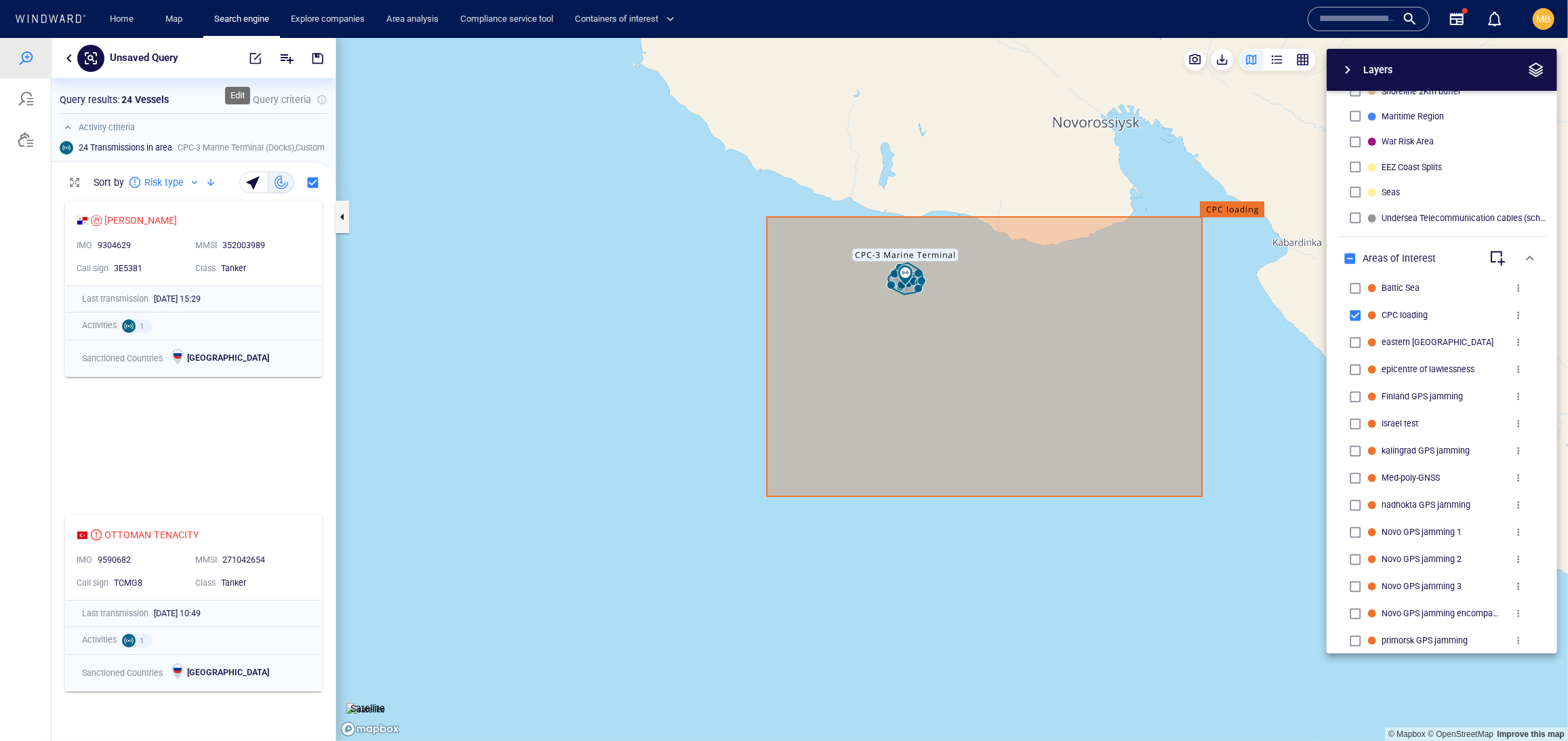
click at [249, 55] on span "button" at bounding box center [255, 58] width 13 height 13
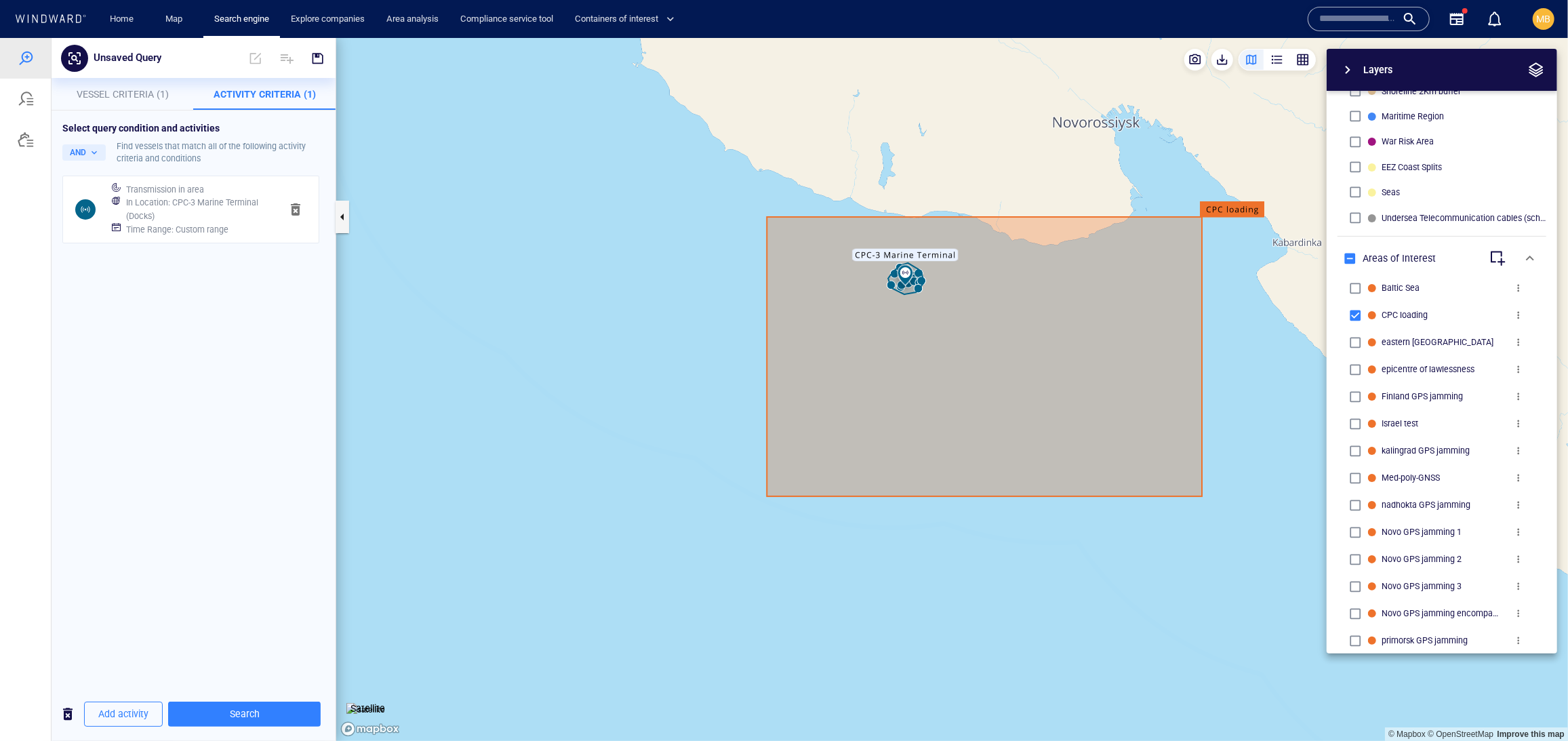
click at [230, 222] on h6 "In Location : CPC-3 Marine Terminal (Docks)" at bounding box center [198, 208] width 144 height 26
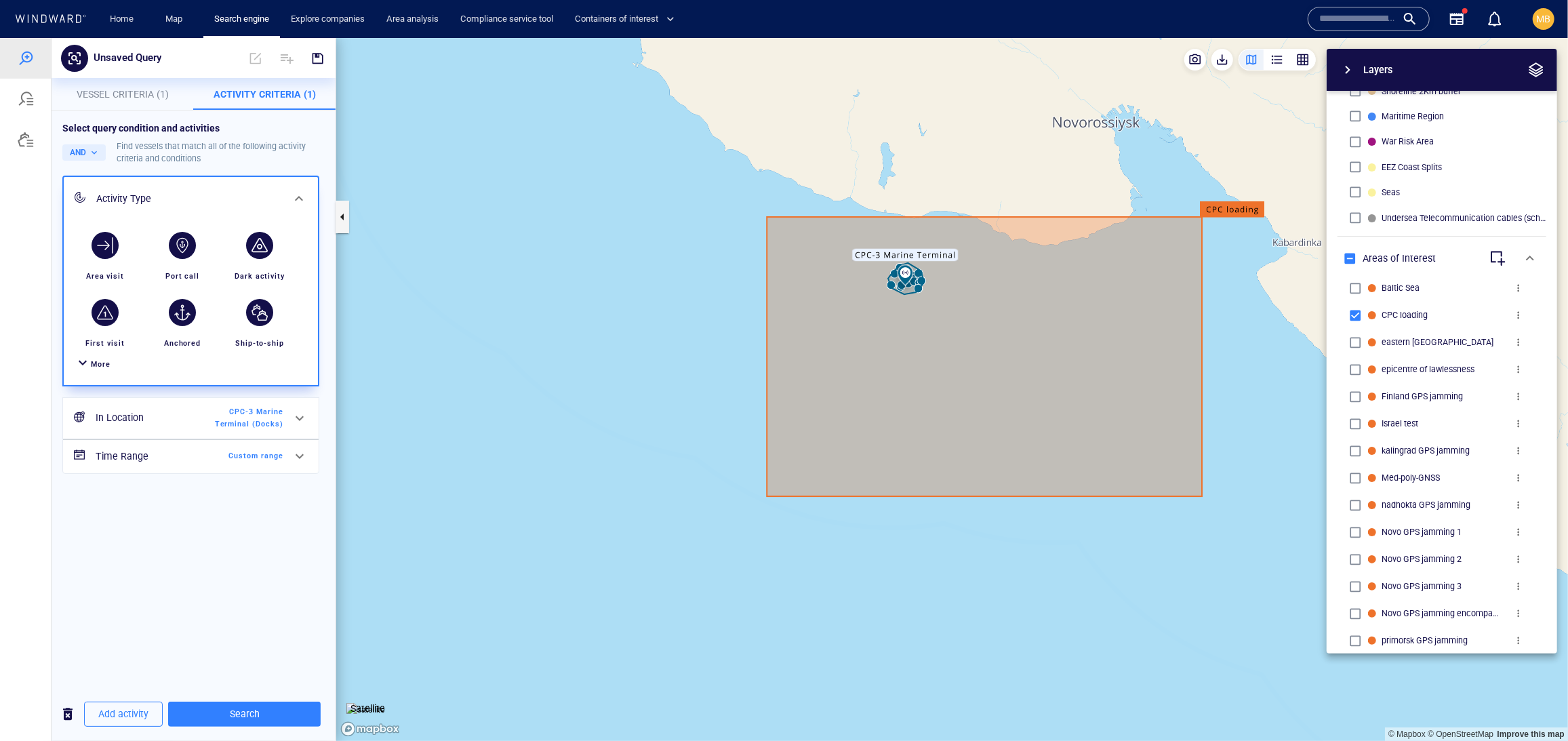
scroll to position [24, 0]
click at [212, 462] on span "Custom range" at bounding box center [244, 455] width 78 height 12
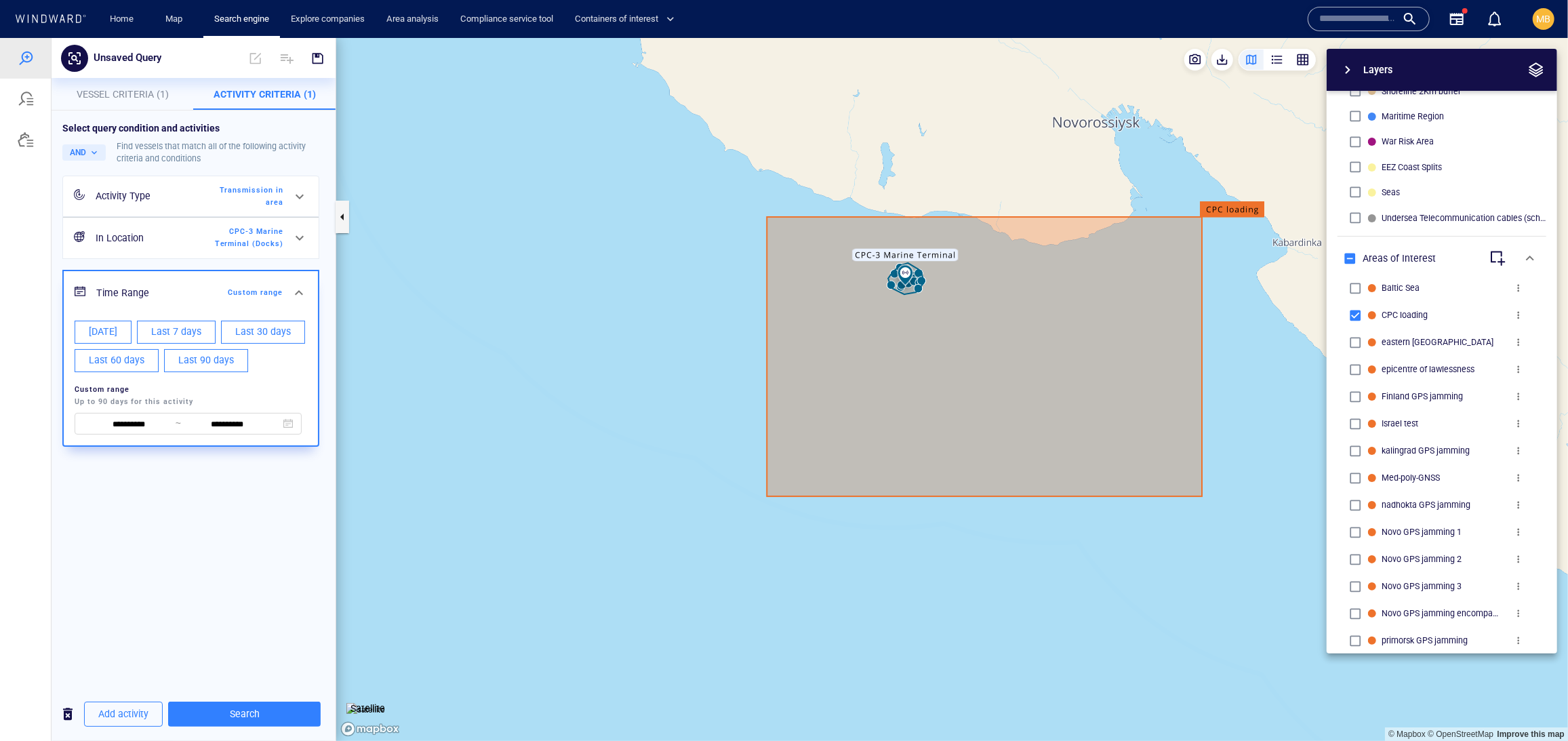
click at [237, 410] on div "Custom range Up to 90 days for this activity" at bounding box center [188, 394] width 232 height 31
click at [269, 249] on span "CPC-3 Marine Terminal (Docks)" at bounding box center [244, 237] width 78 height 24
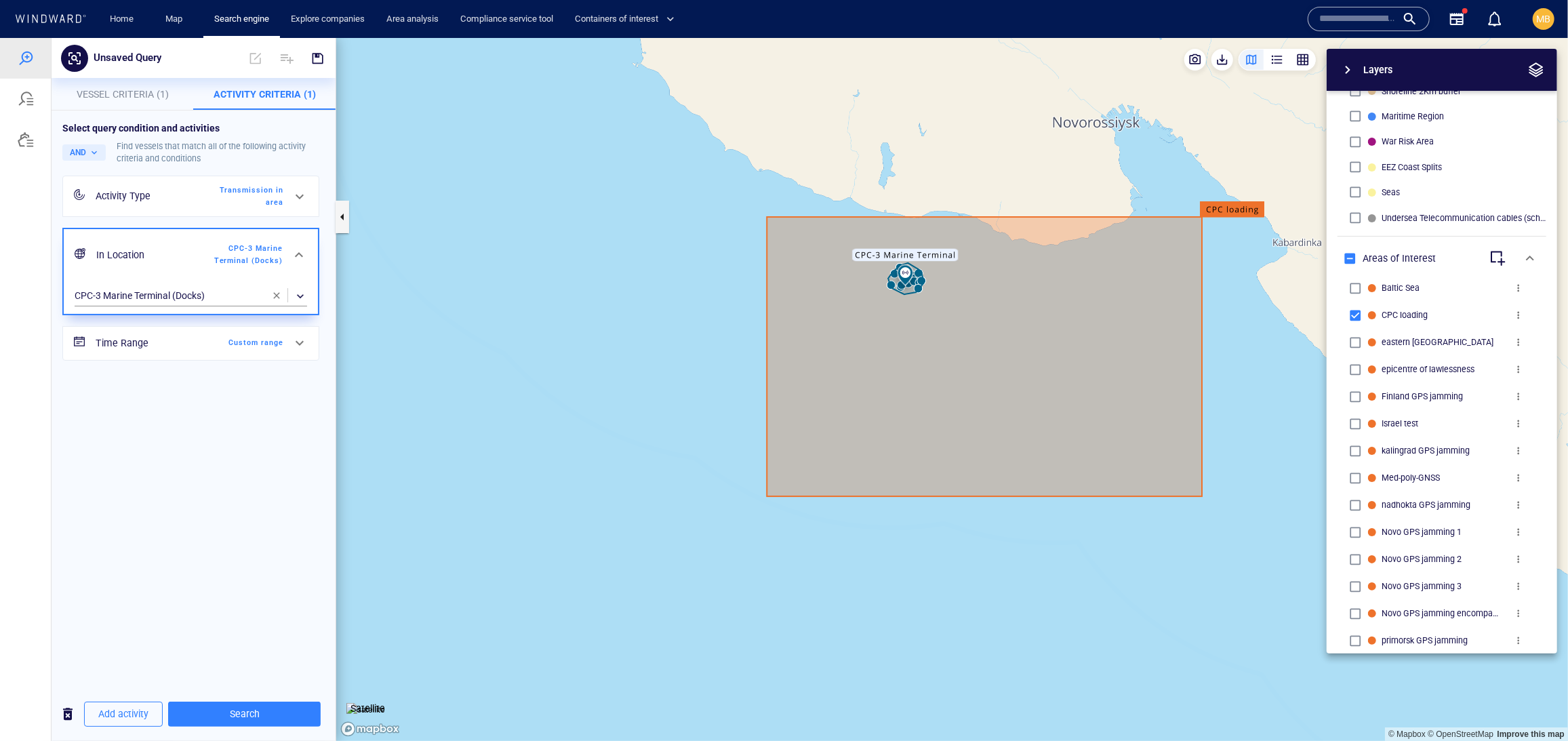
scroll to position [0, 0]
click at [274, 301] on span "button" at bounding box center [276, 294] width 11 height 11
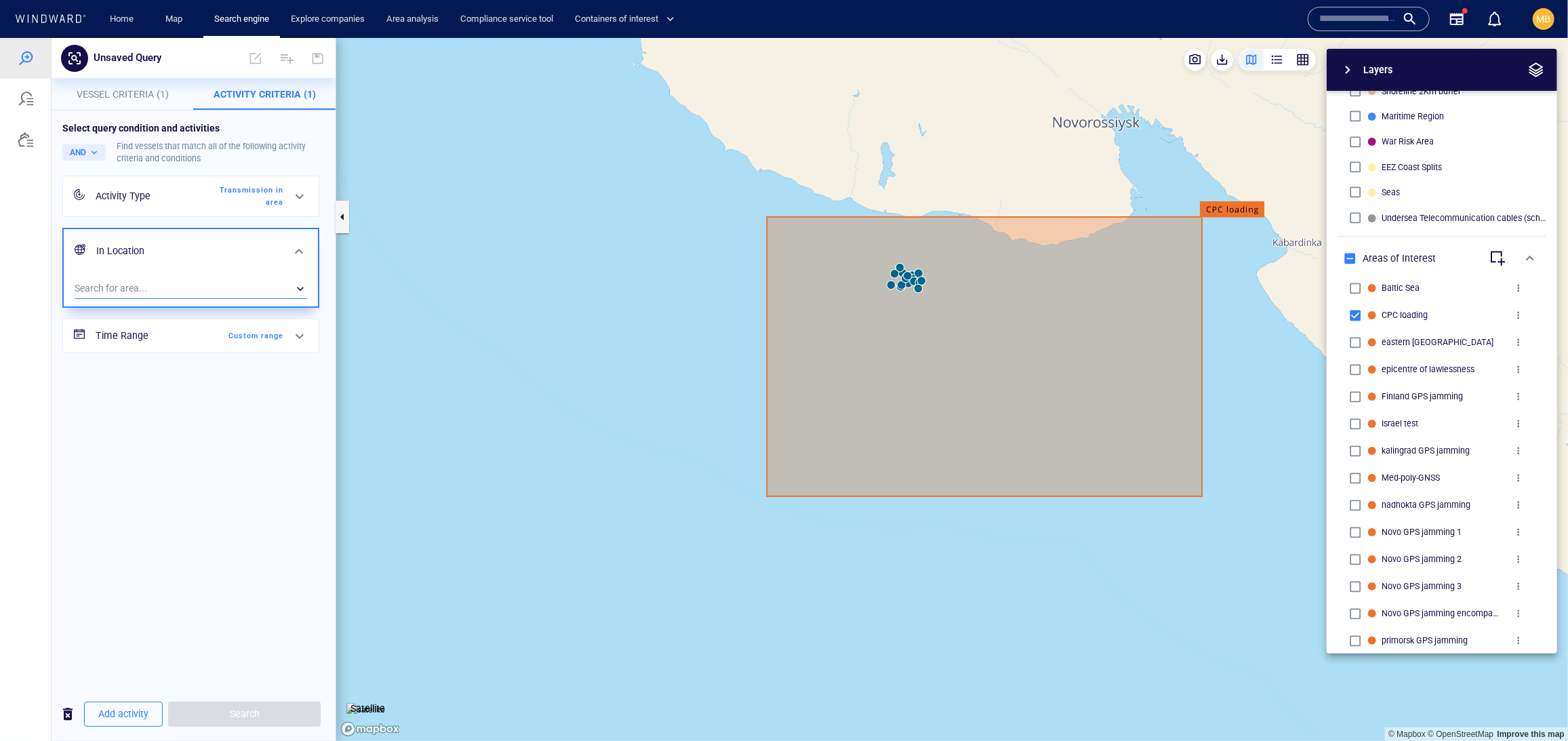
click at [217, 298] on div "​" at bounding box center [190, 288] width 232 height 21
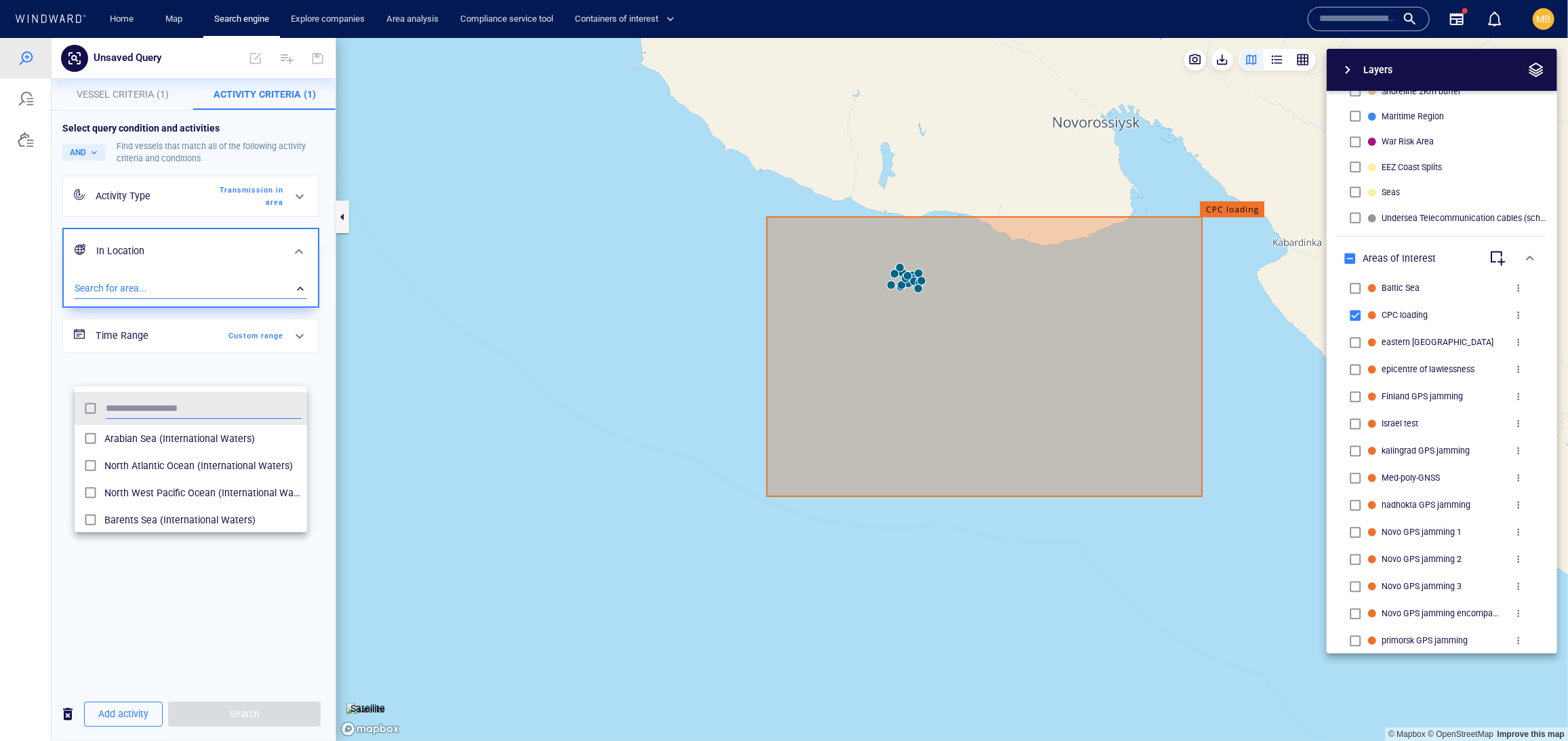
scroll to position [1, 1]
type input "***"
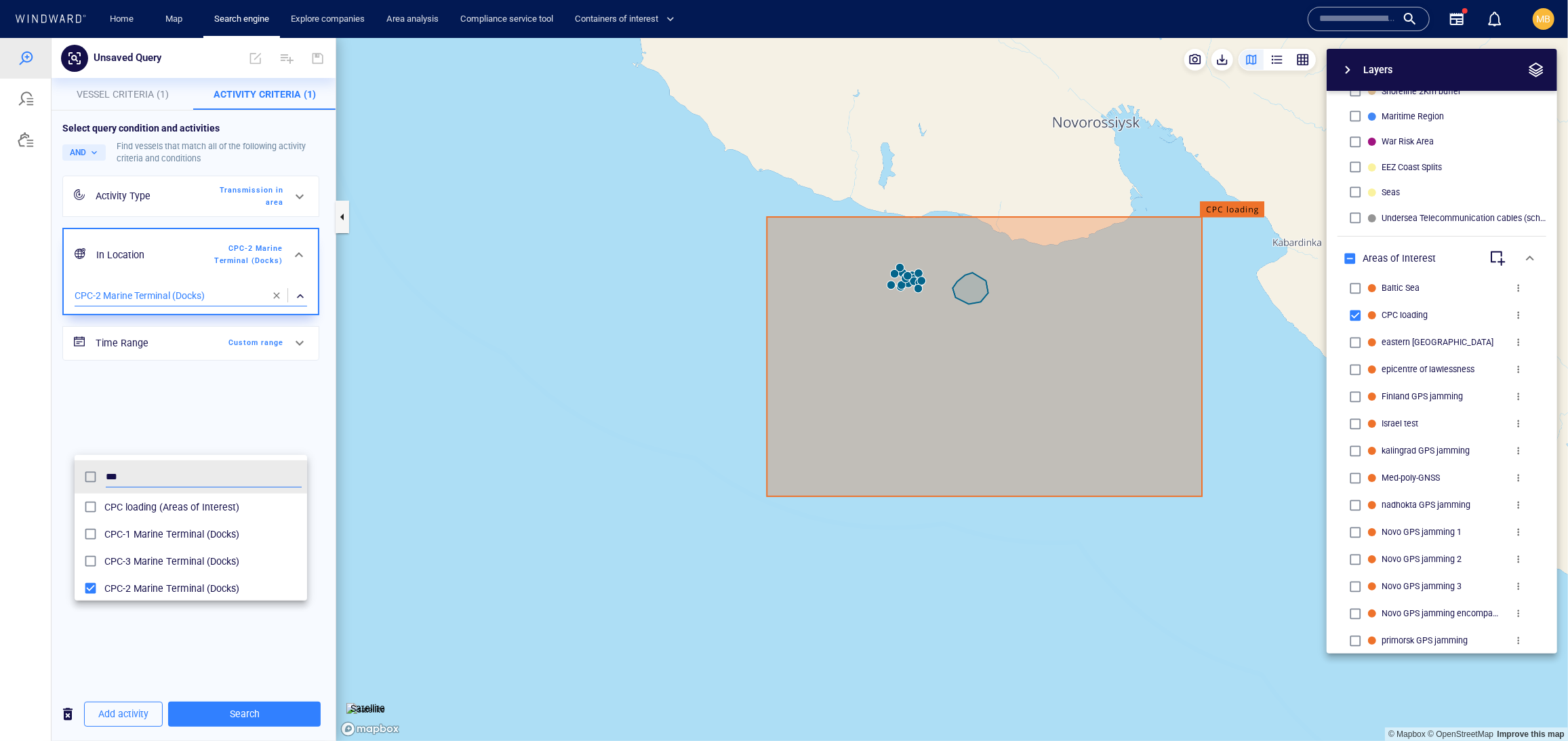
click at [274, 710] on div at bounding box center [784, 388] width 1568 height 703
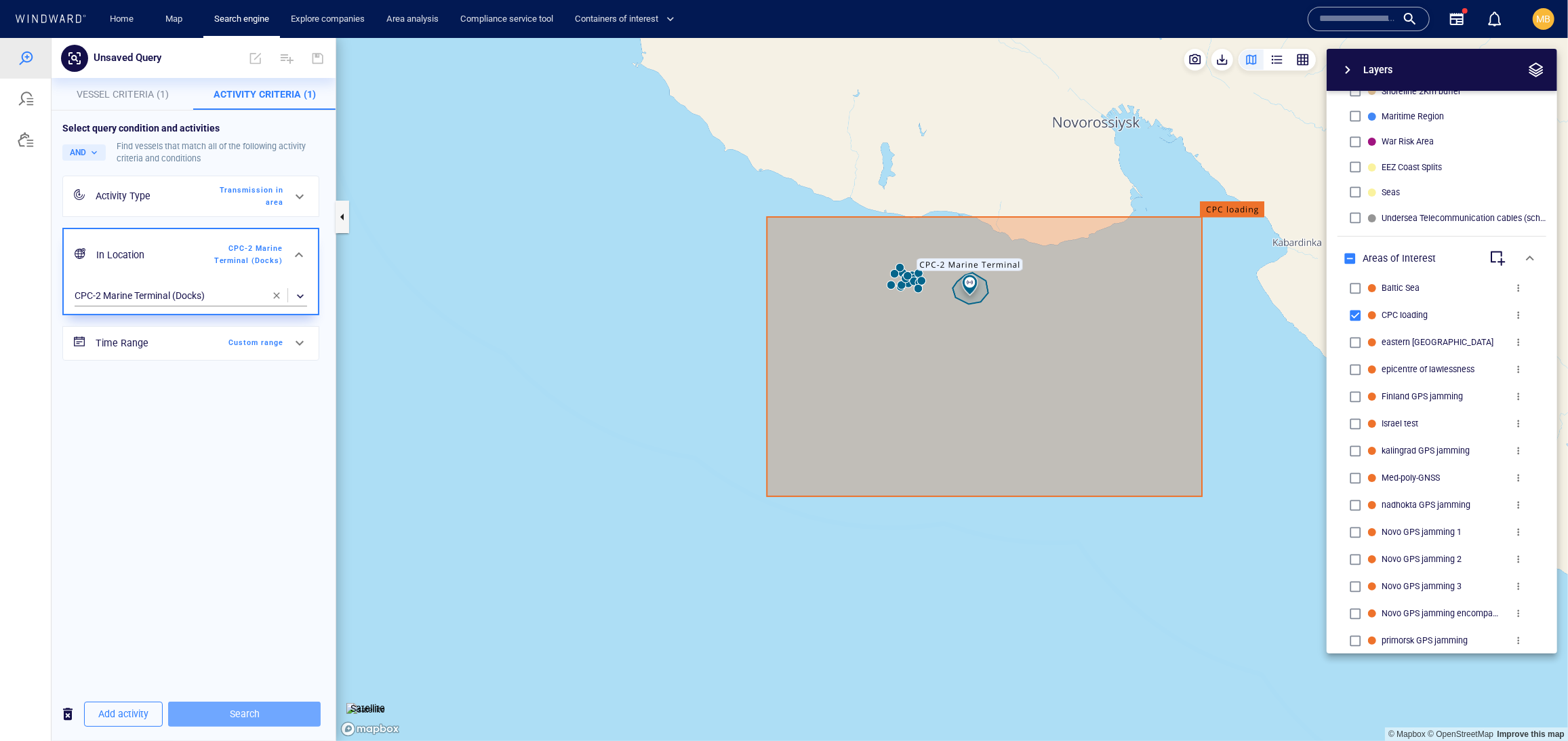
click at [274, 710] on span "Search" at bounding box center [244, 713] width 131 height 17
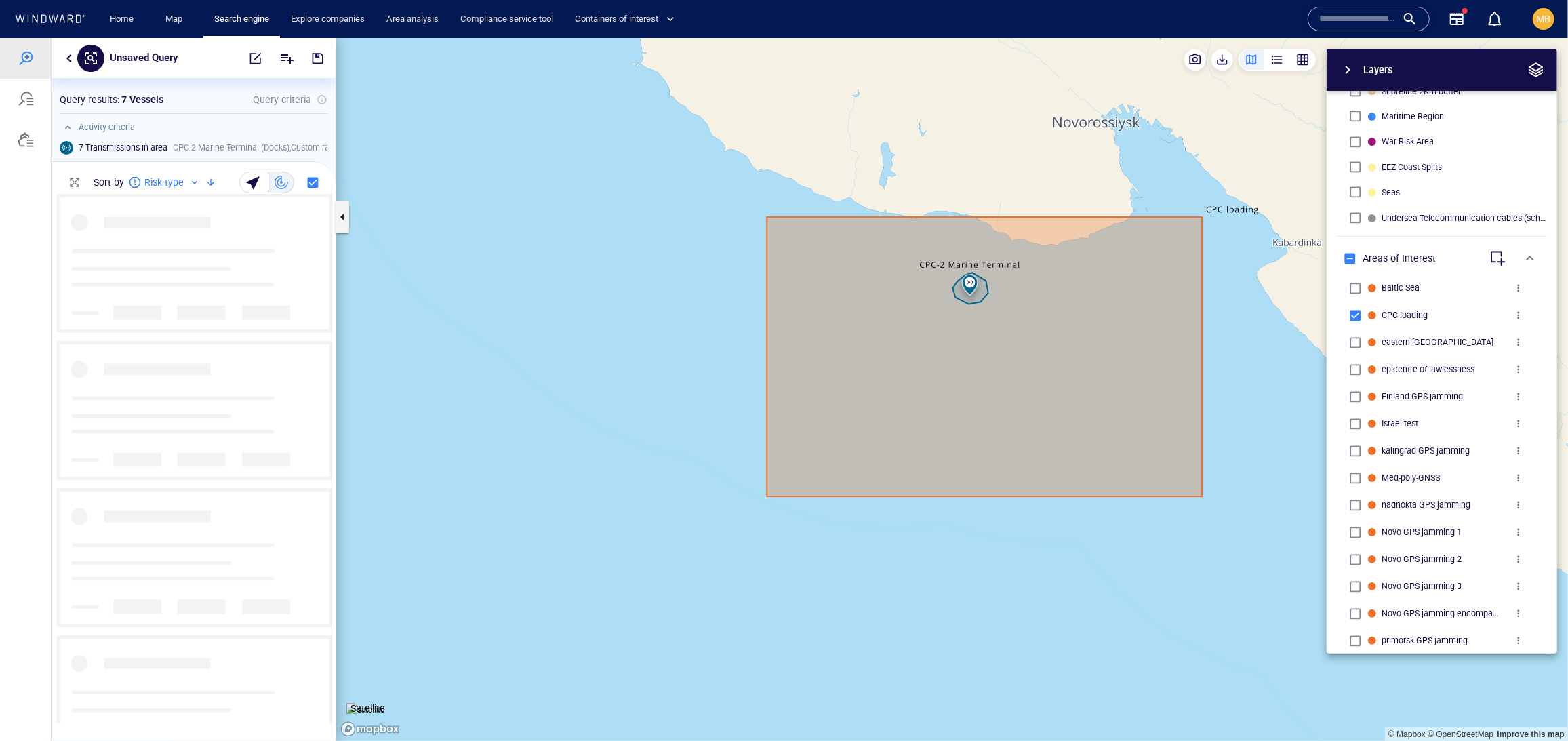
scroll to position [1, 1]
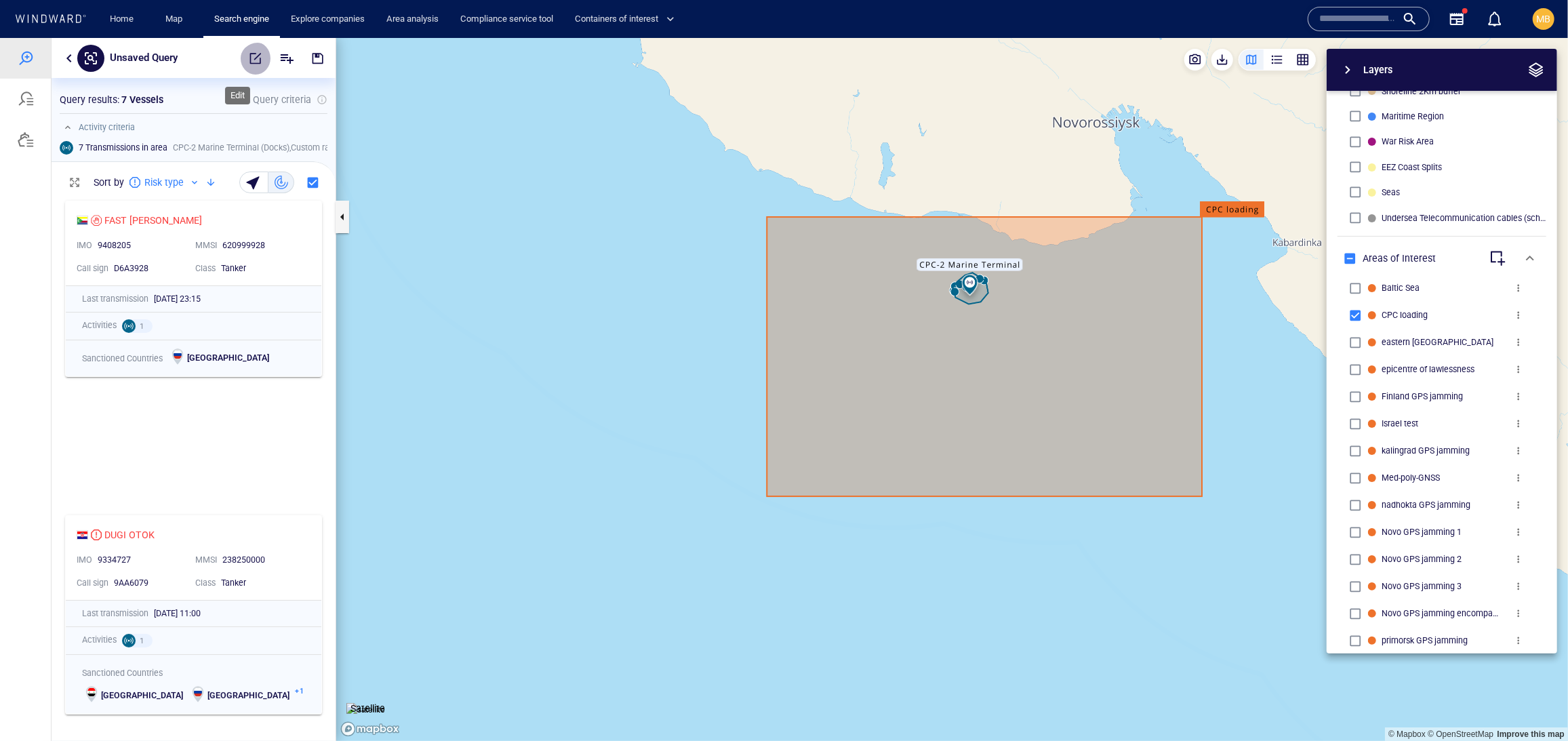
click at [249, 57] on span "button" at bounding box center [255, 58] width 13 height 13
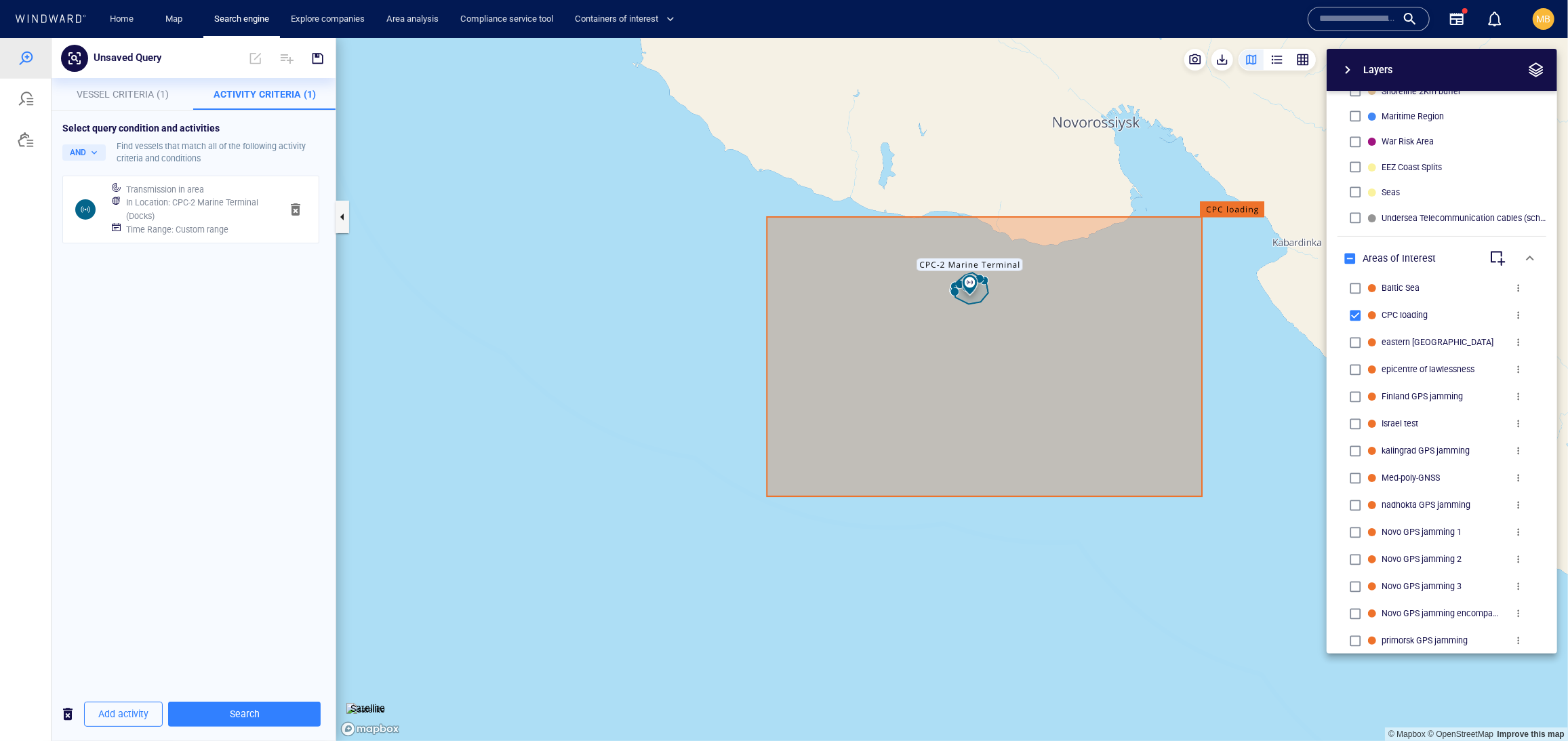
click at [229, 236] on h6 "Time Range : Custom range" at bounding box center [177, 229] width 102 height 13
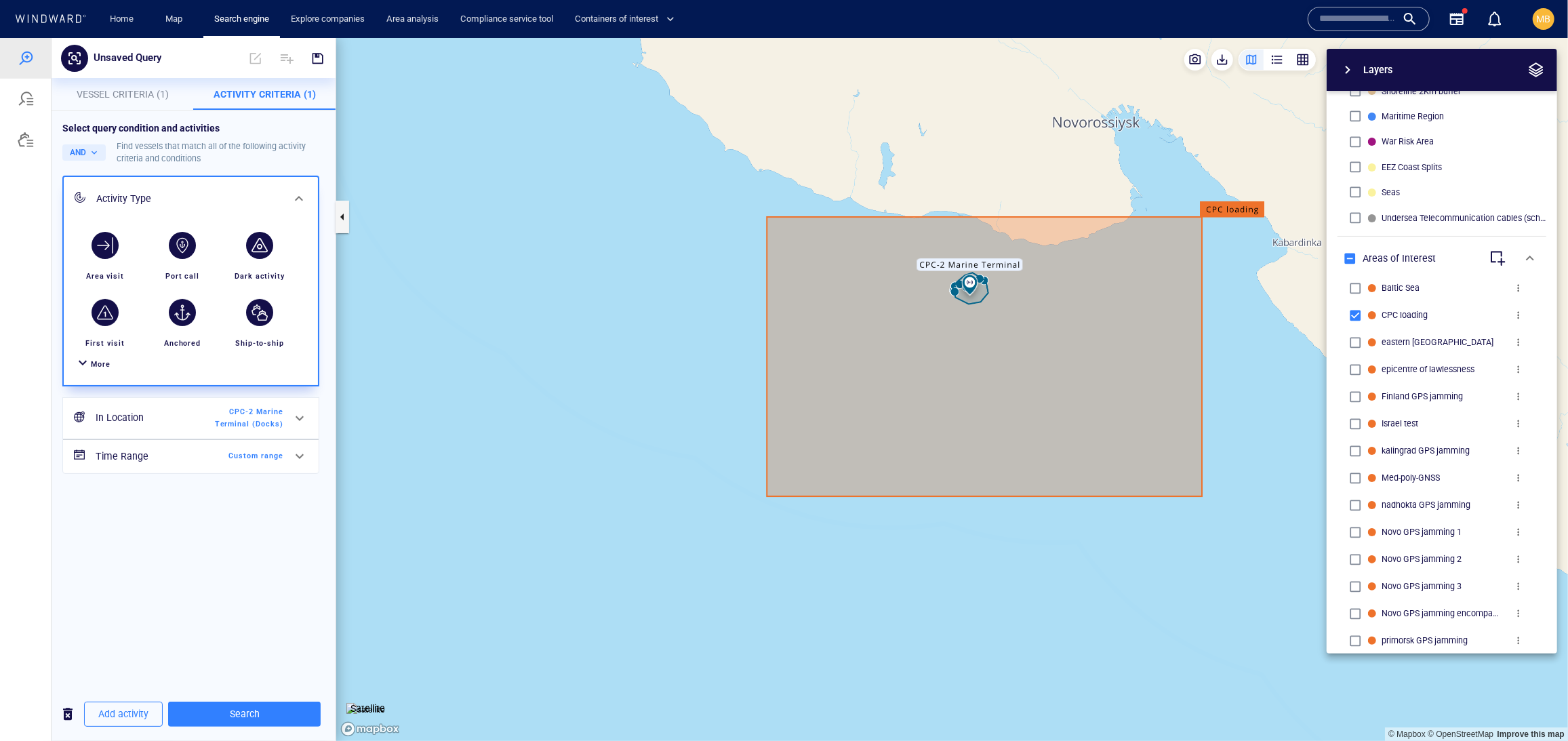
scroll to position [24, 0]
click at [230, 430] on span "CPC-2 Marine Terminal (Docks)" at bounding box center [244, 418] width 78 height 24
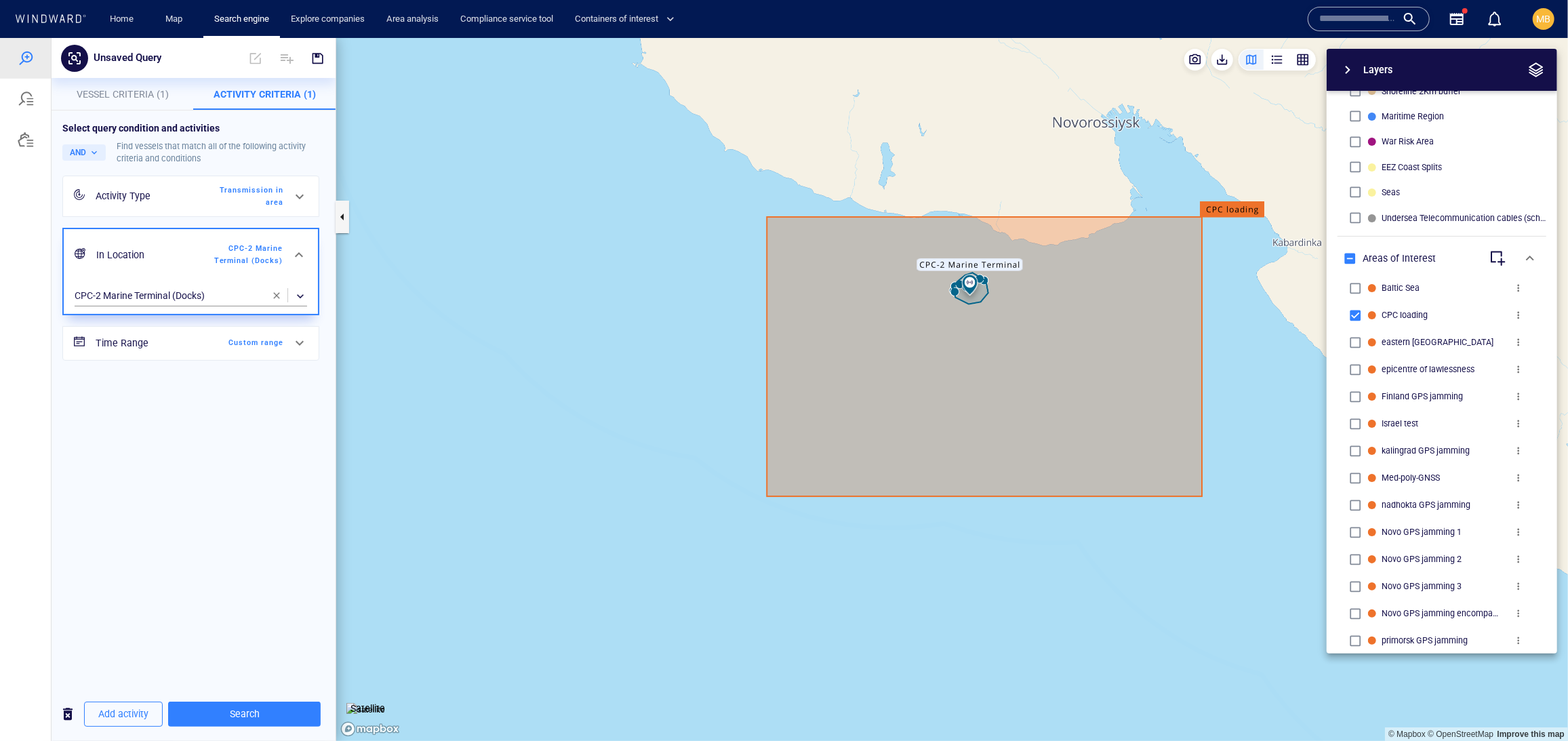
scroll to position [0, 0]
click at [275, 301] on span "button" at bounding box center [276, 294] width 11 height 11
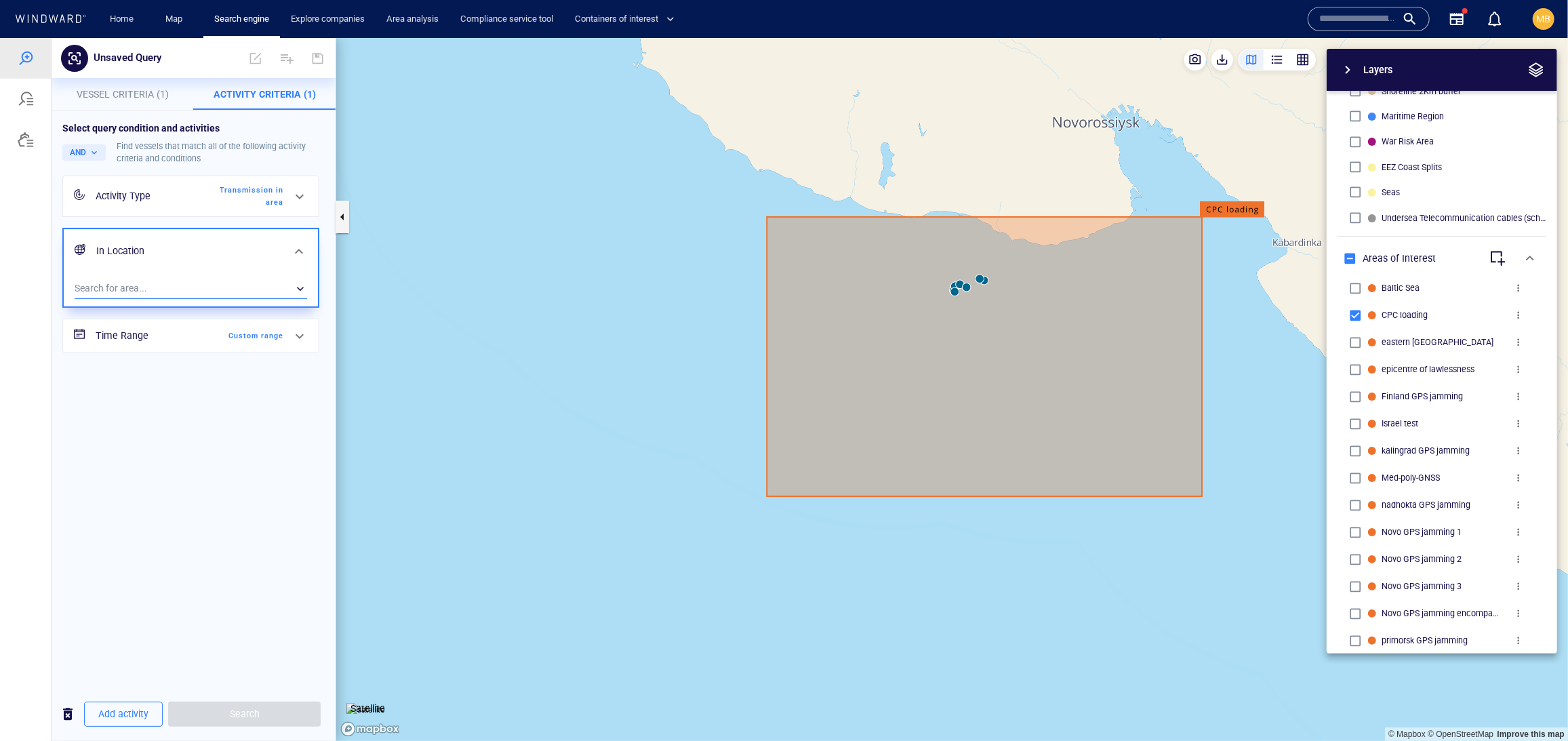
click at [193, 298] on div "​" at bounding box center [190, 288] width 232 height 21
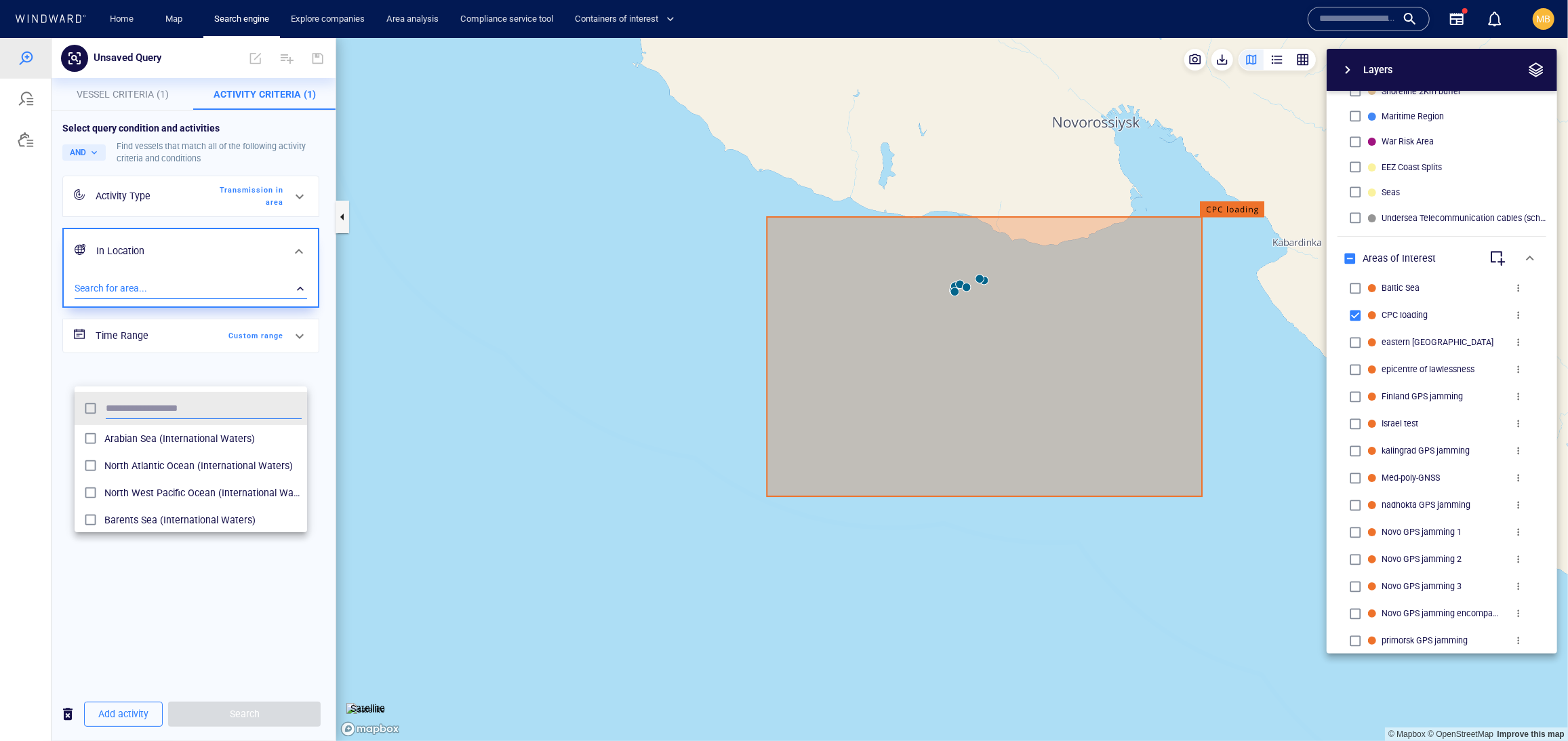
scroll to position [1, 1]
type input "***"
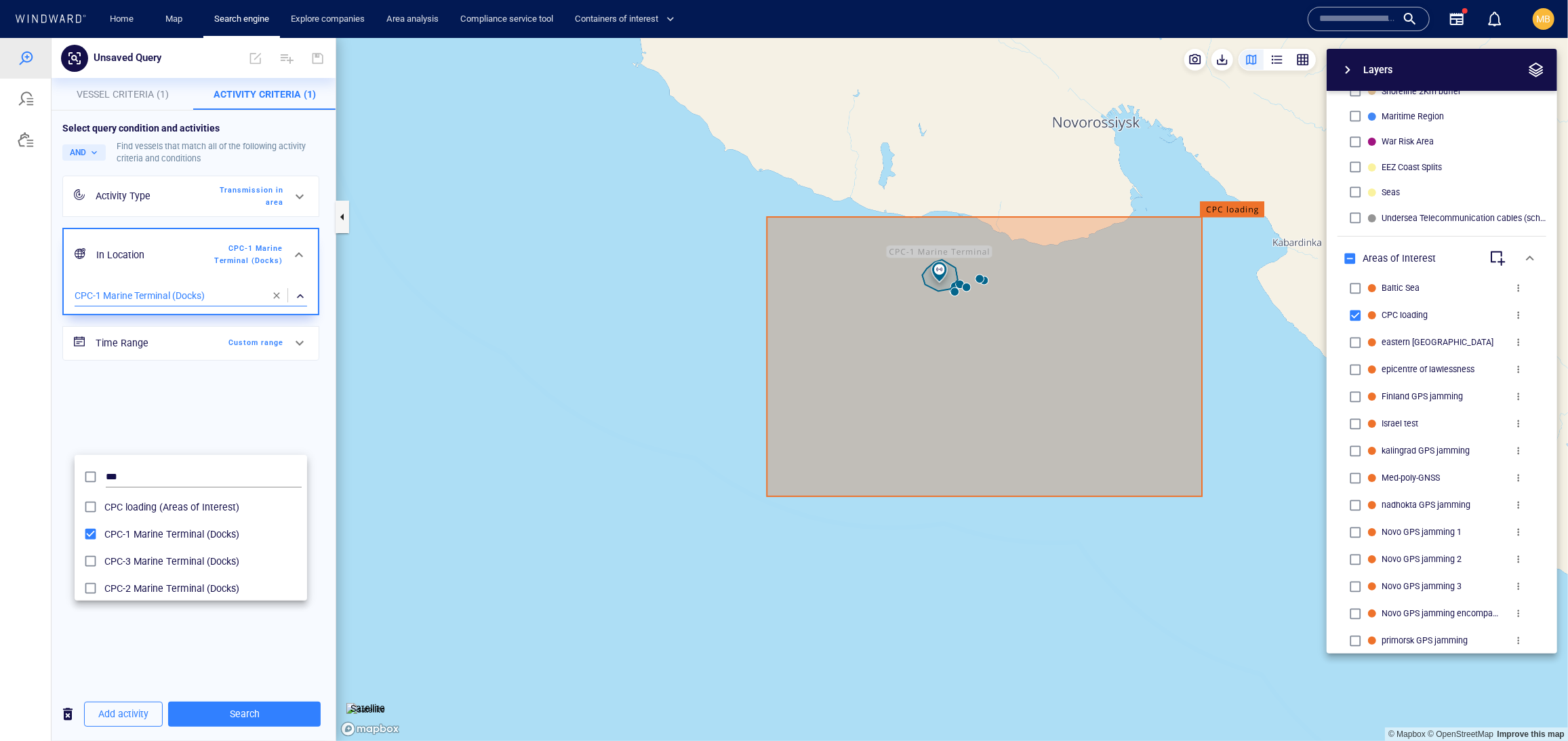
drag, startPoint x: 243, startPoint y: 658, endPoint x: 270, endPoint y: 713, distance: 61.3
click at [270, 713] on div at bounding box center [784, 388] width 1568 height 703
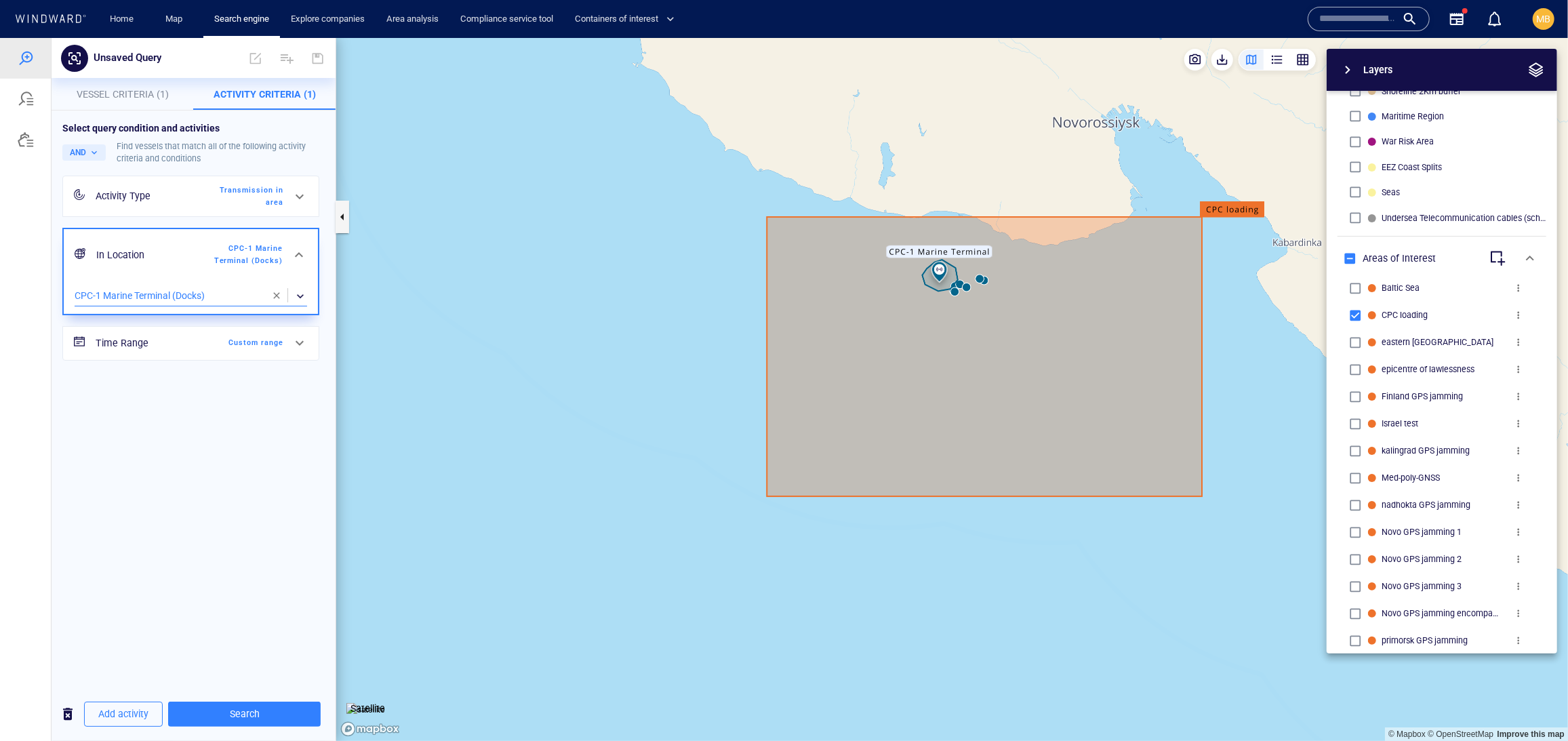
click at [270, 713] on span "Search" at bounding box center [244, 713] width 131 height 17
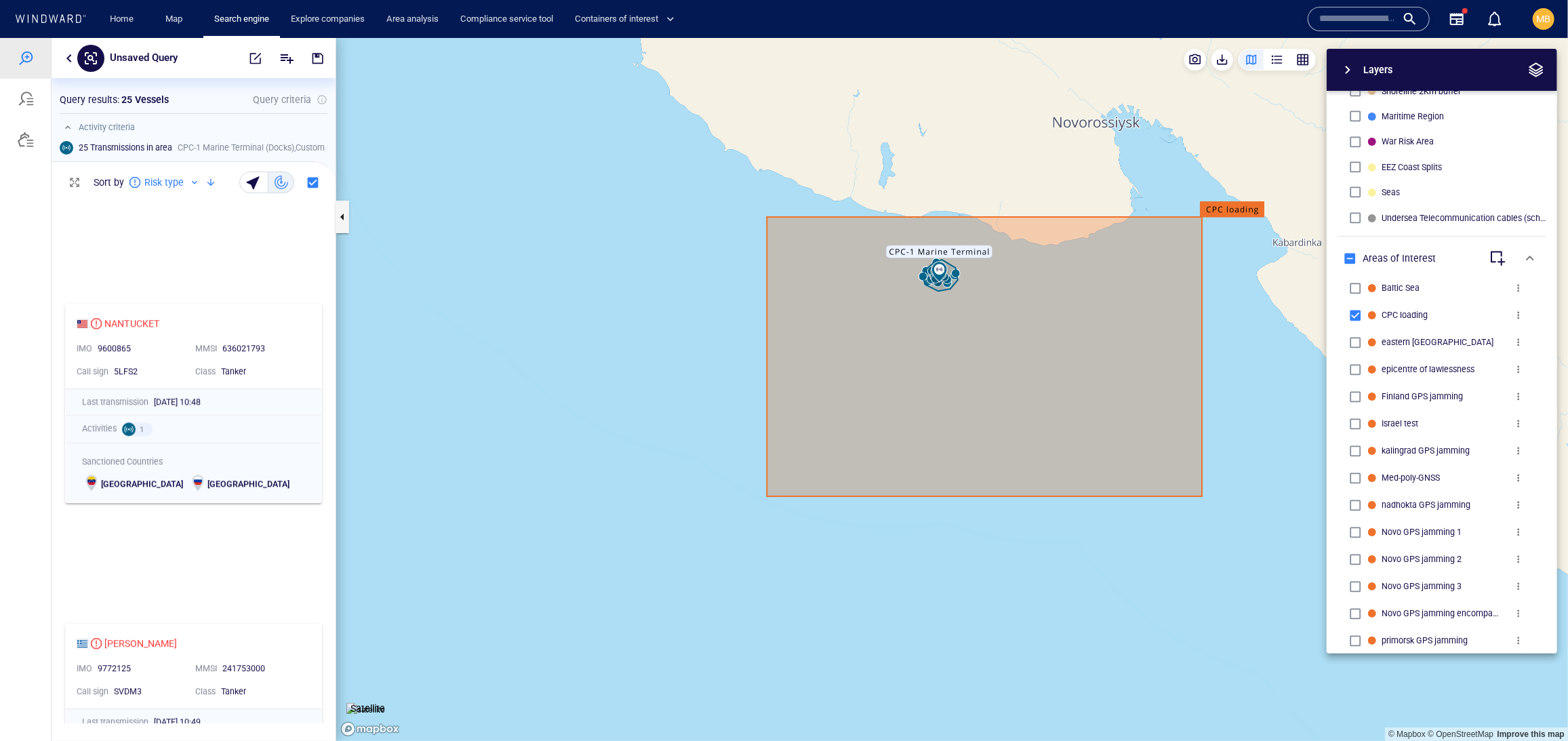
scroll to position [3144, 0]
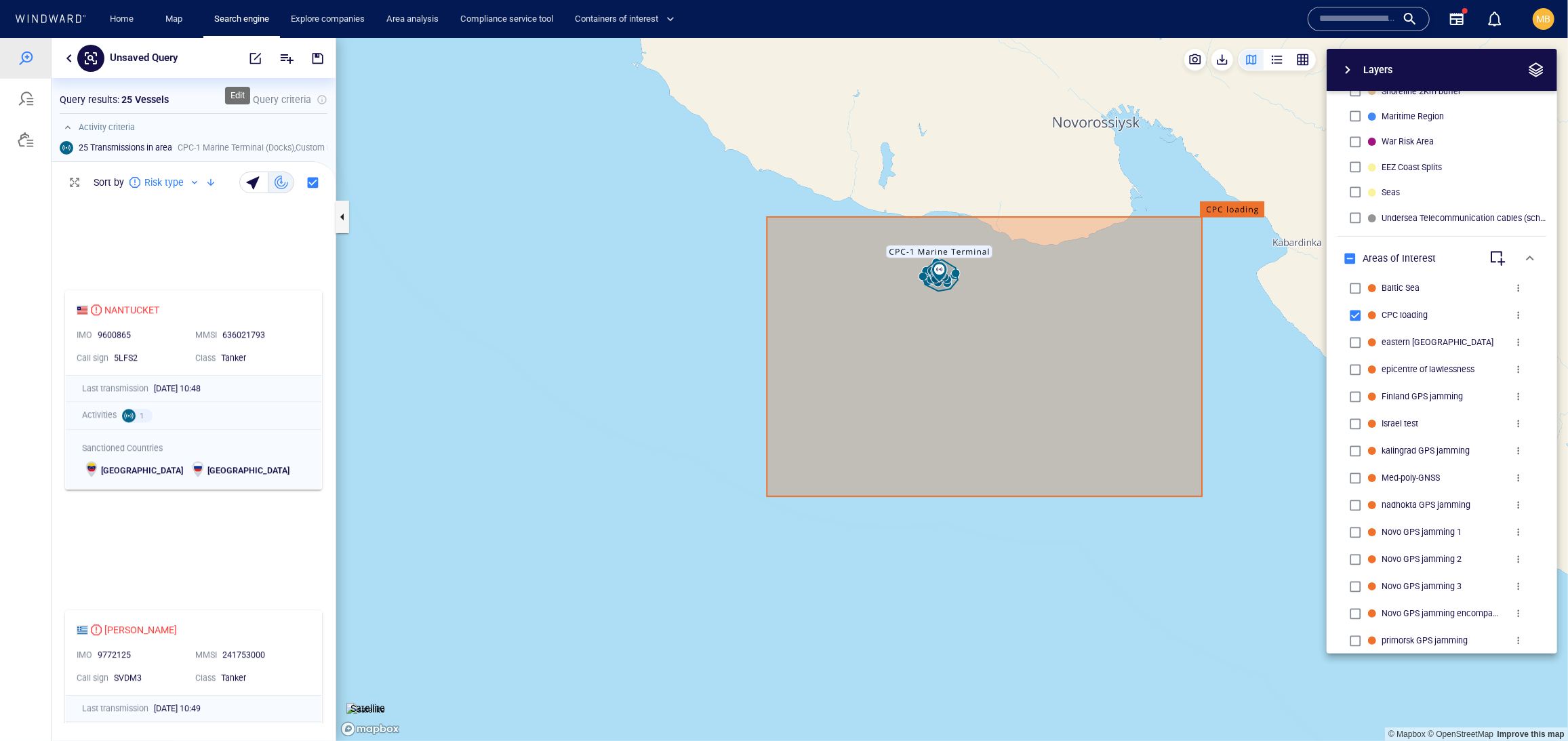
click at [249, 56] on span "button" at bounding box center [255, 58] width 13 height 13
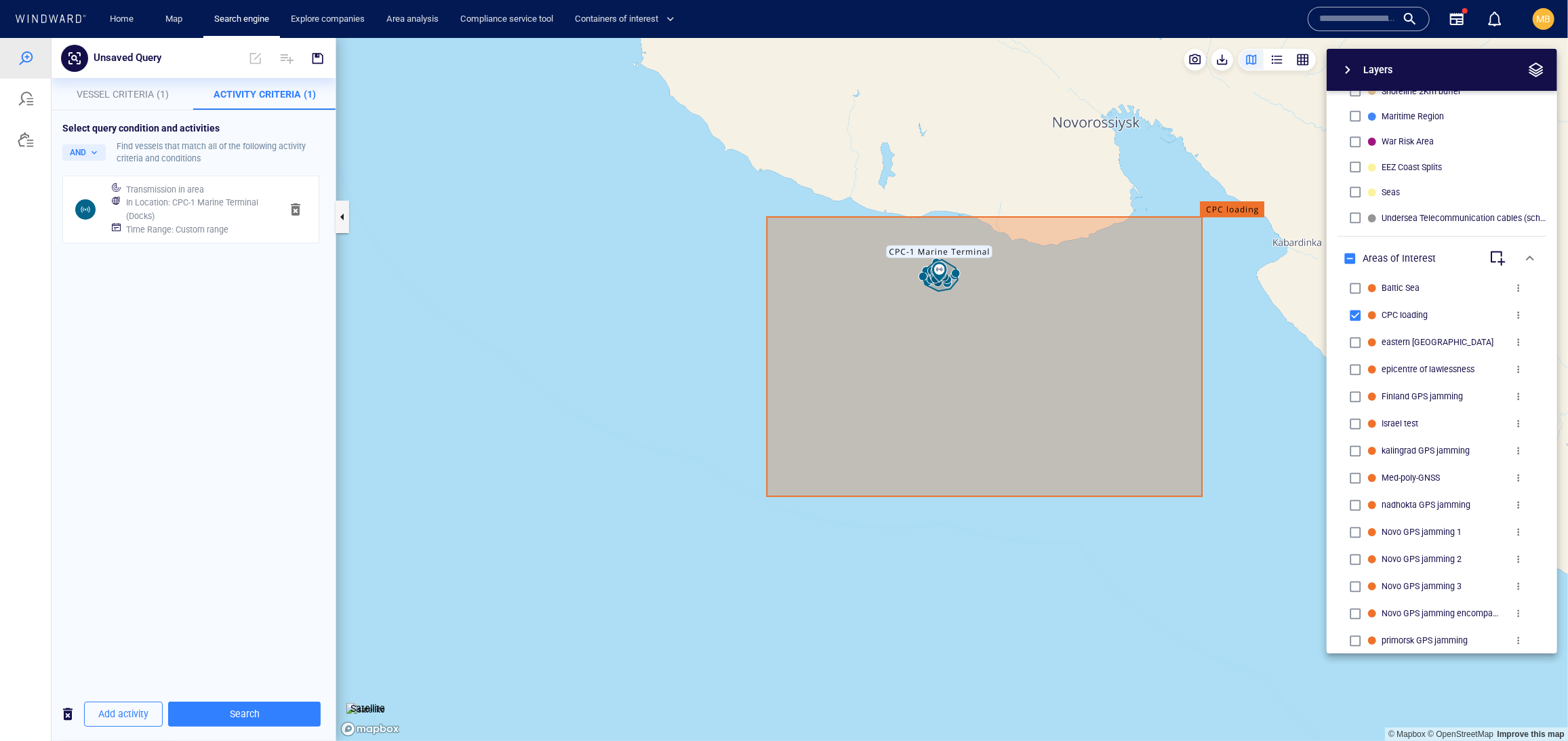
click at [229, 236] on h6 "Time Range : Custom range" at bounding box center [177, 229] width 102 height 13
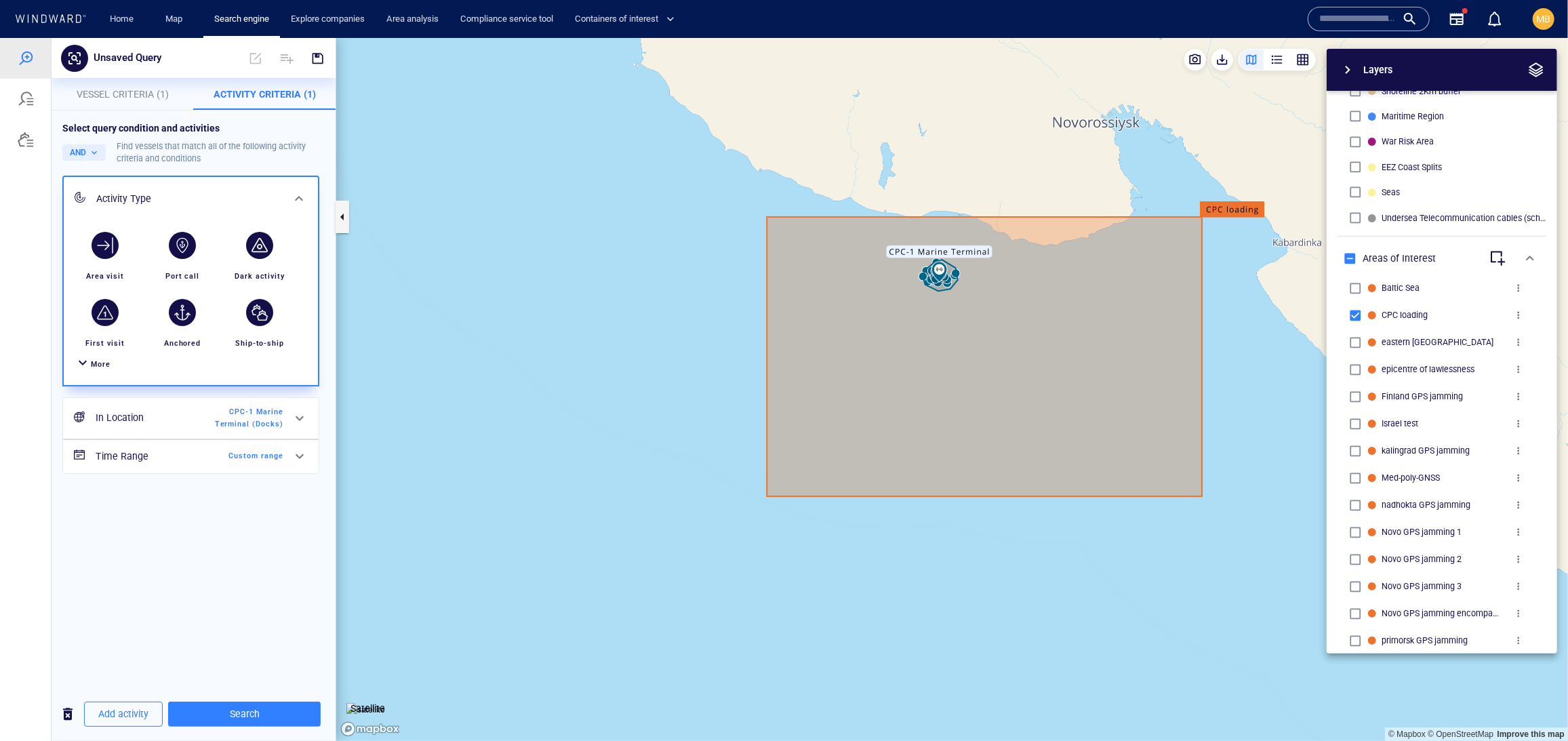
scroll to position [0, 0]
click at [234, 462] on span "Custom range" at bounding box center [244, 455] width 78 height 12
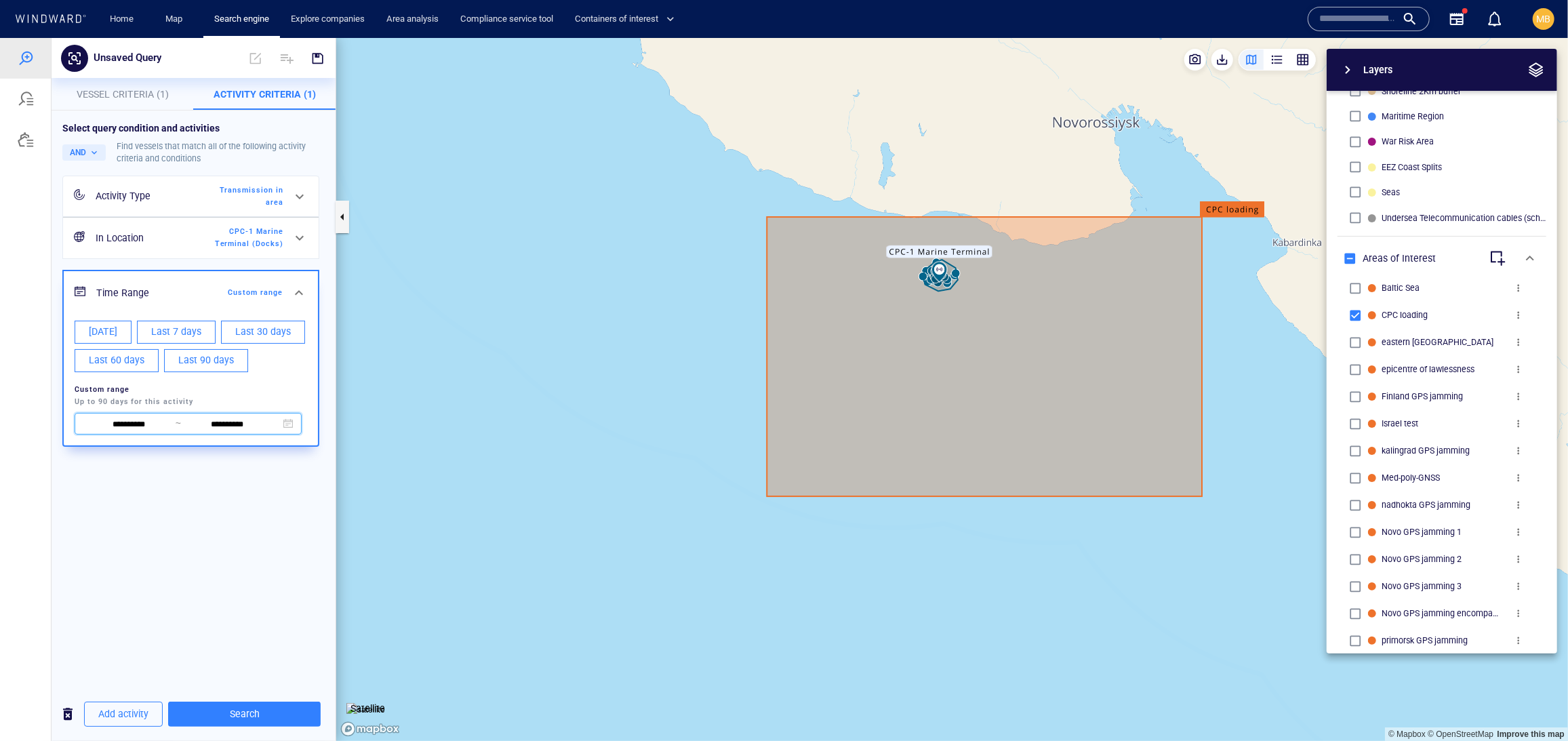
click at [177, 428] on span "~" at bounding box center [178, 422] width 6 height 11
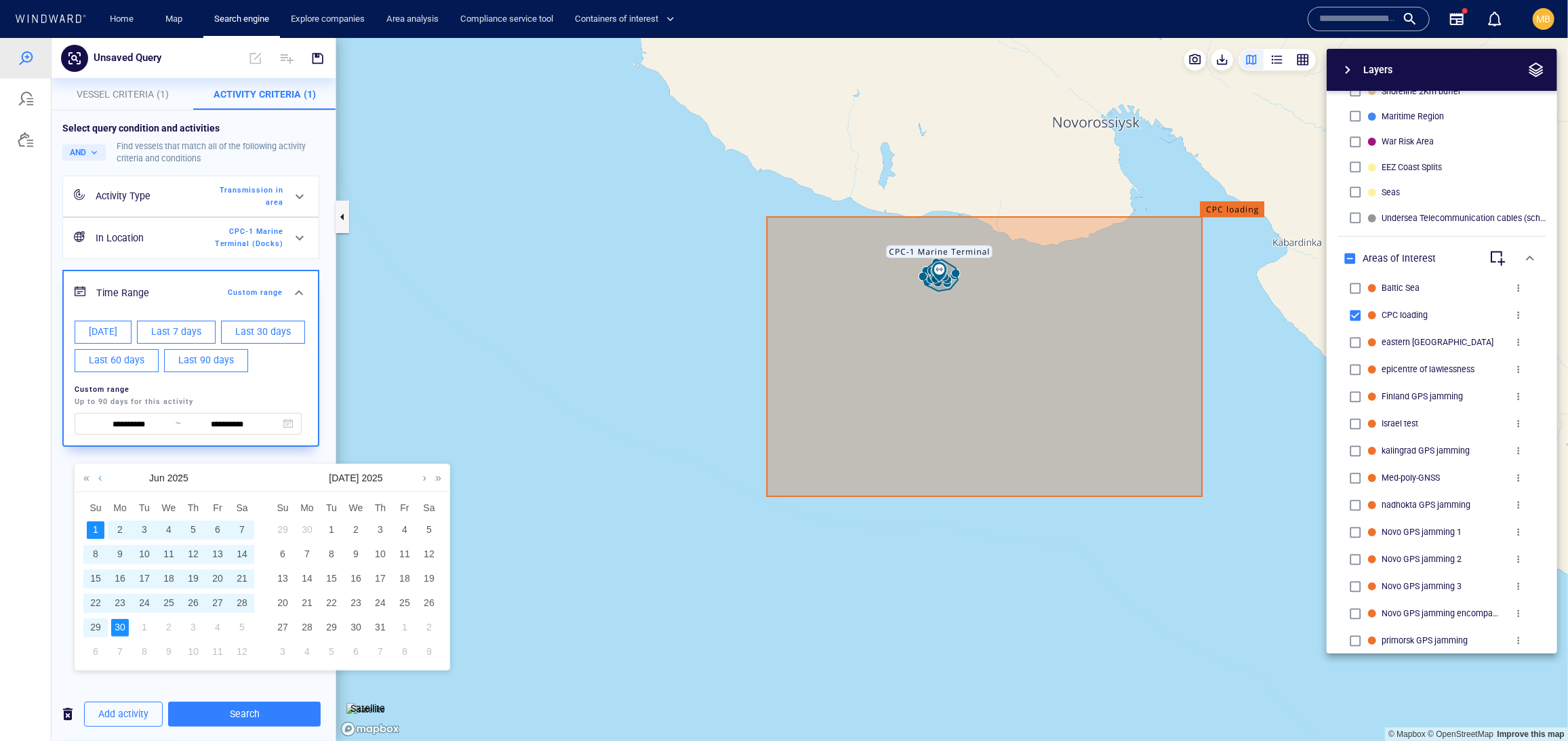
click at [98, 480] on link at bounding box center [100, 477] width 10 height 27
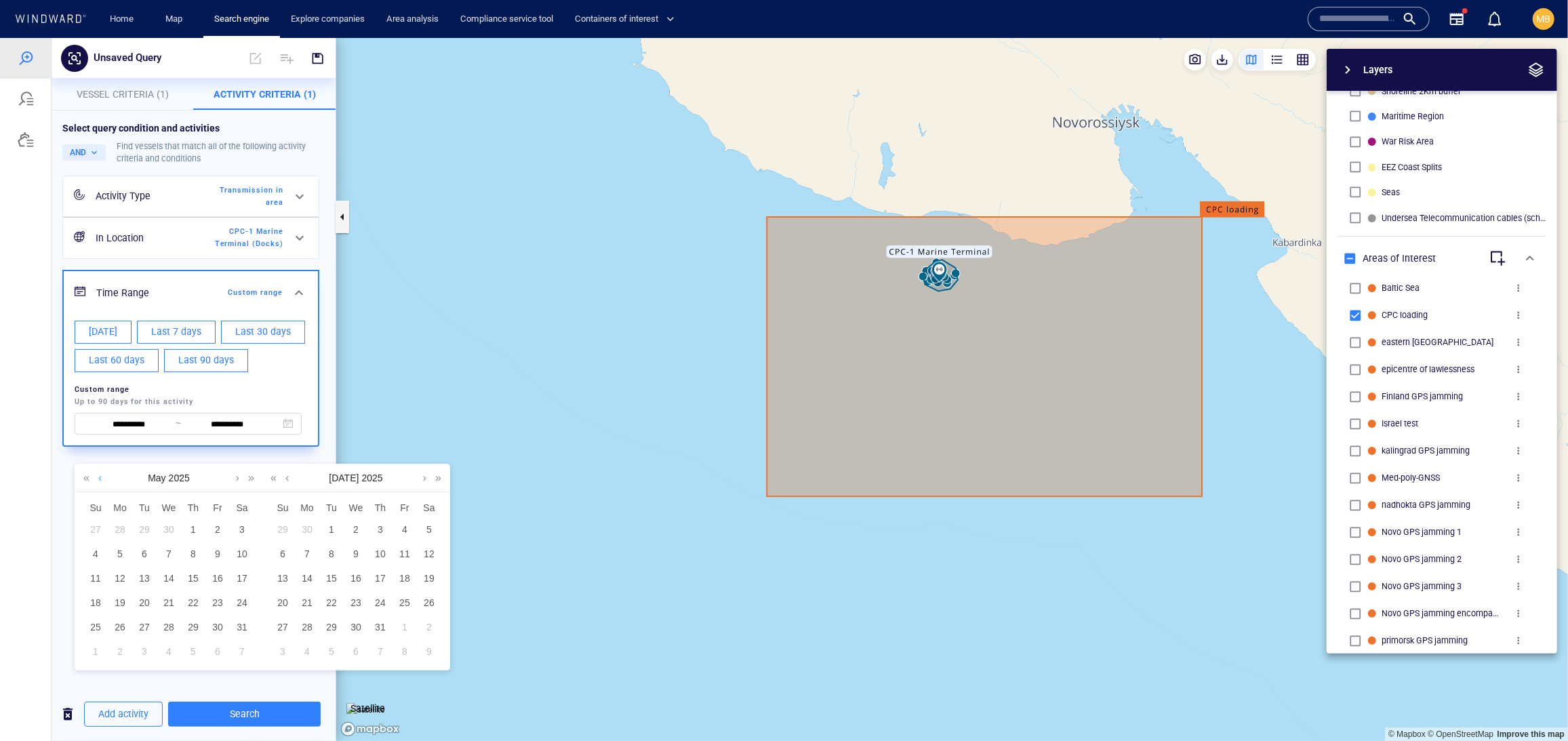
click at [98, 480] on link at bounding box center [100, 477] width 10 height 27
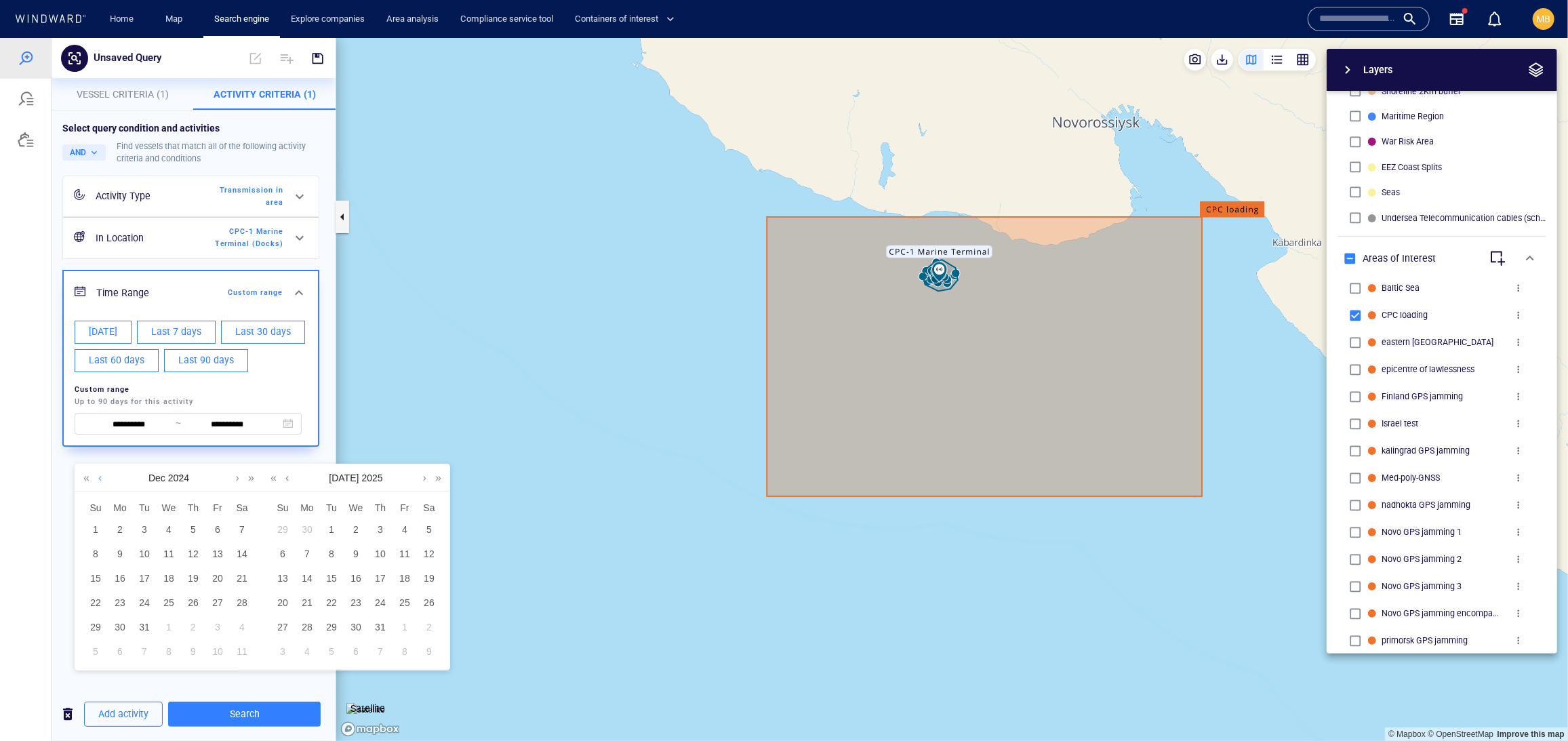
click at [98, 480] on link at bounding box center [100, 477] width 10 height 27
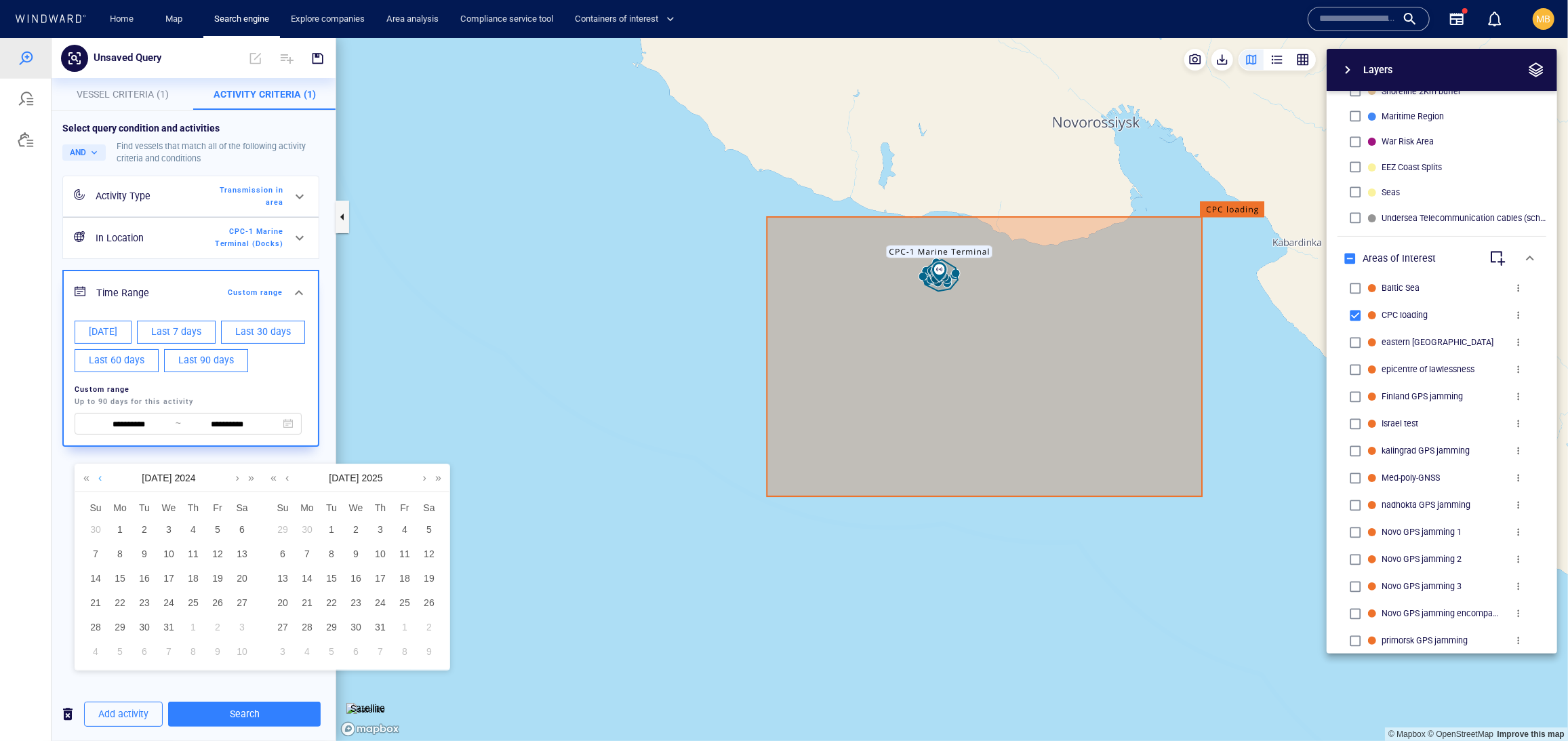
click at [98, 480] on link at bounding box center [100, 477] width 10 height 27
click at [243, 536] on div "1" at bounding box center [242, 529] width 18 height 18
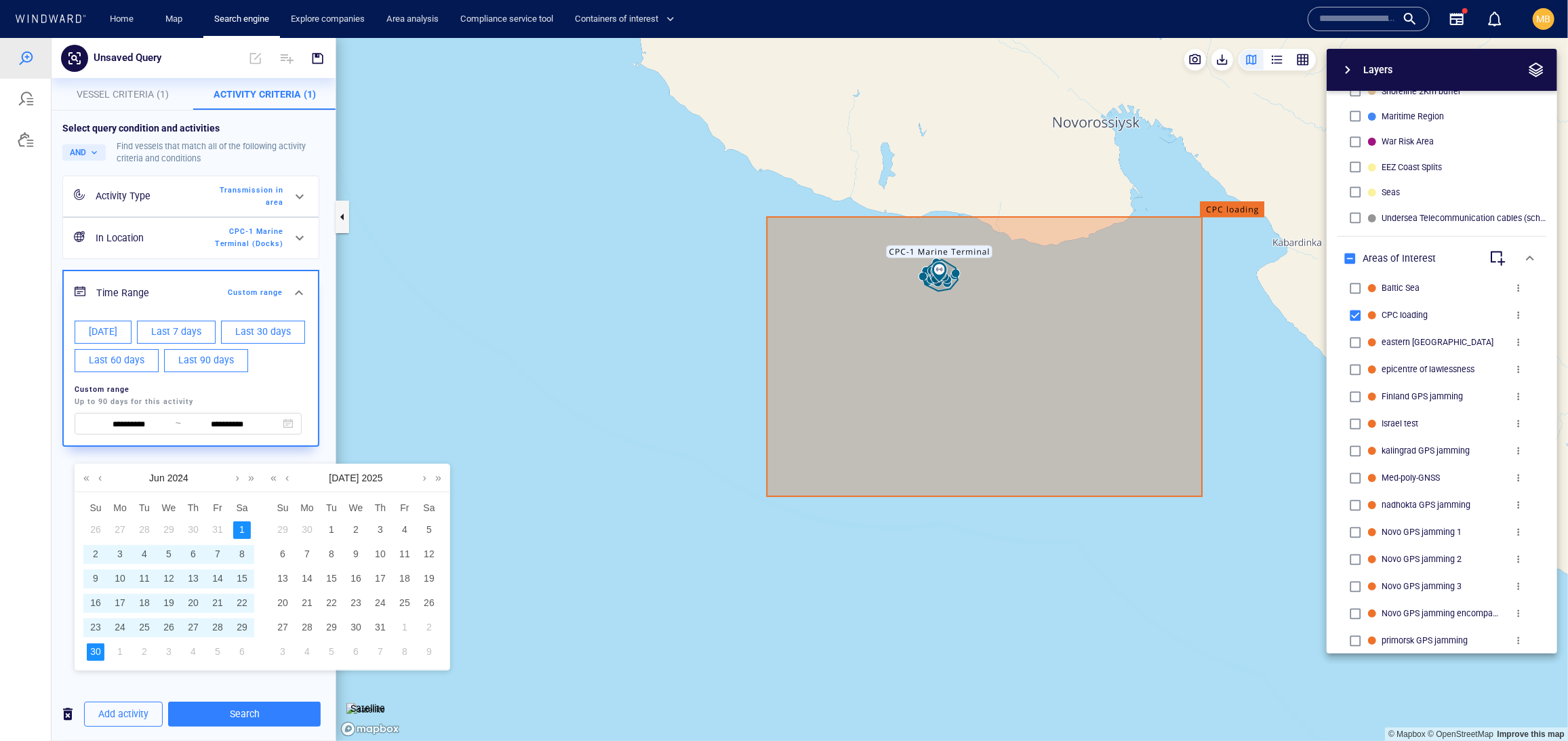
click at [95, 659] on div "30" at bounding box center [95, 651] width 18 height 18
type input "**********"
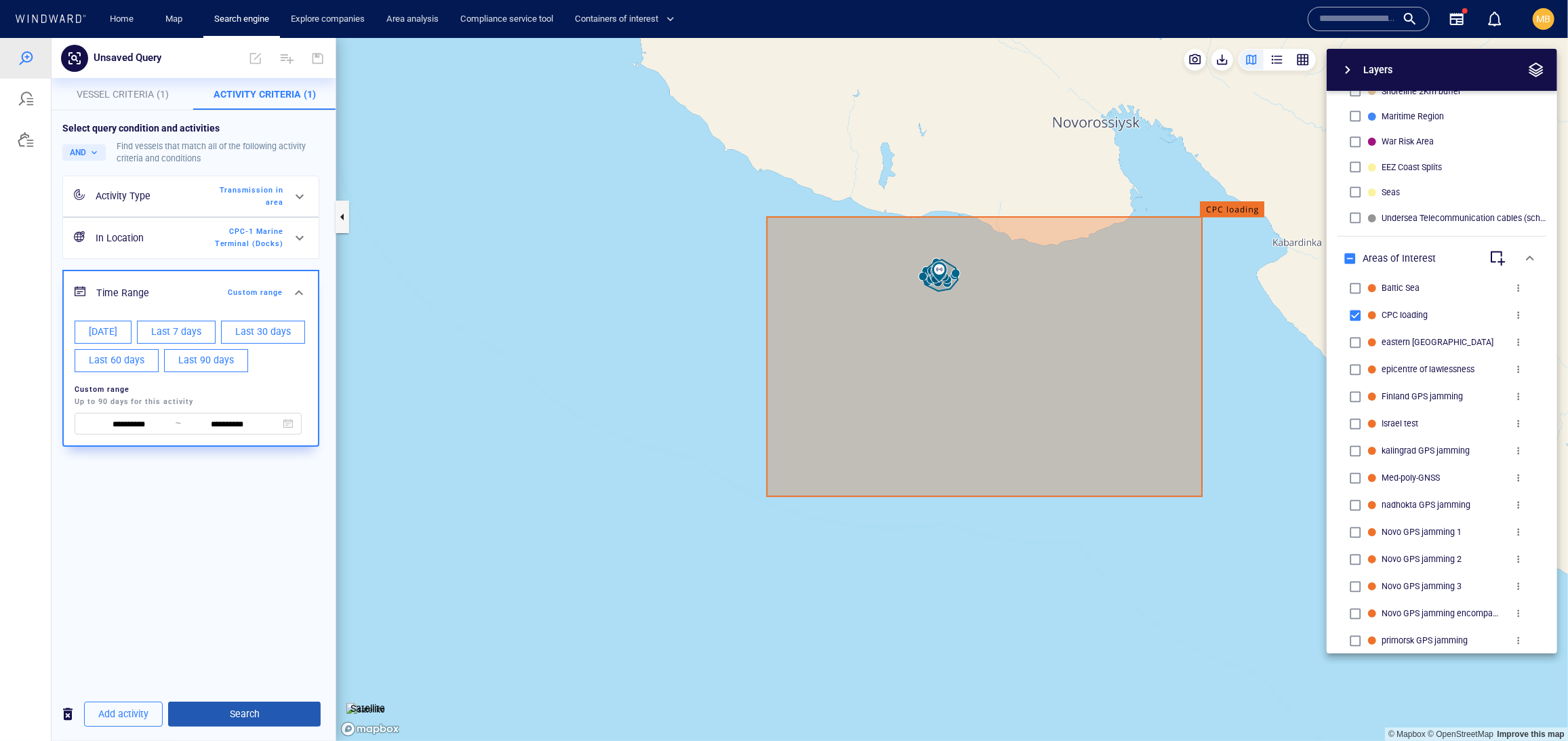
click at [277, 713] on span "Search" at bounding box center [244, 713] width 131 height 17
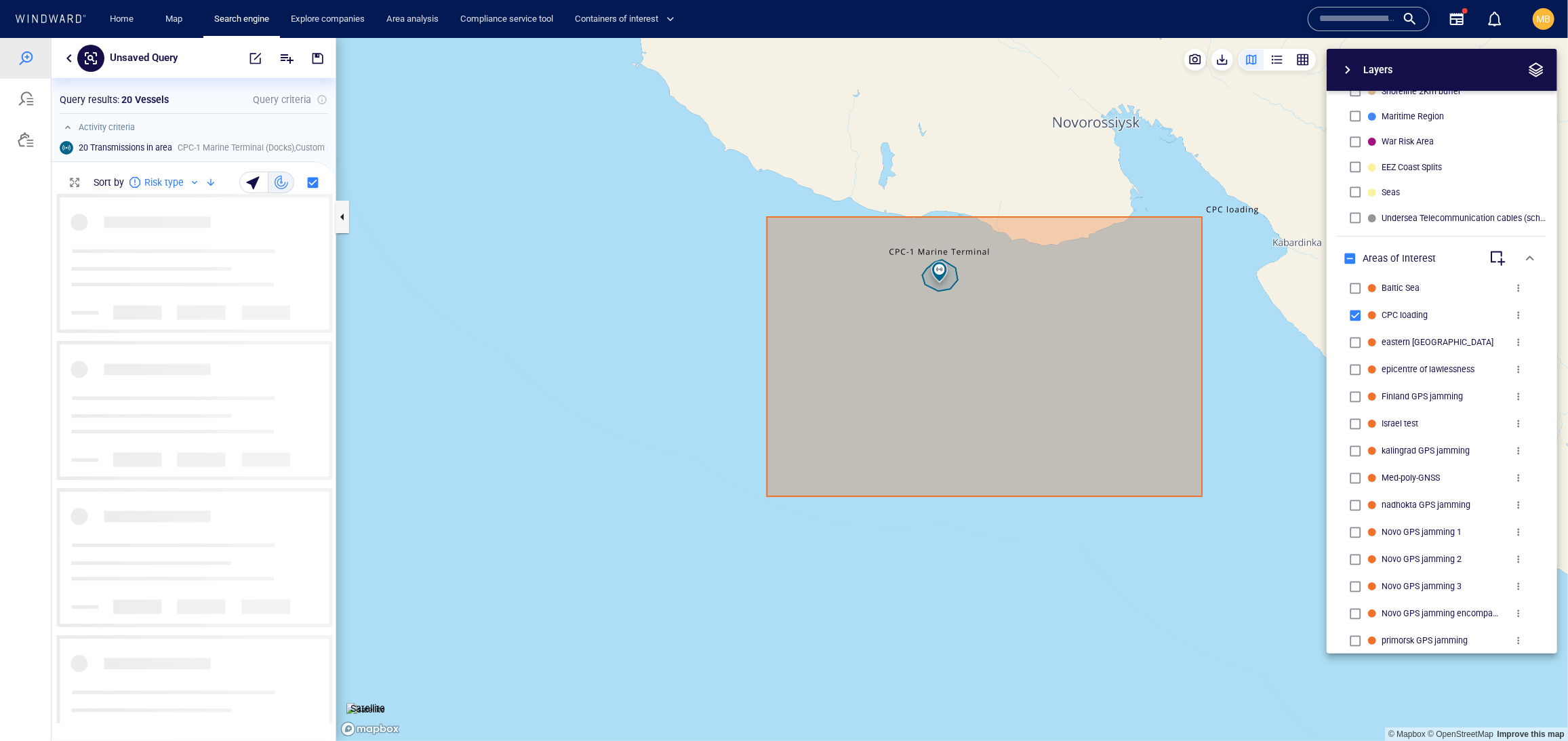
scroll to position [529, 283]
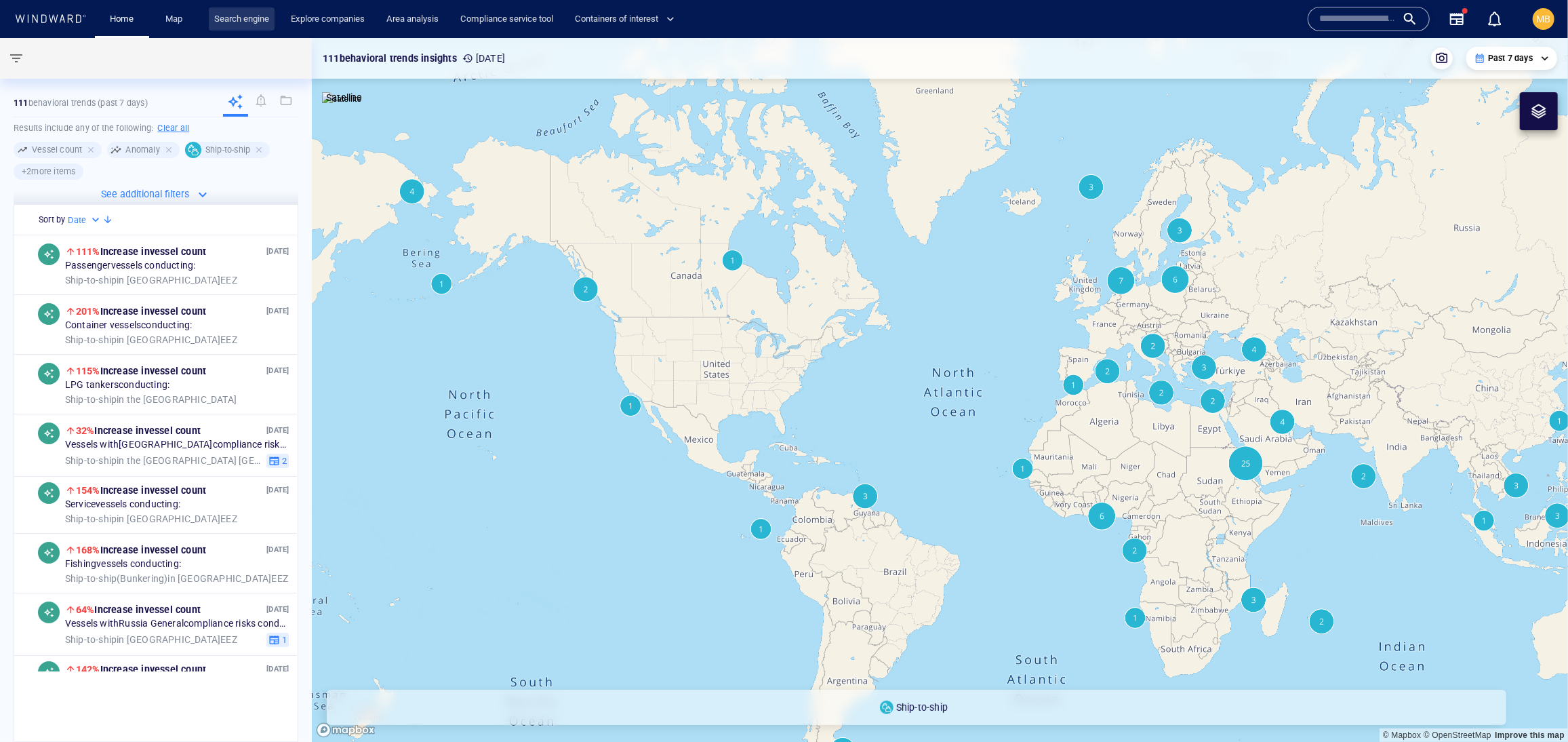
click at [250, 19] on link "Search engine" at bounding box center [242, 18] width 66 height 23
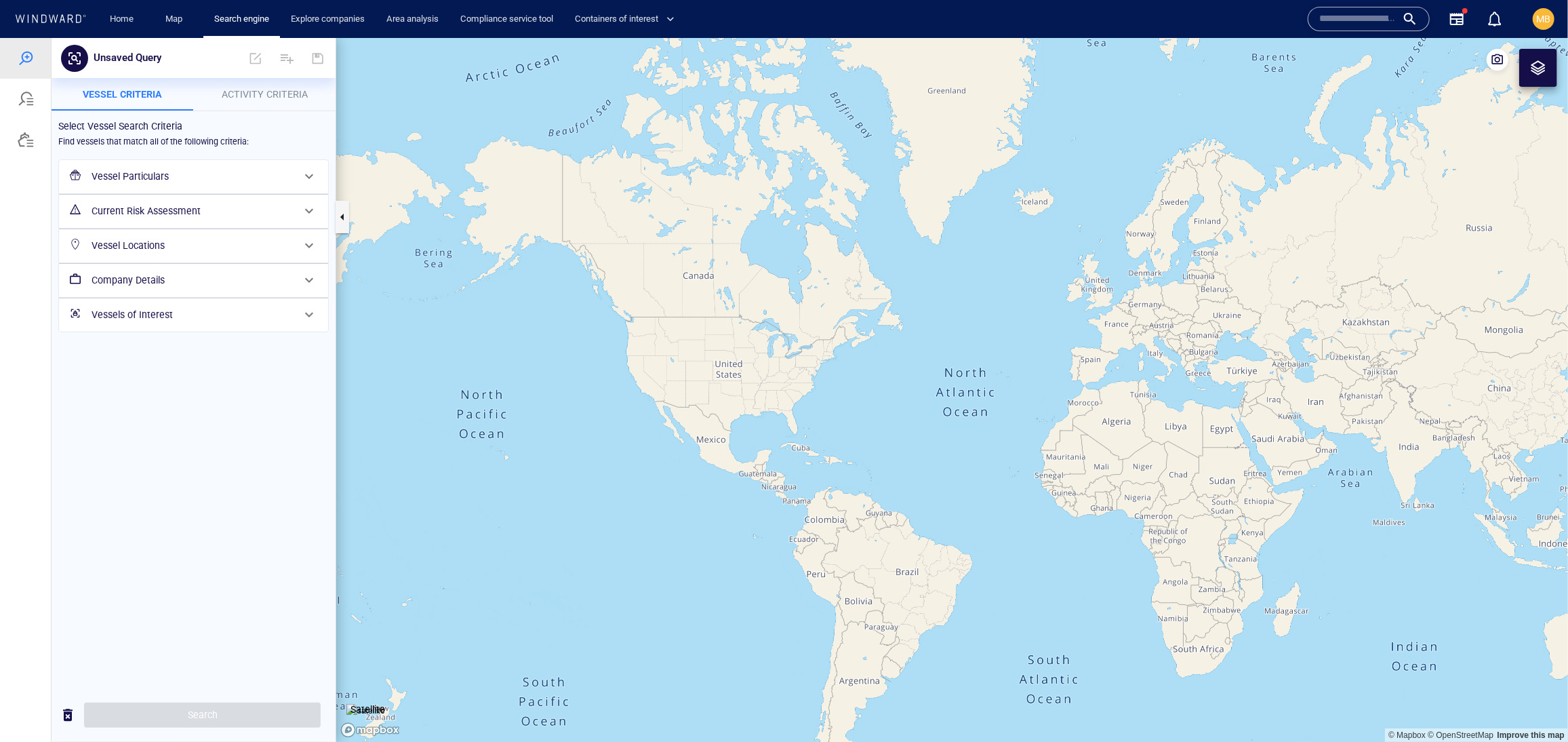
click at [176, 185] on h6 "Vessel Particulars" at bounding box center [192, 176] width 201 height 17
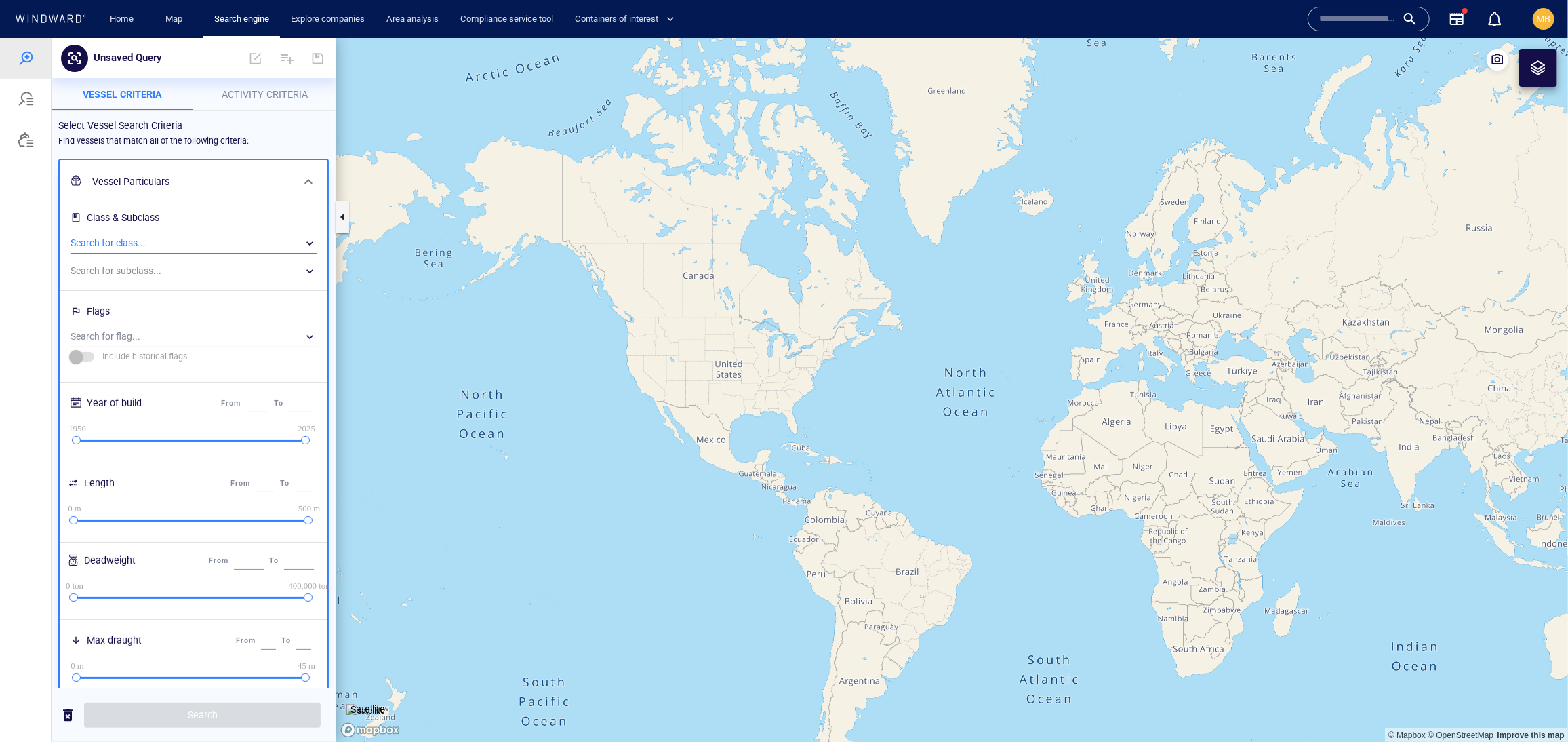
click at [183, 253] on div "​" at bounding box center [193, 242] width 246 height 21
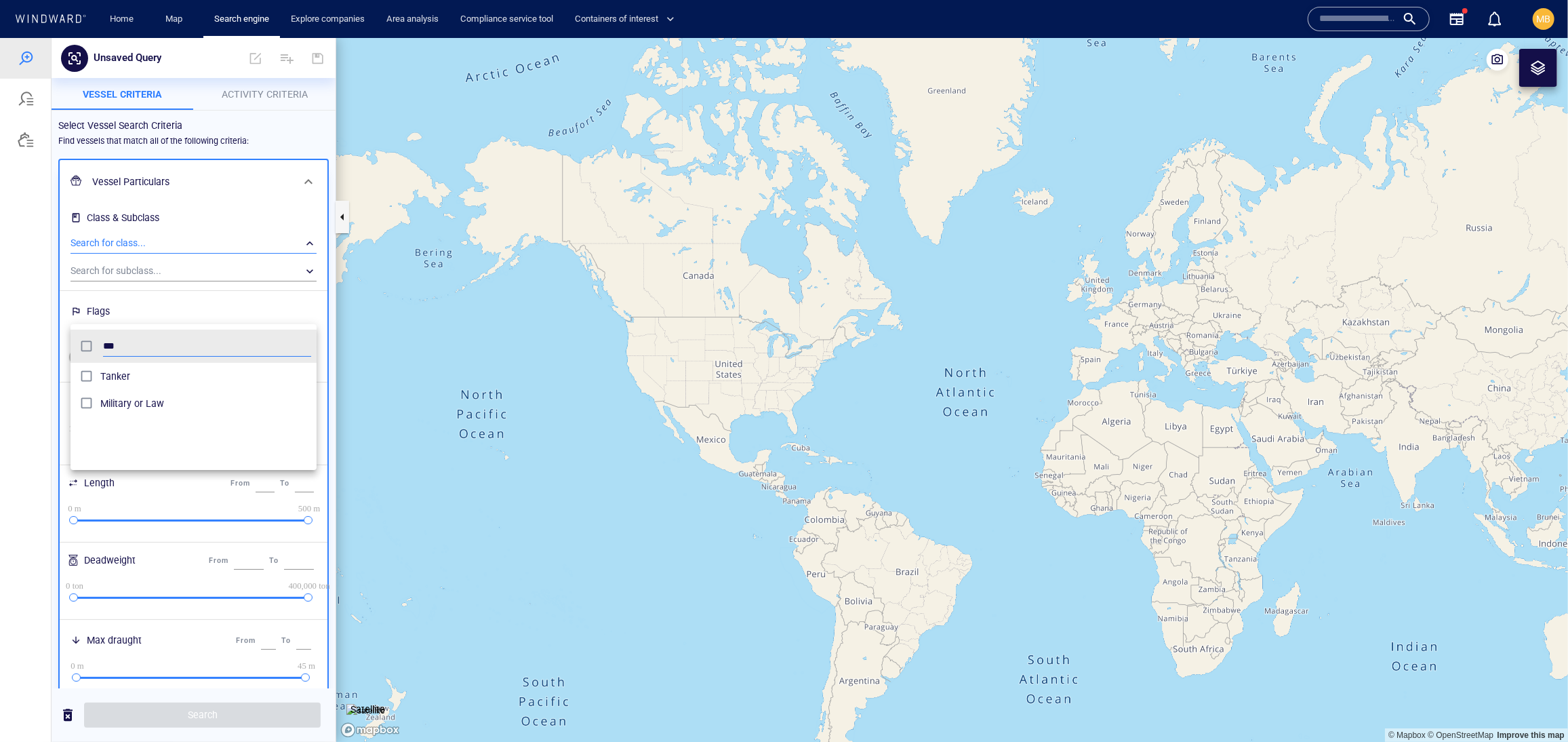
scroll to position [148, 247]
type input "******"
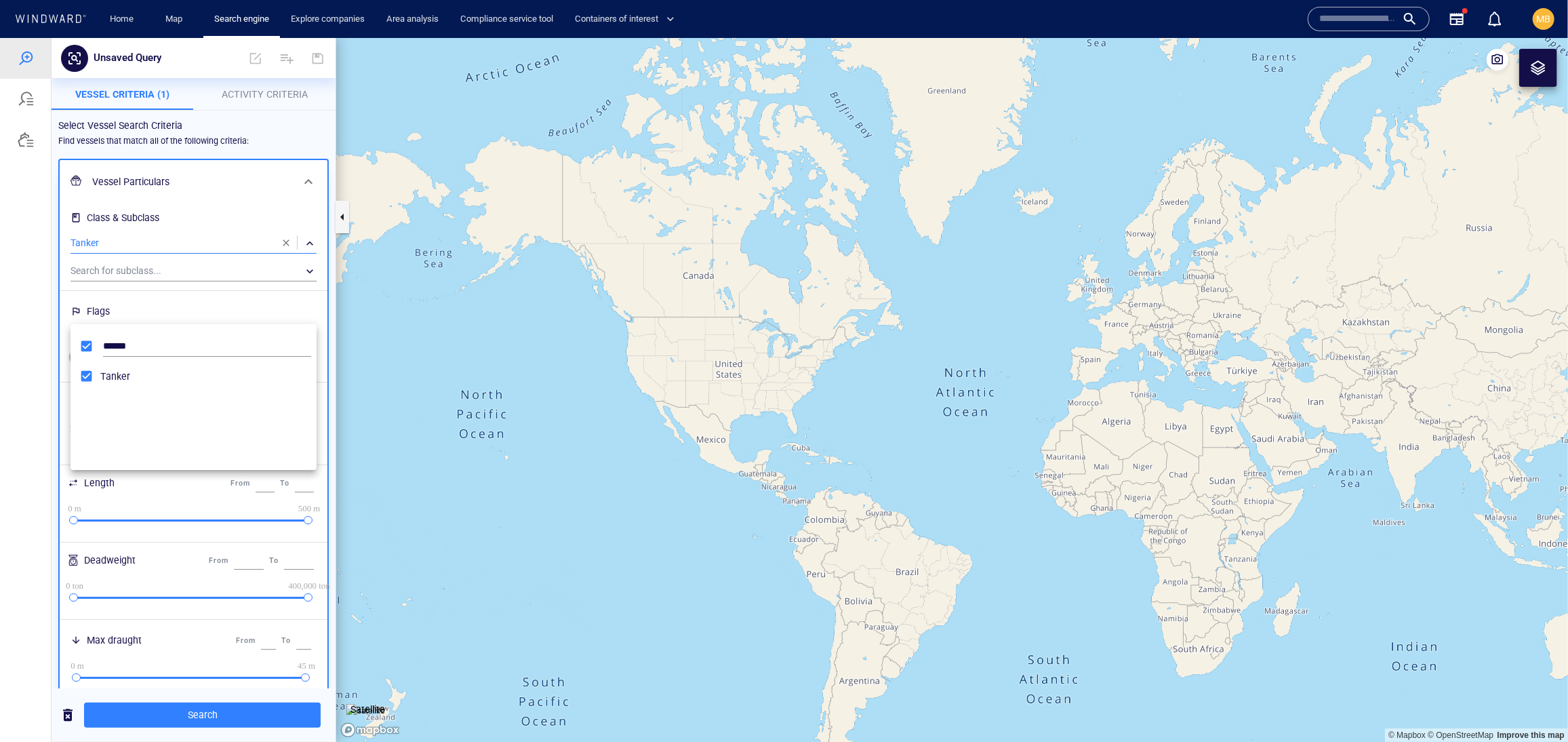
click at [261, 502] on div at bounding box center [784, 389] width 1568 height 704
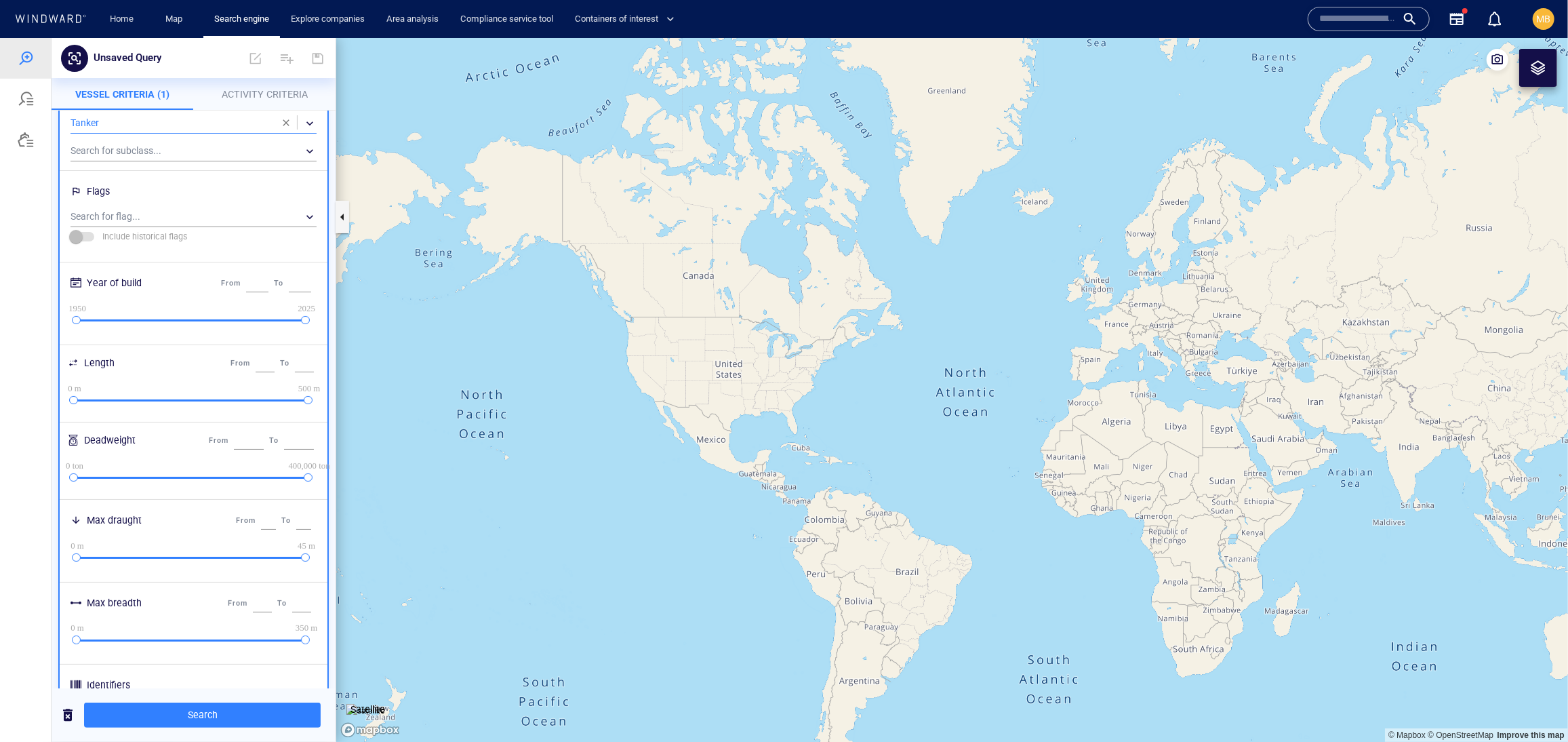
scroll to position [133, 0]
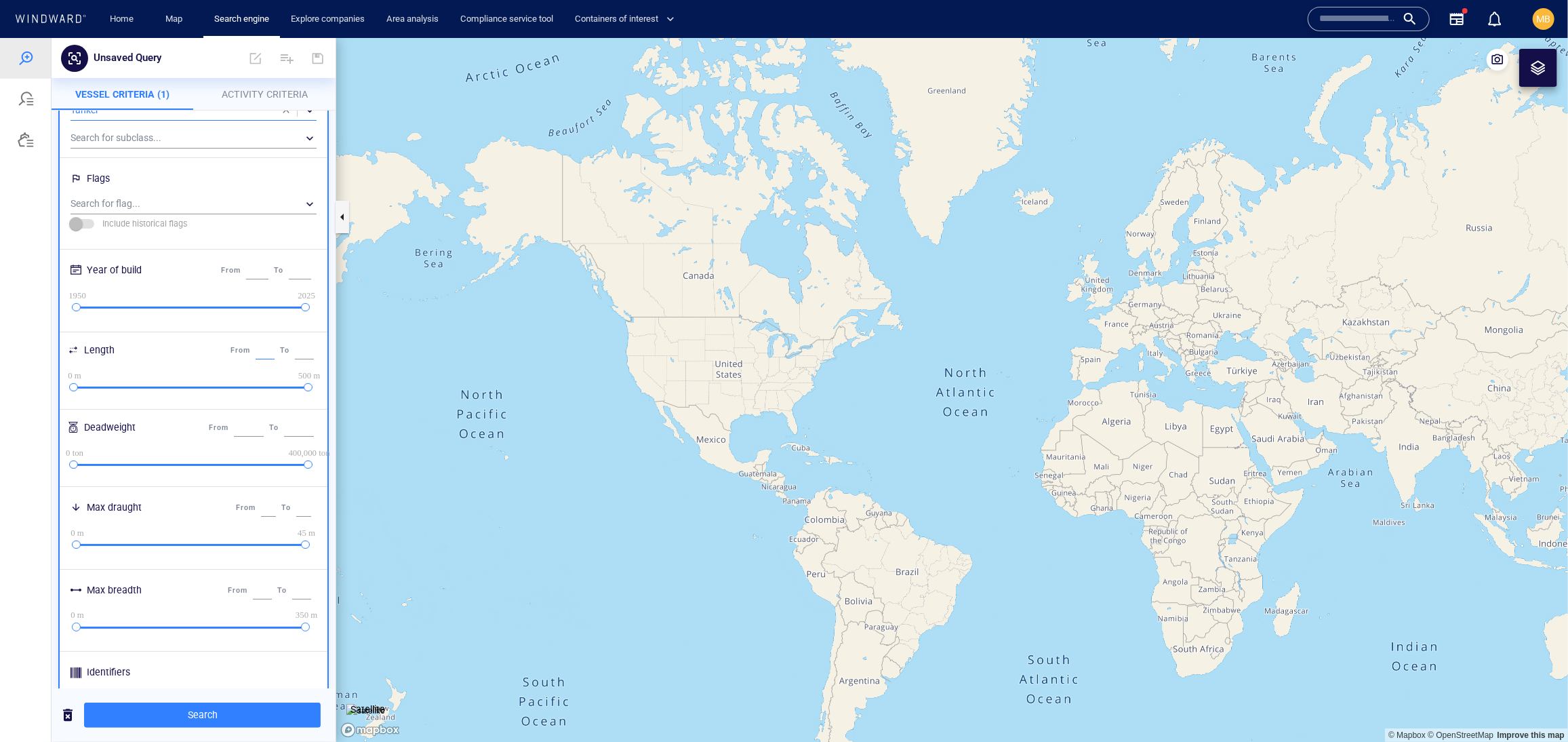
click at [256, 359] on input "*" at bounding box center [265, 350] width 19 height 18
type input "***"
click at [295, 359] on input "***" at bounding box center [304, 350] width 19 height 18
type input "*"
type input "***"
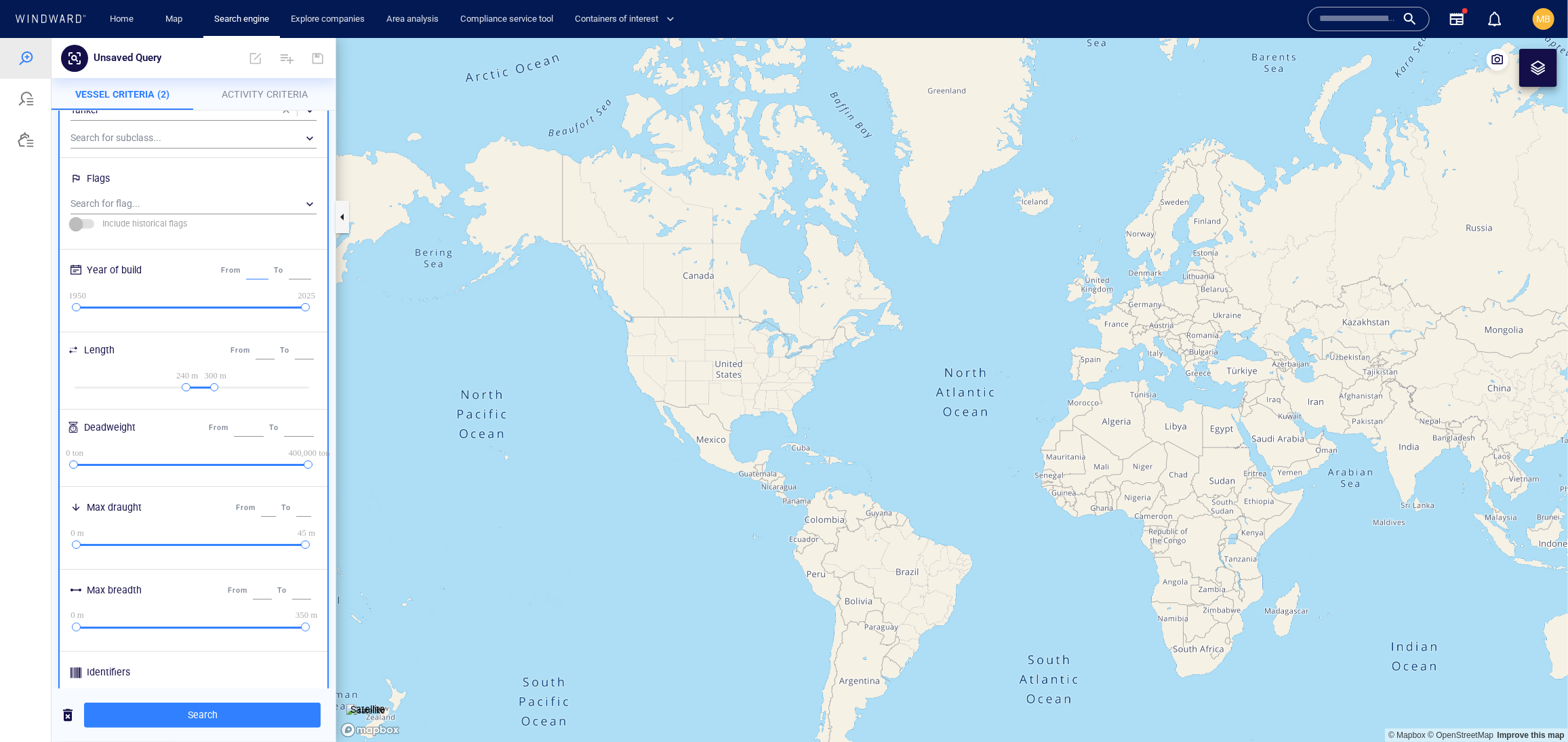
drag, startPoint x: 152, startPoint y: 387, endPoint x: 109, endPoint y: 383, distance: 43.2
click at [218, 281] on div "From **** To ****" at bounding box center [266, 270] width 96 height 23
type input "****"
click at [288, 279] on input "****" at bounding box center [299, 269] width 22 height 18
type input "****"
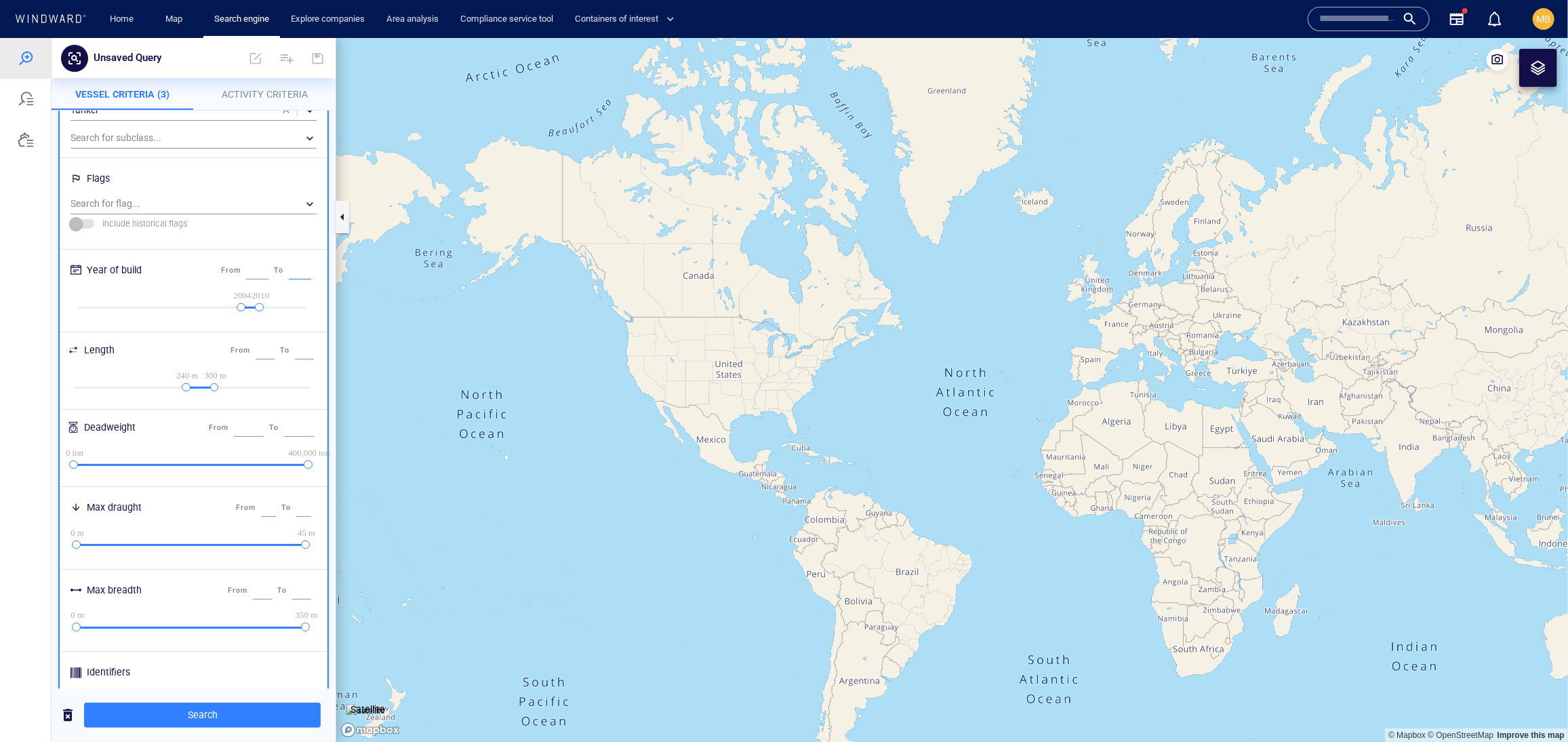
click at [313, 448] on div "Deadweight From * To ******" at bounding box center [193, 430] width 262 height 35
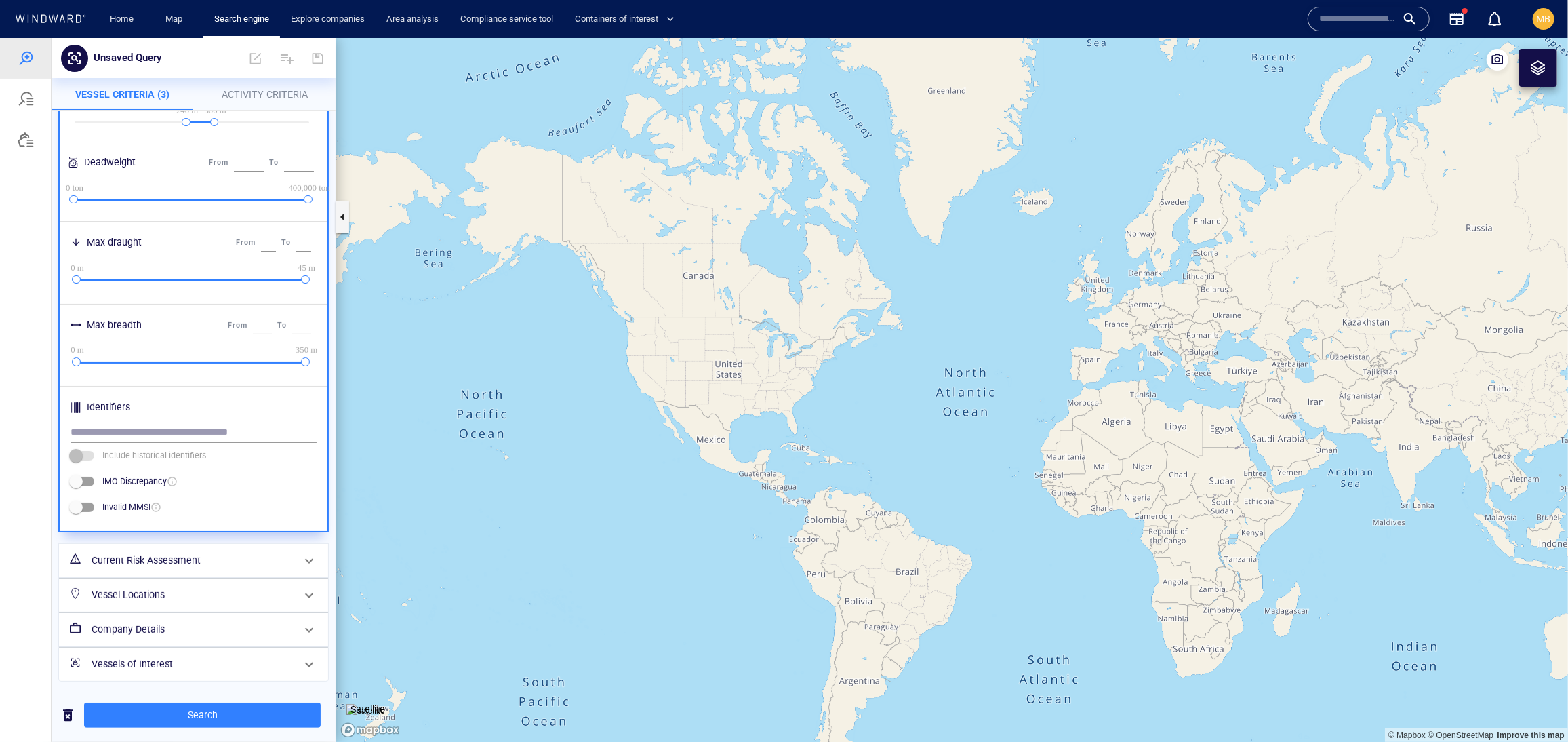
click at [259, 620] on h6 "Company Details" at bounding box center [192, 629] width 201 height 17
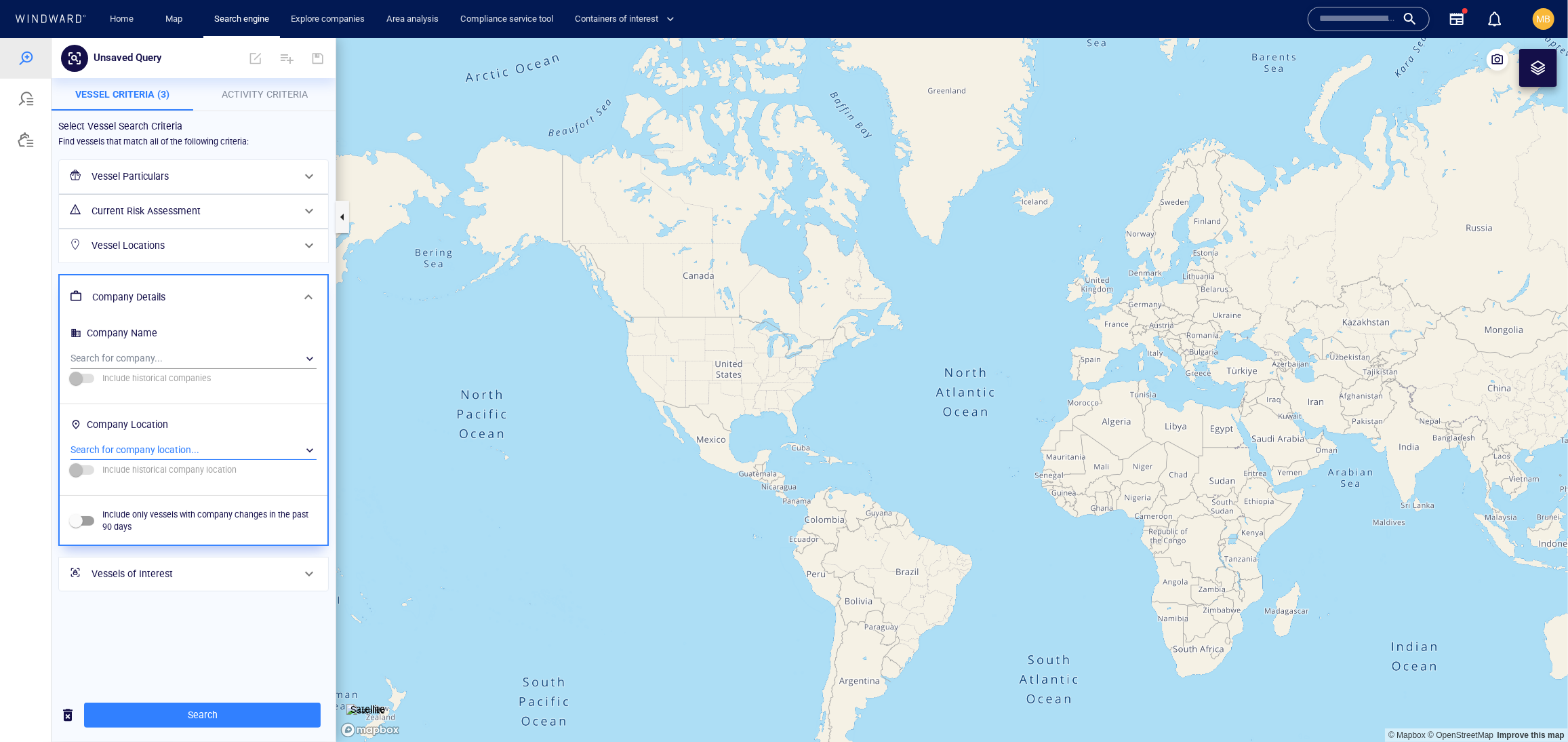
click at [255, 460] on div "​" at bounding box center [193, 449] width 246 height 21
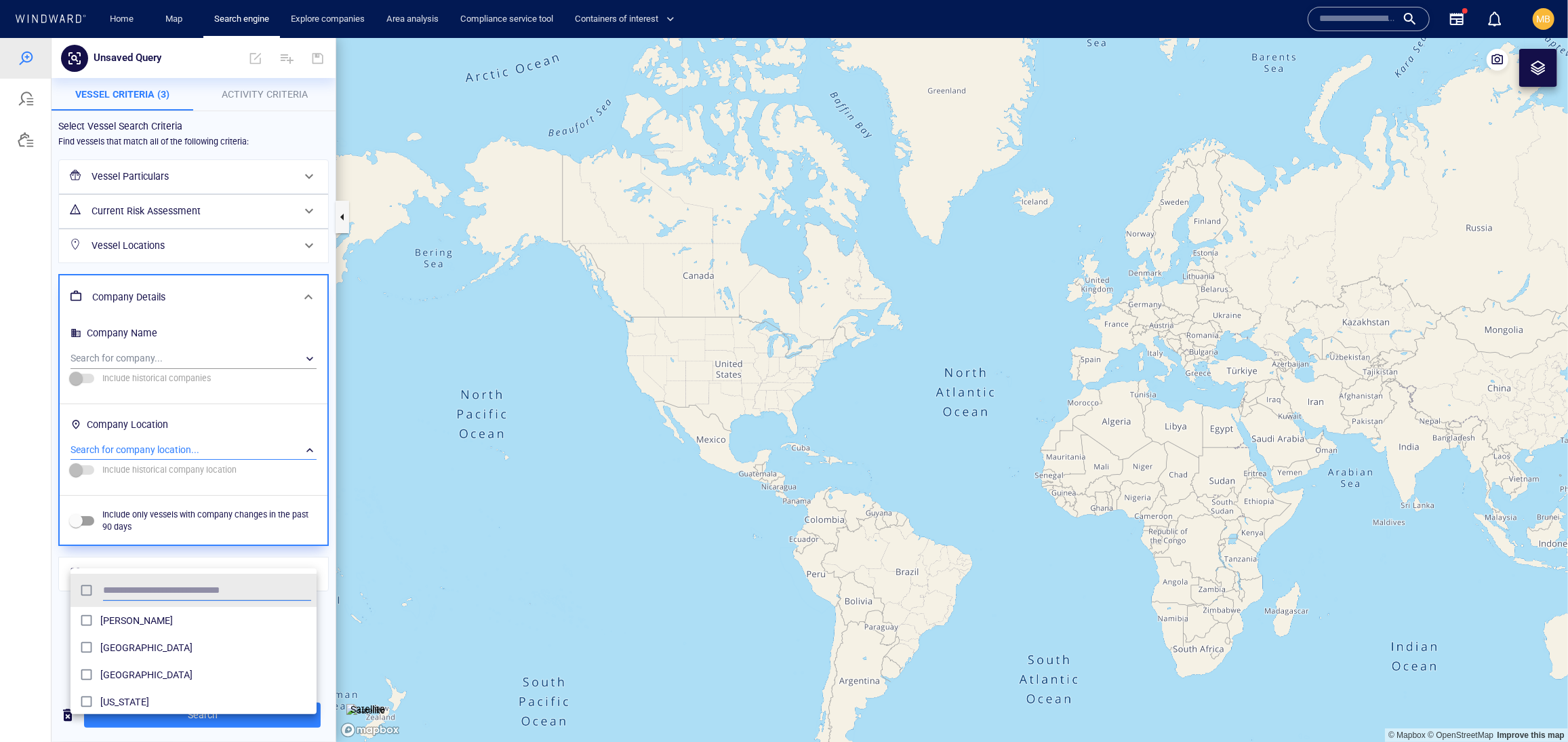
scroll to position [148, 247]
type input "****"
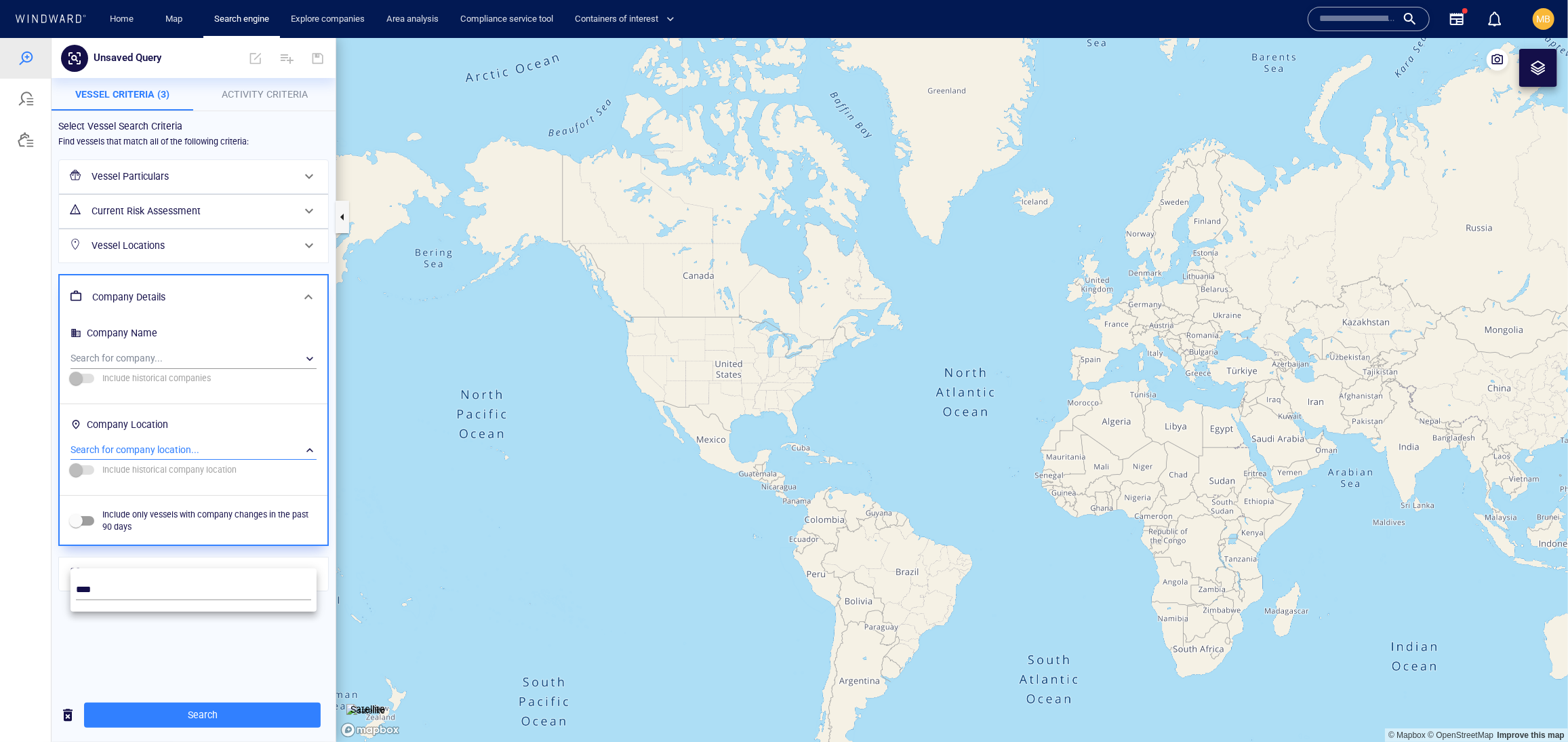
drag, startPoint x: 110, startPoint y: 625, endPoint x: 91, endPoint y: 634, distance: 21.0
click at [91, 634] on div at bounding box center [784, 389] width 1568 height 704
click at [276, 92] on span "Activity Criteria" at bounding box center [264, 93] width 86 height 11
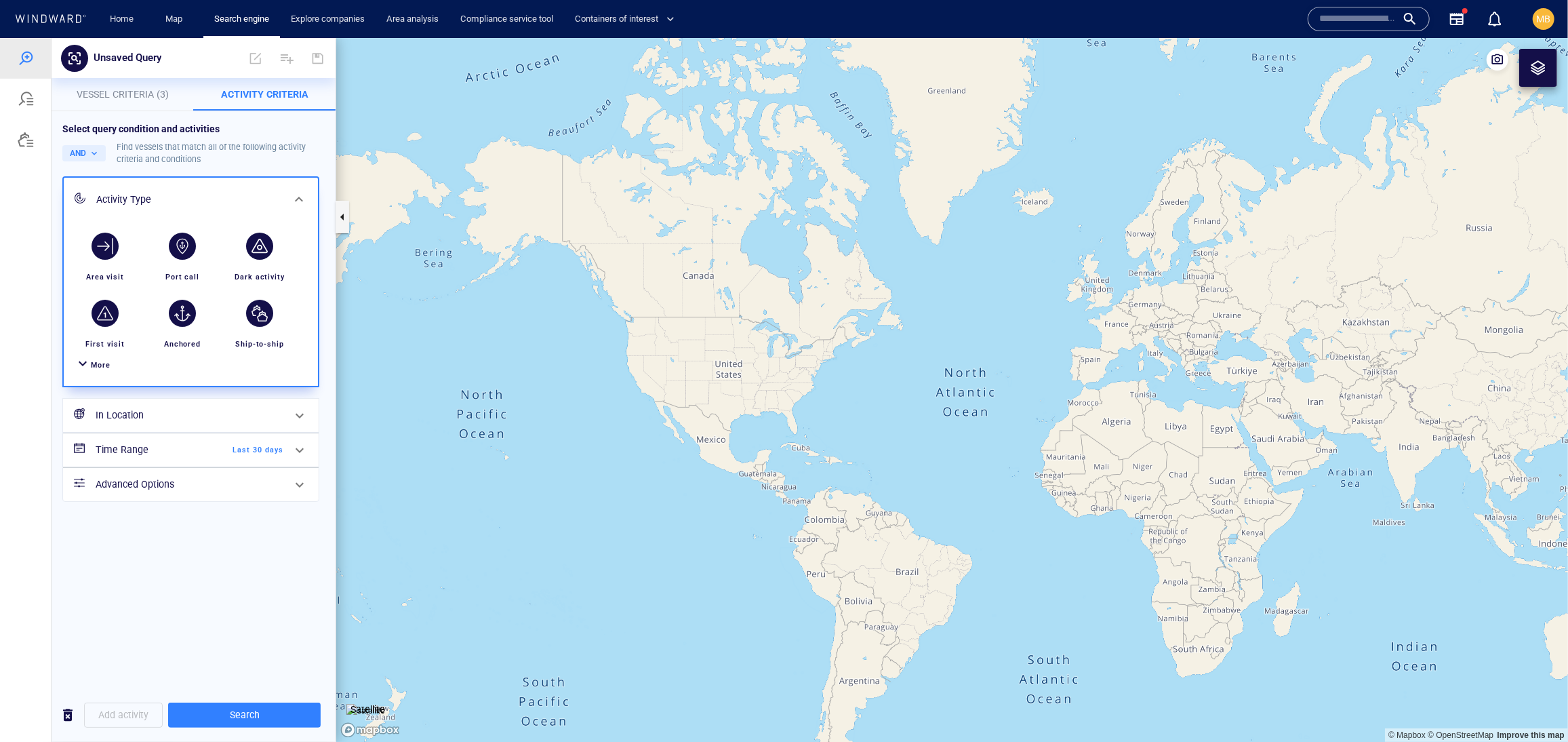
click at [111, 369] on span "More" at bounding box center [101, 365] width 20 height 9
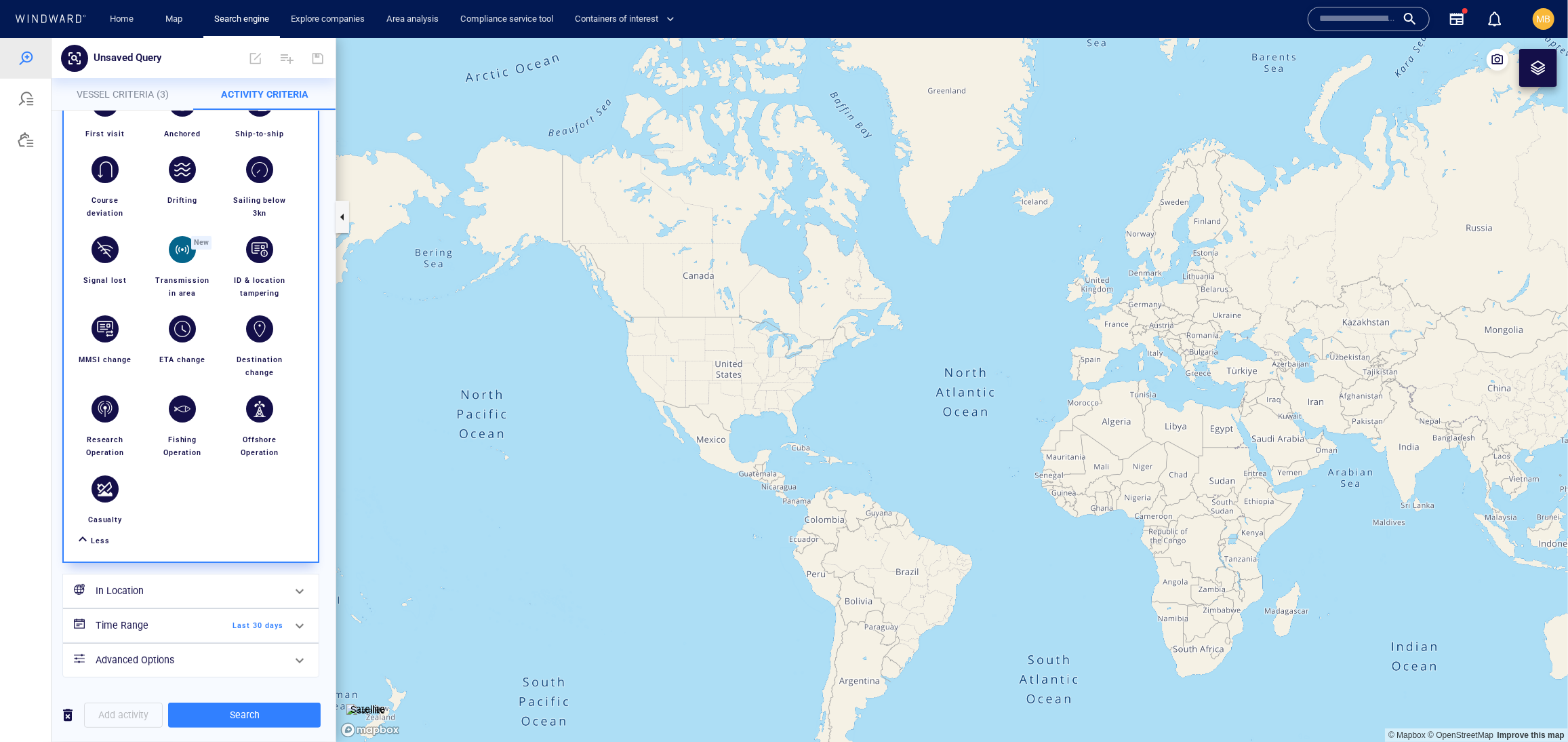
scroll to position [350, 0]
click at [107, 342] on div "button" at bounding box center [105, 328] width 27 height 27
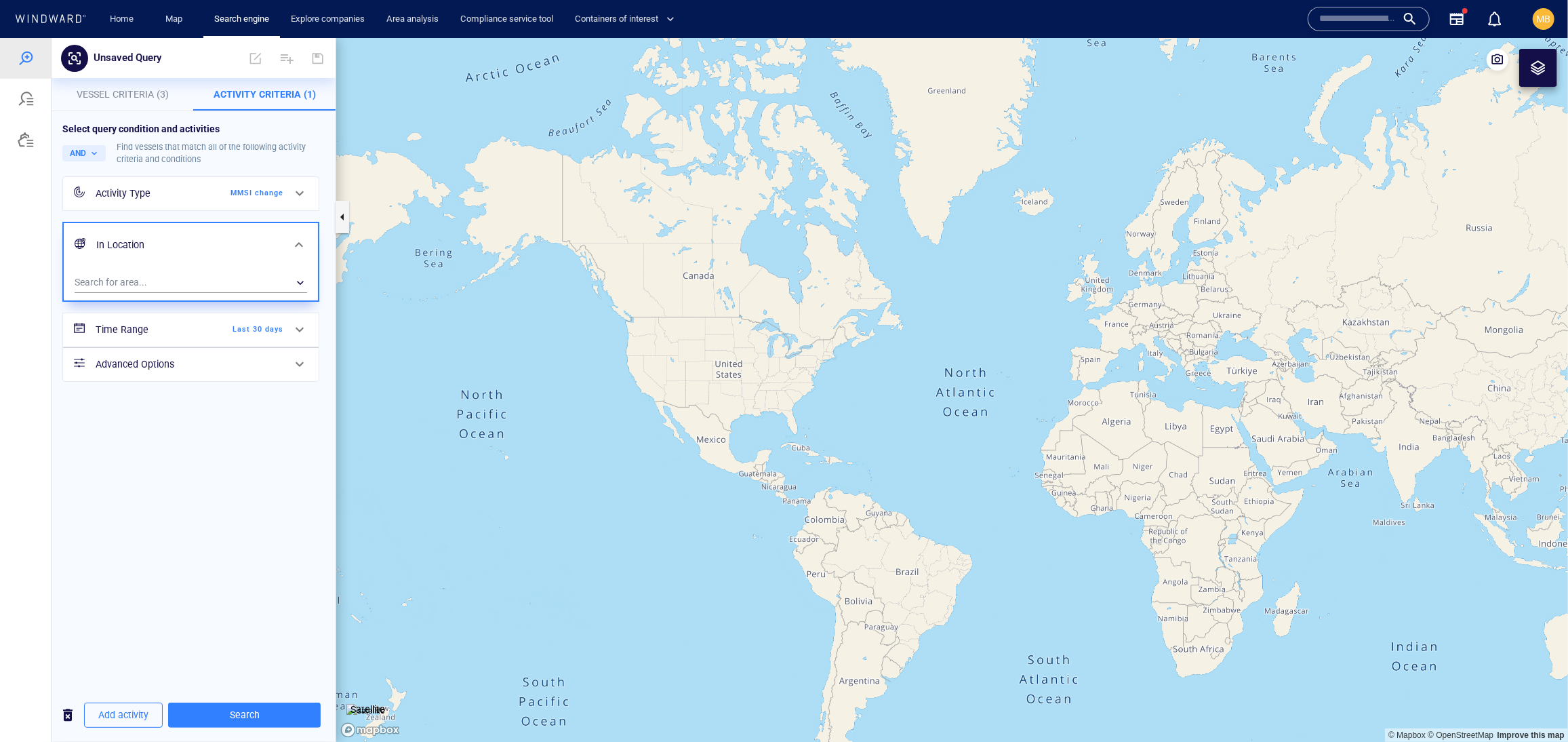
click at [264, 335] on span "Last 30 days" at bounding box center [244, 328] width 78 height 12
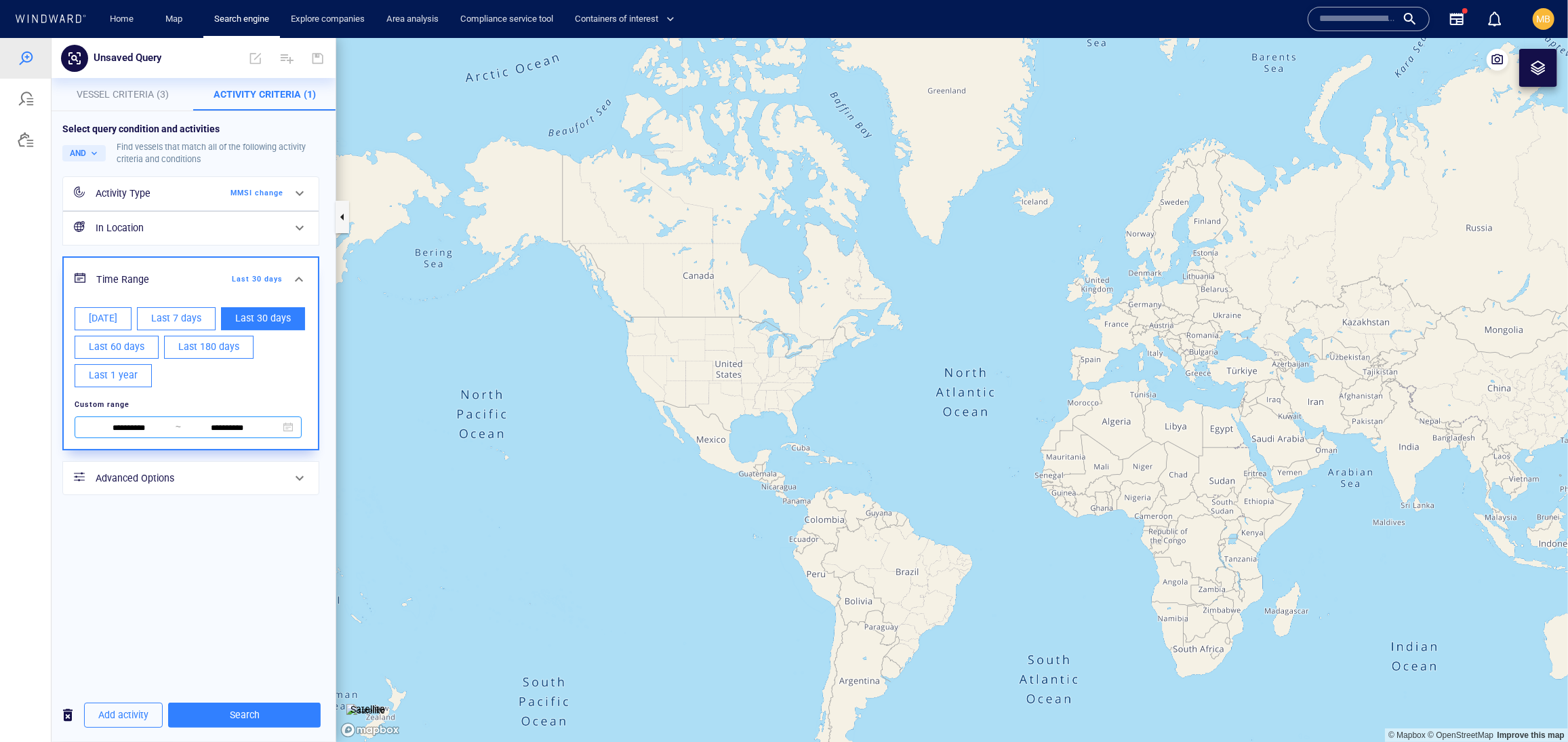
click at [167, 435] on input "**********" at bounding box center [129, 427] width 93 height 15
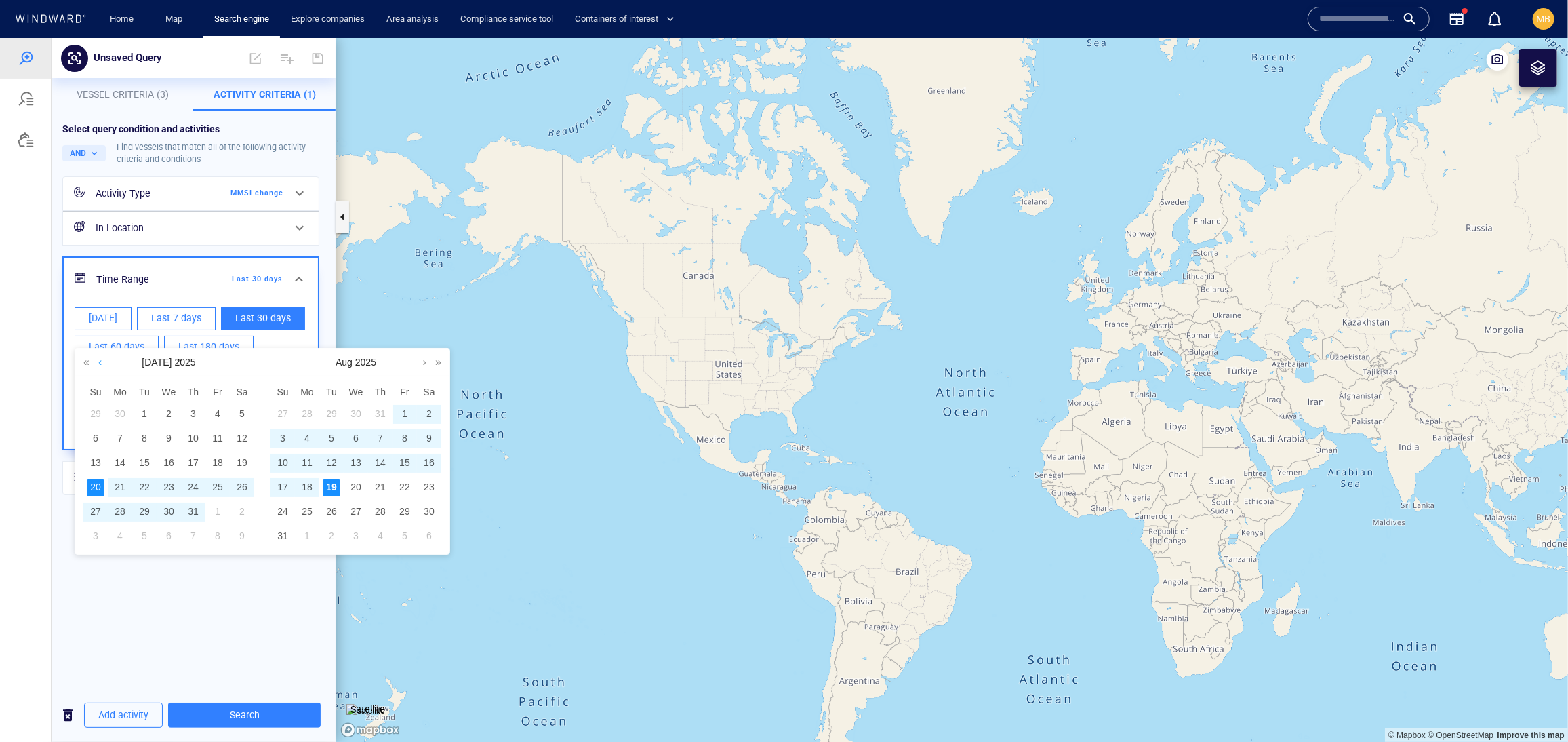
click at [102, 368] on link at bounding box center [100, 361] width 10 height 27
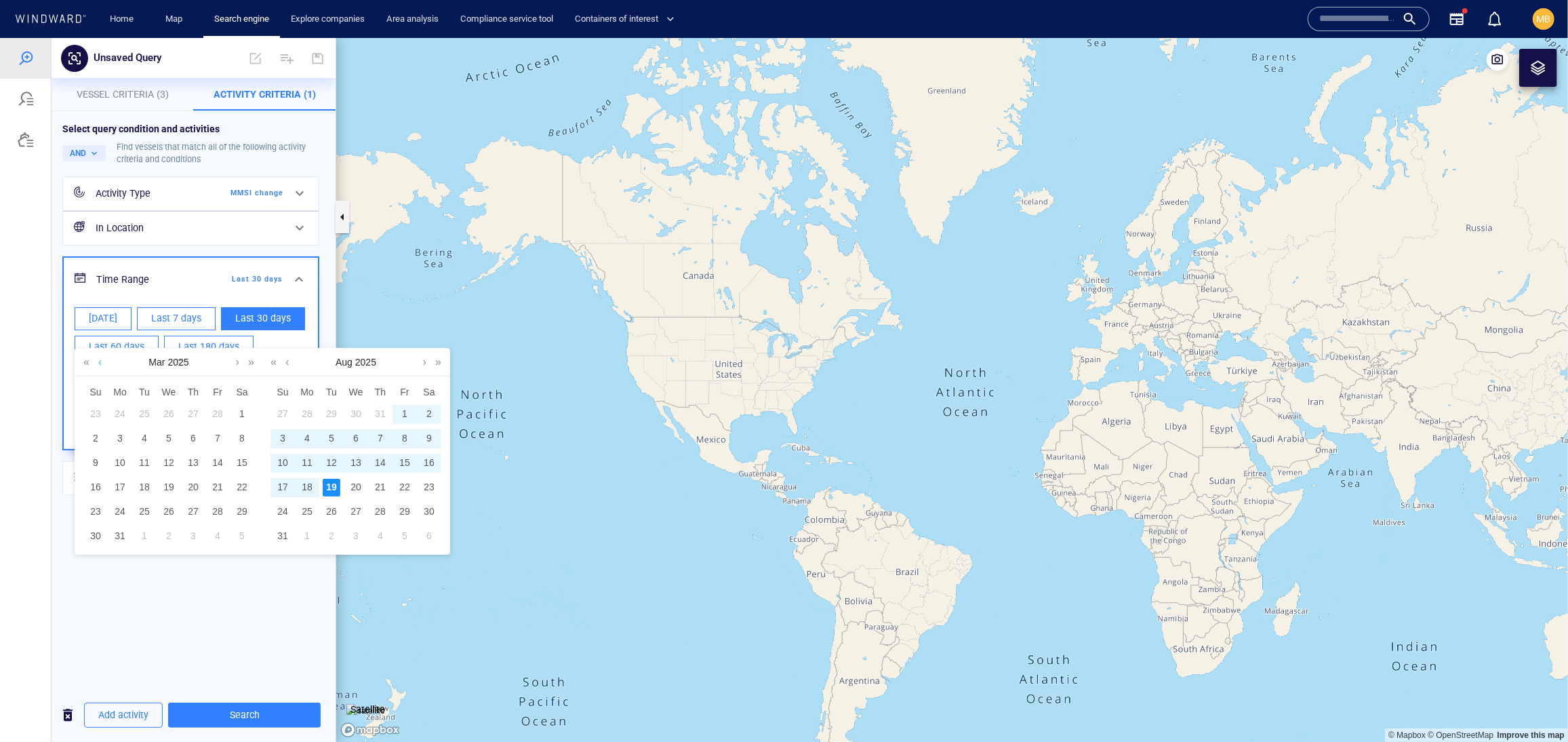
click at [102, 368] on link at bounding box center [100, 361] width 10 height 27
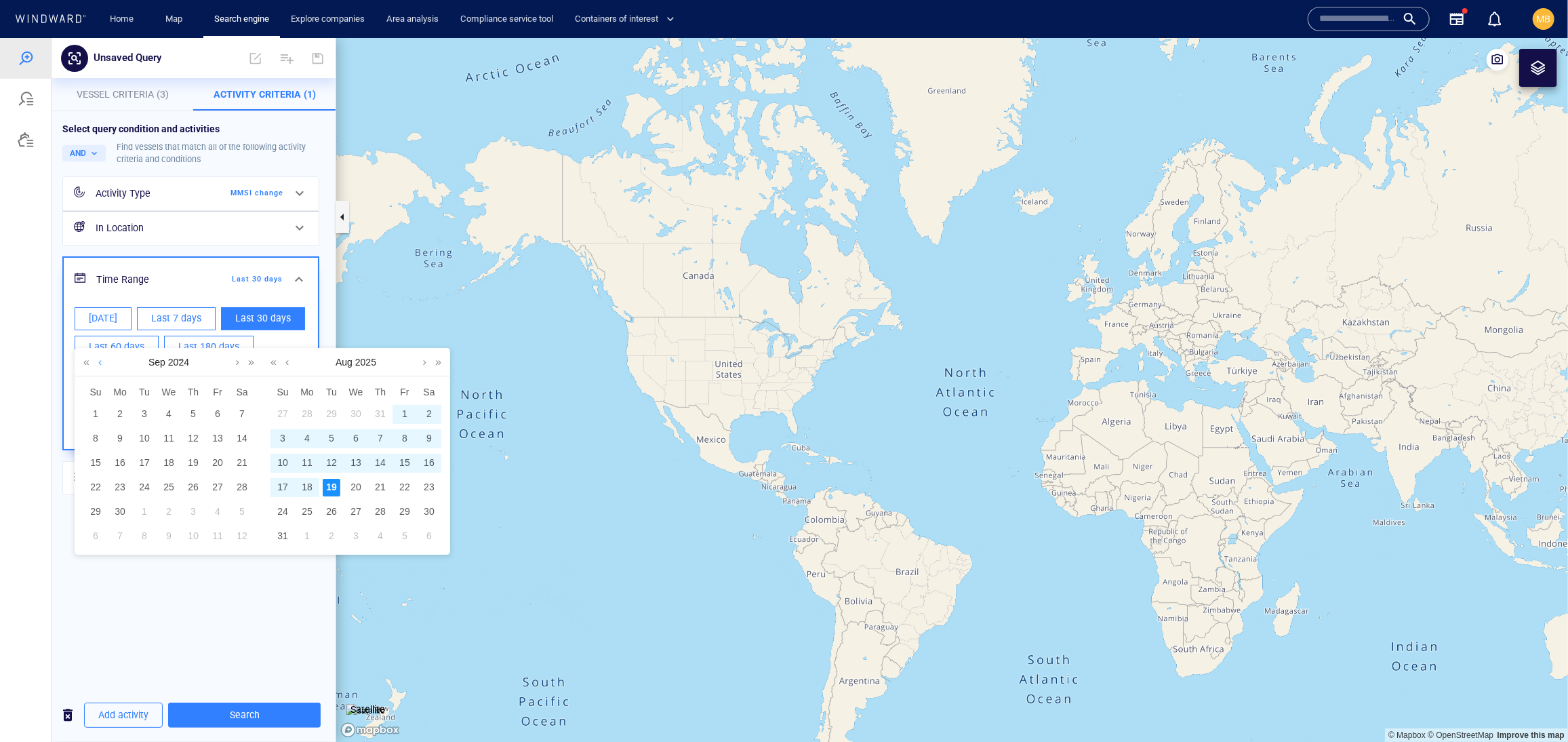
click at [102, 368] on link at bounding box center [100, 361] width 10 height 27
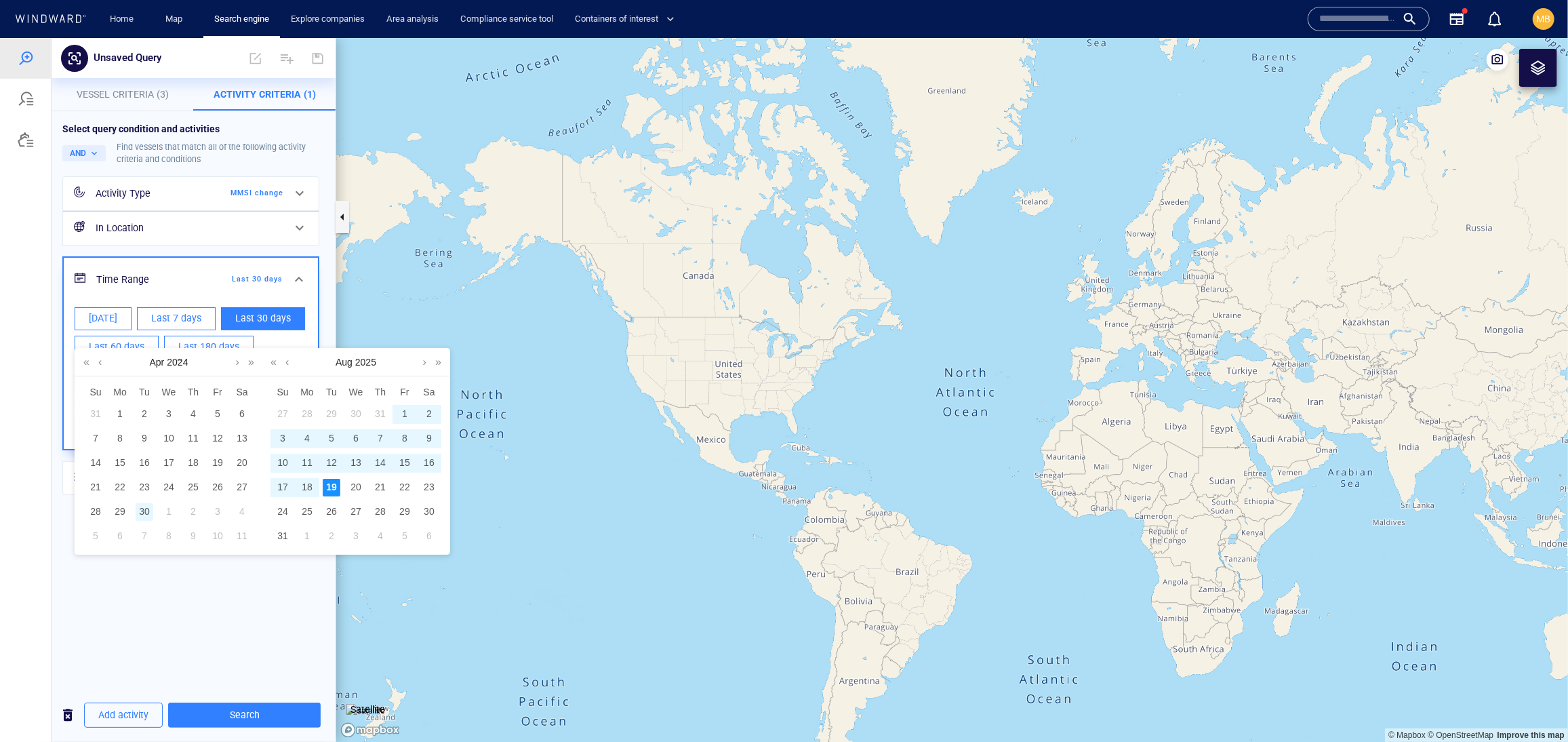
click at [146, 520] on div "30" at bounding box center [144, 511] width 18 height 18
click at [421, 366] on link at bounding box center [425, 361] width 10 height 27
click at [291, 366] on link at bounding box center [287, 361] width 10 height 27
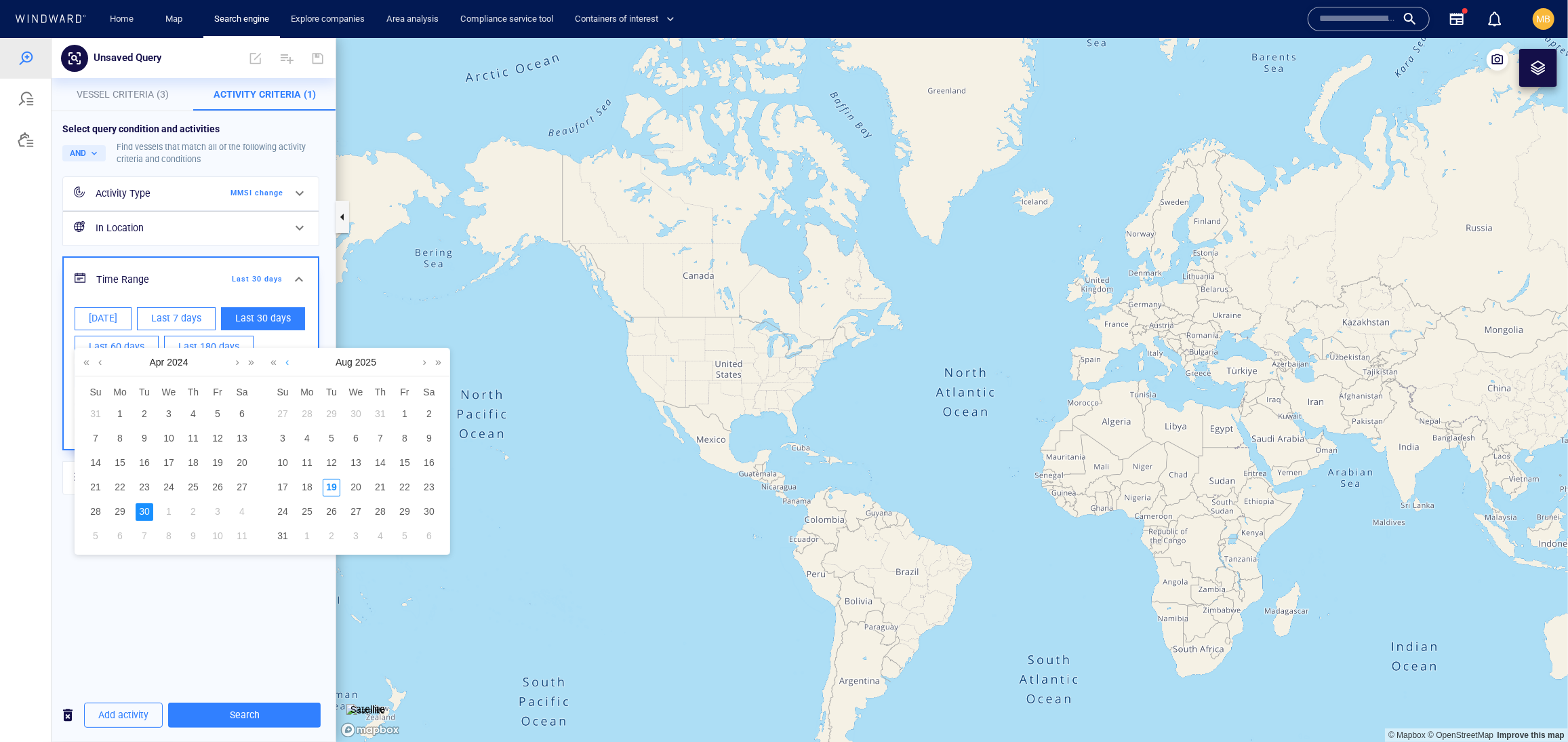
click at [291, 366] on link at bounding box center [287, 361] width 10 height 27
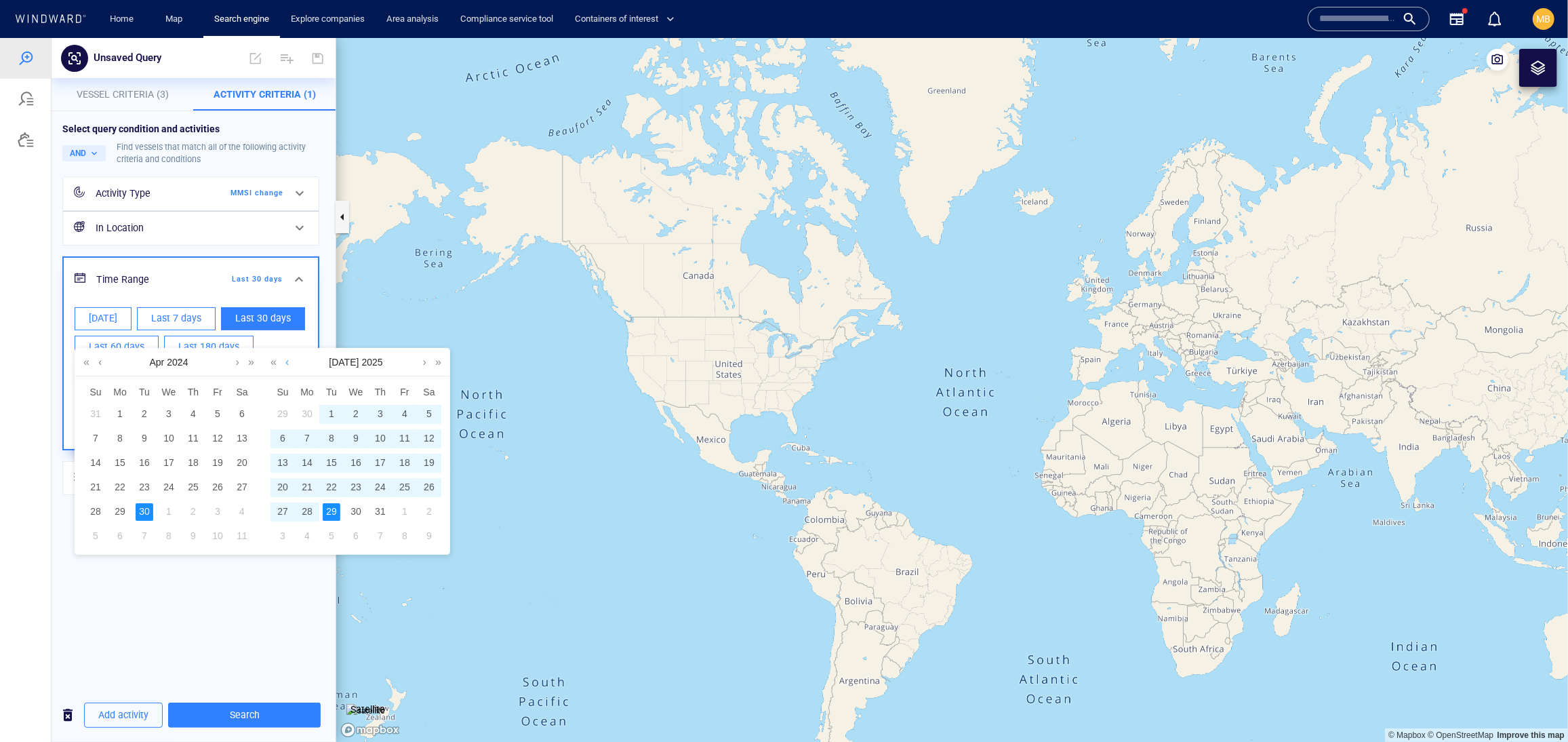
click at [291, 366] on link at bounding box center [287, 361] width 10 height 27
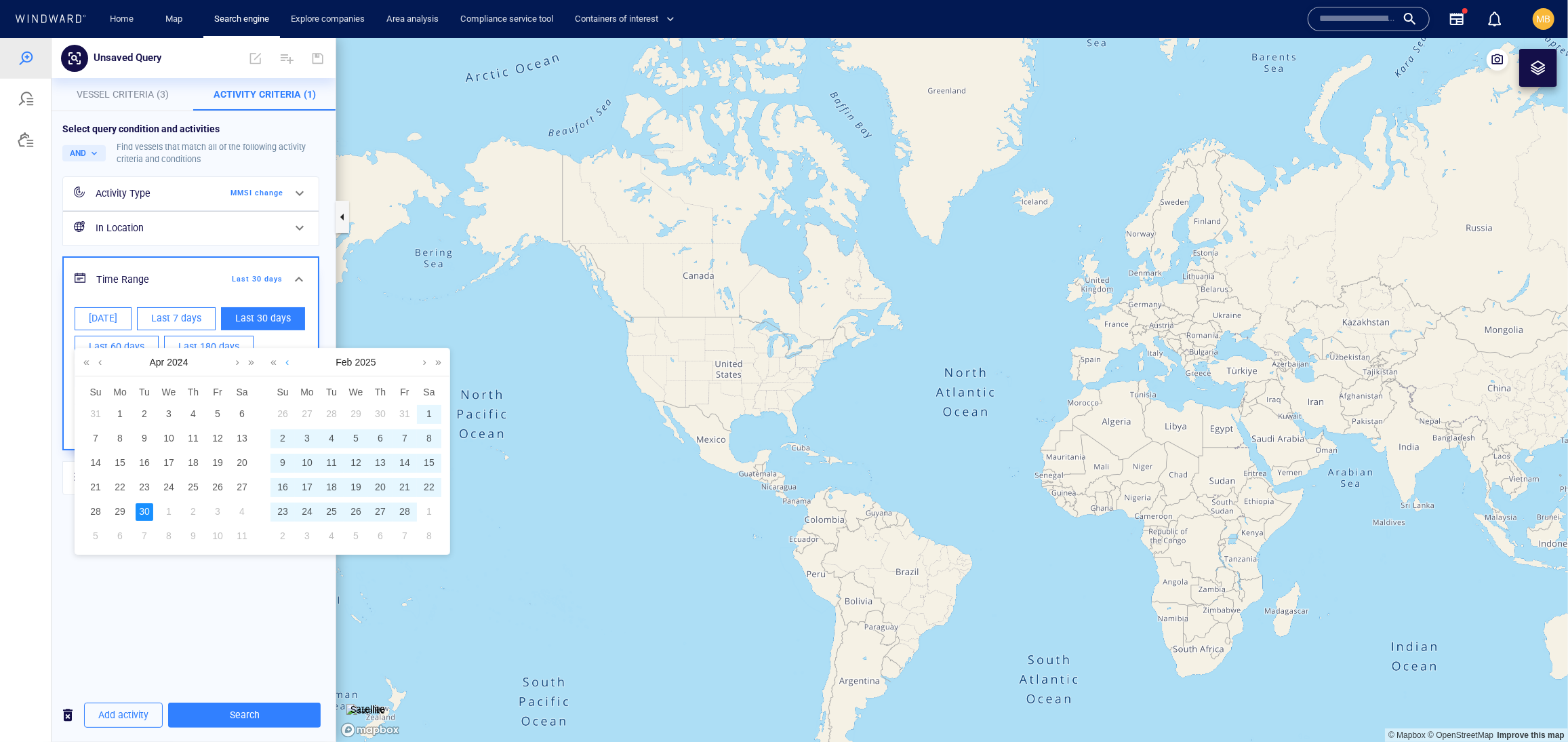
click at [291, 366] on link at bounding box center [287, 361] width 10 height 27
click at [421, 367] on link at bounding box center [425, 361] width 10 height 27
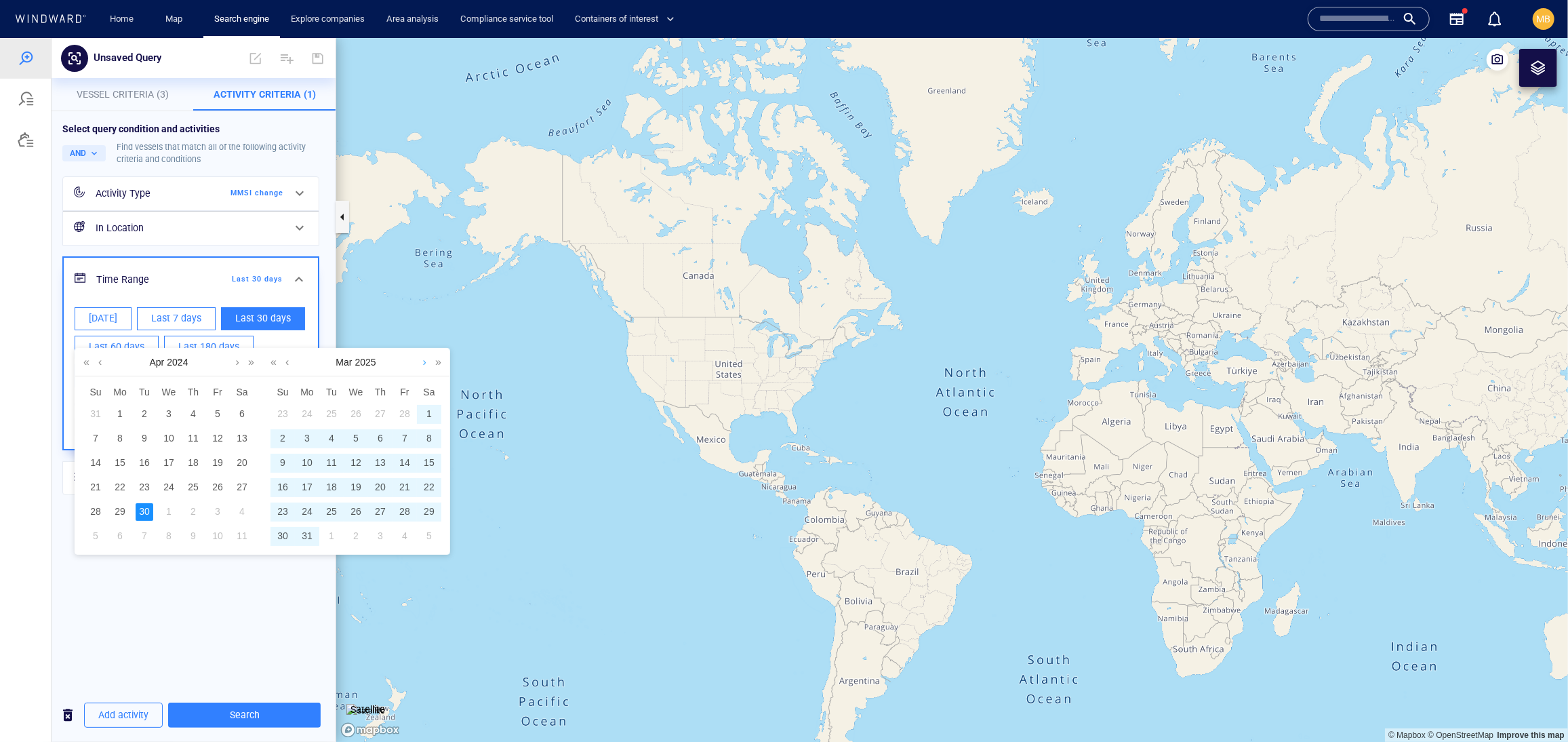
click at [421, 367] on link at bounding box center [425, 361] width 10 height 27
click at [286, 368] on link at bounding box center [287, 361] width 10 height 27
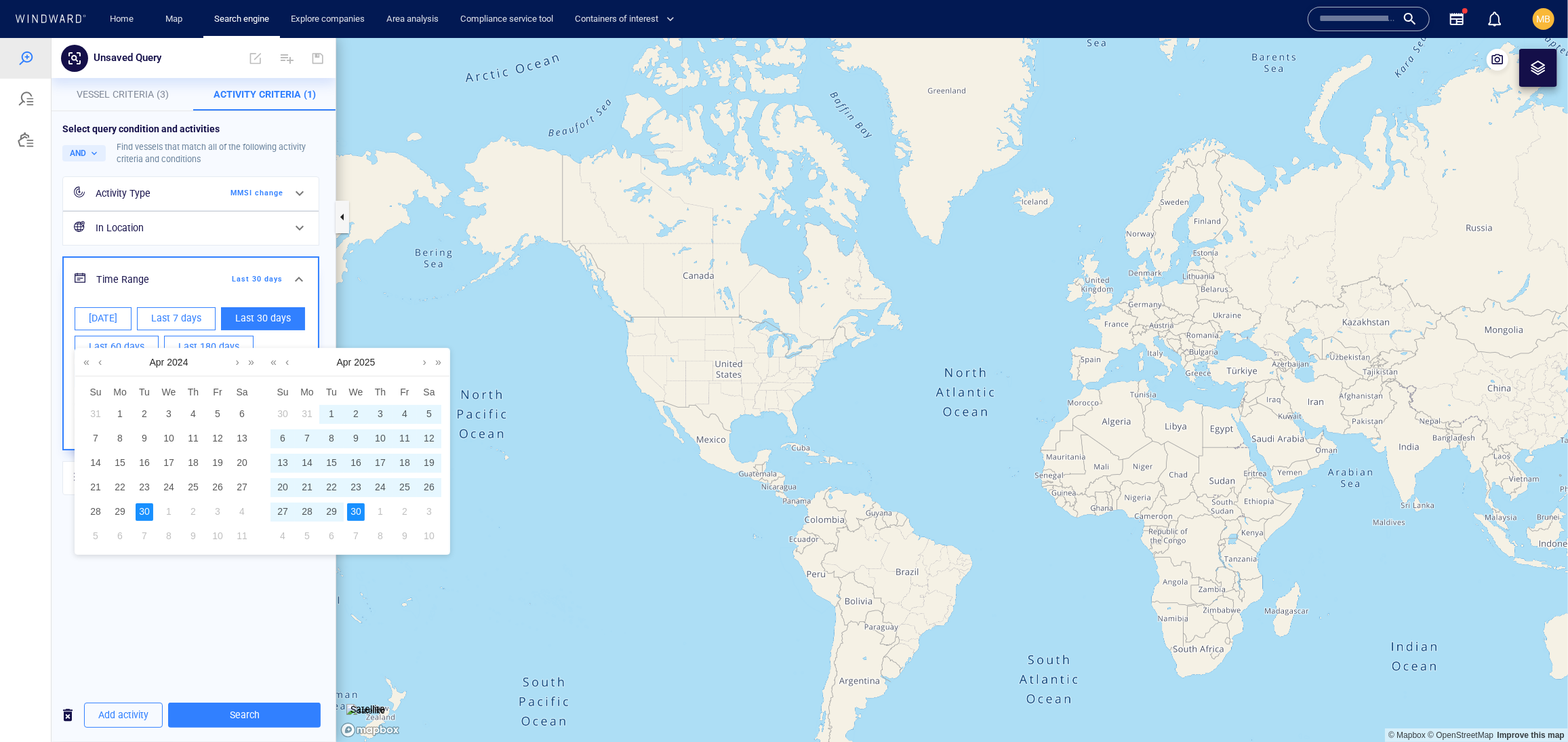
click at [355, 518] on div "30" at bounding box center [355, 511] width 18 height 18
type input "**********"
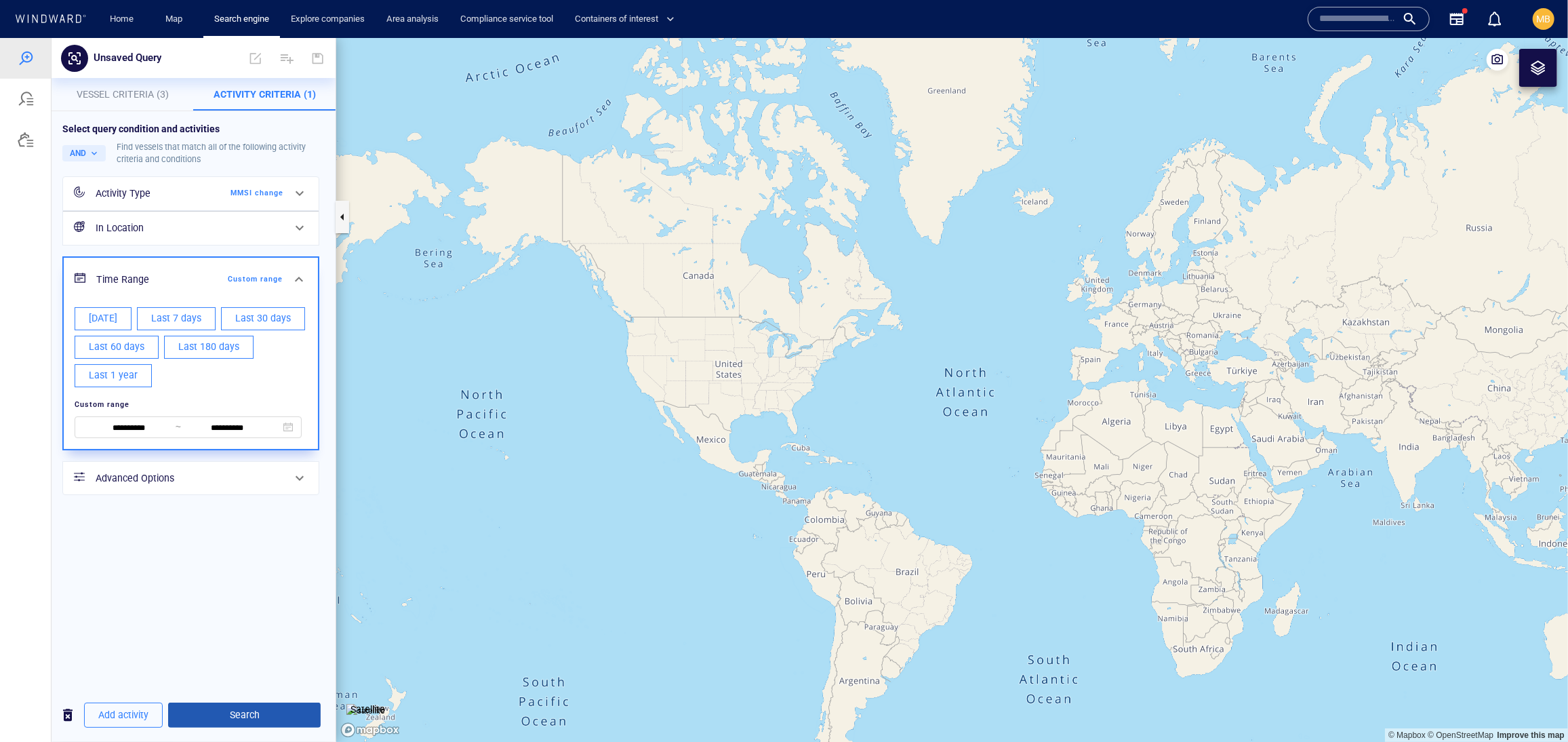
click at [261, 716] on span "Search" at bounding box center [244, 714] width 131 height 17
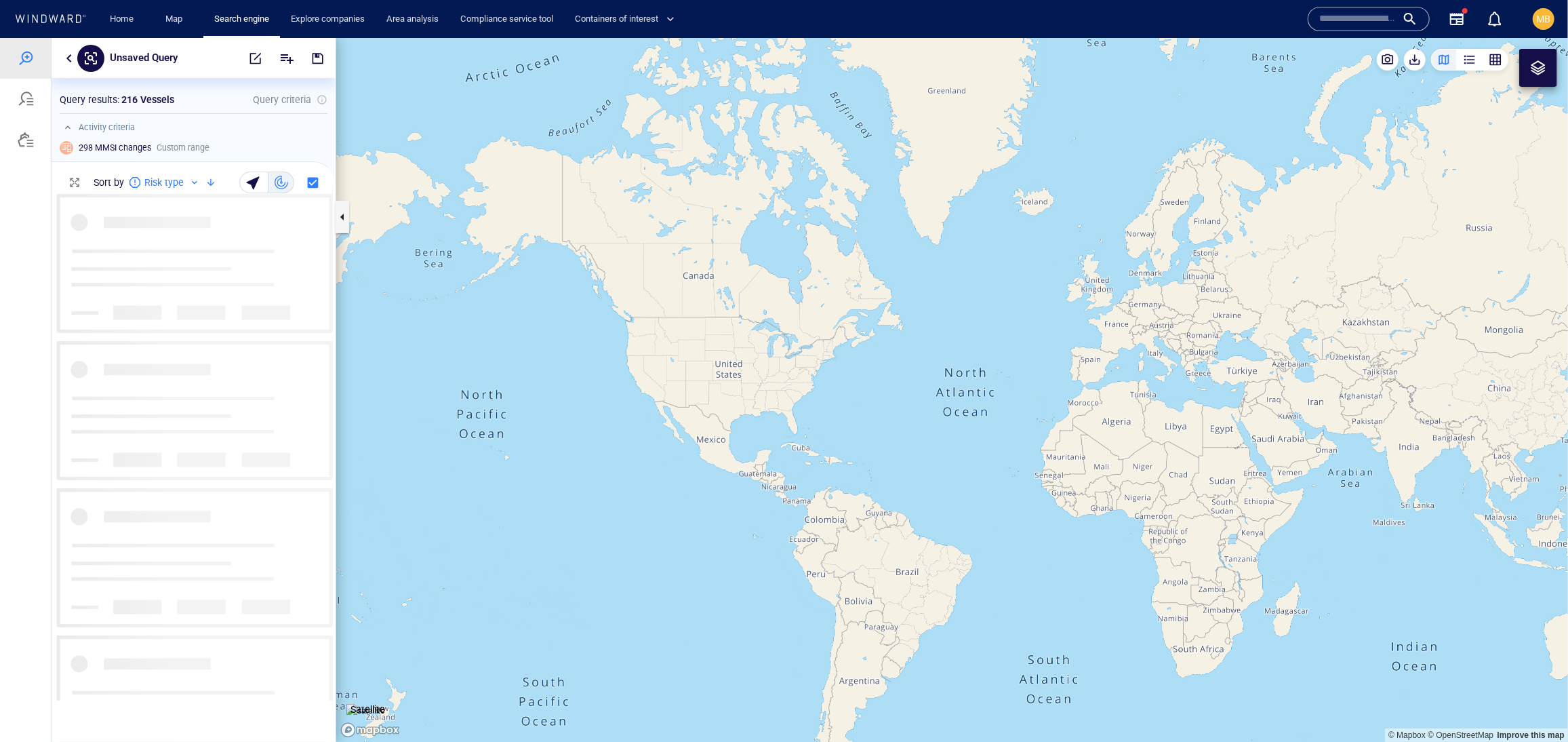
scroll to position [1, 1]
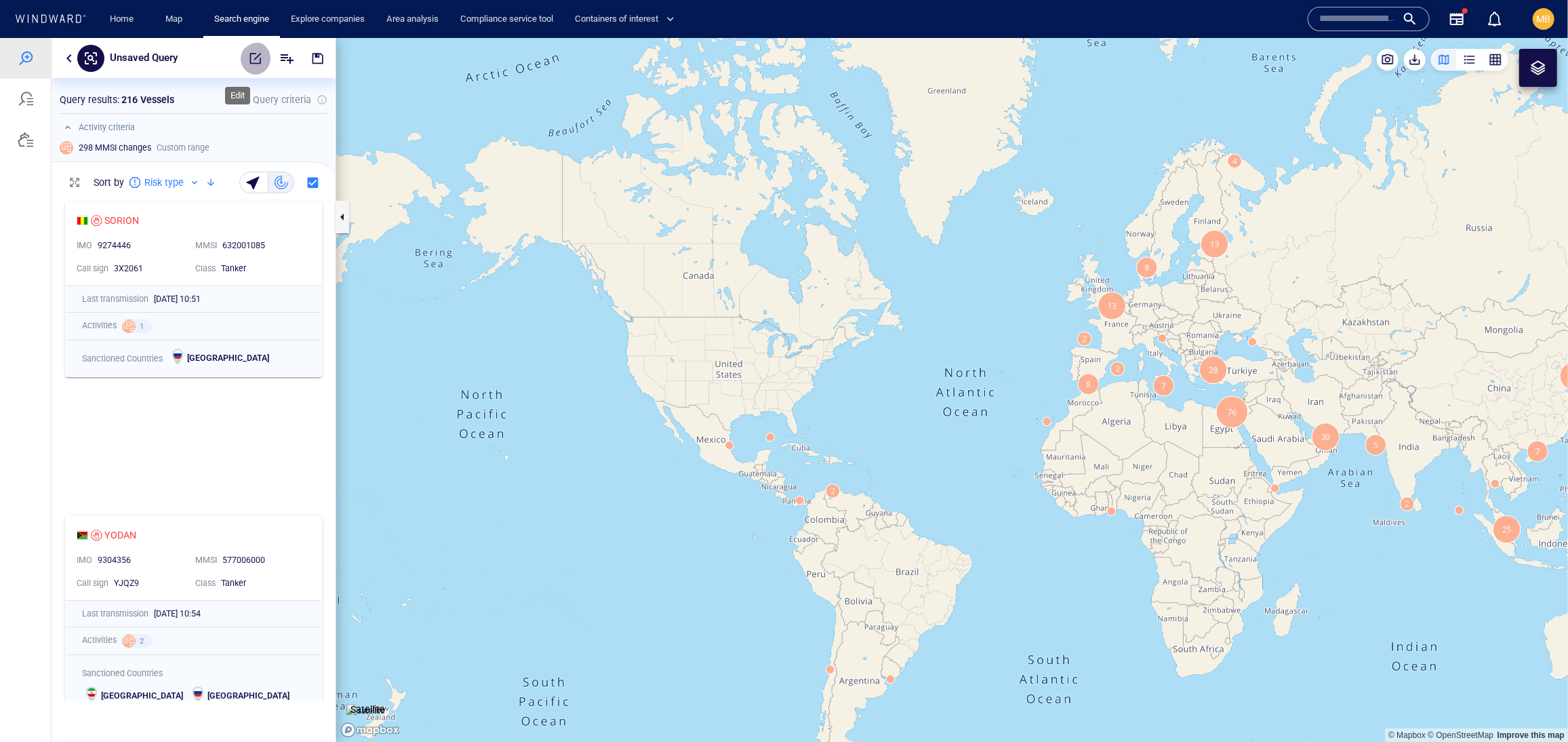
click at [249, 54] on span "button" at bounding box center [255, 58] width 13 height 14
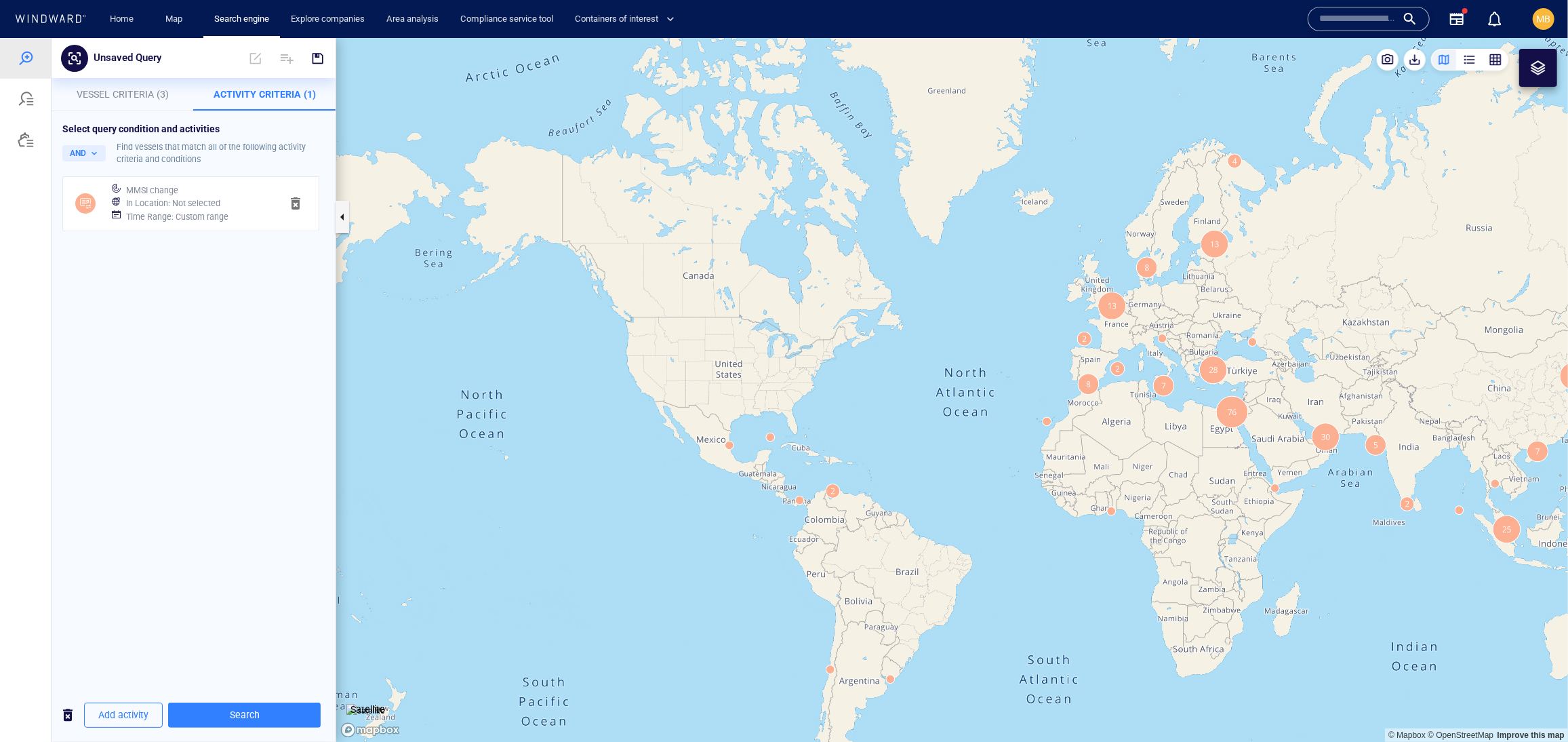
click at [176, 642] on div "Select query condition and activities AND Find vessels that match all of the fo…" at bounding box center [194, 399] width 284 height 577
click at [163, 92] on span "Vessel Criteria (3)" at bounding box center [123, 93] width 92 height 11
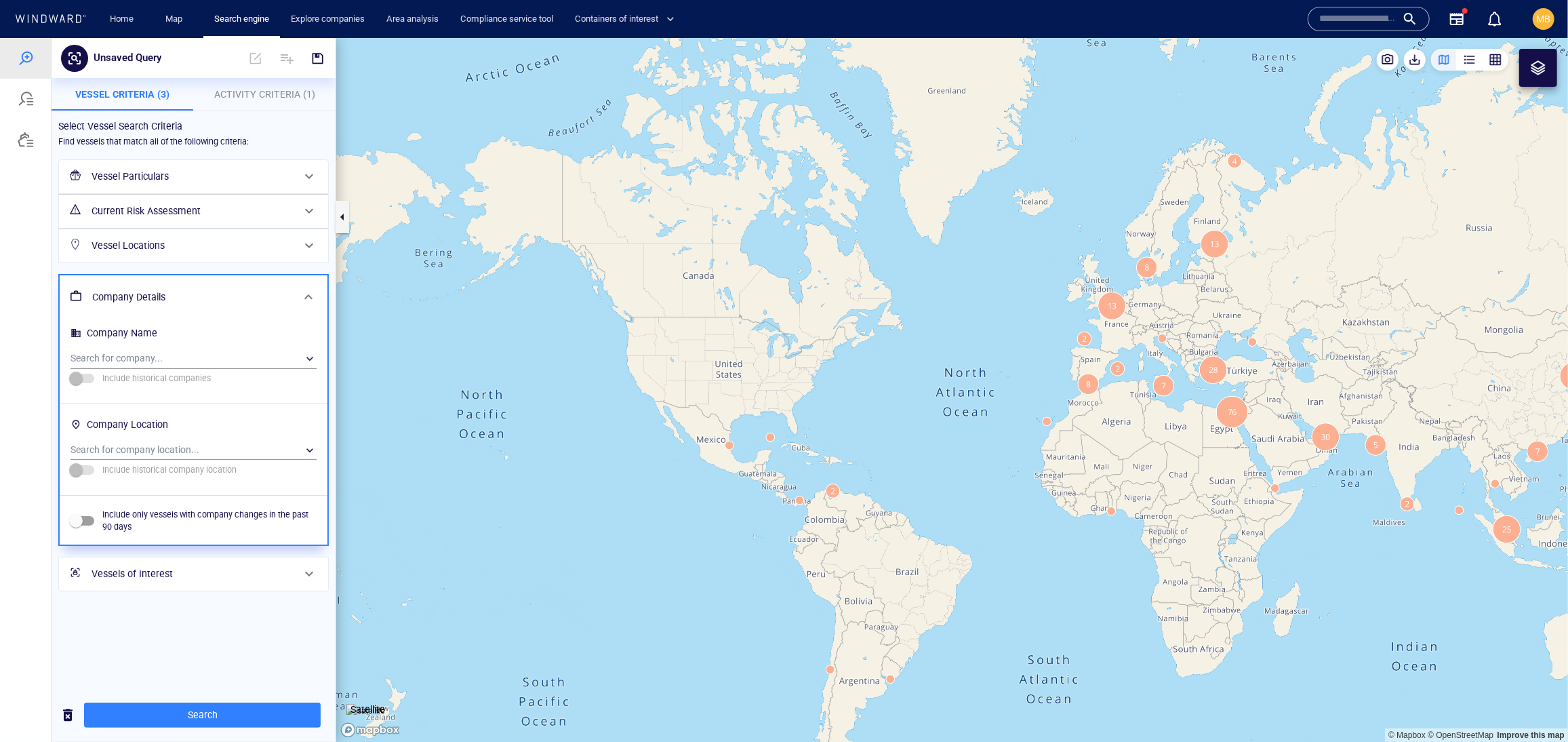
scroll to position [0, 0]
click at [234, 460] on div "​" at bounding box center [193, 449] width 246 height 21
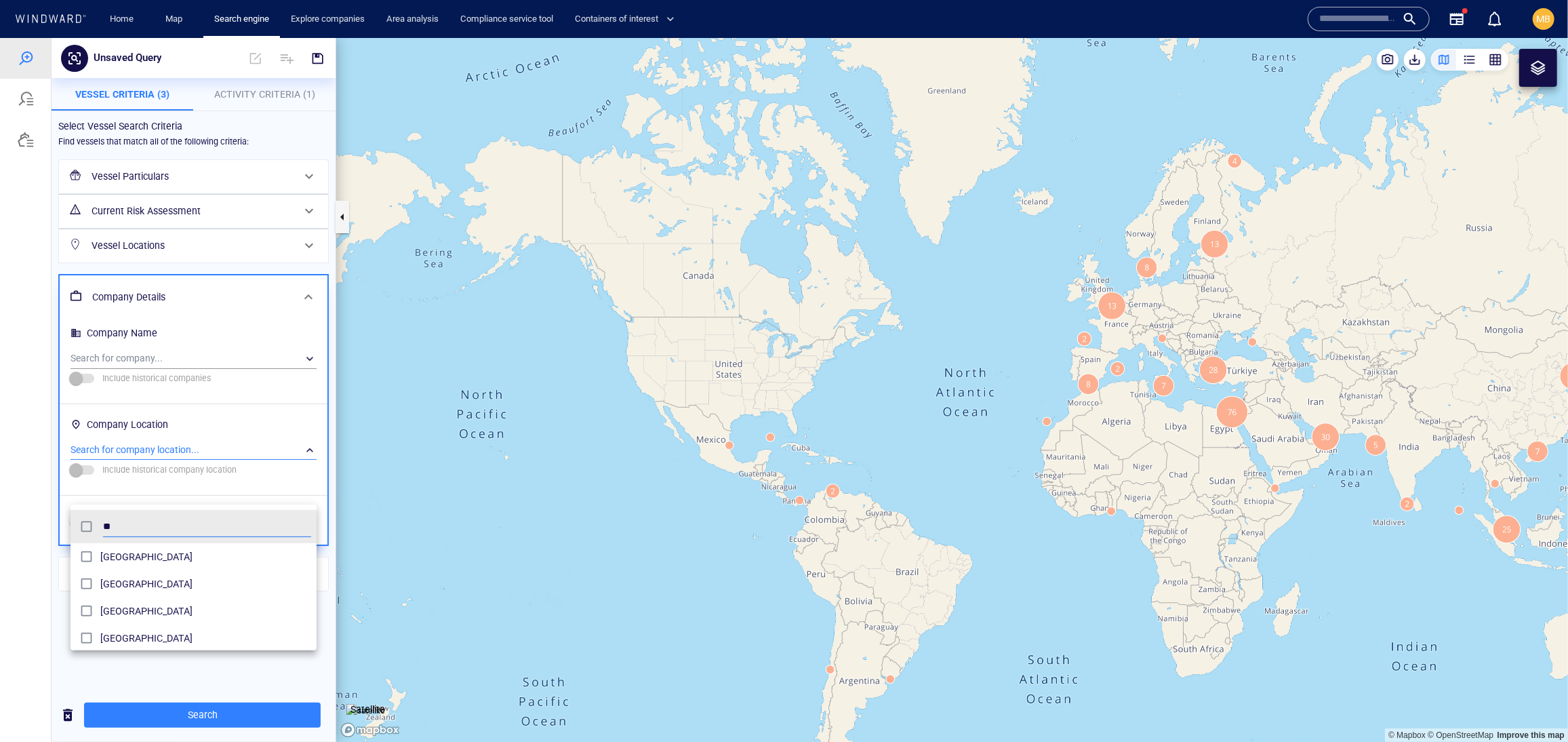
type input "*"
type input "****"
drag, startPoint x: 103, startPoint y: 567, endPoint x: 224, endPoint y: 714, distance: 190.4
click at [224, 714] on div at bounding box center [784, 389] width 1568 height 704
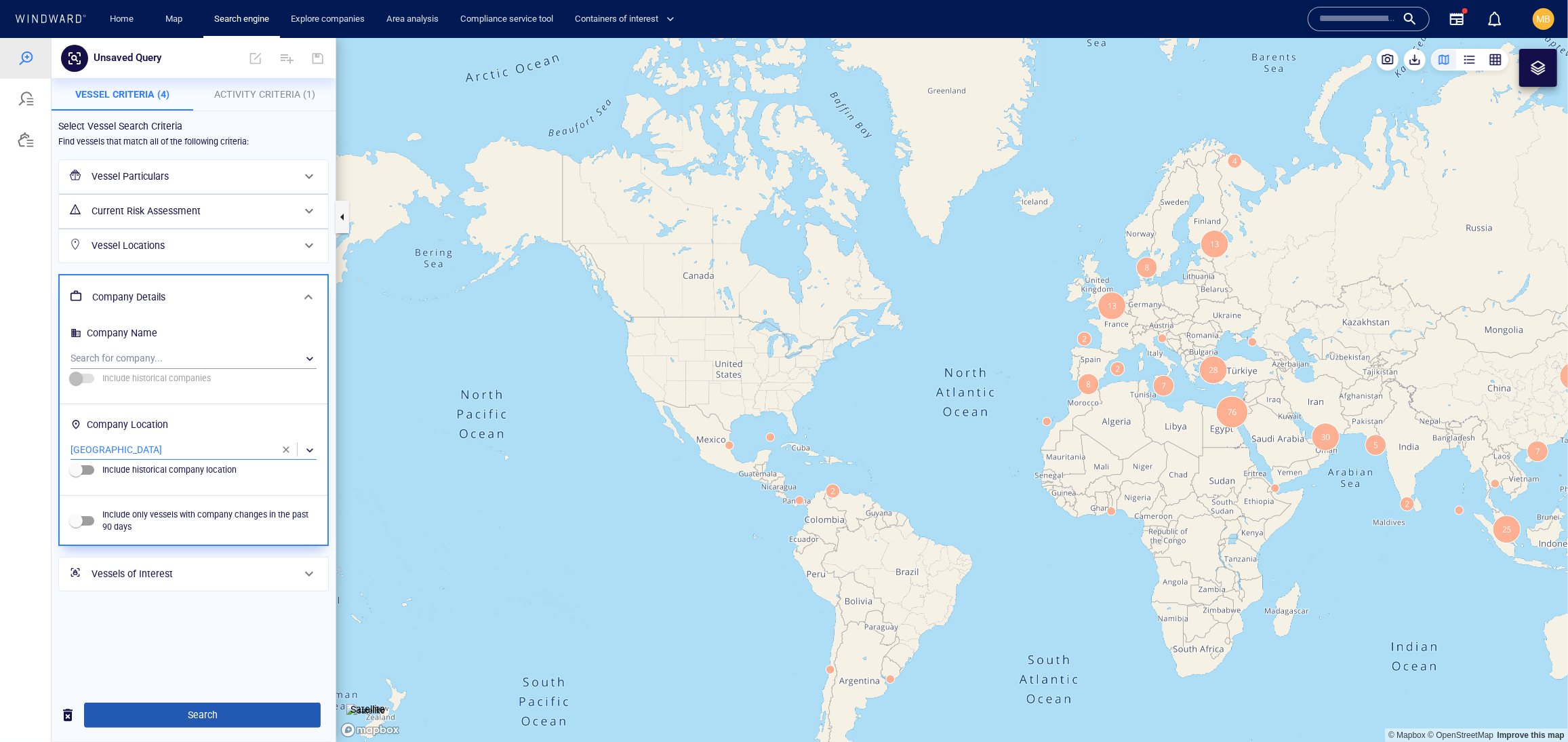
click at [224, 714] on span "Search" at bounding box center [202, 714] width 215 height 17
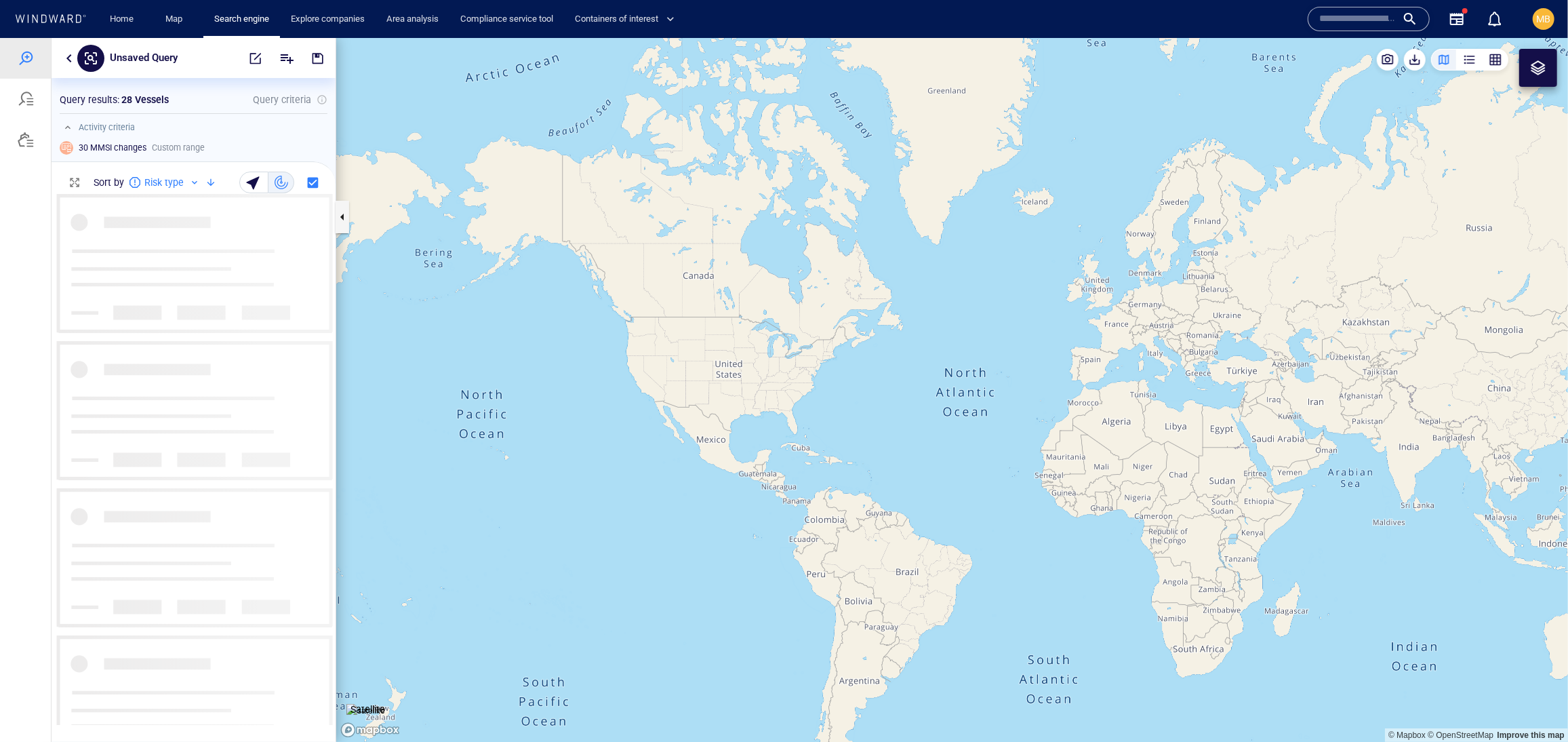
scroll to position [1, 1]
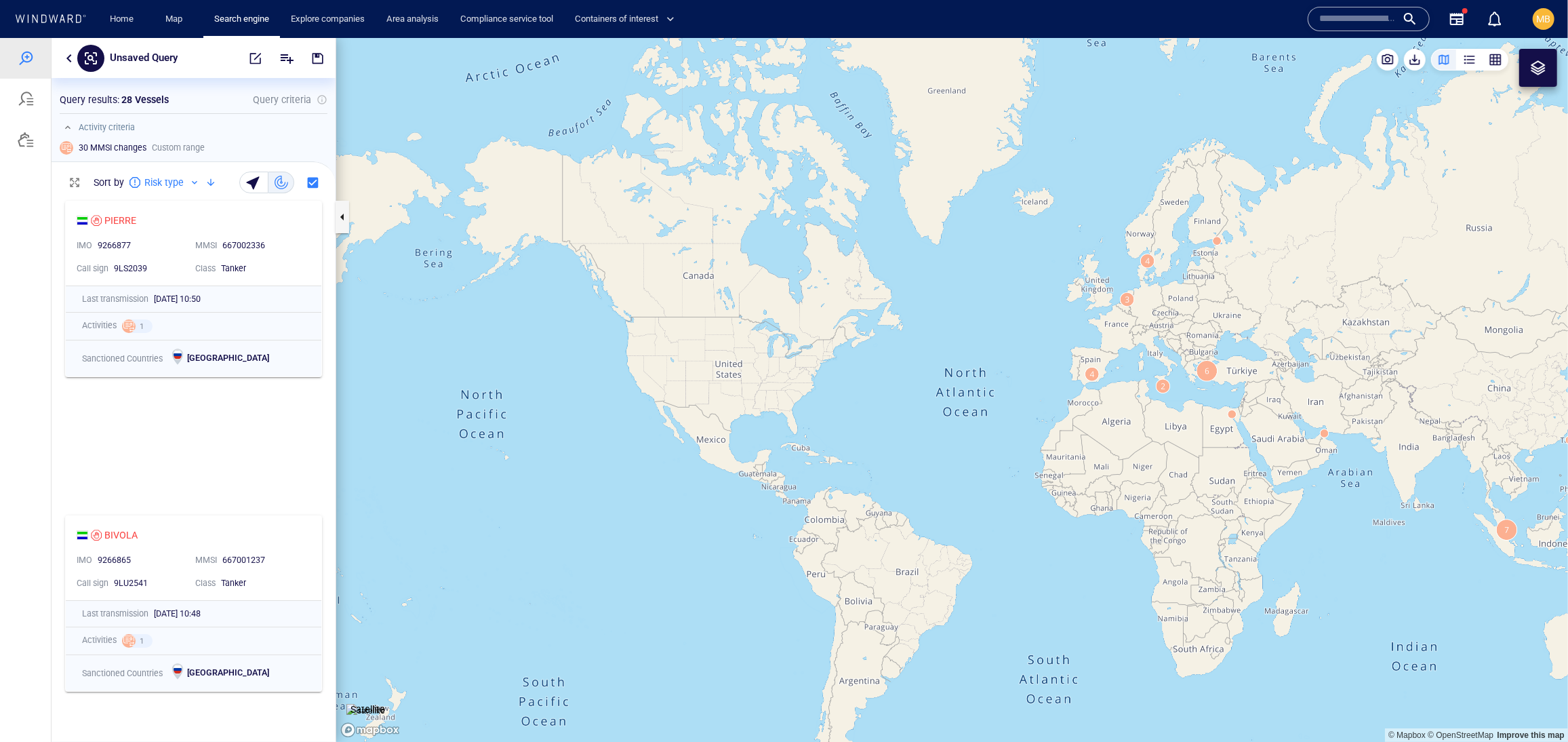
drag, startPoint x: 896, startPoint y: 397, endPoint x: 700, endPoint y: 419, distance: 197.2
click at [701, 417] on canvas "Map" at bounding box center [952, 389] width 1232 height 704
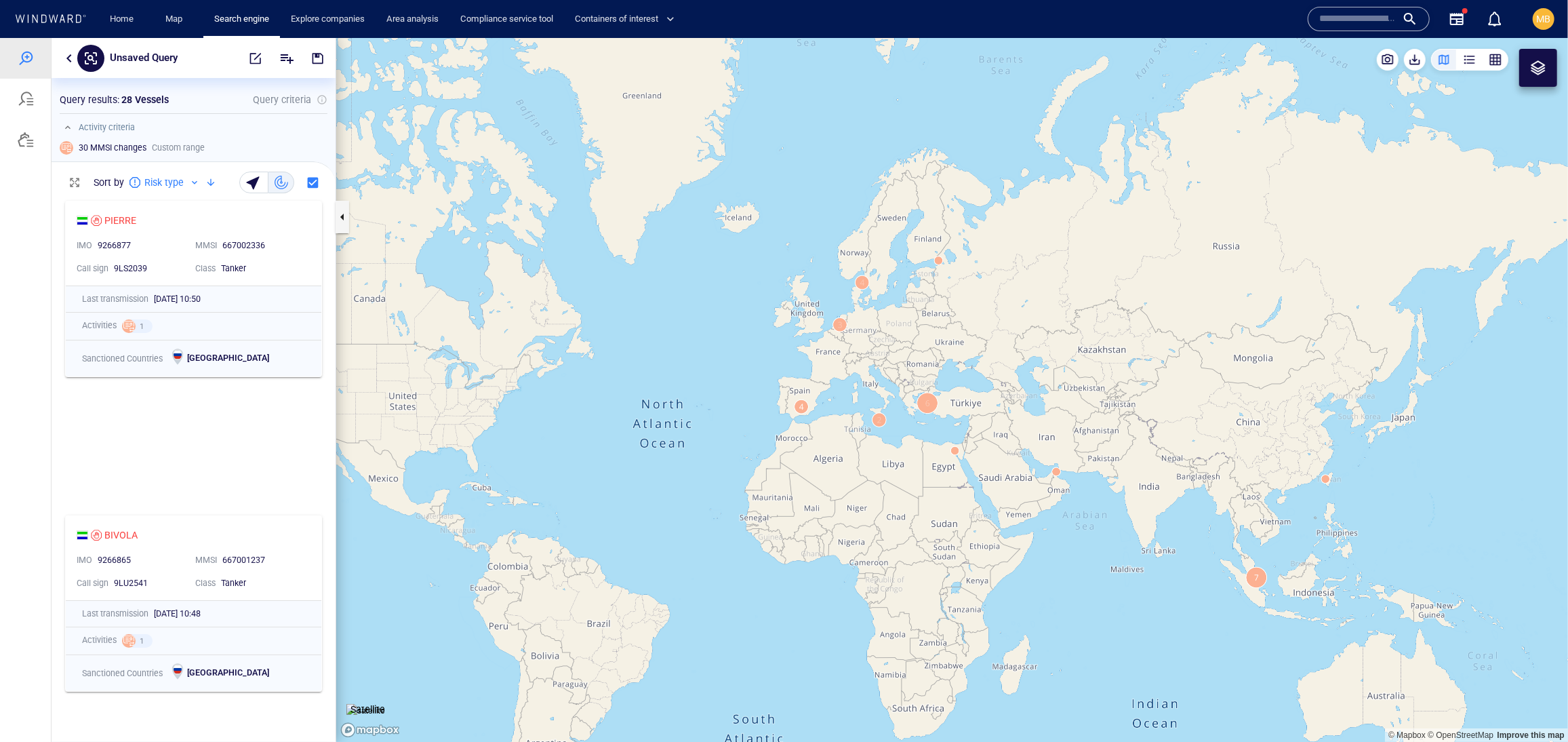
drag, startPoint x: 1021, startPoint y: 259, endPoint x: 870, endPoint y: 277, distance: 152.1
click at [870, 277] on canvas "Map" at bounding box center [952, 389] width 1232 height 704
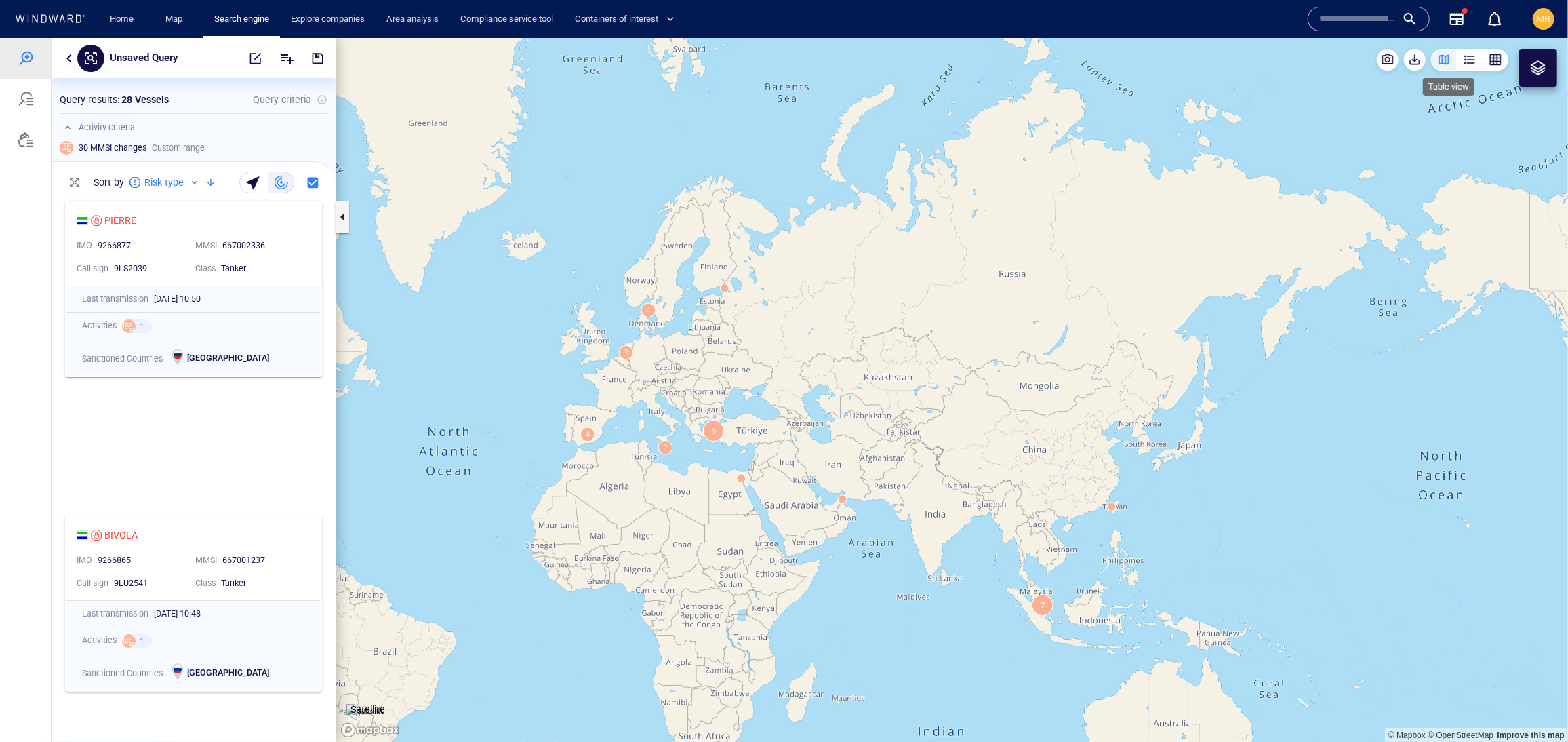
click at [1321, 59] on div "button" at bounding box center [1469, 58] width 13 height 14
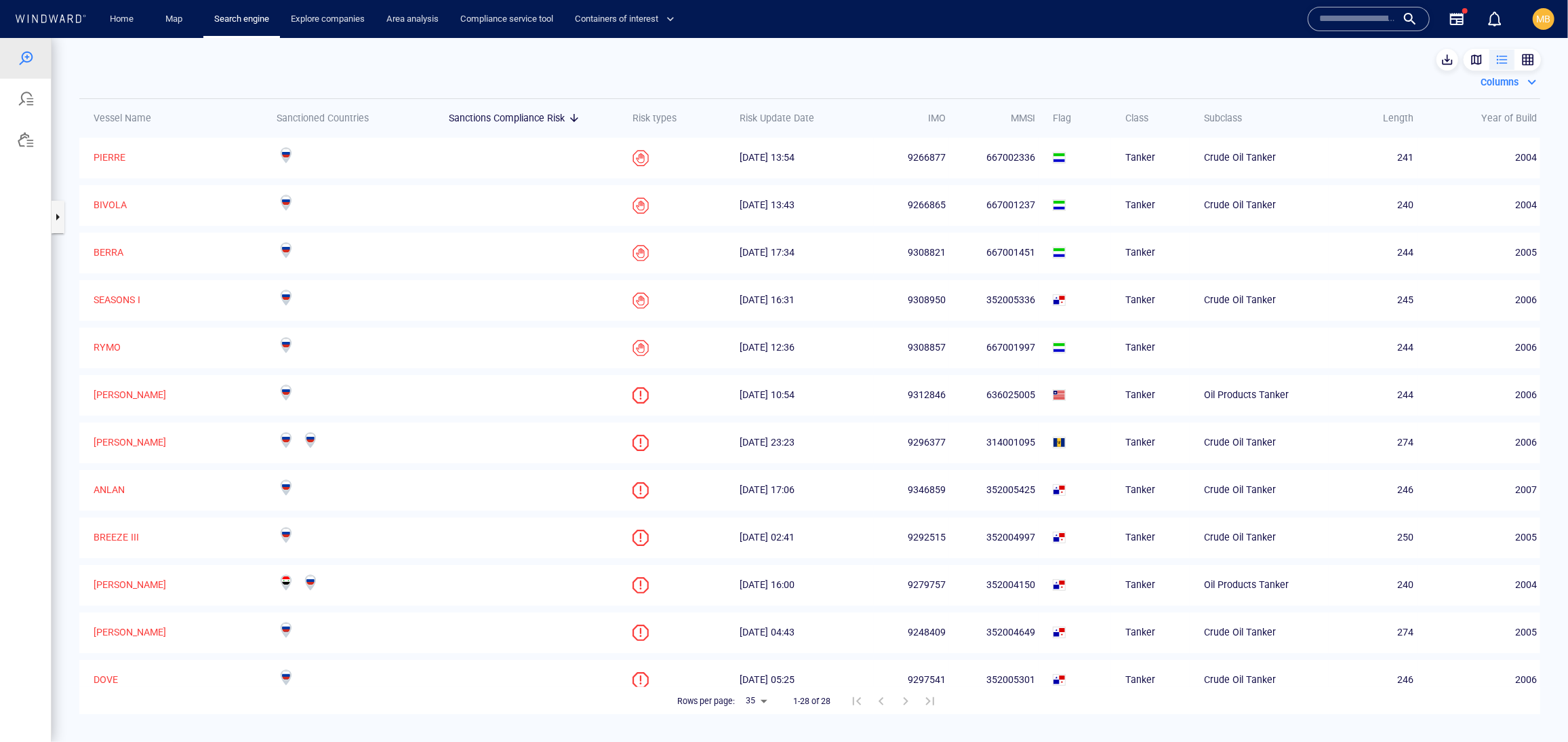
scroll to position [0, 0]
click at [1321, 60] on span "button" at bounding box center [1447, 58] width 13 height 14
click at [1321, 60] on div at bounding box center [784, 389] width 1568 height 704
click at [1321, 62] on span "button" at bounding box center [1447, 58] width 13 height 14
click at [1321, 127] on div "CSV" at bounding box center [1391, 123] width 23 height 22
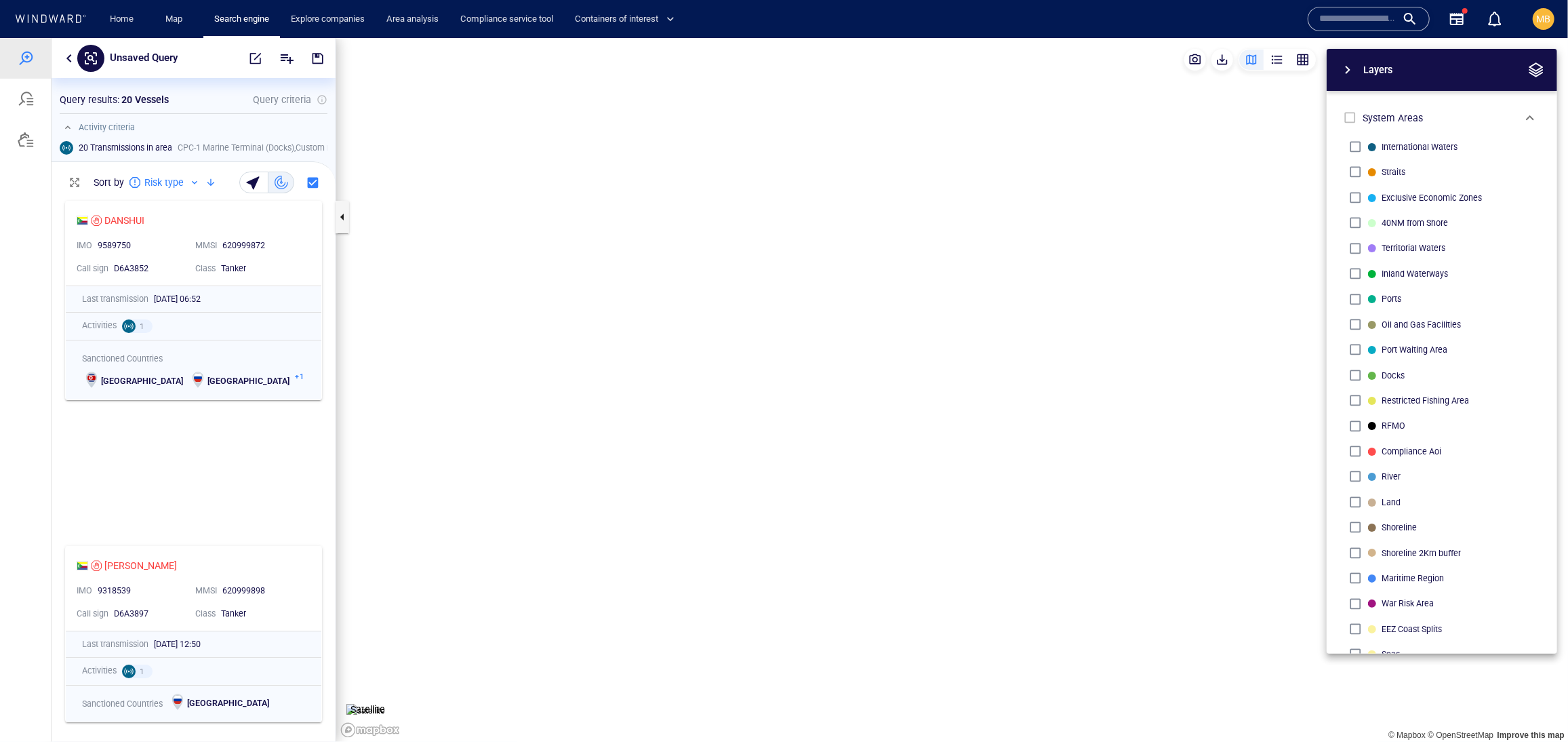
scroll to position [462, 0]
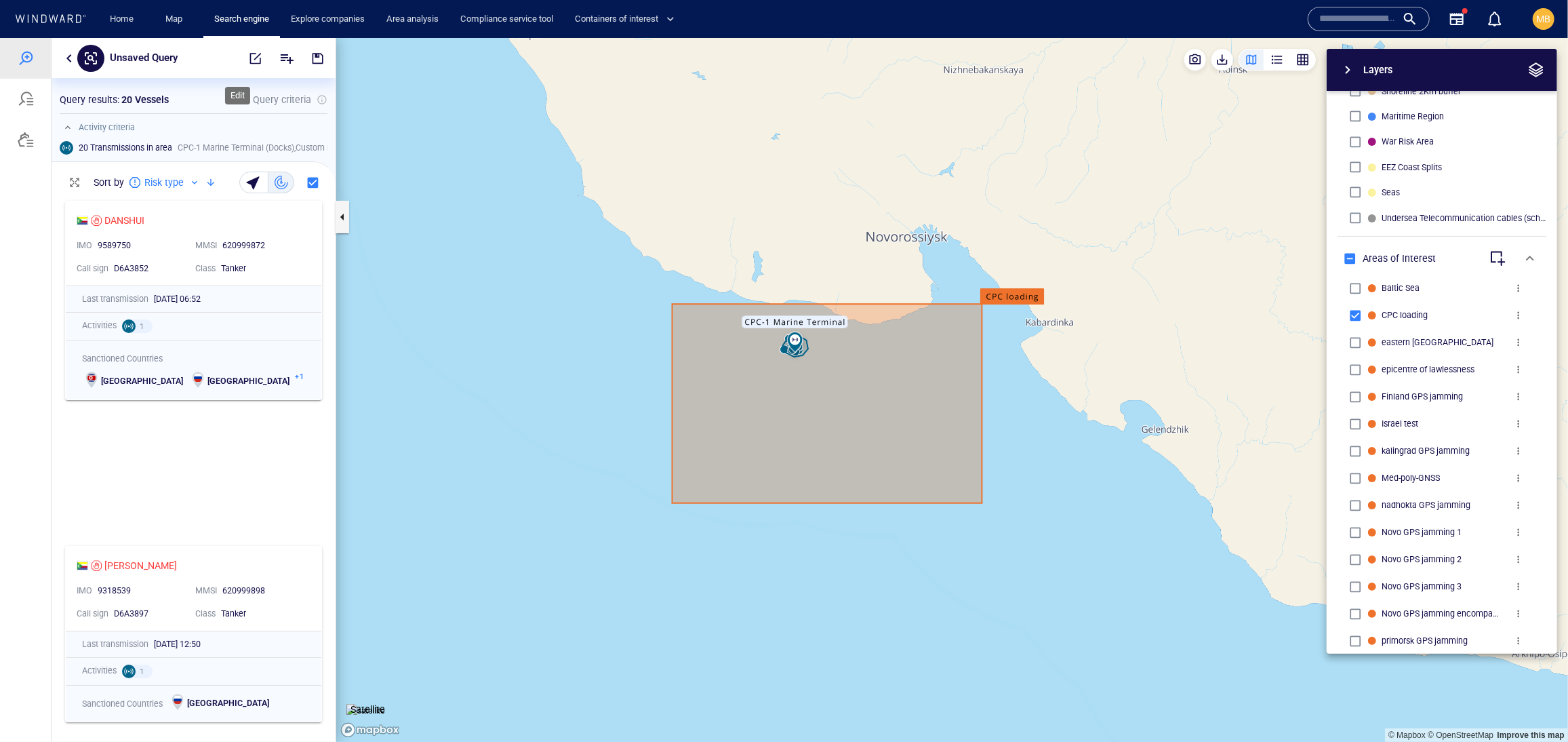
click at [249, 59] on span "button" at bounding box center [255, 58] width 13 height 14
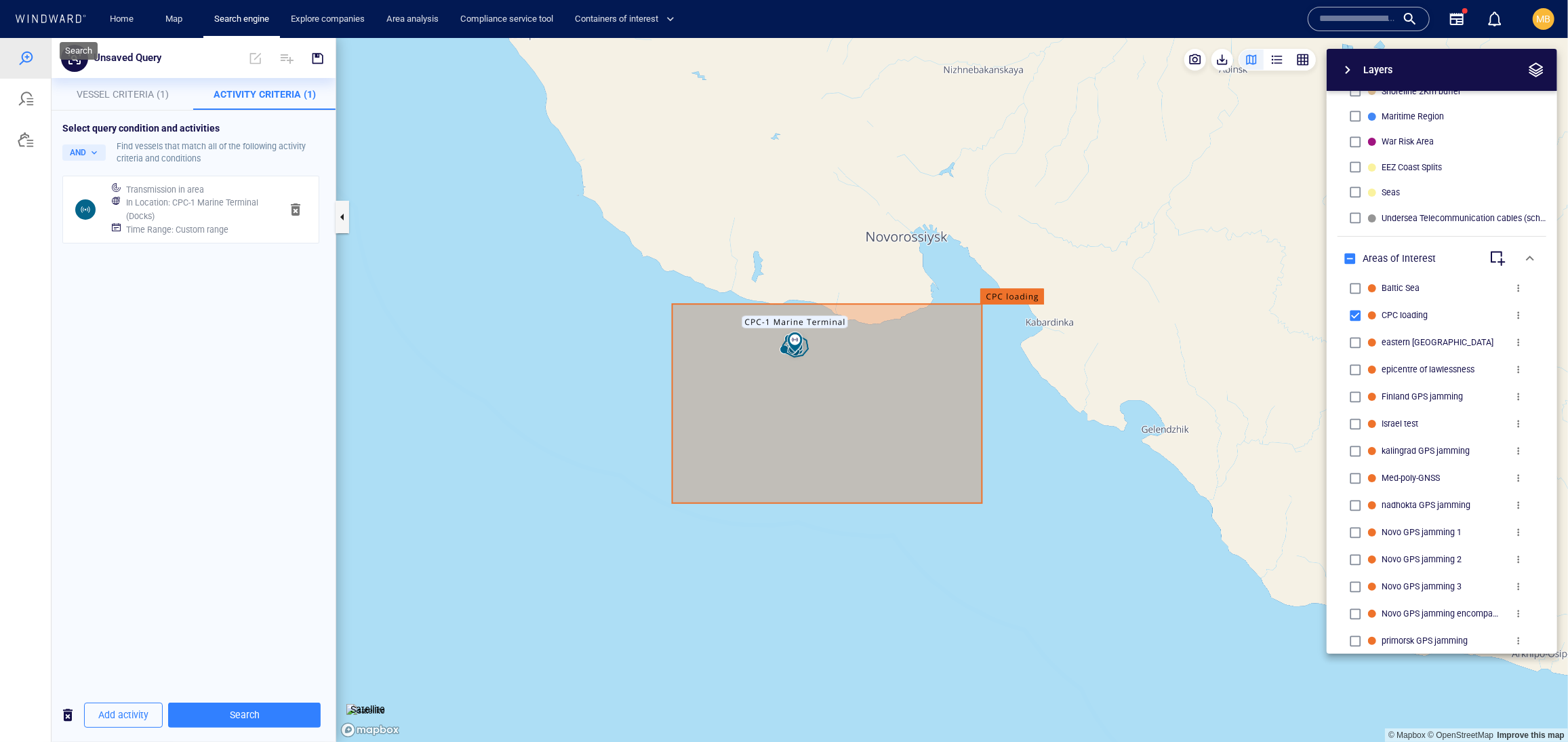
click at [26, 60] on div at bounding box center [26, 58] width 16 height 16
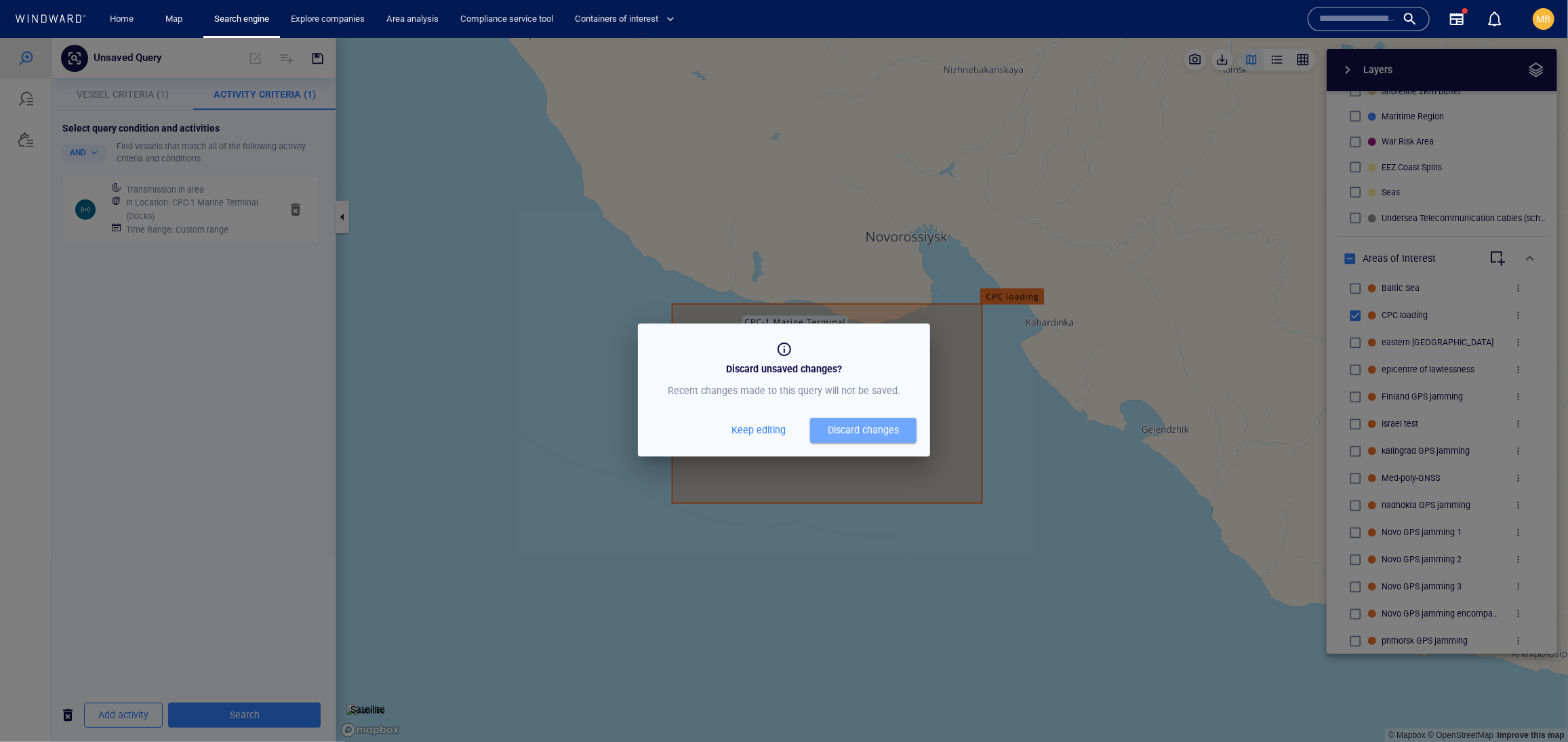
click at [831, 438] on div "Discard changes" at bounding box center [863, 429] width 71 height 17
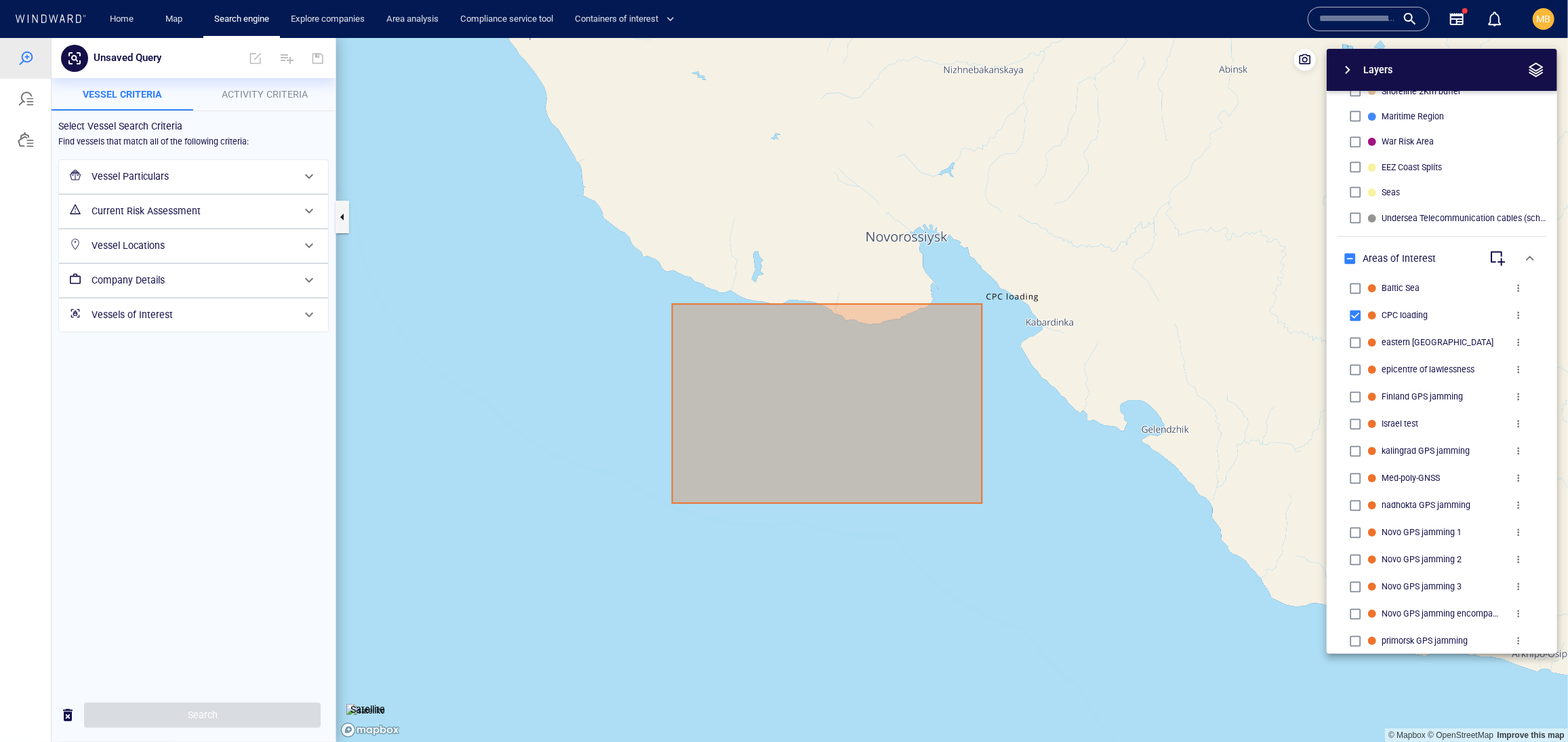
click at [1330, 25] on input "text" at bounding box center [1358, 18] width 77 height 21
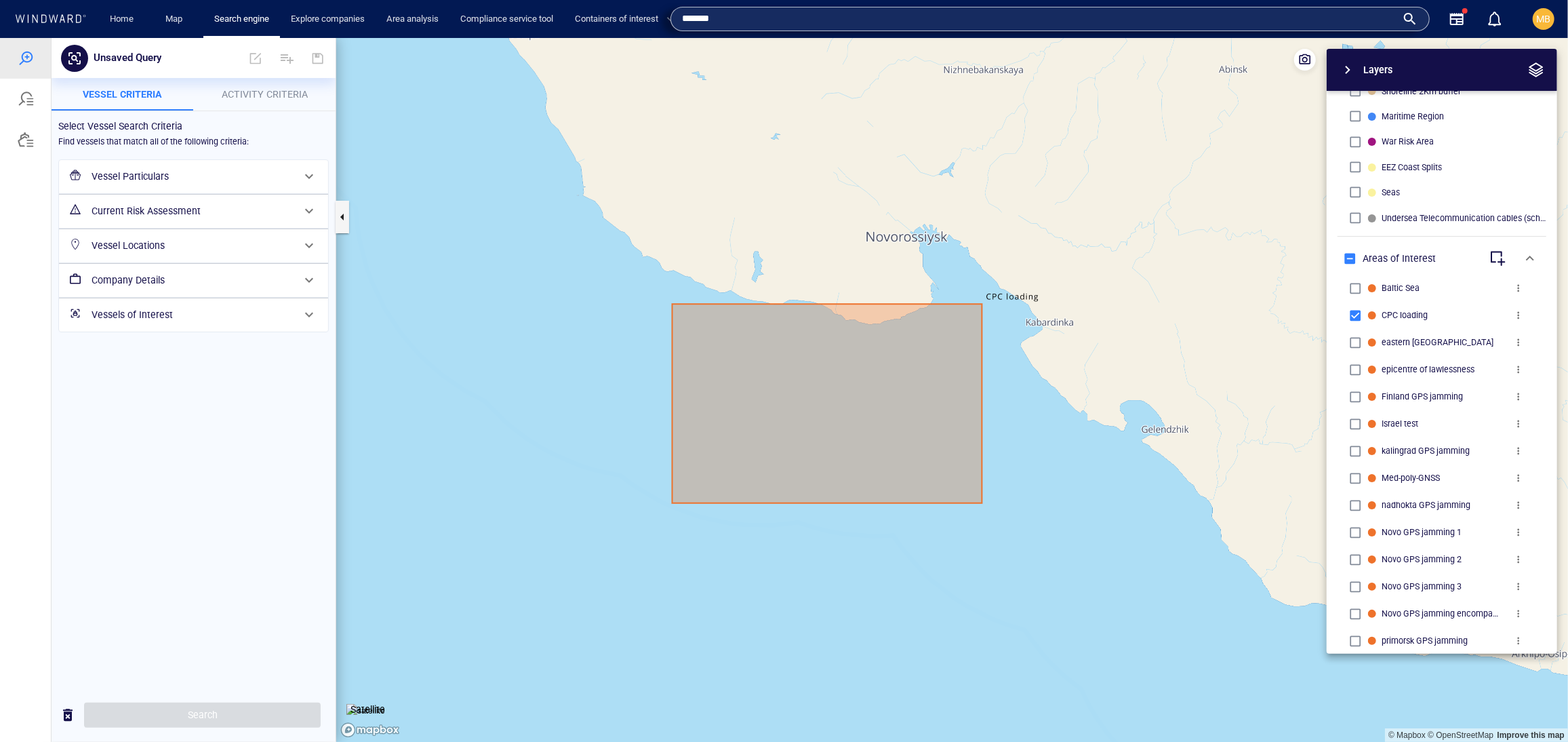
type input "*******"
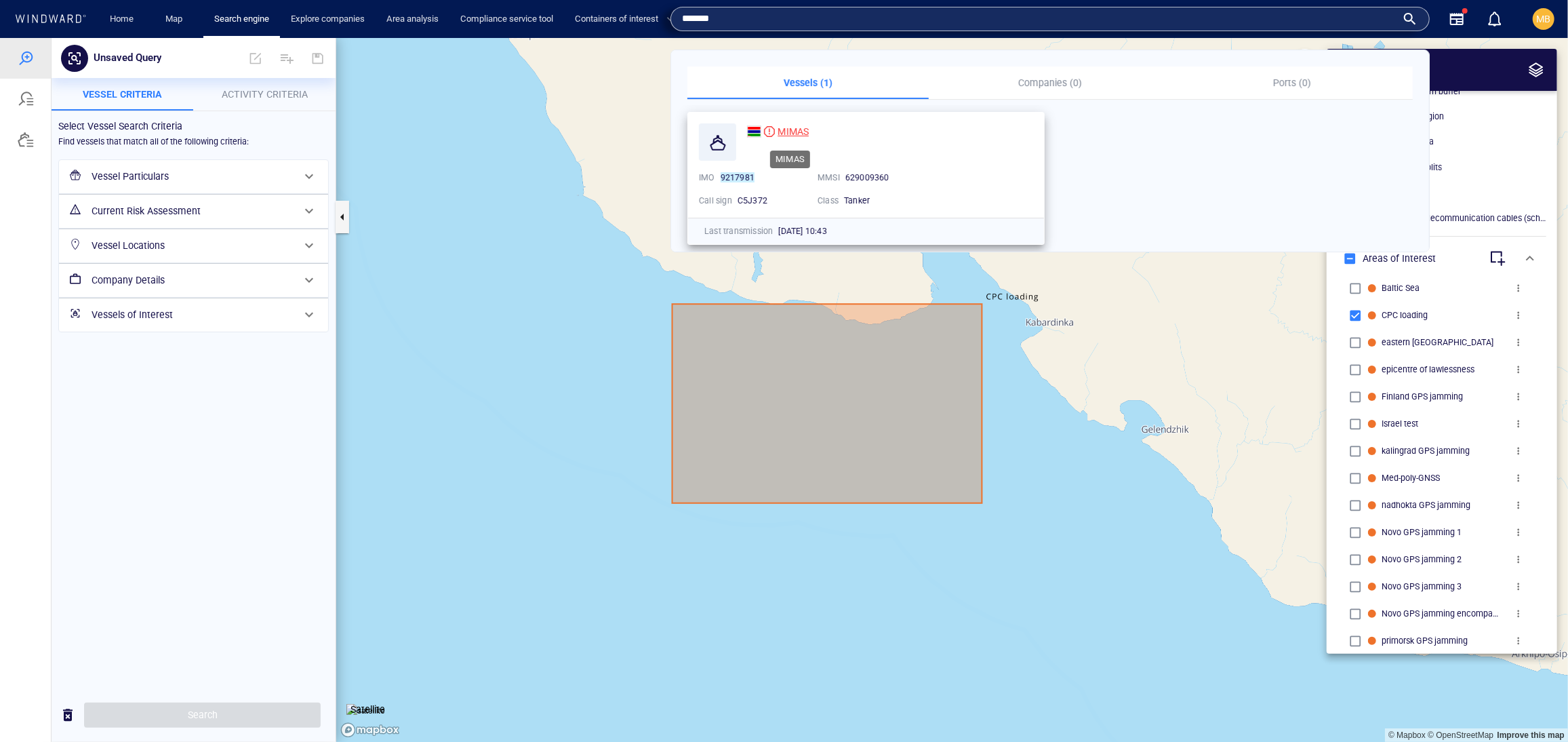
click at [806, 126] on span "MIMAS" at bounding box center [793, 131] width 31 height 11
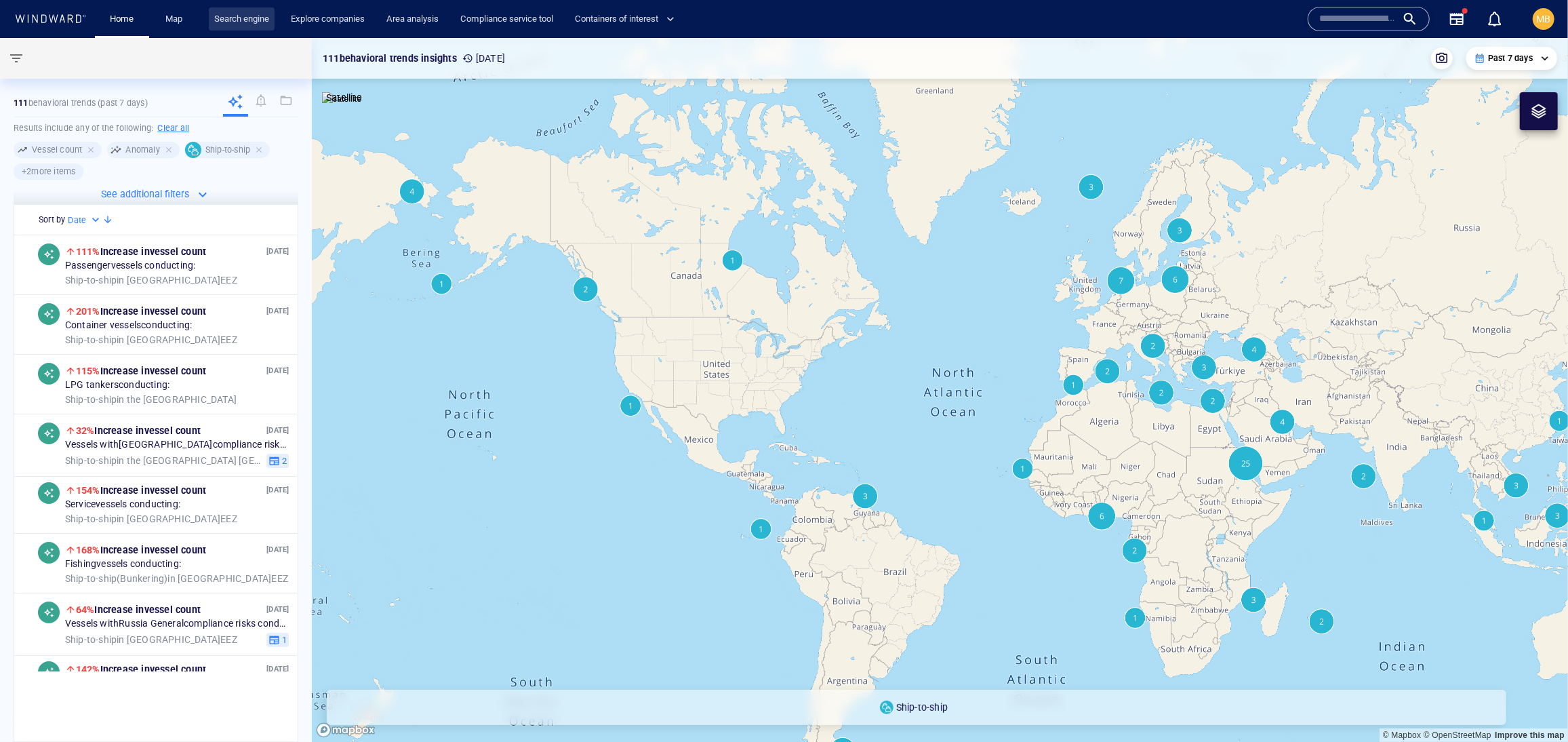
click at [274, 14] on link "Search engine" at bounding box center [242, 18] width 66 height 23
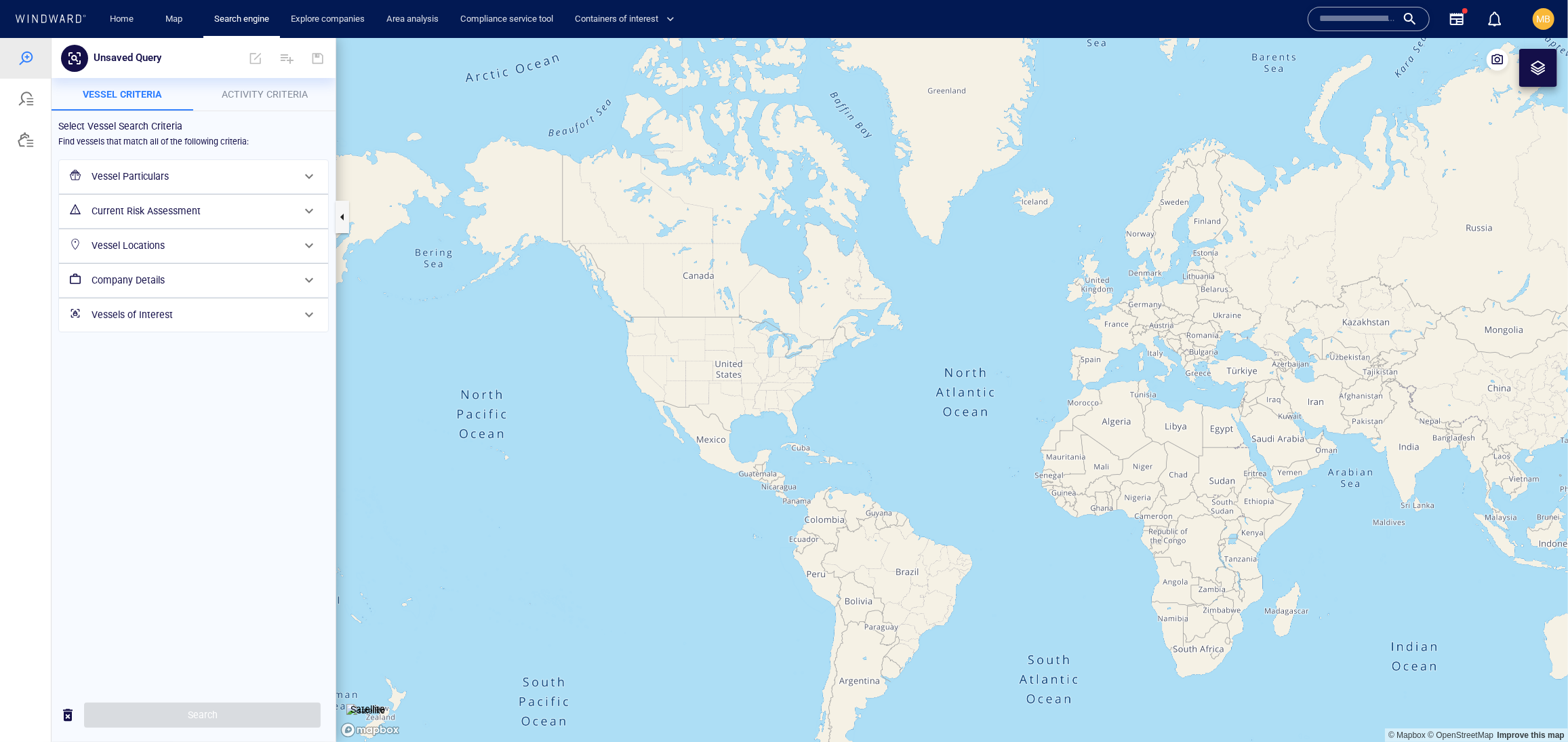
click at [199, 185] on h6 "Vessel Particulars" at bounding box center [192, 176] width 201 height 17
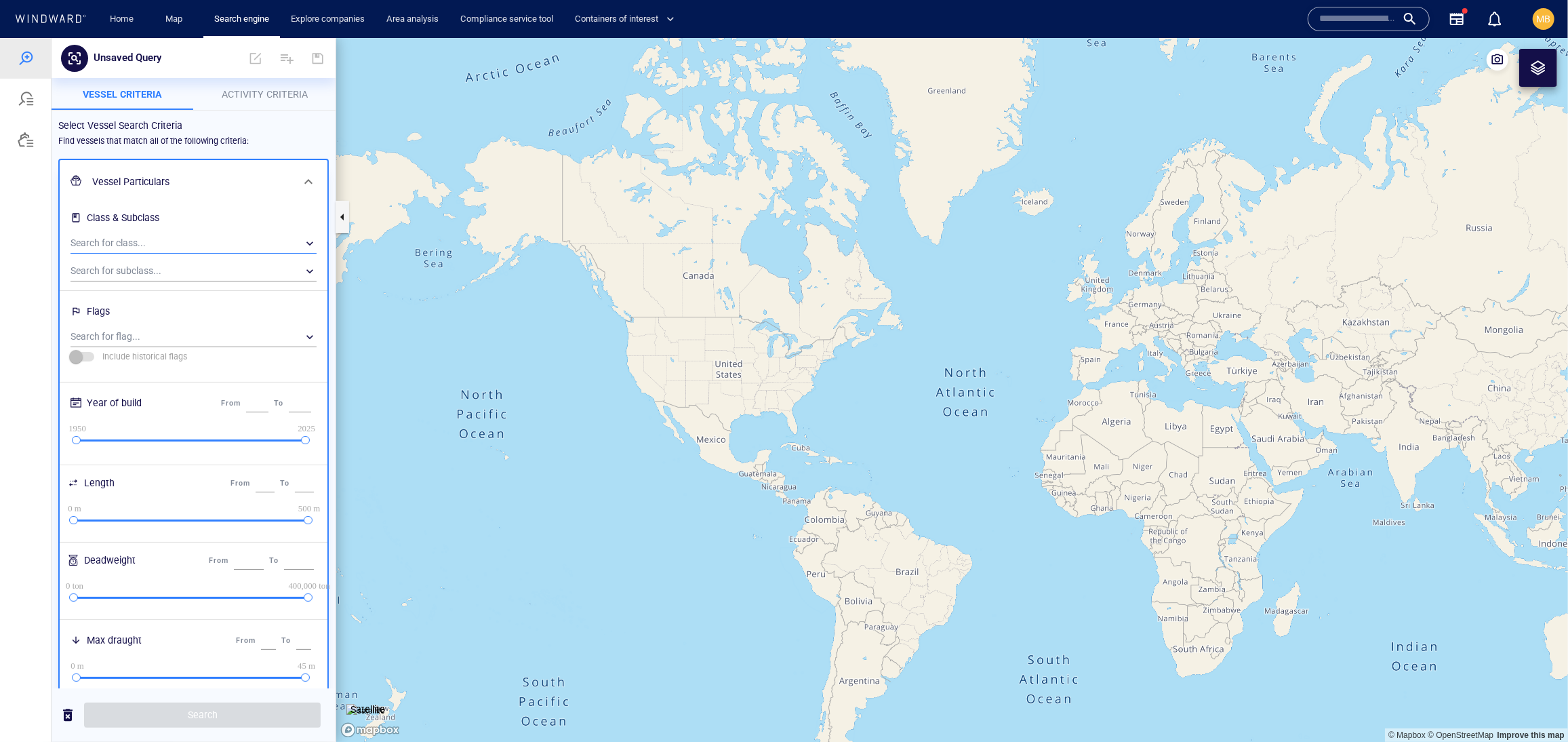
click at [193, 253] on div "​" at bounding box center [193, 242] width 246 height 21
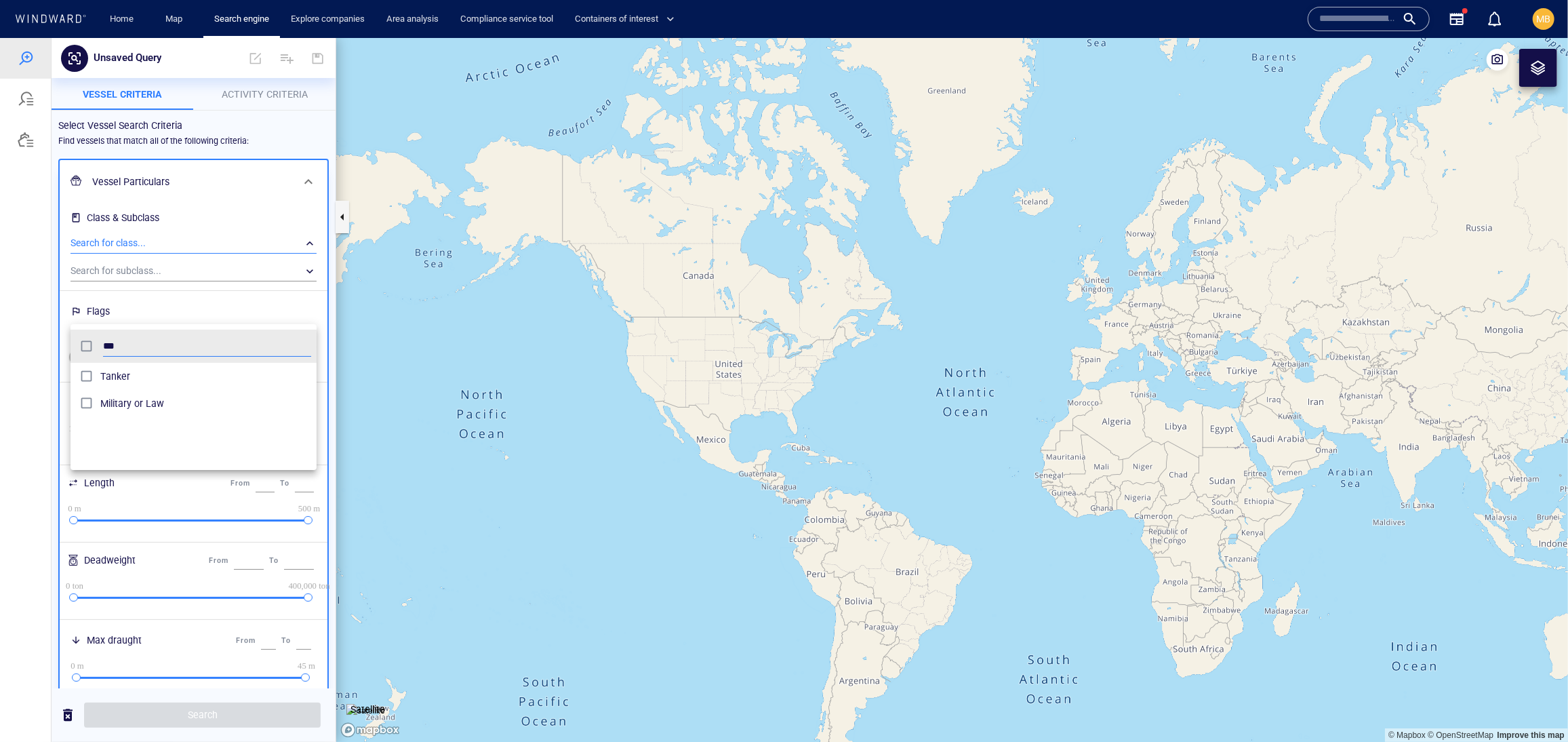
scroll to position [148, 247]
type input "******"
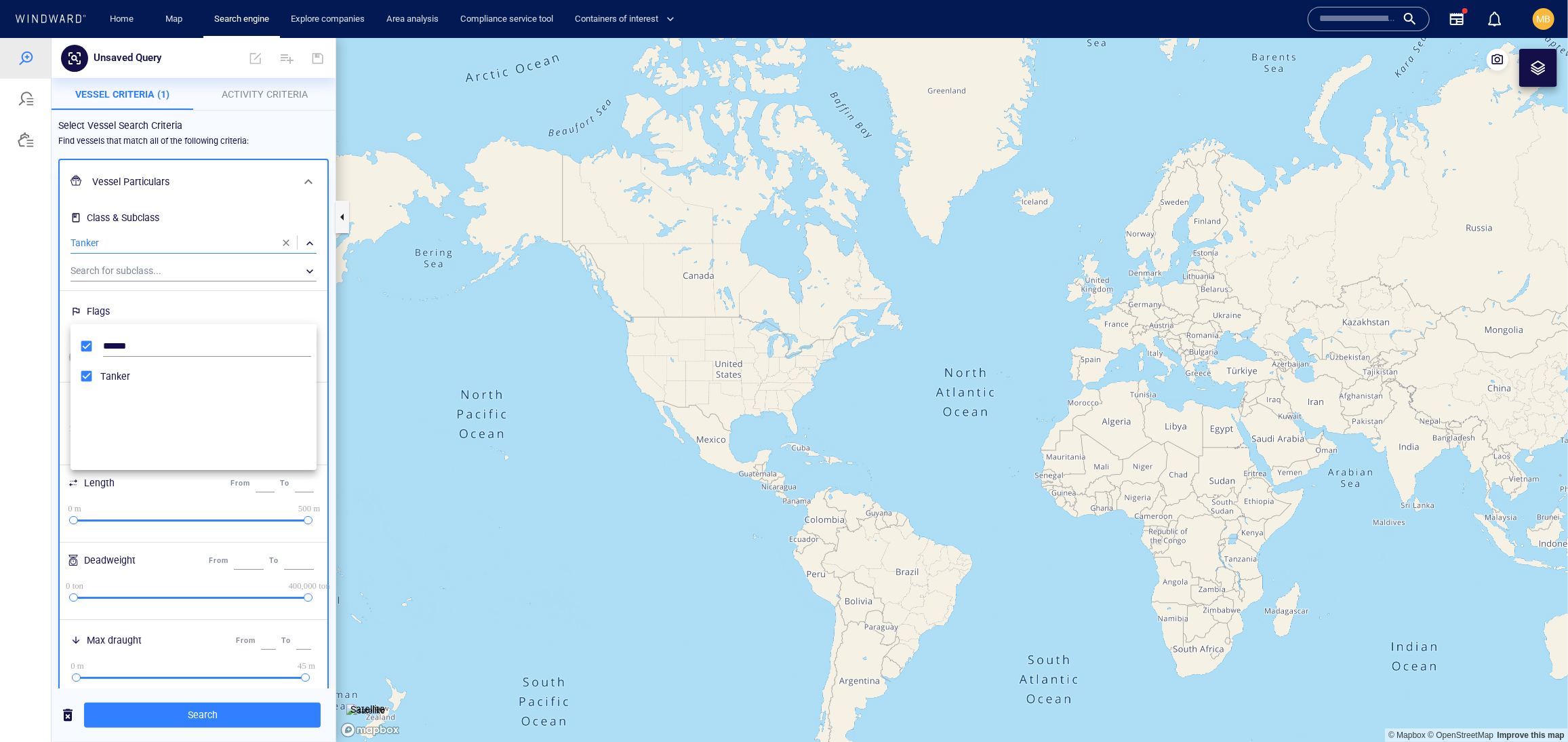
click at [188, 562] on div at bounding box center [784, 389] width 1568 height 704
click at [256, 492] on input "*" at bounding box center [265, 483] width 19 height 18
type input "*"
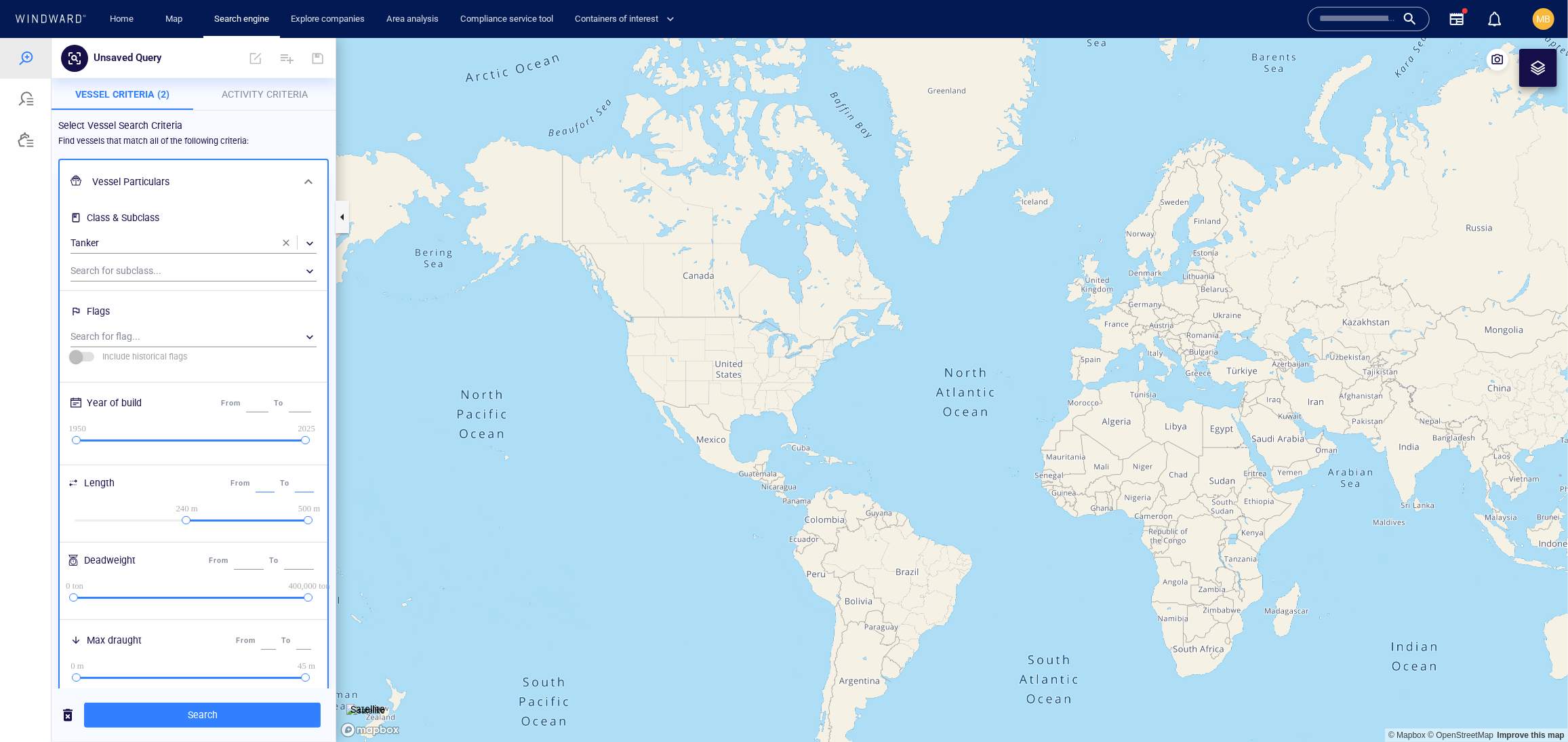
type input "***"
drag, startPoint x: 293, startPoint y: 622, endPoint x: 269, endPoint y: 620, distance: 24.1
click at [295, 492] on input "***" at bounding box center [304, 483] width 19 height 18
type input "***"
click at [246, 412] on input "****" at bounding box center [256, 402] width 22 height 18
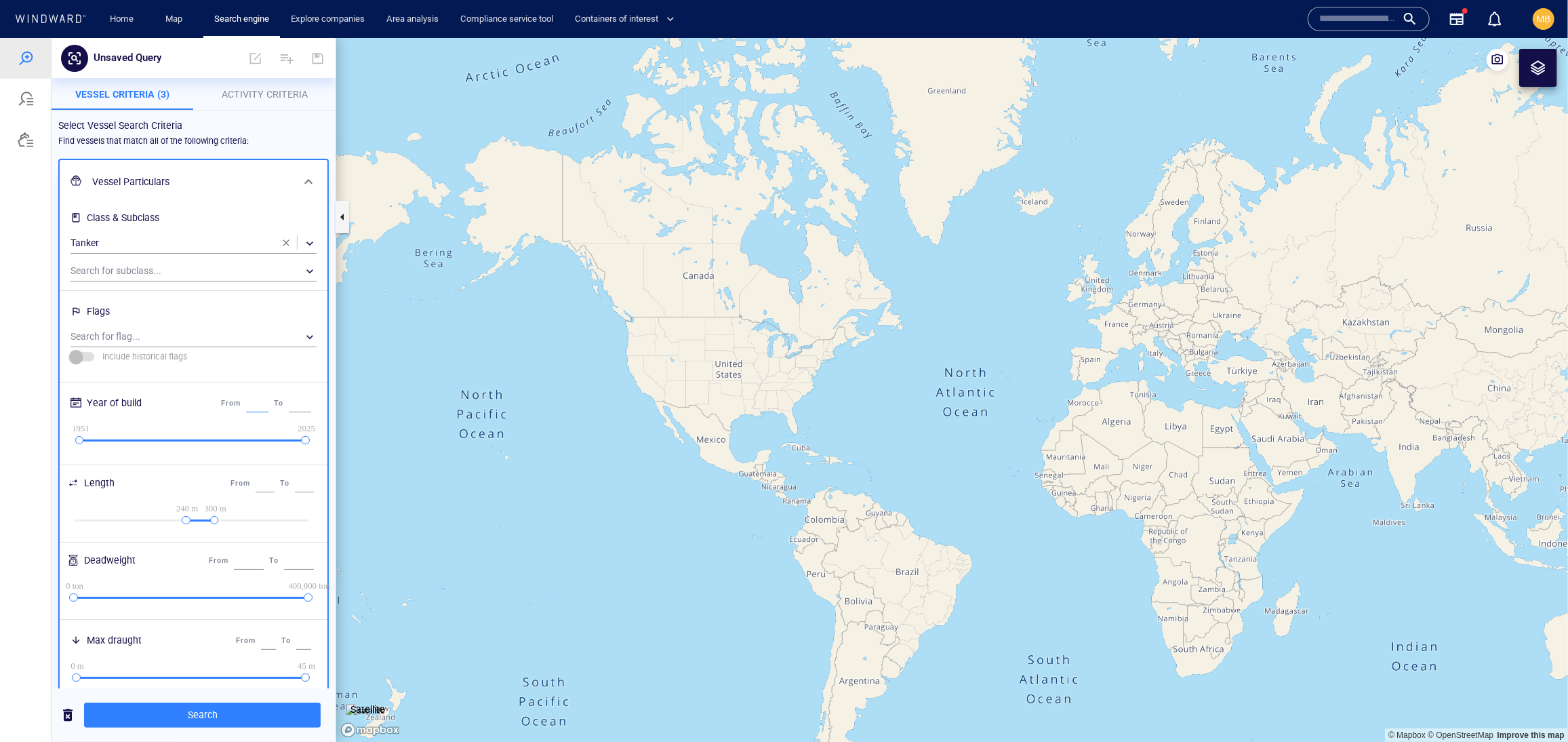
drag, startPoint x: 148, startPoint y: 519, endPoint x: 85, endPoint y: 512, distance: 63.4
click at [218, 414] on div "From **** To ****" at bounding box center [266, 402] width 96 height 23
type input "*"
type input "****"
drag, startPoint x: 231, startPoint y: 519, endPoint x: 215, endPoint y: 519, distance: 16.0
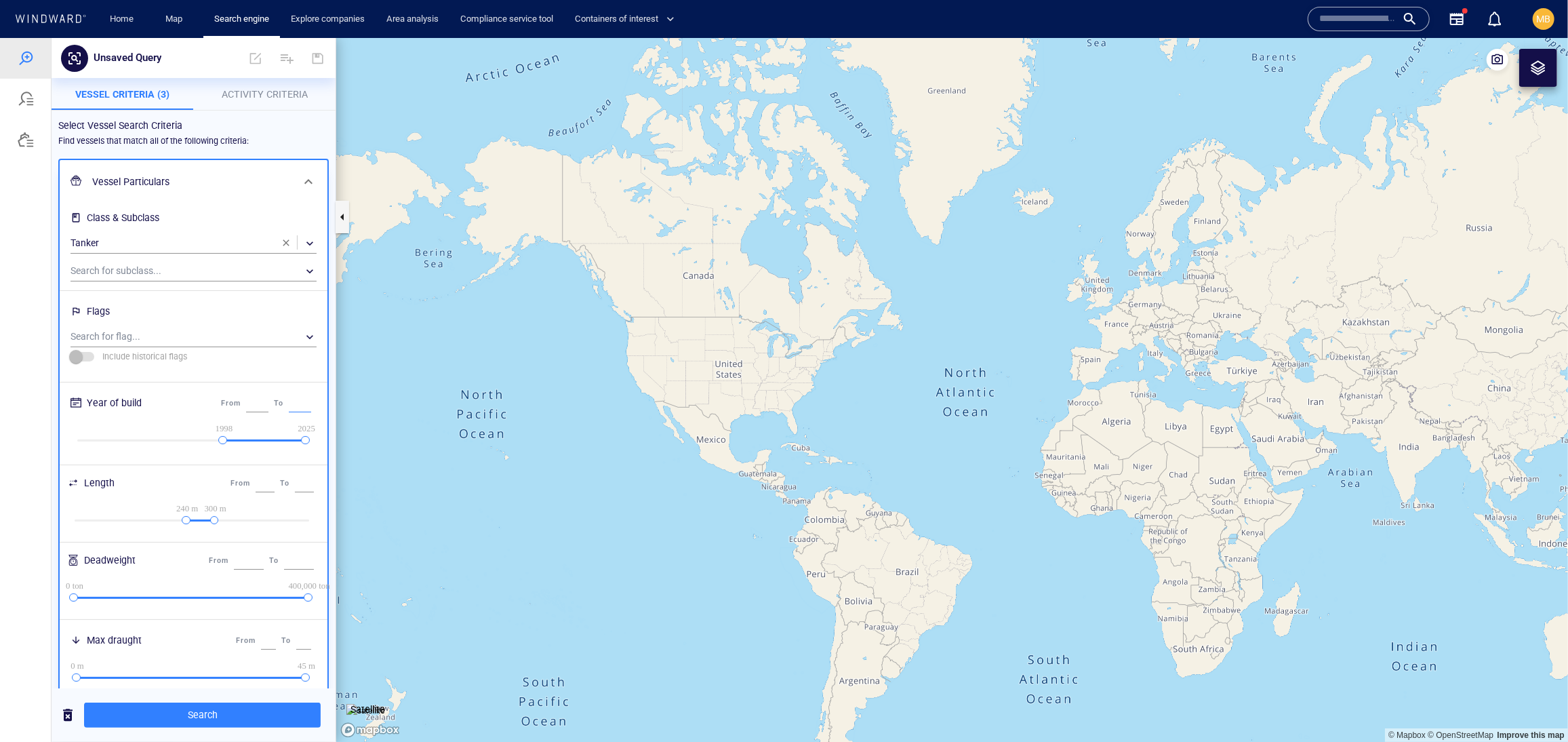
click at [288, 412] on input "****" at bounding box center [299, 402] width 22 height 18
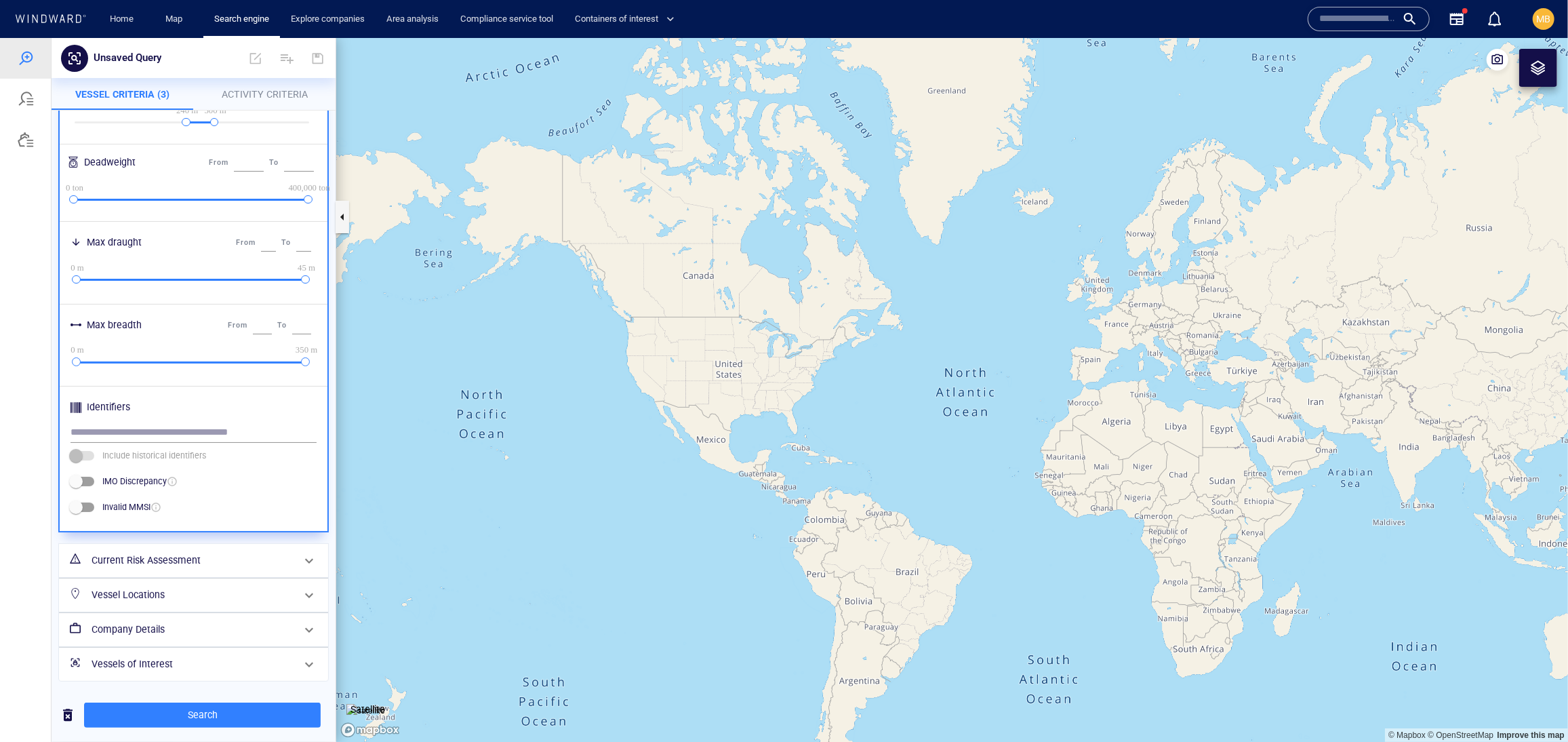
type input "****"
click at [303, 92] on span "Activity Criteria" at bounding box center [264, 93] width 86 height 11
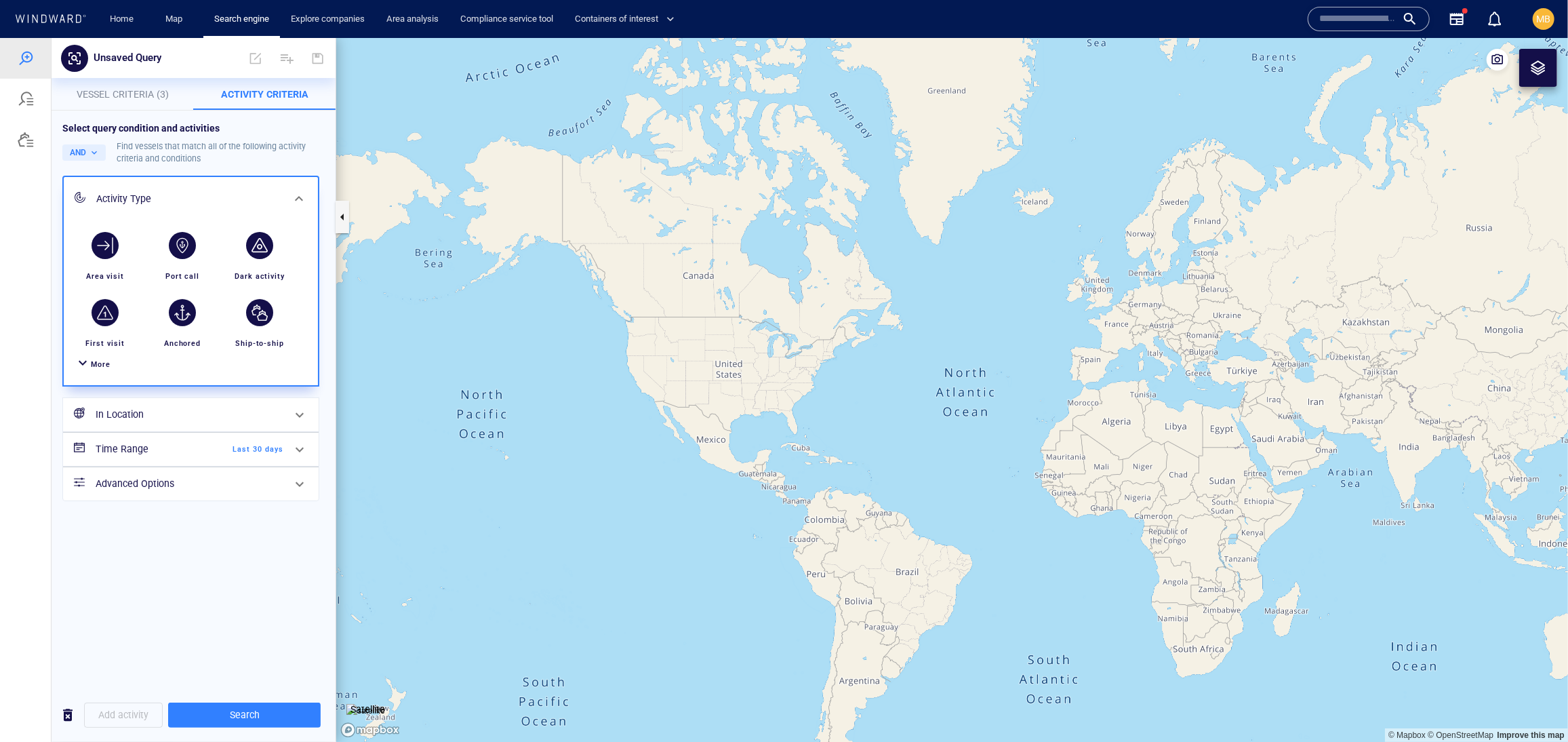
click at [111, 368] on span "More" at bounding box center [101, 364] width 20 height 9
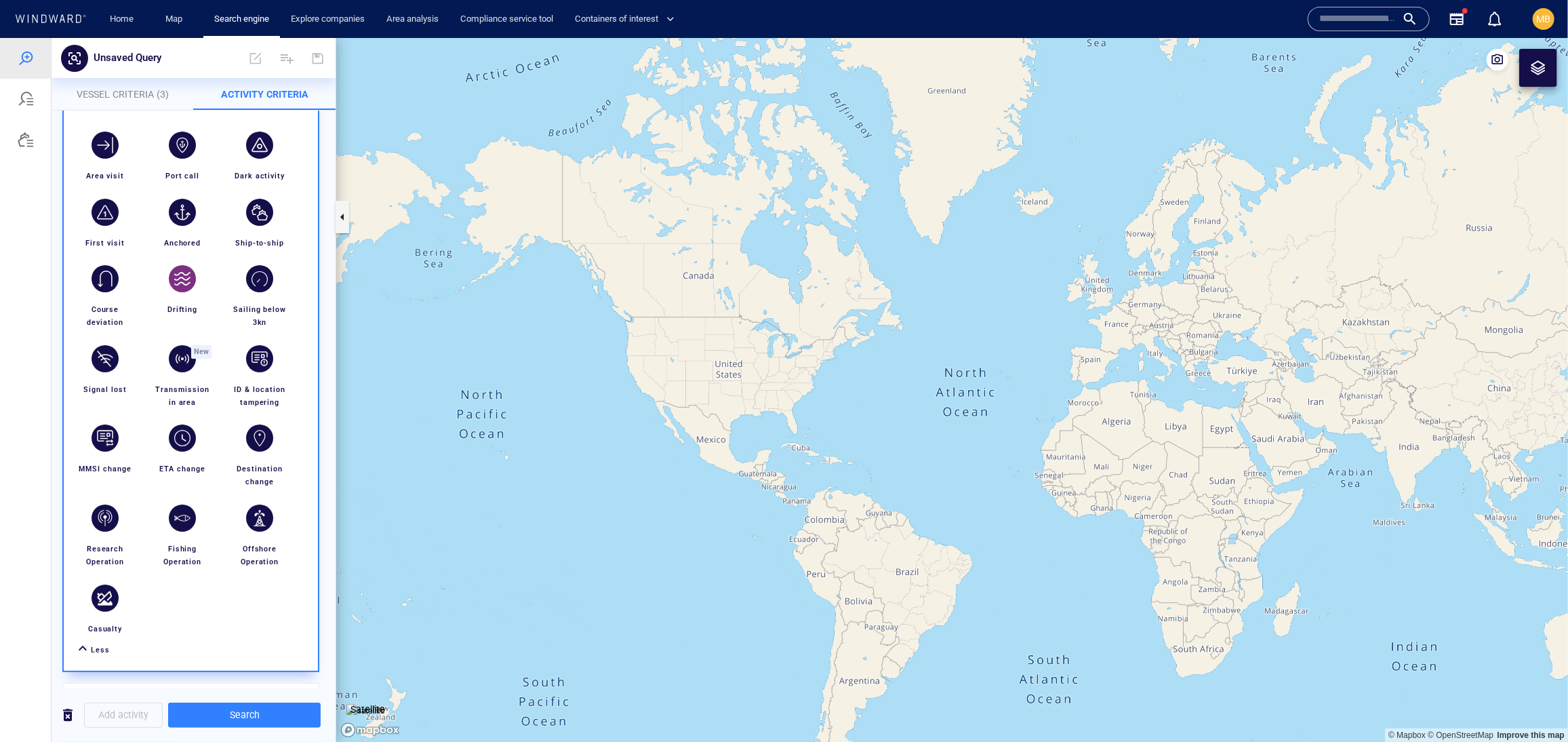
scroll to position [161, 0]
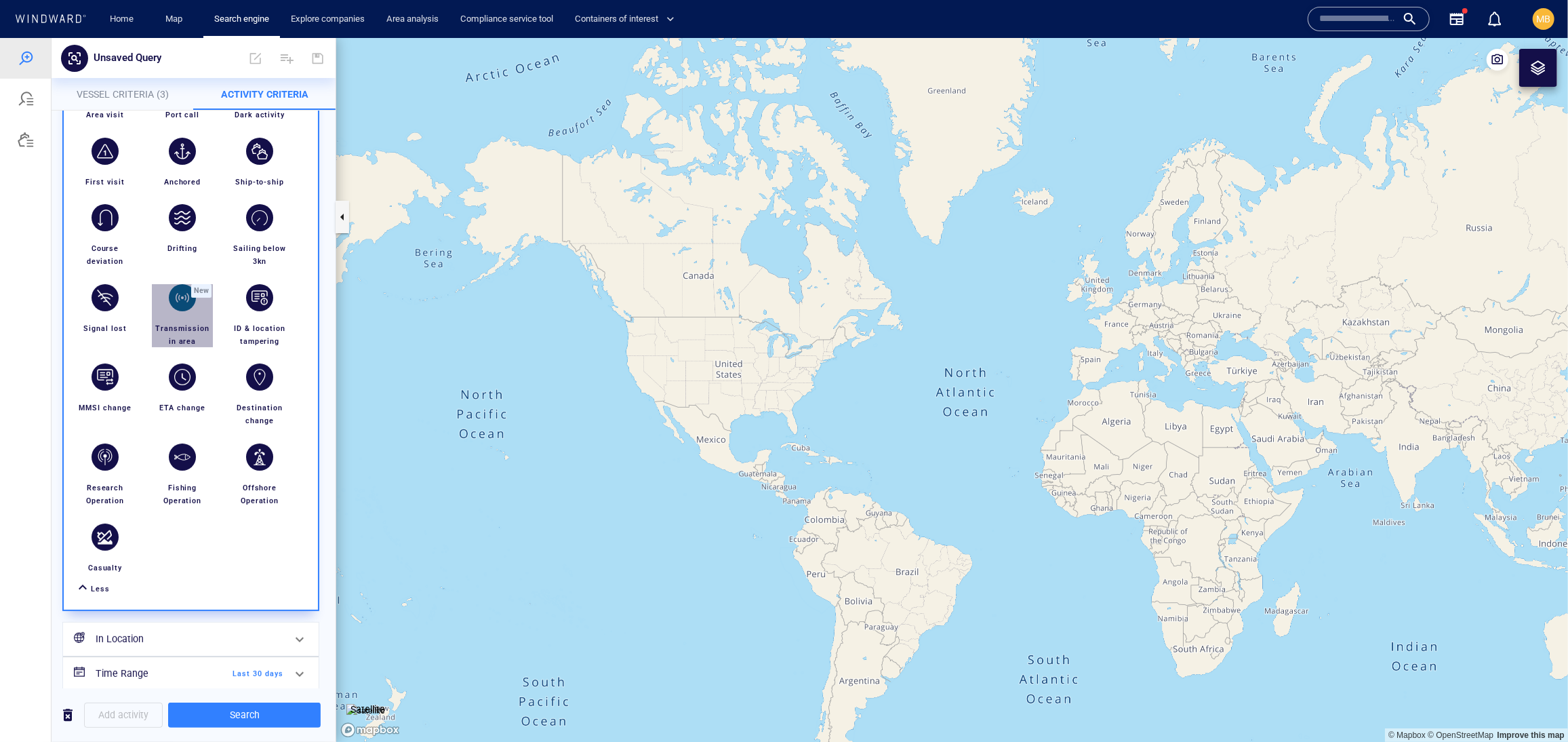
click at [196, 311] on div "button" at bounding box center [183, 297] width 27 height 27
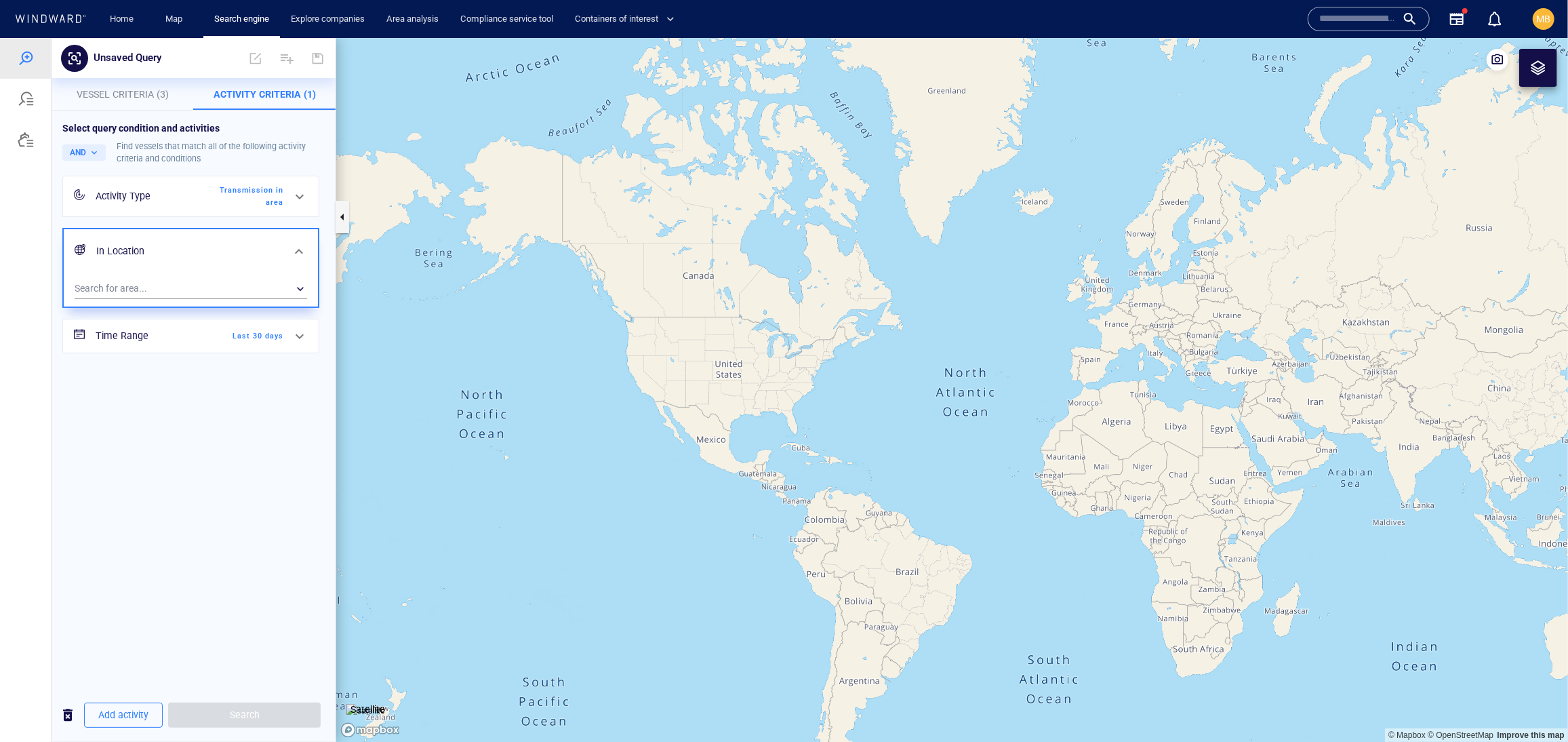
click at [271, 342] on span "Last 30 days" at bounding box center [244, 335] width 78 height 12
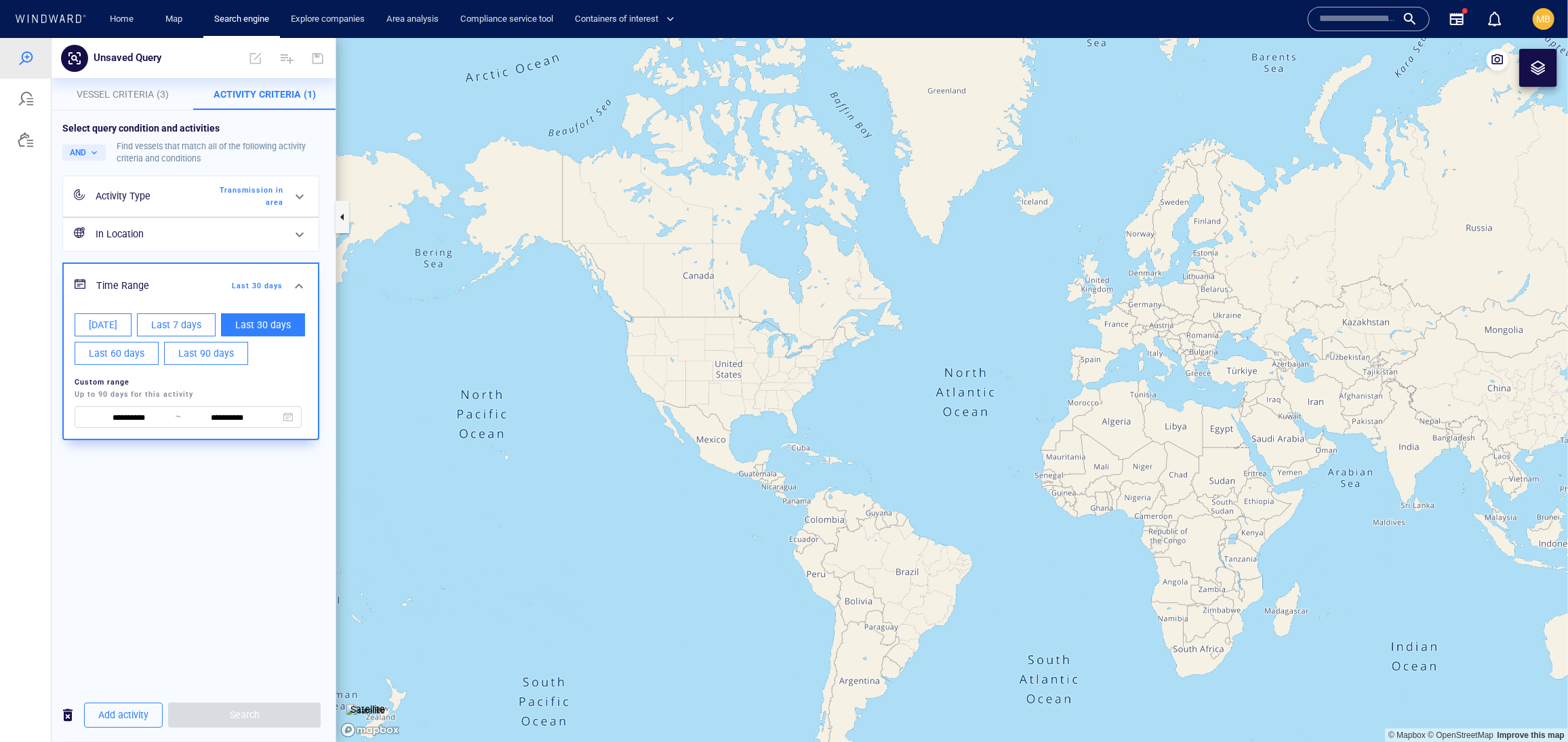
click at [178, 362] on span "Last 90 days" at bounding box center [206, 353] width 55 height 17
type input "**********"
click at [213, 652] on div "**********" at bounding box center [194, 399] width 284 height 578
click at [331, 451] on div "**********" at bounding box center [194, 280] width 284 height 340
click at [239, 667] on div "**********" at bounding box center [194, 399] width 284 height 578
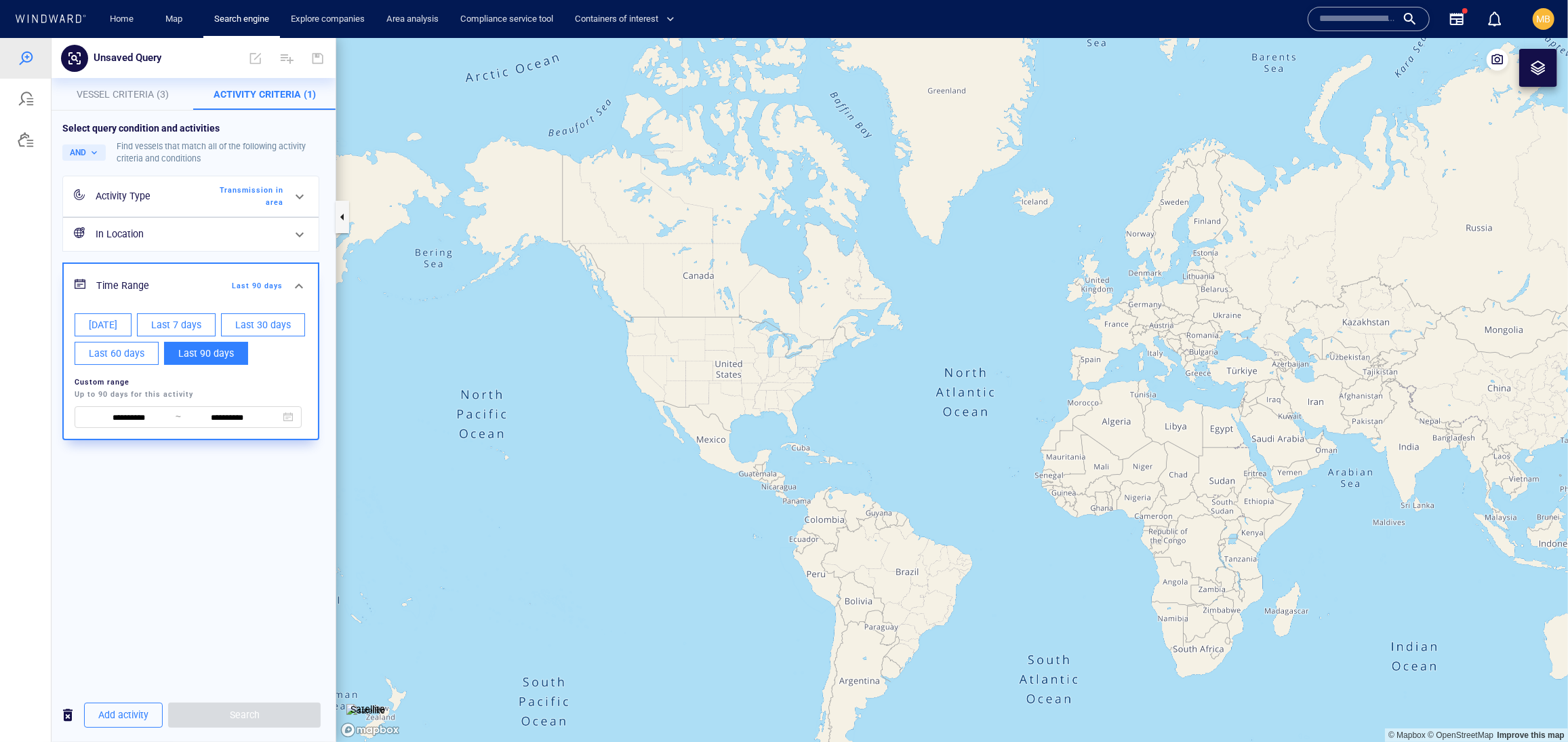
click at [95, 633] on div "**********" at bounding box center [194, 399] width 284 height 578
click at [178, 362] on span "Last 90 days" at bounding box center [206, 353] width 55 height 17
click at [286, 638] on div "**********" at bounding box center [194, 399] width 284 height 578
click at [269, 242] on h6 "In Location" at bounding box center [190, 234] width 188 height 17
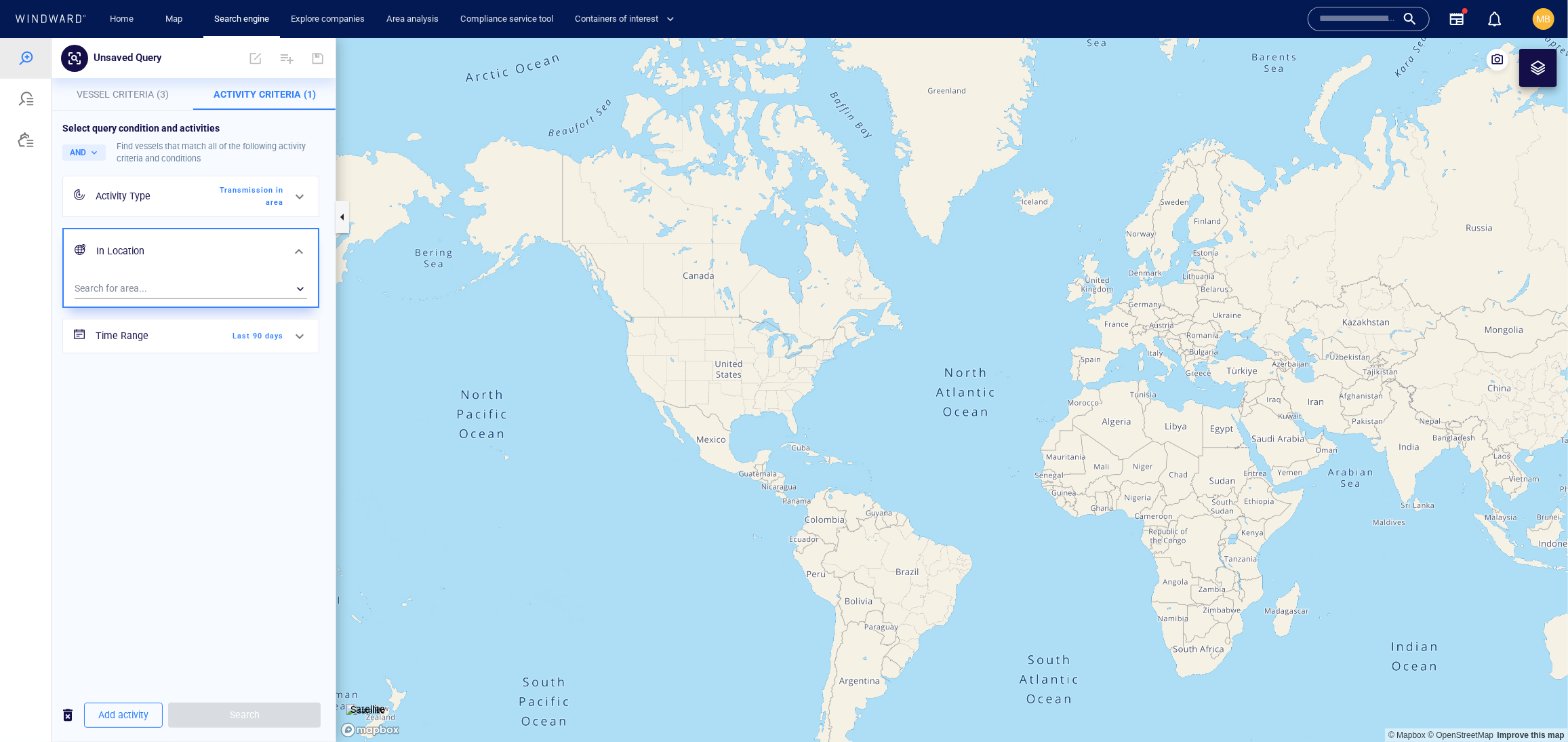
click at [239, 306] on div "Search for area... ​" at bounding box center [191, 289] width 254 height 33
click at [201, 299] on div "​" at bounding box center [190, 288] width 232 height 21
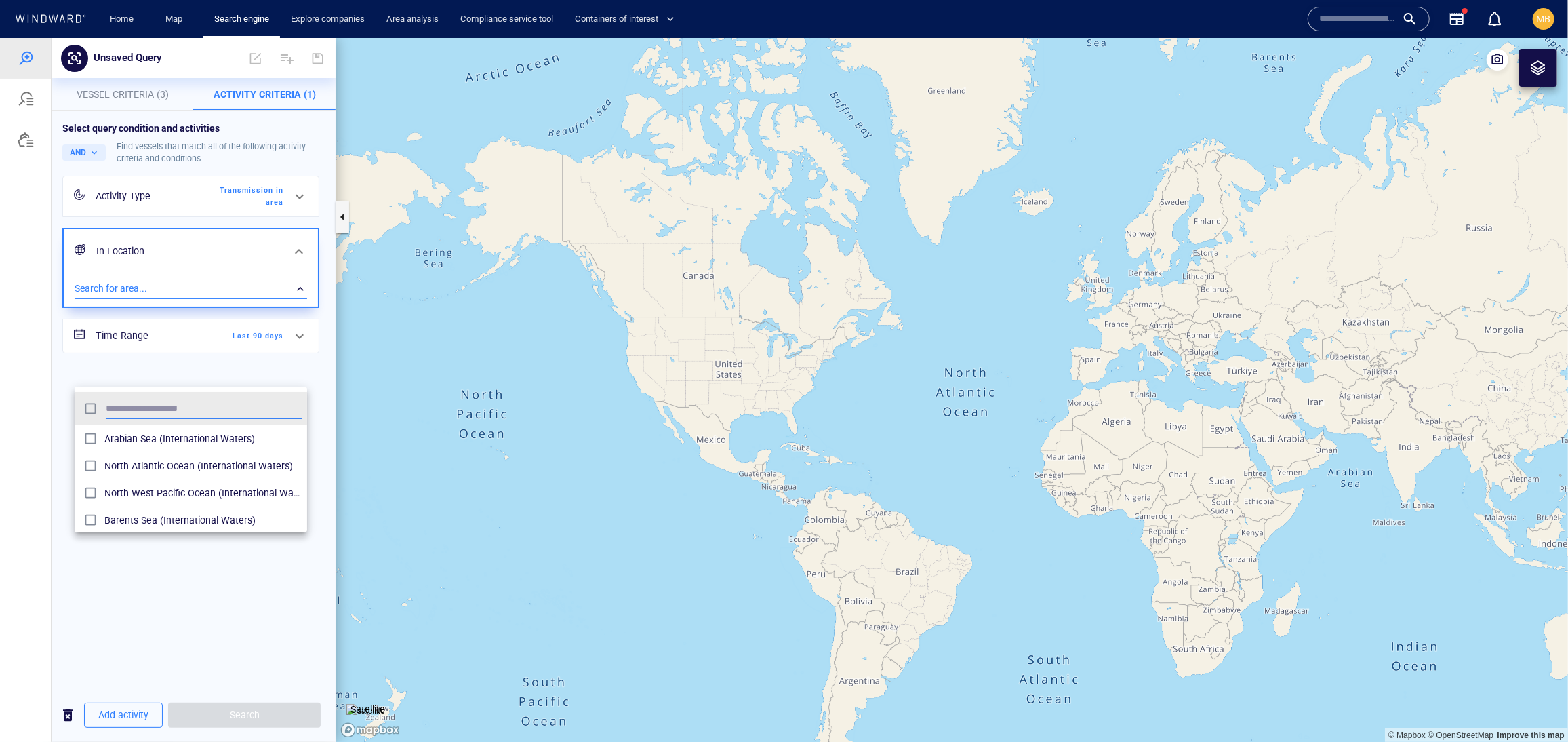
scroll to position [1, 1]
type input "*"
type input "****"
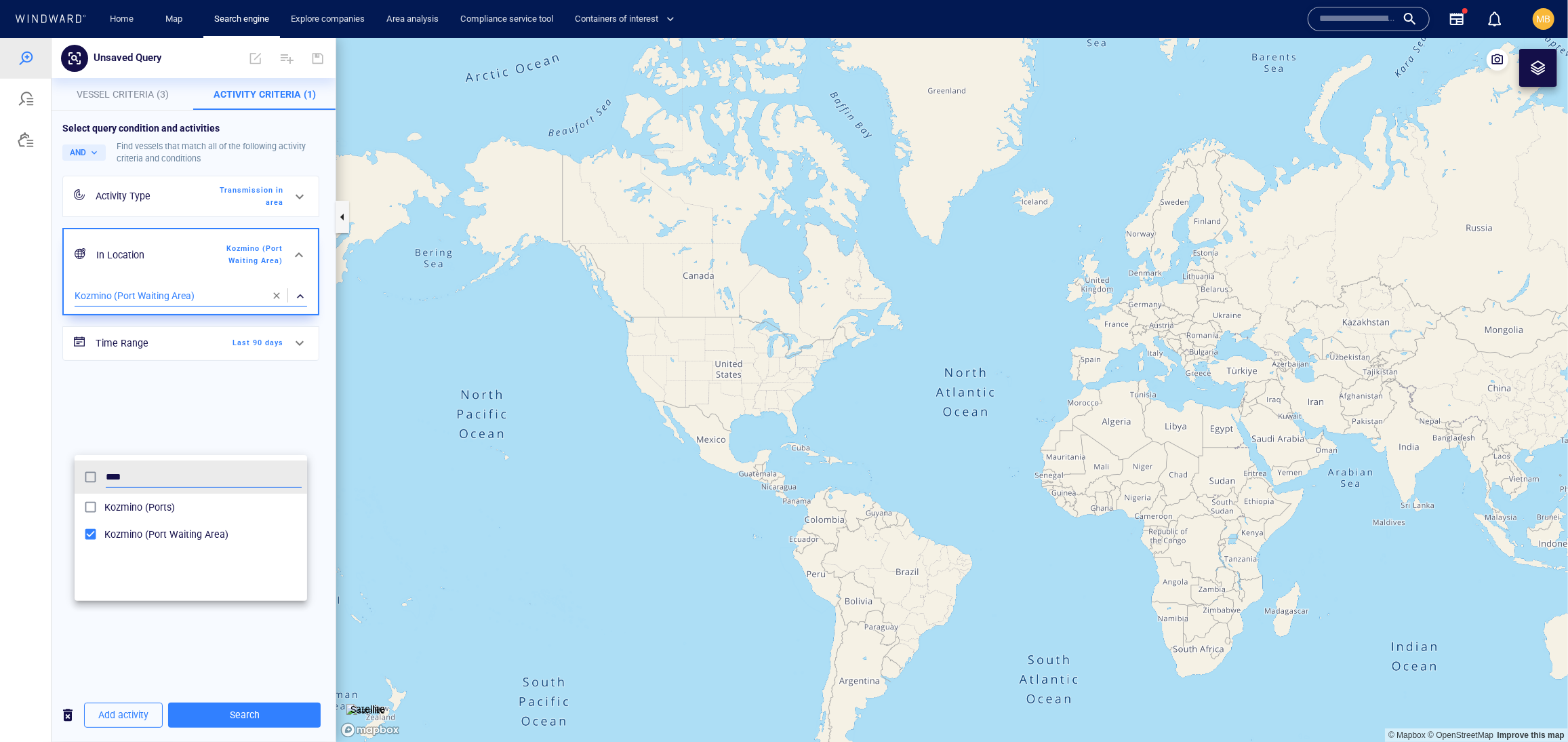
drag, startPoint x: 251, startPoint y: 628, endPoint x: 248, endPoint y: 716, distance: 88.1
click at [248, 716] on div at bounding box center [784, 389] width 1568 height 704
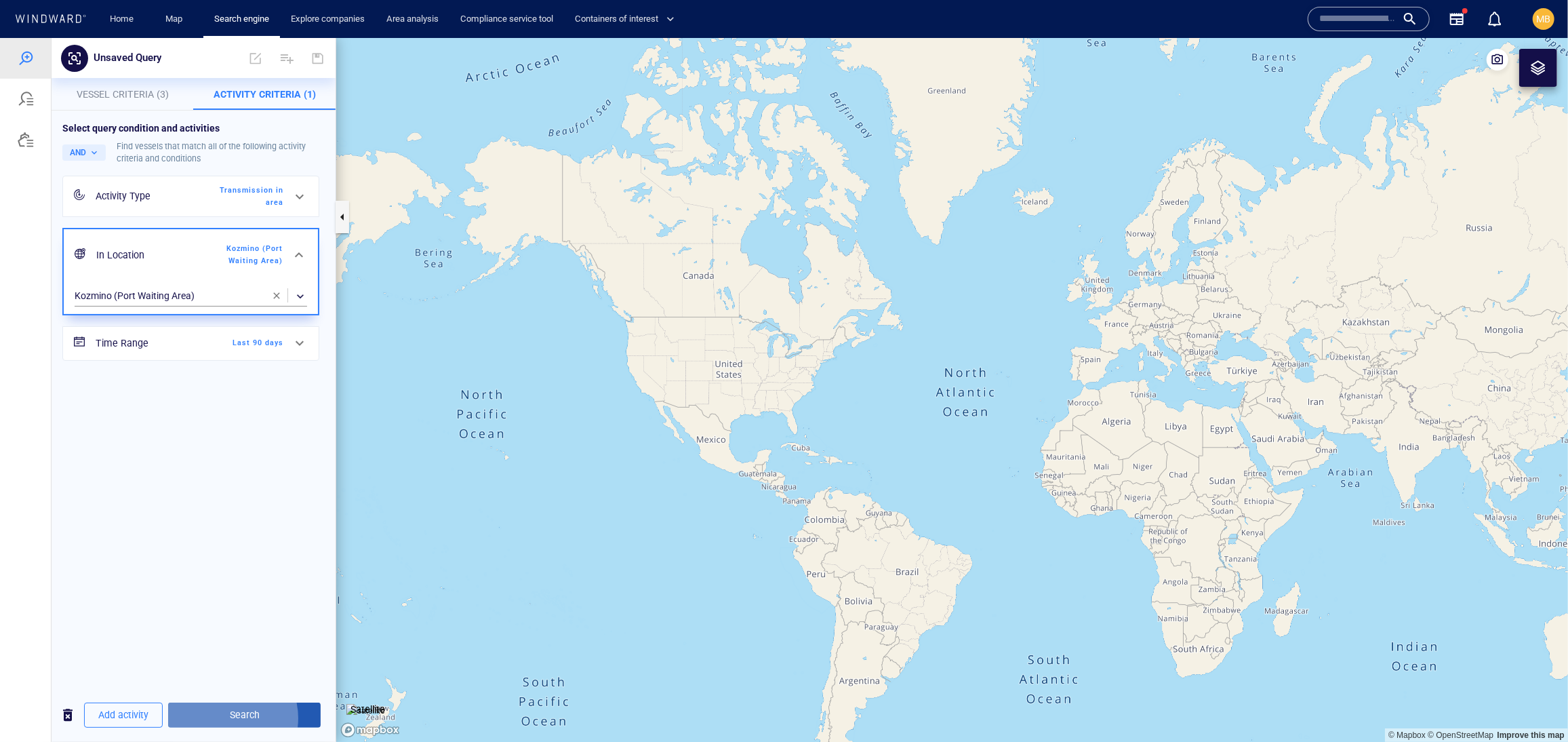
click at [255, 714] on span "Search" at bounding box center [244, 714] width 131 height 17
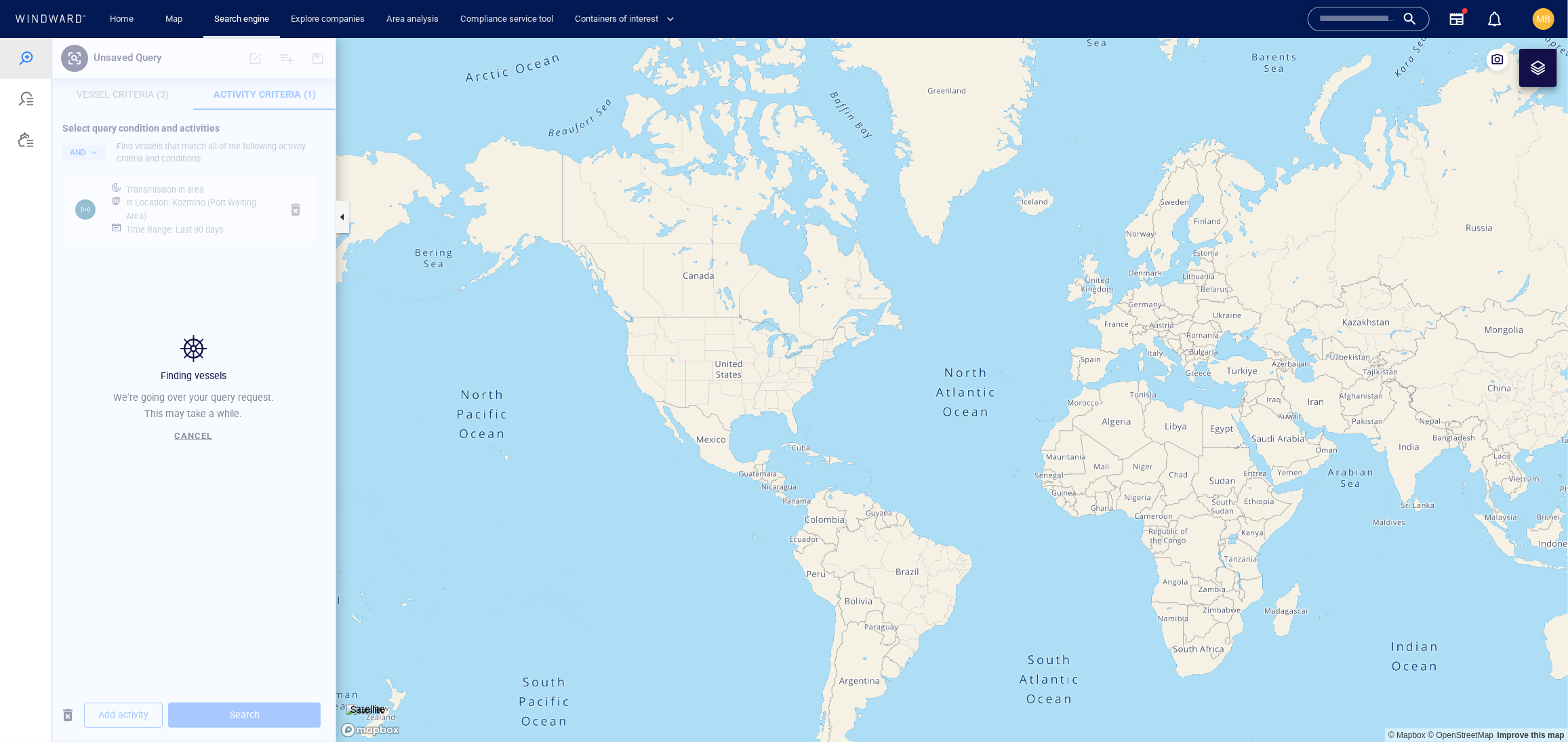
drag, startPoint x: 831, startPoint y: 461, endPoint x: 659, endPoint y: 488, distance: 174.1
click at [662, 483] on canvas "Map" at bounding box center [952, 389] width 1232 height 704
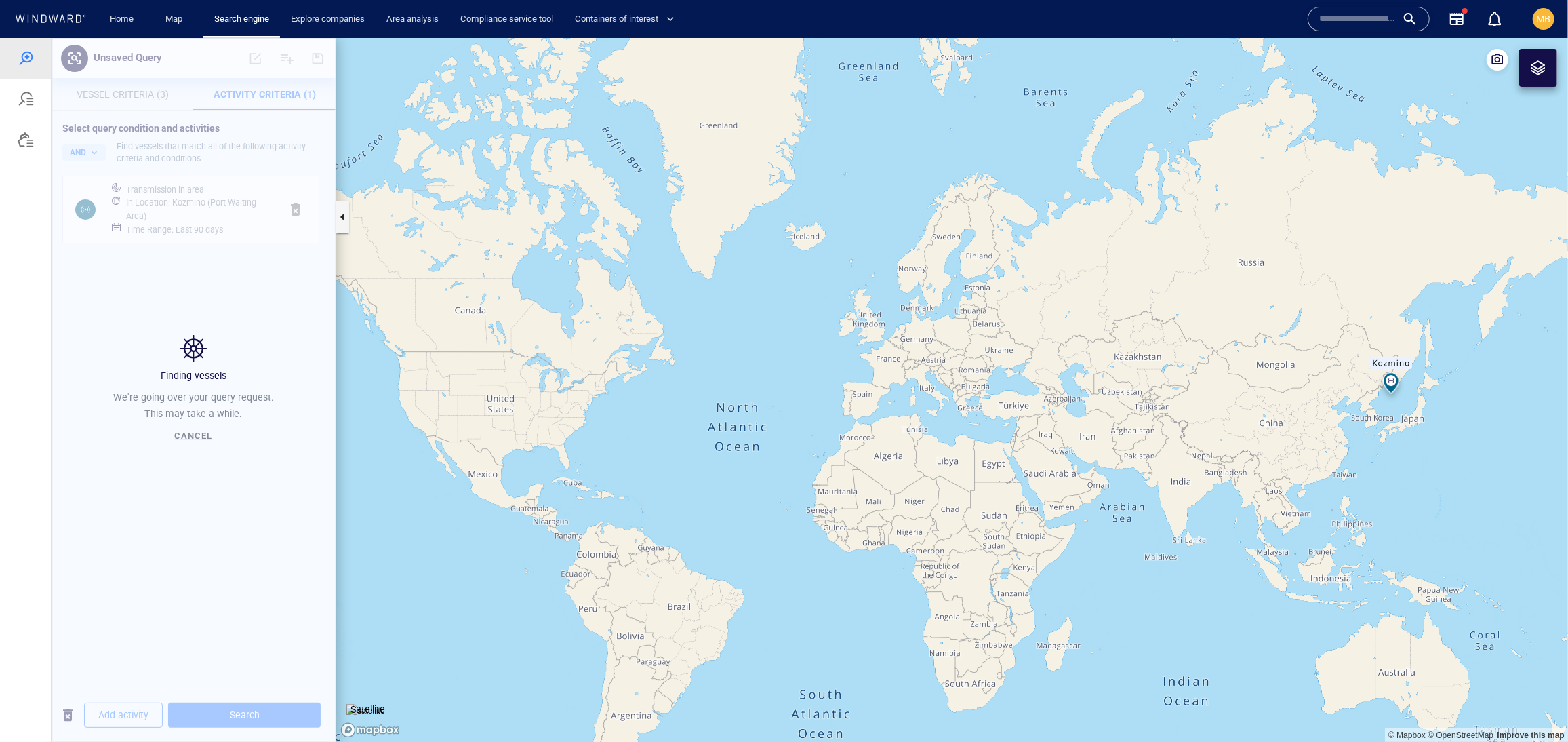
drag, startPoint x: 895, startPoint y: 444, endPoint x: 770, endPoint y: 416, distance: 128.1
click at [770, 412] on canvas "Map" at bounding box center [952, 389] width 1232 height 704
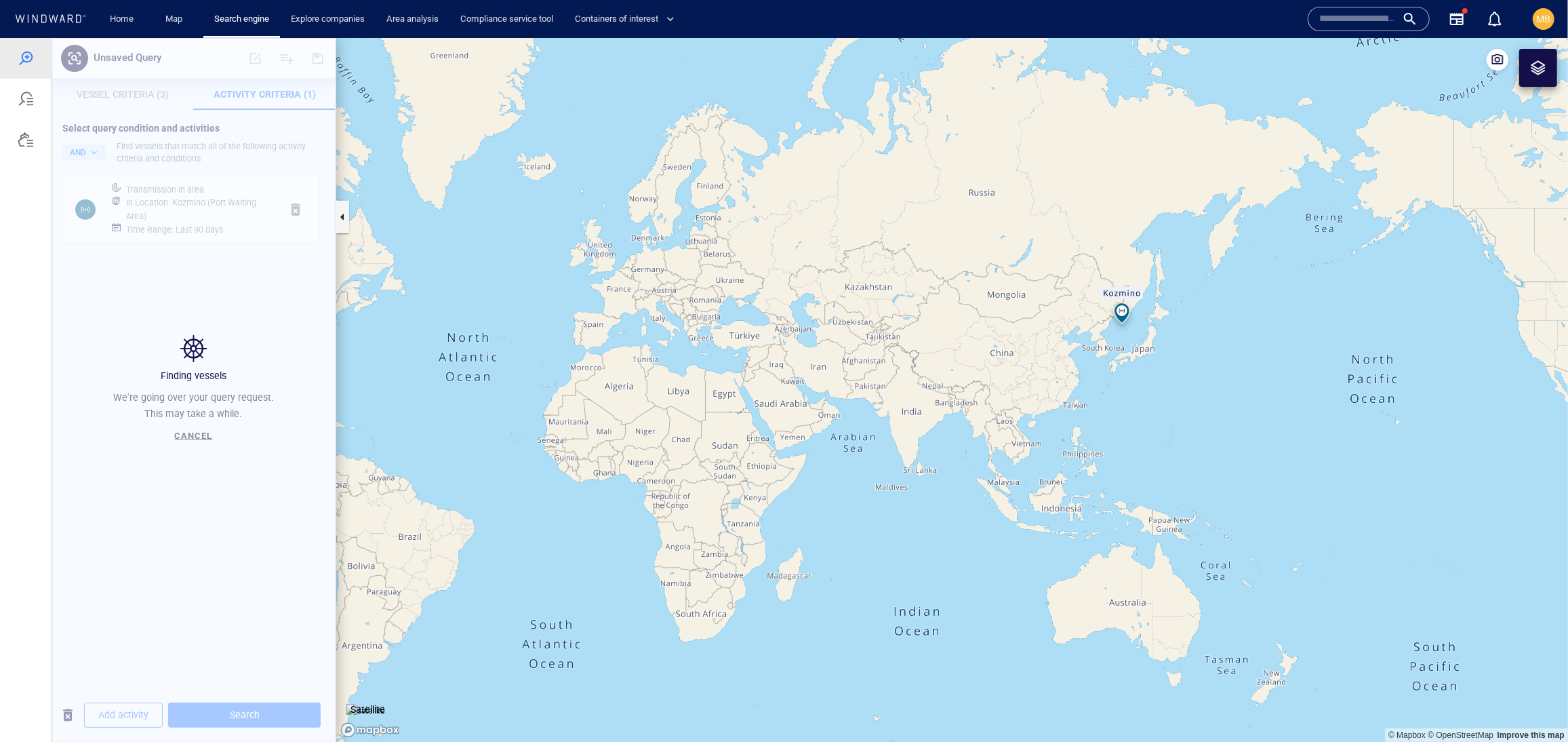
drag, startPoint x: 1037, startPoint y: 399, endPoint x: 904, endPoint y: 442, distance: 139.8
click at [904, 442] on canvas "Map" at bounding box center [952, 389] width 1232 height 704
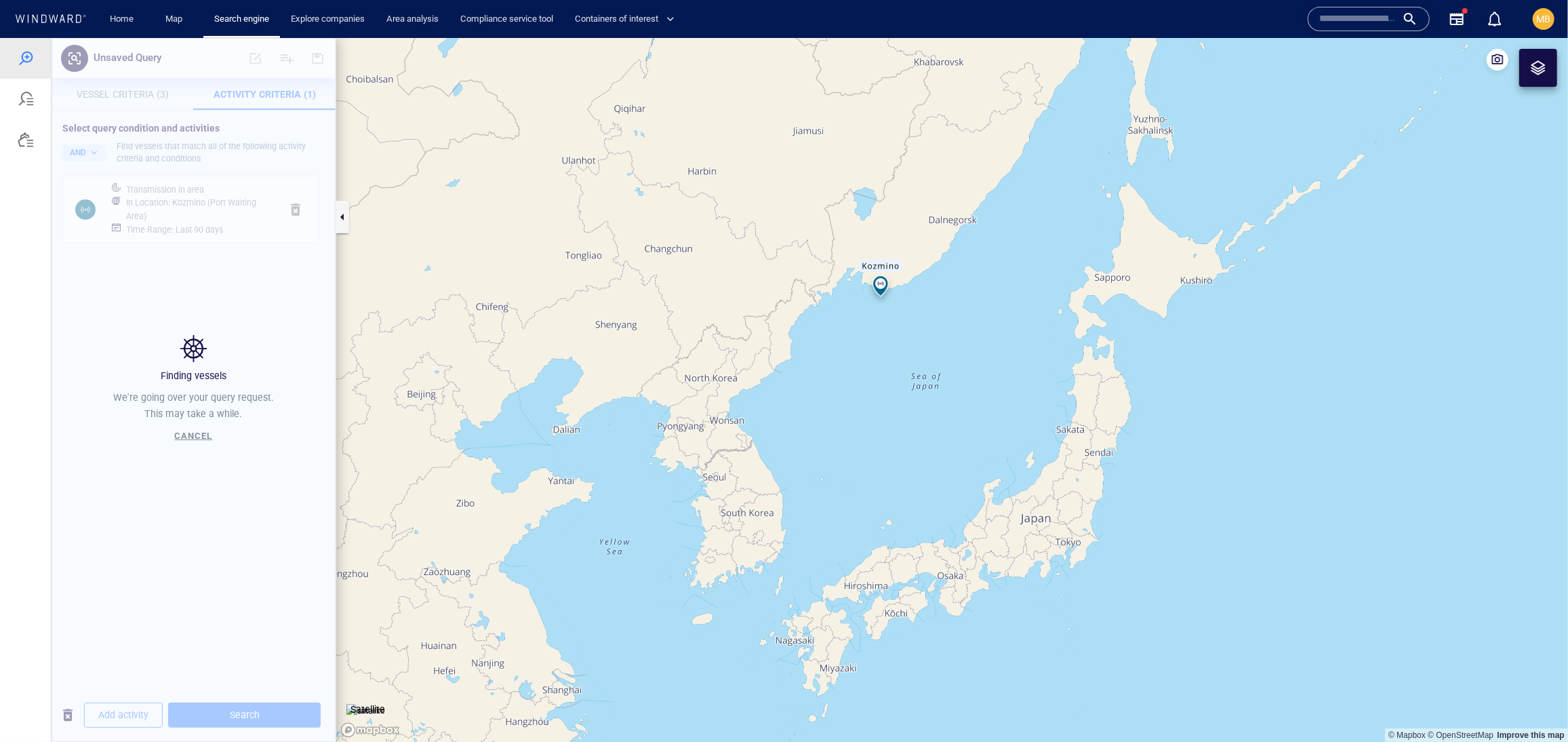
drag, startPoint x: 899, startPoint y: 355, endPoint x: 896, endPoint y: 420, distance: 65.1
click at [896, 419] on canvas "Map" at bounding box center [952, 389] width 1232 height 704
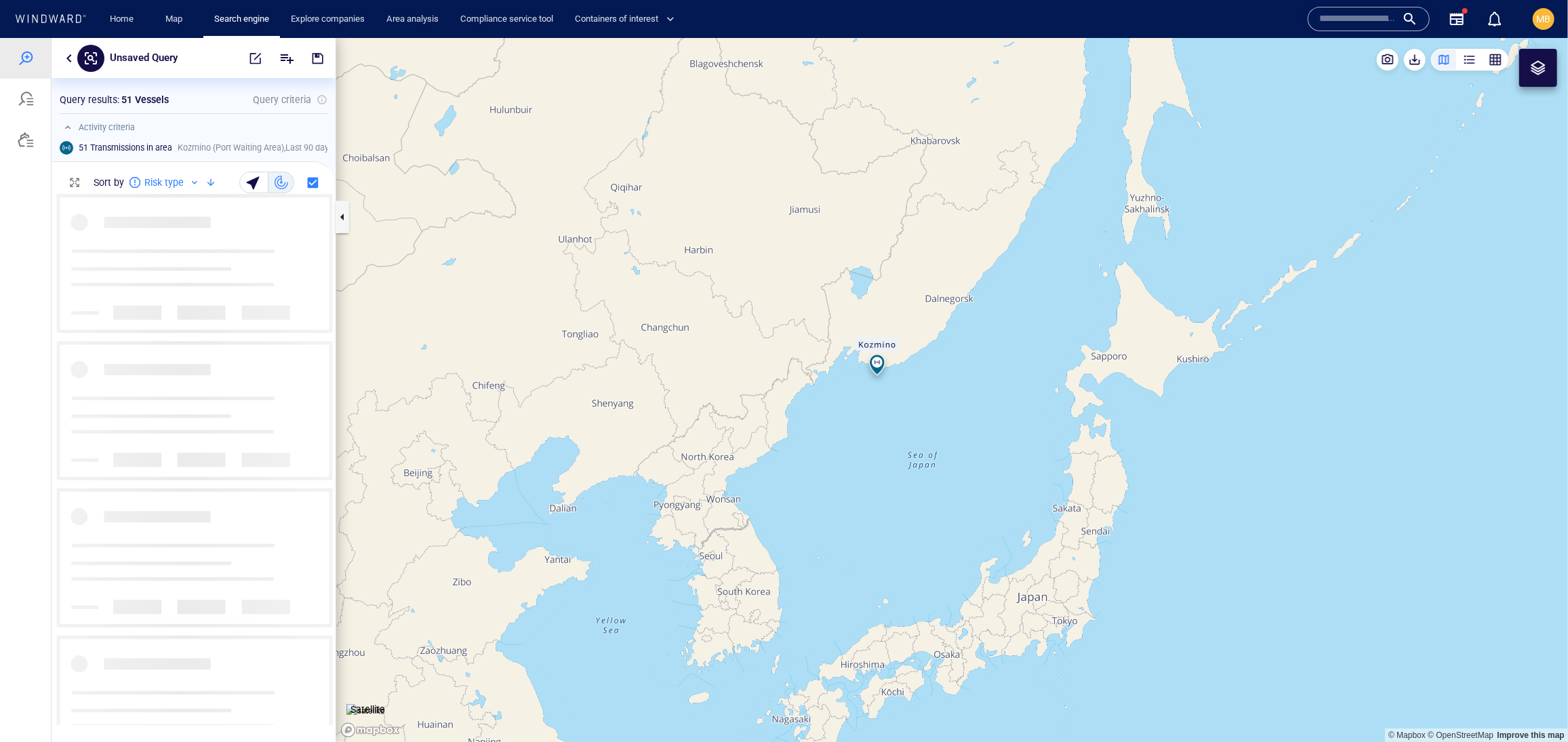
scroll to position [529, 283]
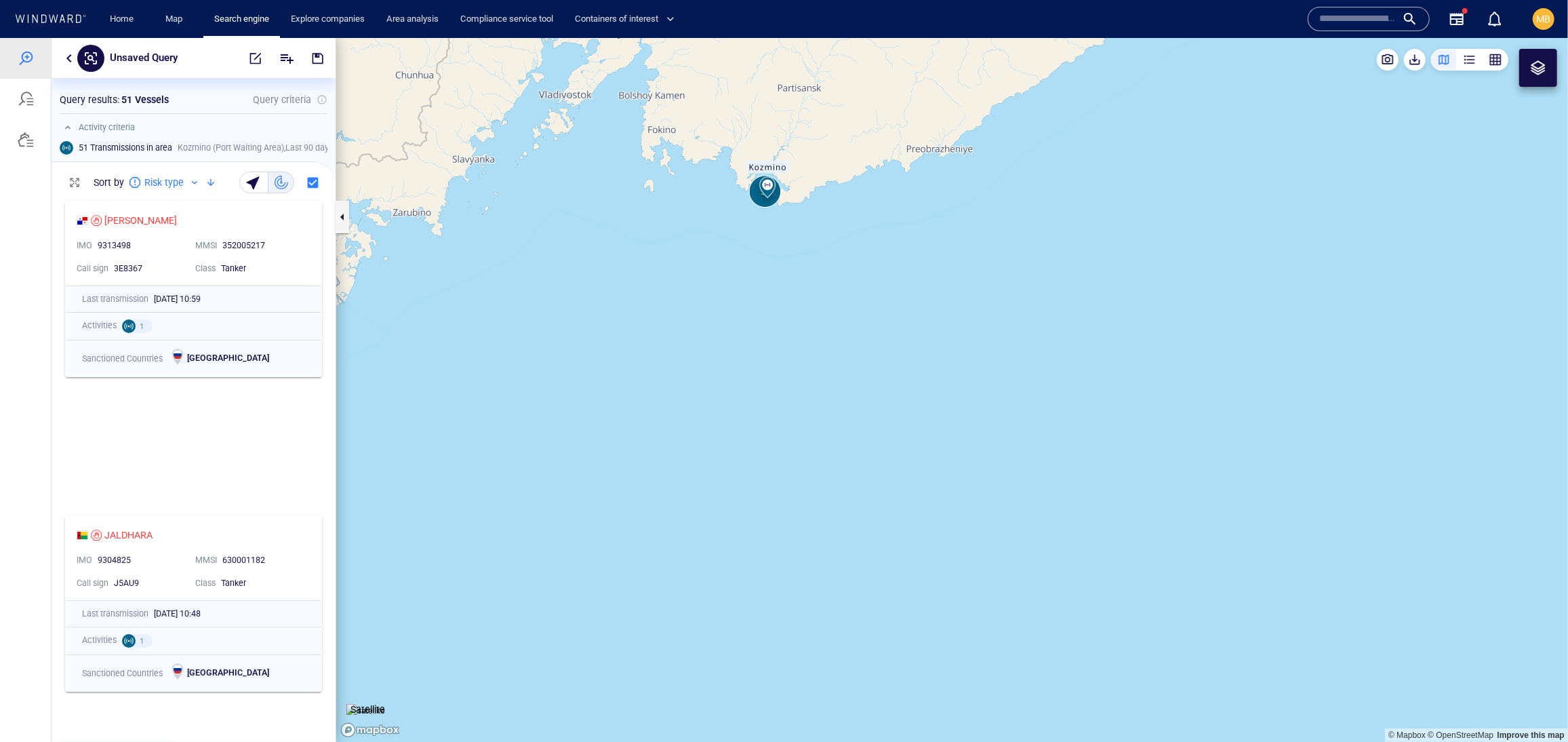
drag, startPoint x: 800, startPoint y: 329, endPoint x: 823, endPoint y: 383, distance: 58.7
click at [823, 383] on canvas "Map" at bounding box center [952, 389] width 1232 height 704
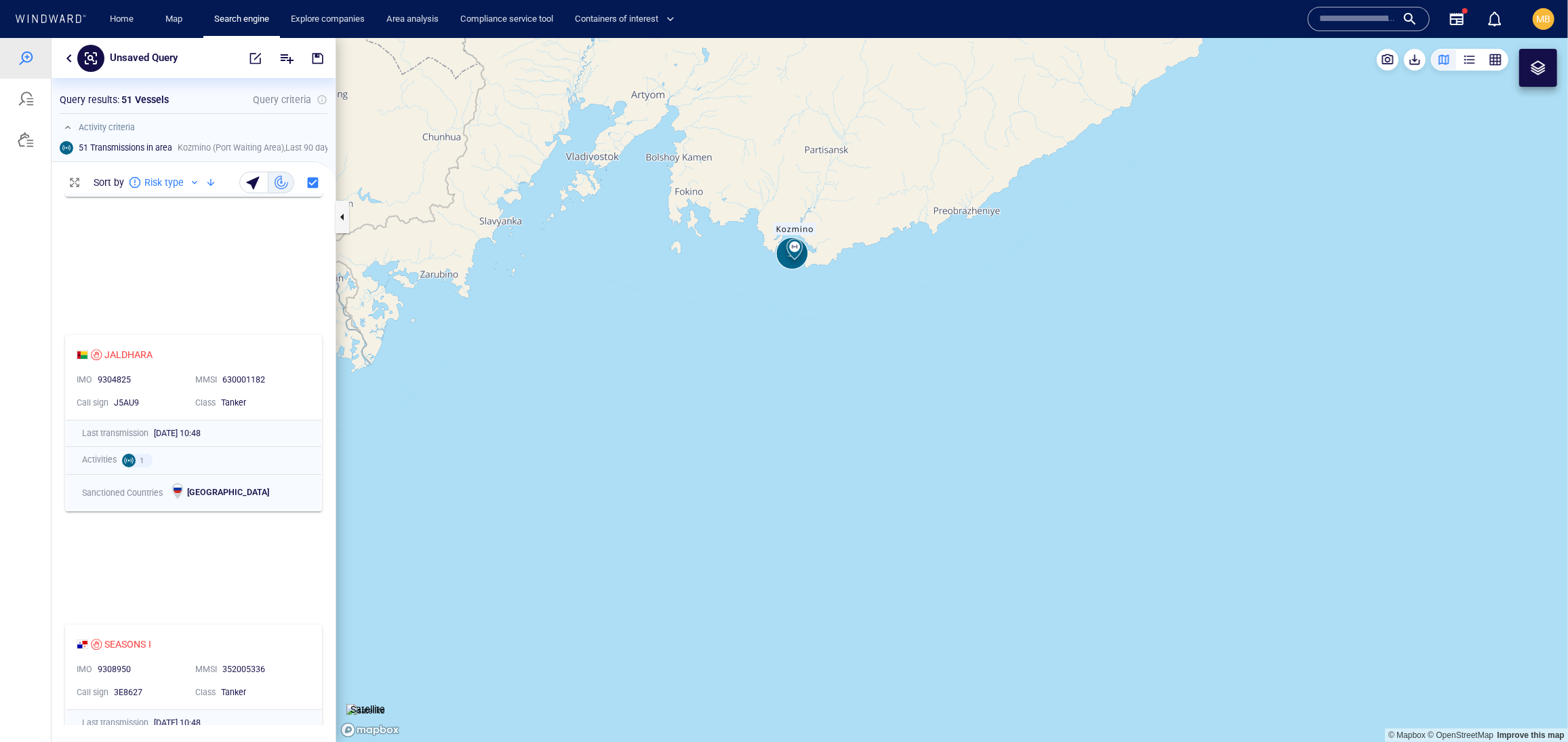
scroll to position [183, 0]
click at [1408, 60] on span "button" at bounding box center [1415, 58] width 13 height 14
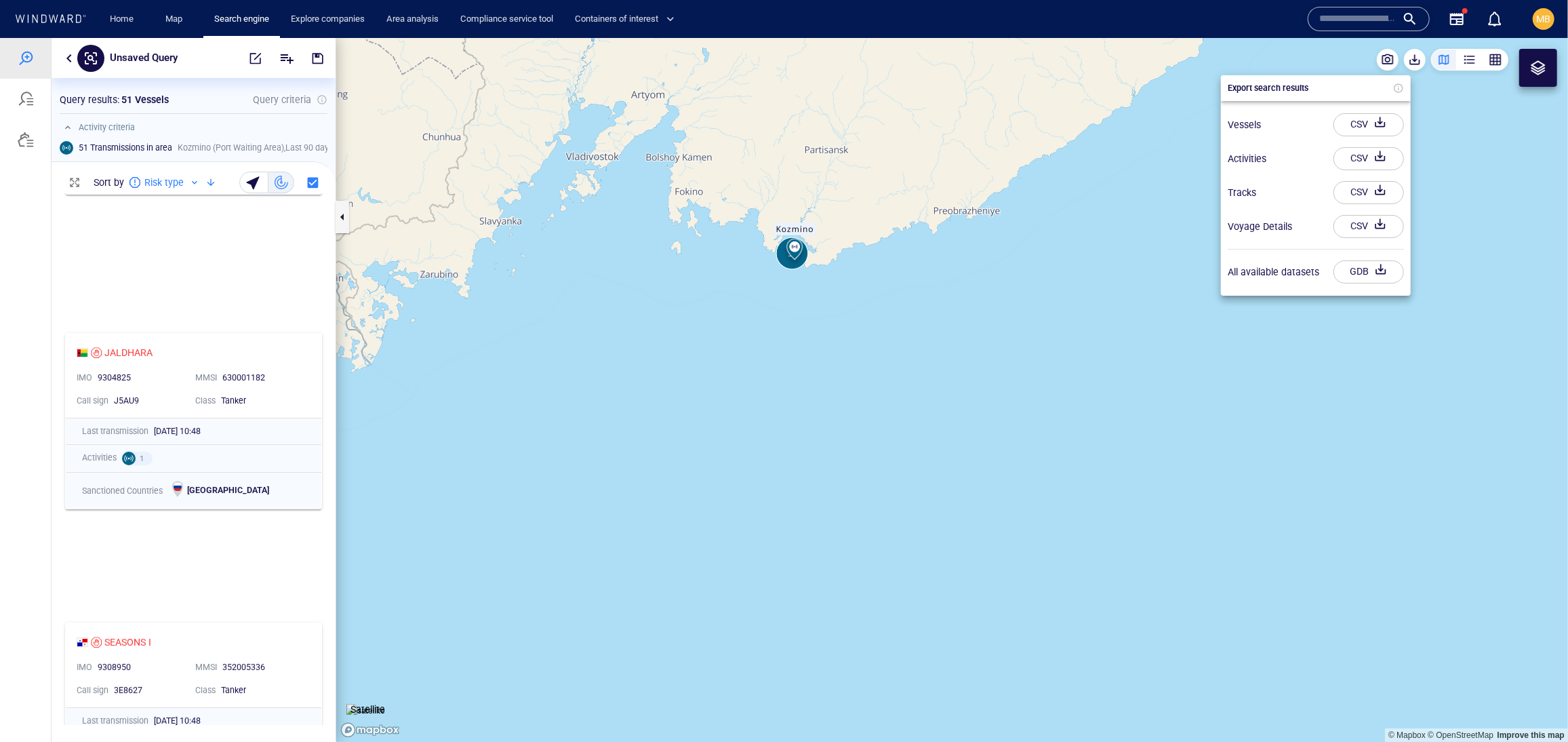
click at [1370, 134] on div "button" at bounding box center [1380, 124] width 19 height 24
click at [1319, 19] on input "text" at bounding box center [1358, 18] width 77 height 21
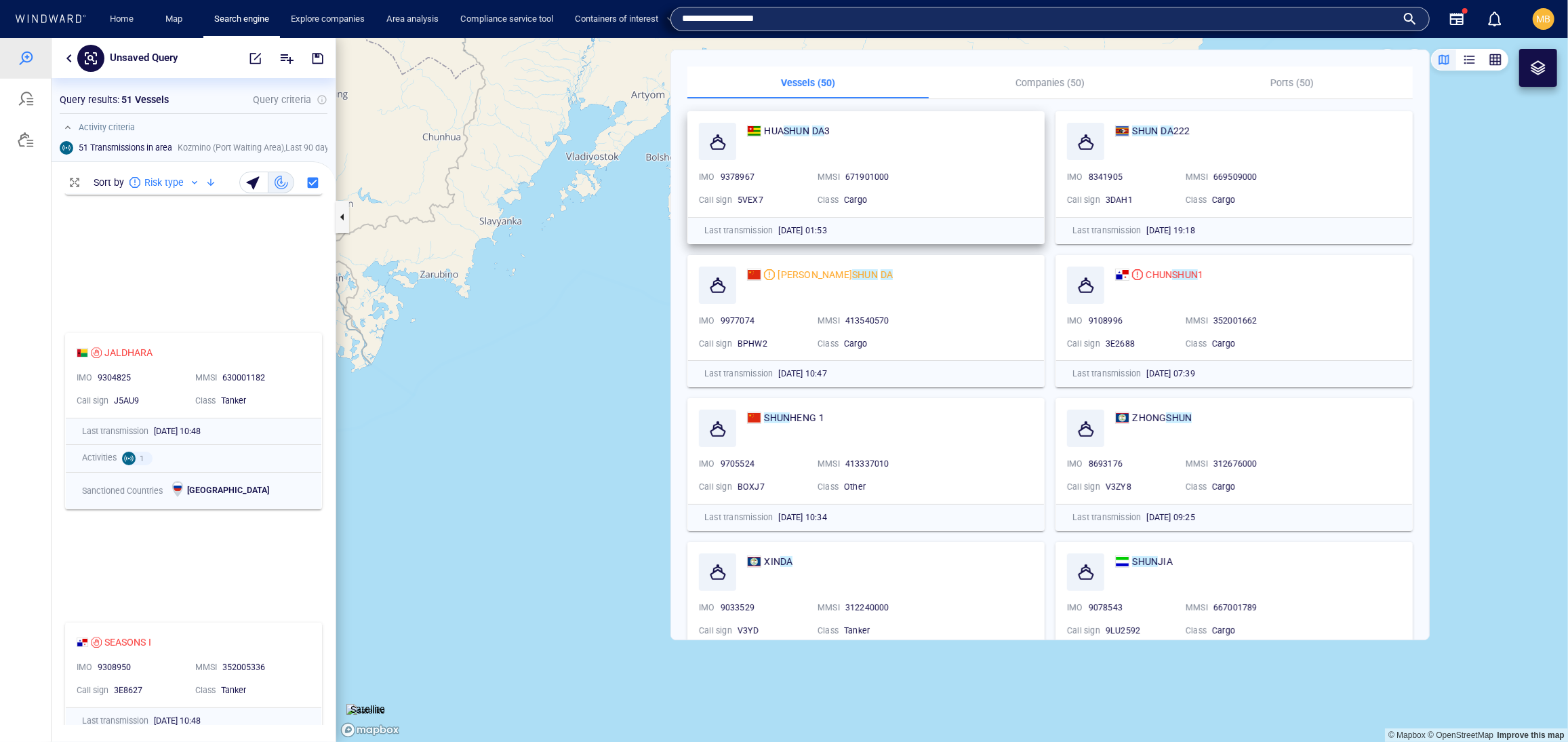
type input "**********"
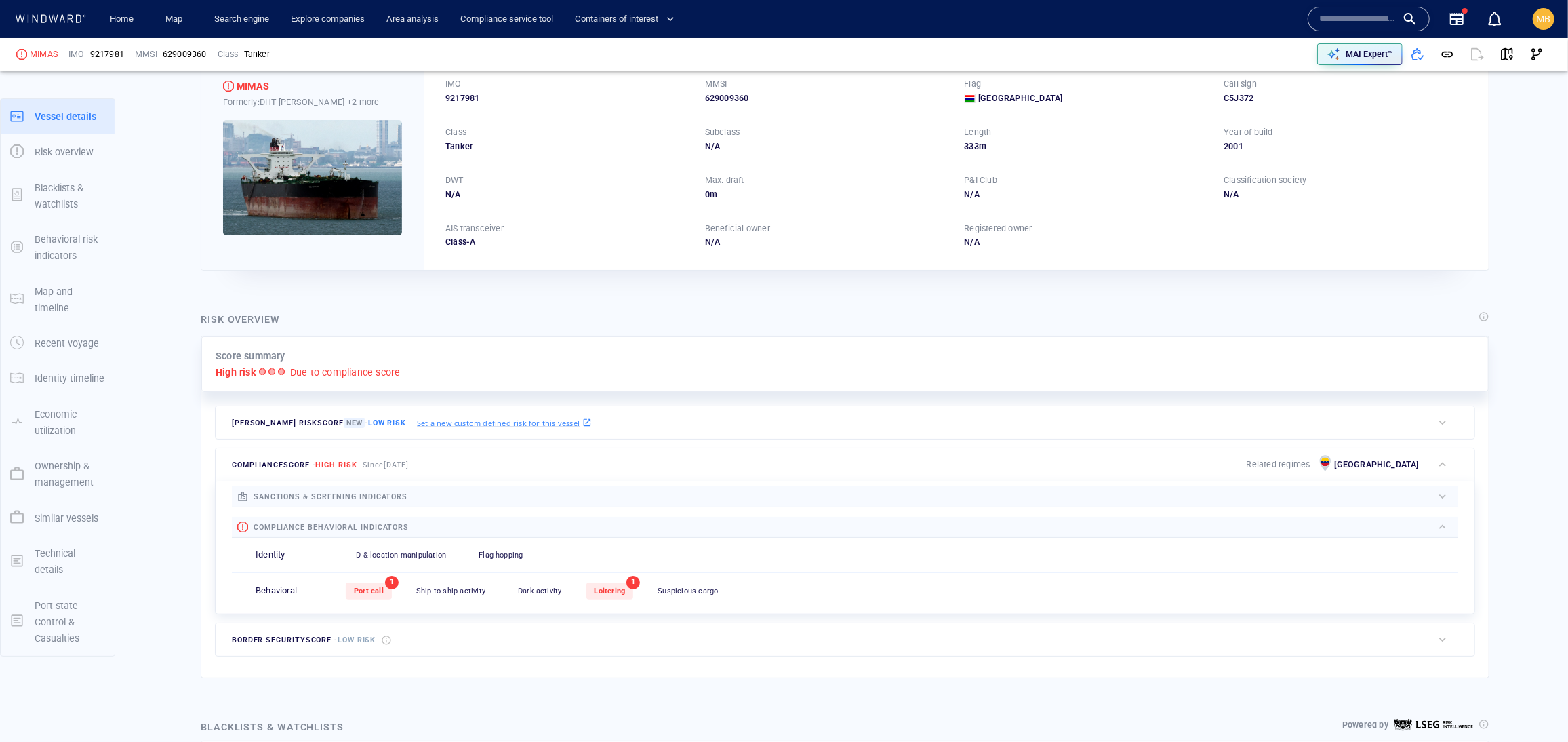
scroll to position [69, 0]
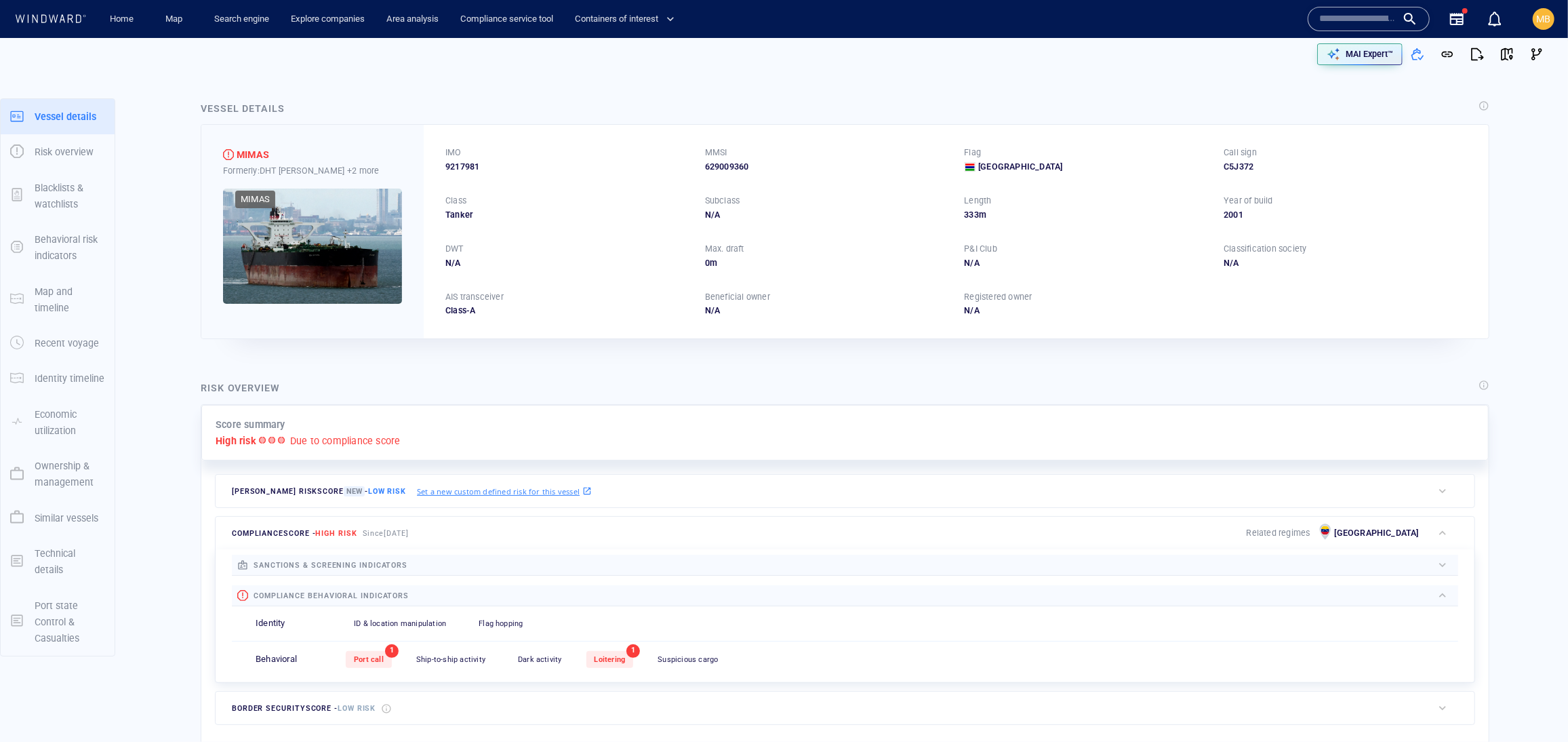
click at [269, 163] on div "MIMAS" at bounding box center [253, 154] width 33 height 16
click at [347, 178] on p "+2 more" at bounding box center [362, 171] width 32 height 14
click at [274, 164] on div at bounding box center [784, 371] width 1568 height 742
click at [253, 163] on div "MIMAS" at bounding box center [253, 154] width 33 height 16
click at [1492, 53] on button "button" at bounding box center [1507, 54] width 30 height 30
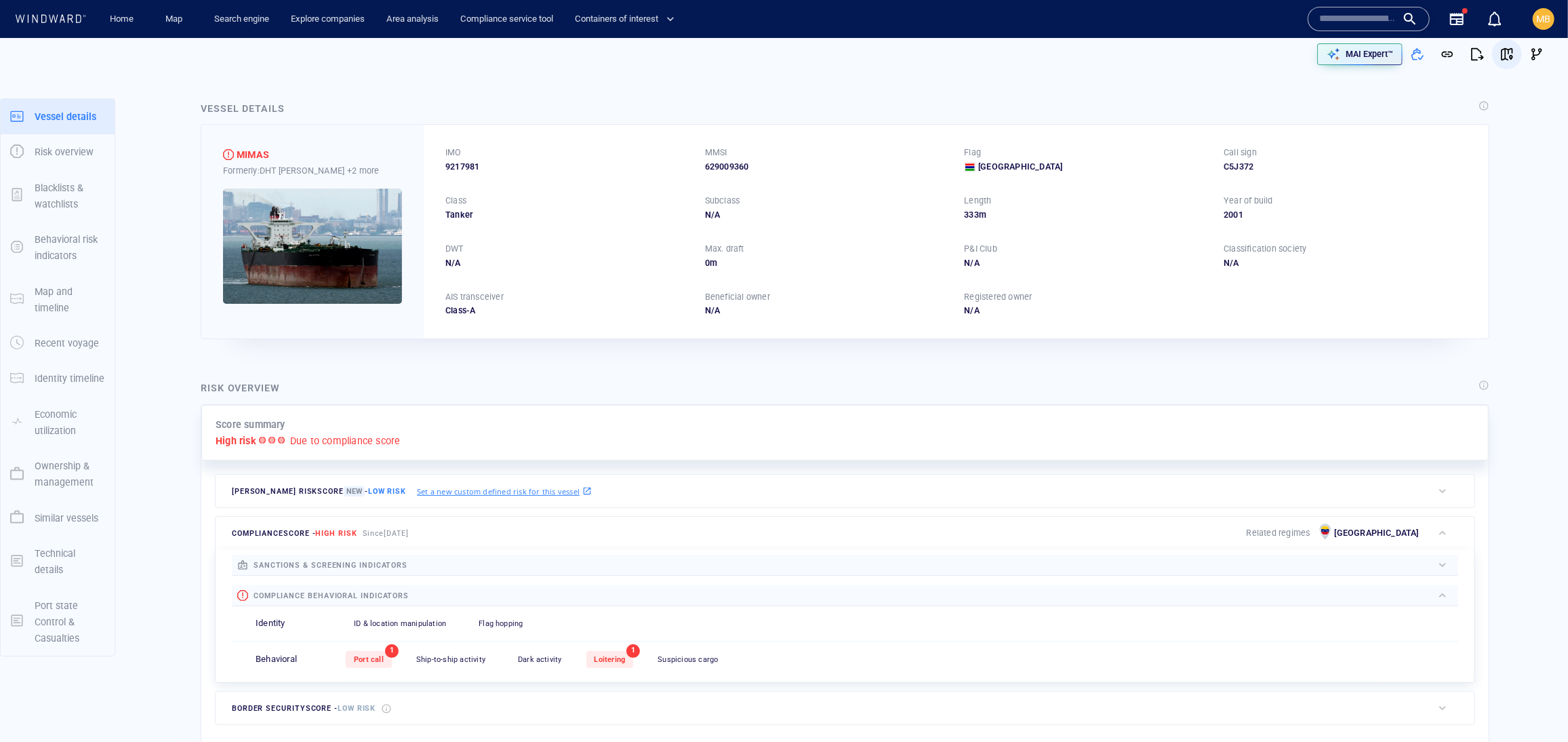
scroll to position [6451, 0]
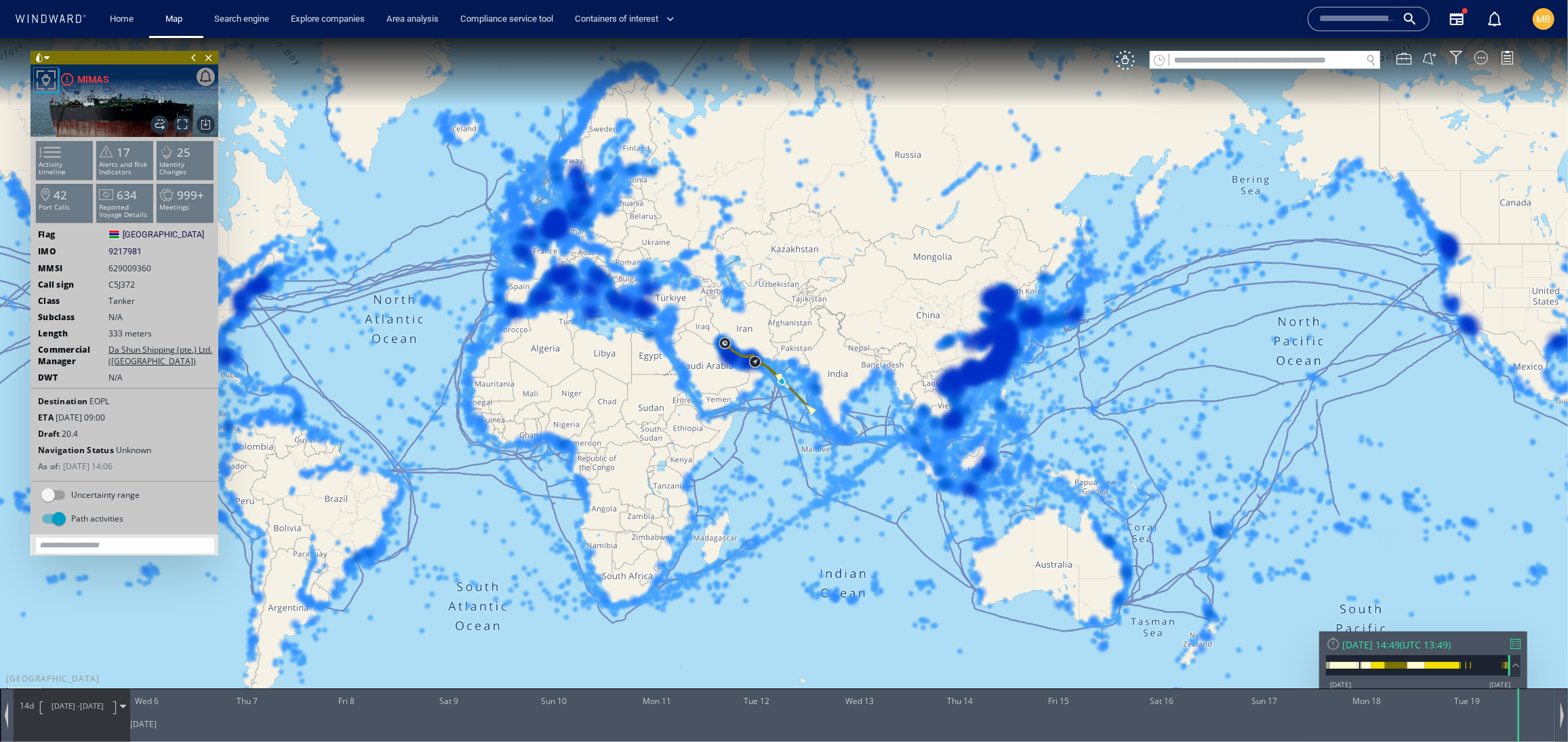
drag, startPoint x: 637, startPoint y: 212, endPoint x: 823, endPoint y: 190, distance: 187.3
click at [847, 190] on canvas "Map" at bounding box center [784, 382] width 1568 height 691
